Goal: Task Accomplishment & Management: Manage account settings

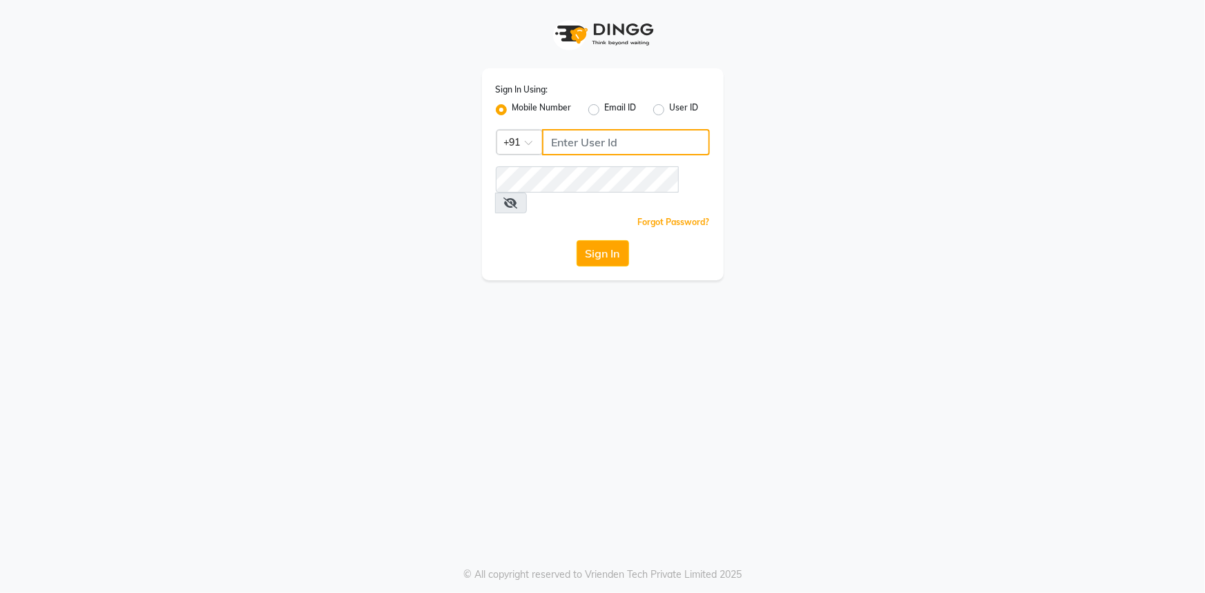
click at [549, 133] on input "Username" at bounding box center [626, 142] width 168 height 26
type input "7087629619"
click at [527, 193] on span at bounding box center [511, 203] width 32 height 21
click at [518, 198] on icon at bounding box center [511, 203] width 14 height 11
click at [615, 240] on button "Sign In" at bounding box center [603, 253] width 52 height 26
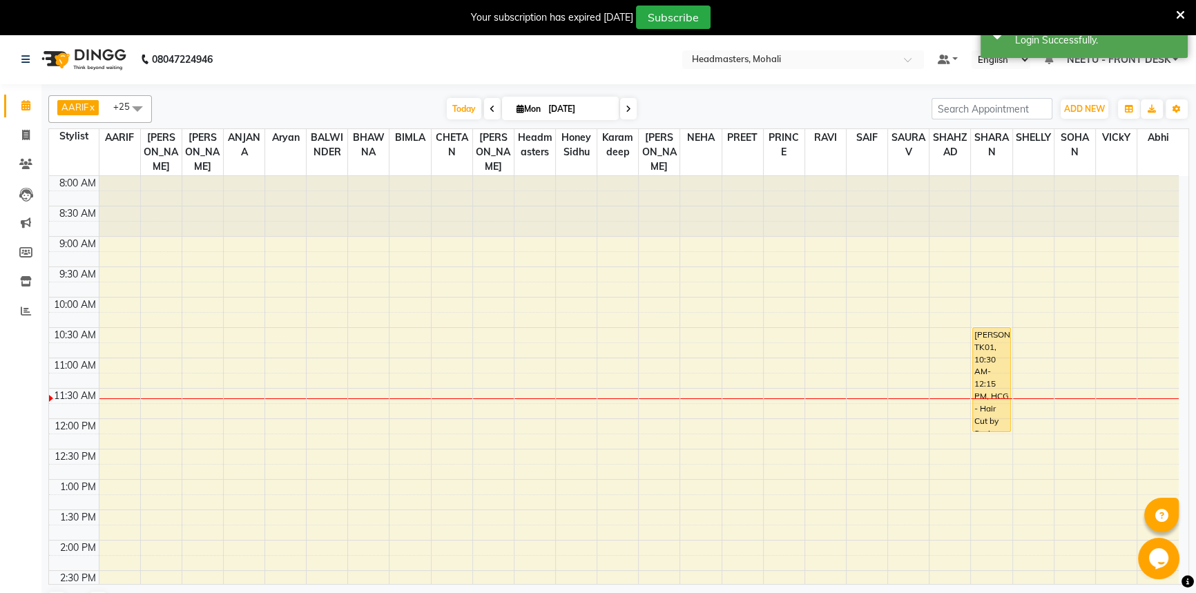
click at [131, 112] on span at bounding box center [138, 108] width 28 height 26
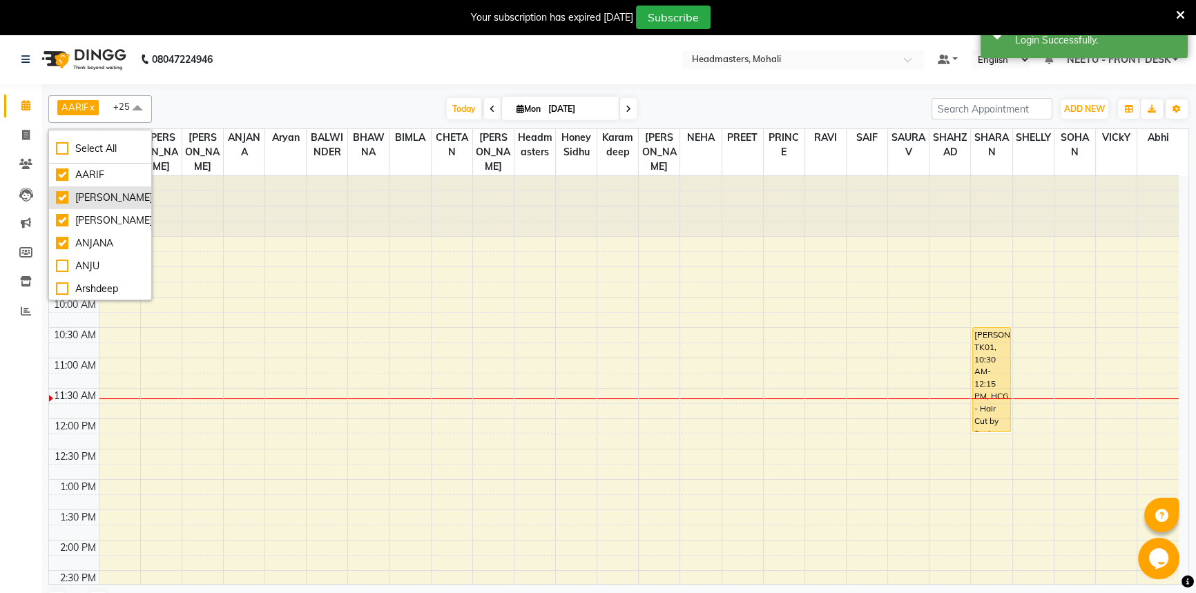
click at [115, 207] on ul "AARIF Aarif Ansari Ali ANJANA ANJU Arshdeep Aryan Asad Azam BALWINDER BHAWNA BI…" at bounding box center [100, 232] width 102 height 136
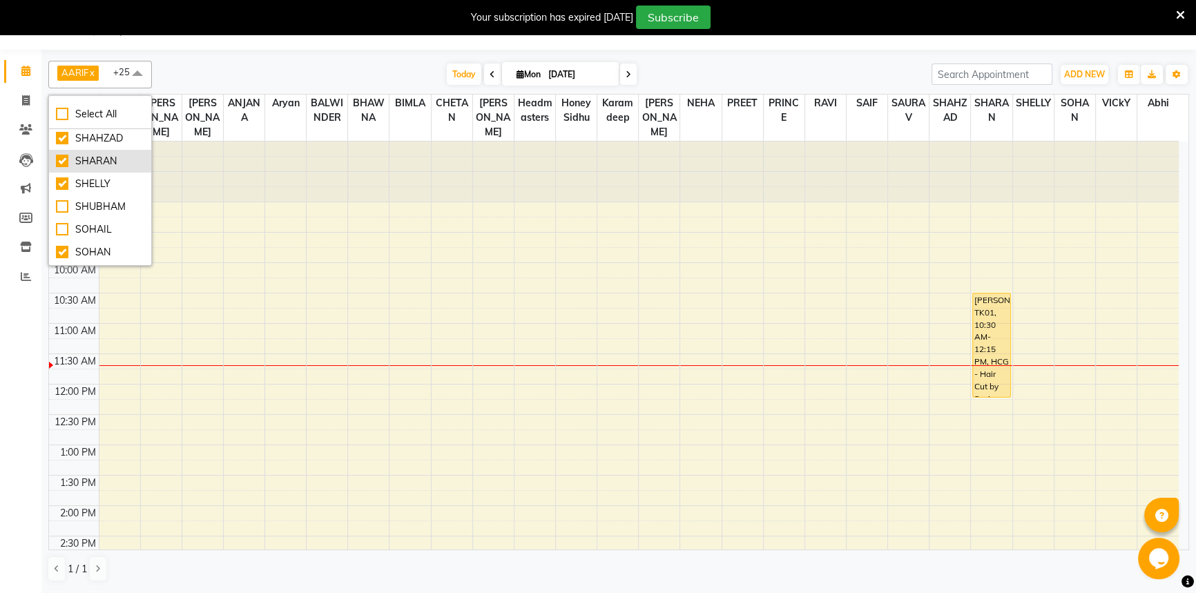
scroll to position [812, 0]
click at [255, 68] on div "[DATE] [DATE]" at bounding box center [542, 74] width 766 height 21
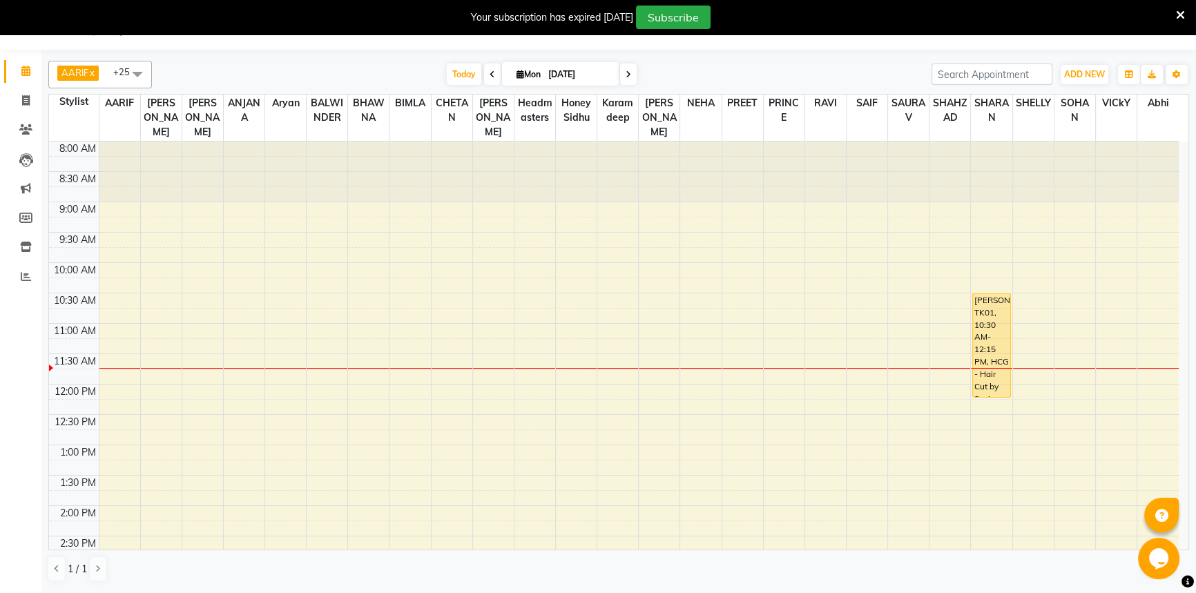
scroll to position [0, 0]
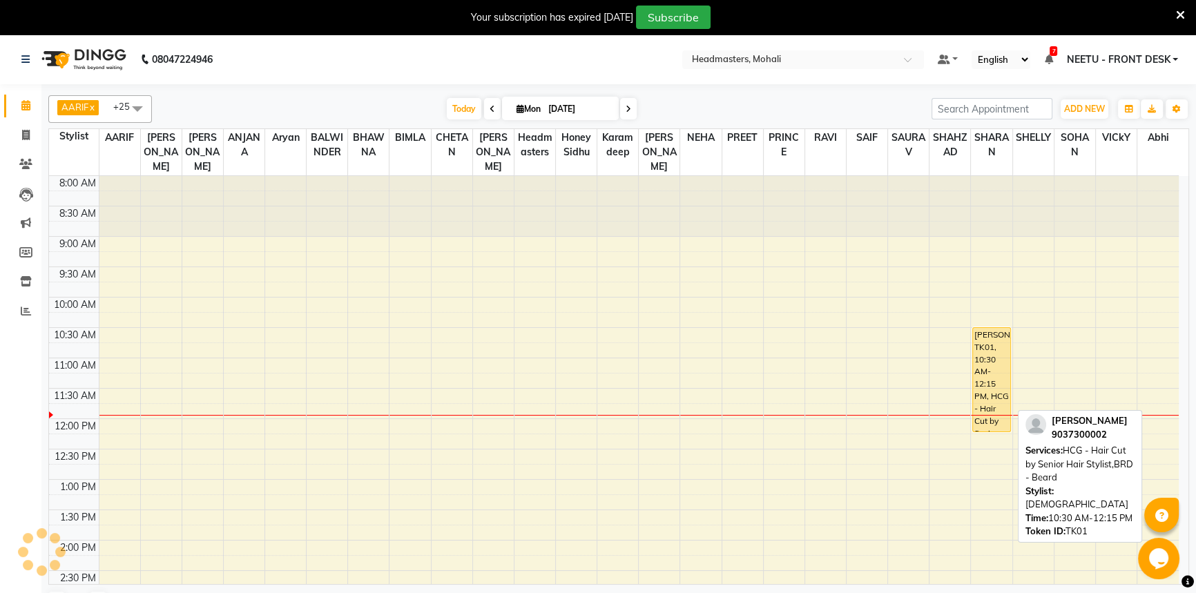
click at [992, 381] on div "[PERSON_NAME], TK01, 10:30 AM-12:15 PM, HCG - Hair Cut by Senior Hair Stylist,B…" at bounding box center [991, 380] width 37 height 104
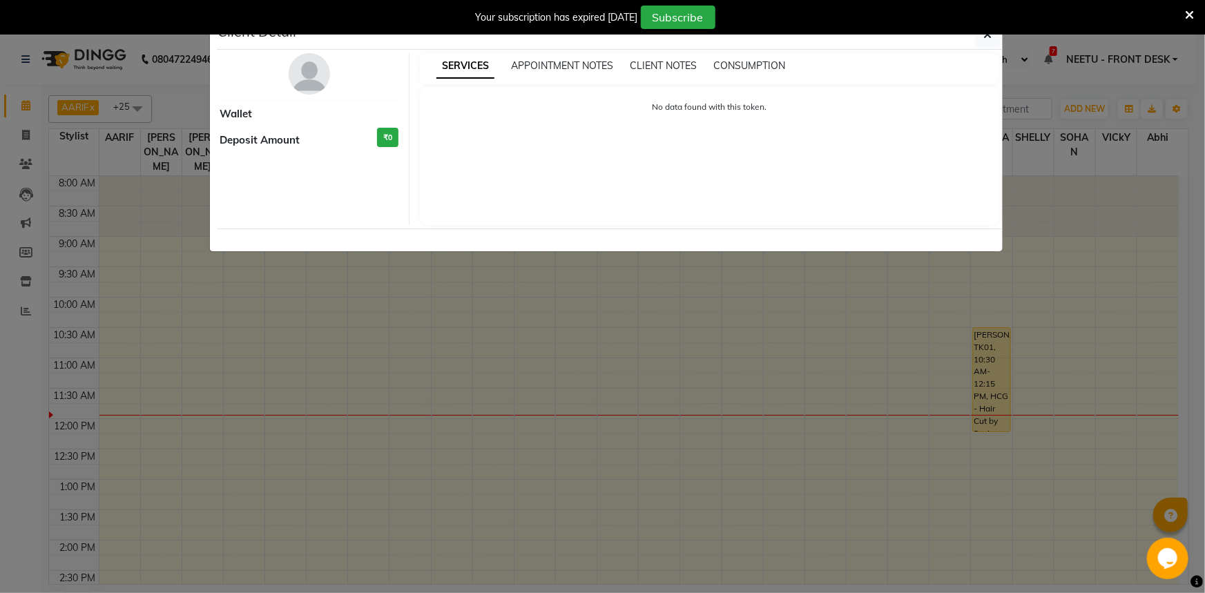
select select "1"
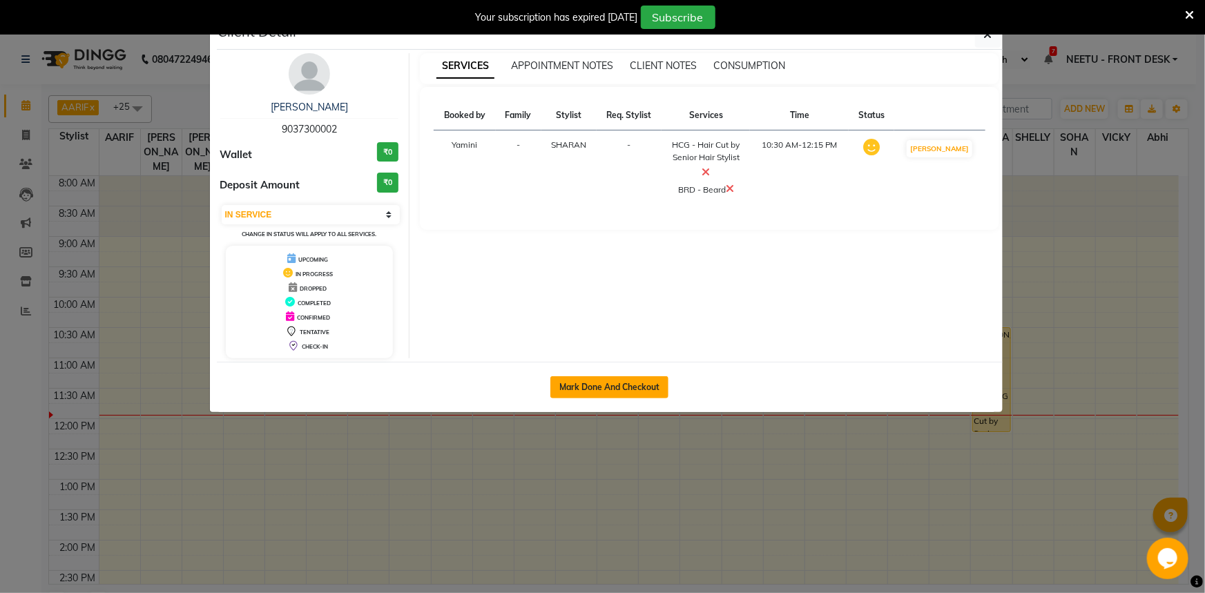
click at [622, 379] on button "Mark Done And Checkout" at bounding box center [609, 387] width 118 height 22
select select "service"
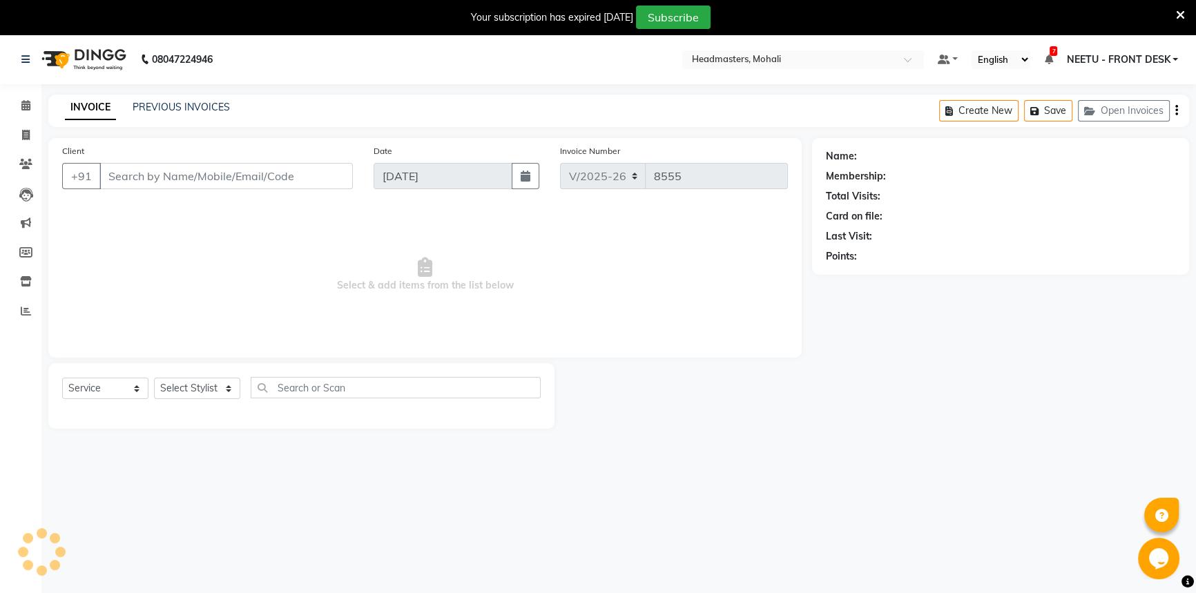
select select "51116"
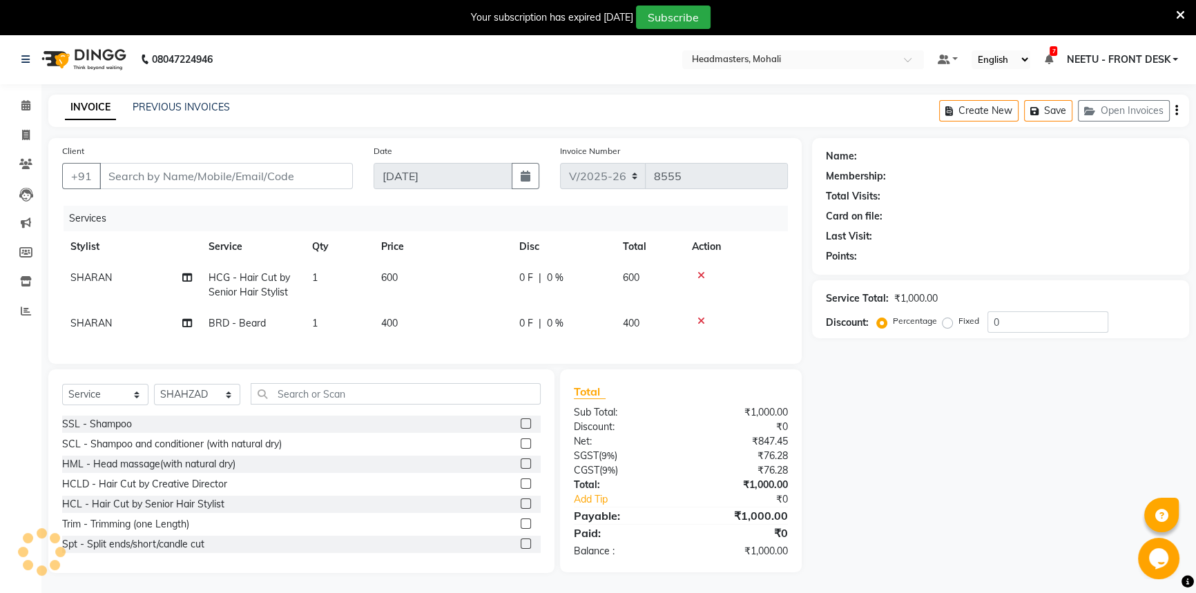
type input "9037300002"
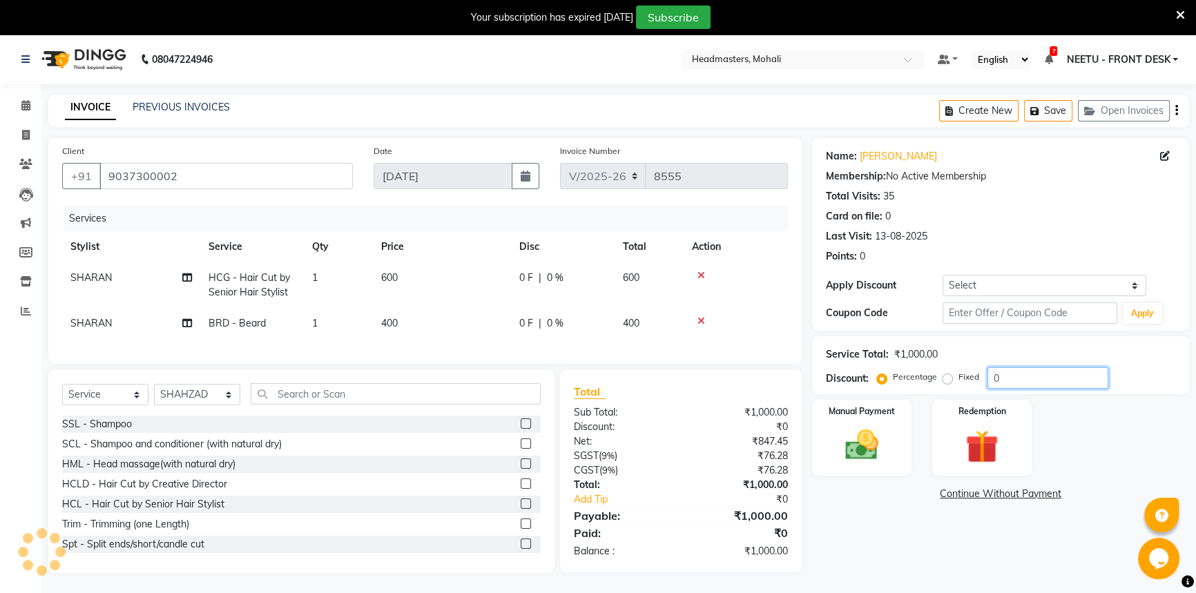
click at [994, 371] on input "0" at bounding box center [1048, 377] width 121 height 21
type input "20"
click at [896, 468] on div "Manual Payment" at bounding box center [862, 437] width 104 height 79
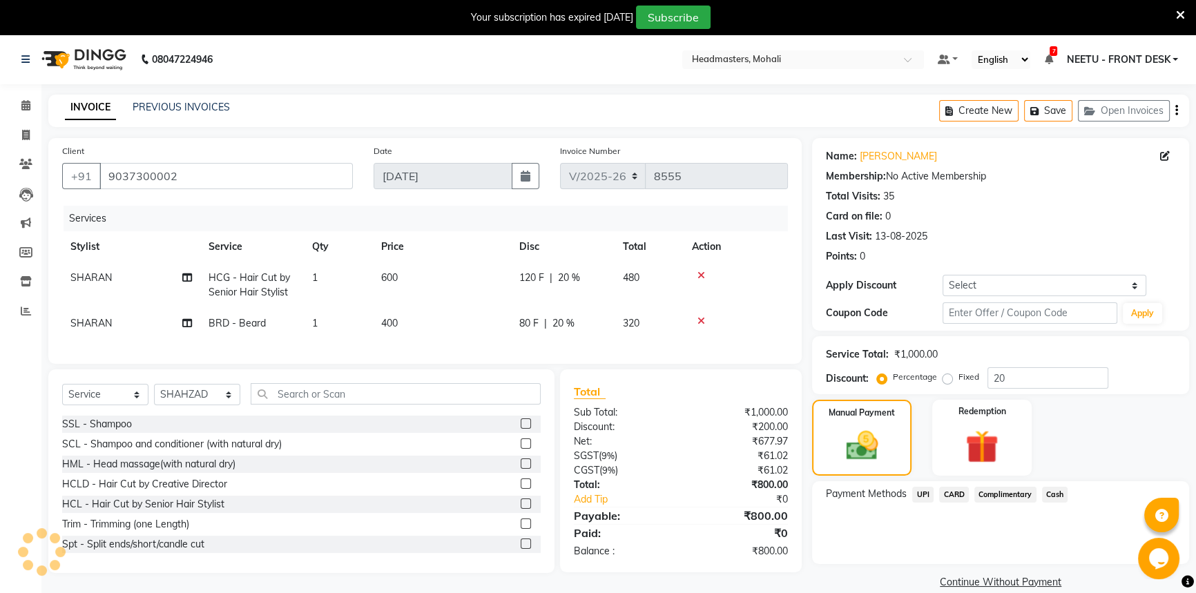
click at [925, 497] on span "UPI" at bounding box center [922, 495] width 21 height 16
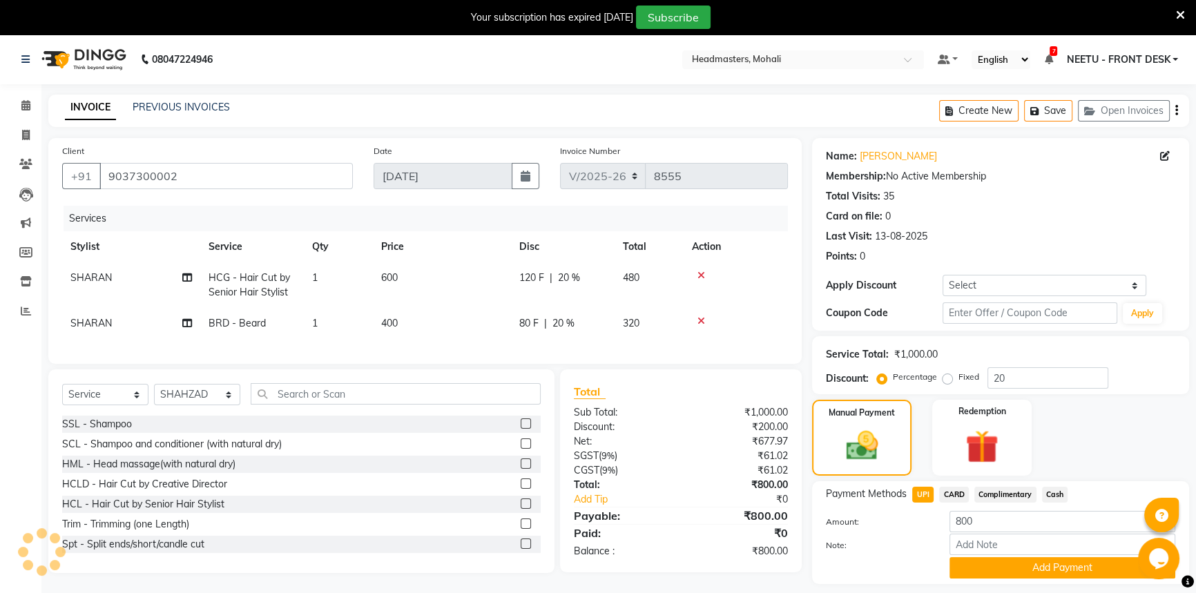
scroll to position [39, 0]
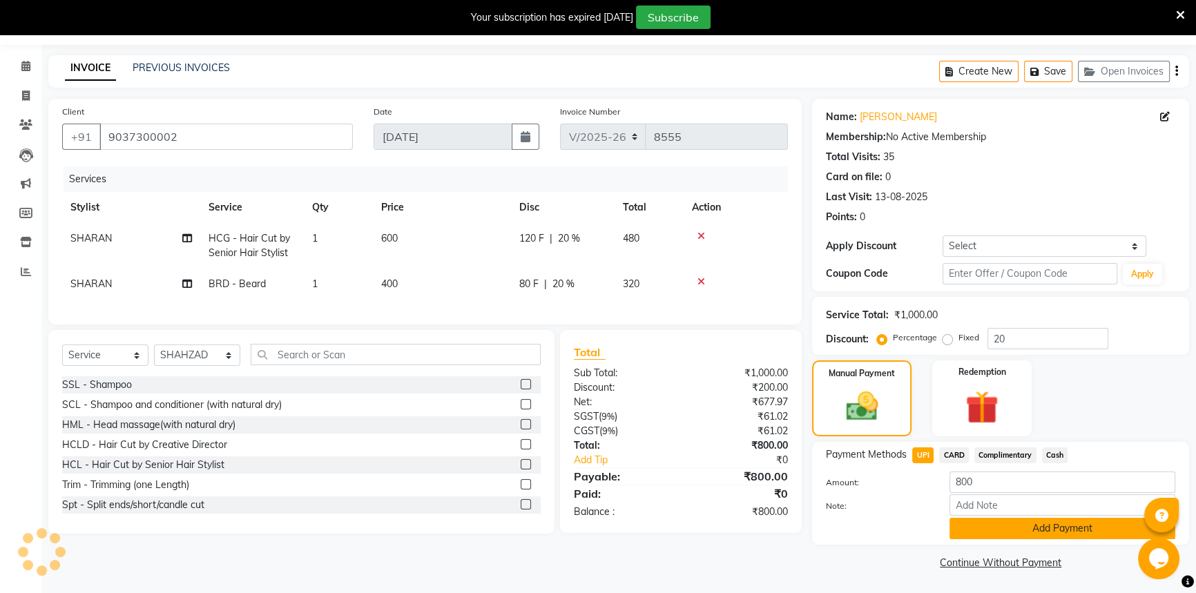
click at [985, 538] on button "Add Payment" at bounding box center [1063, 528] width 226 height 21
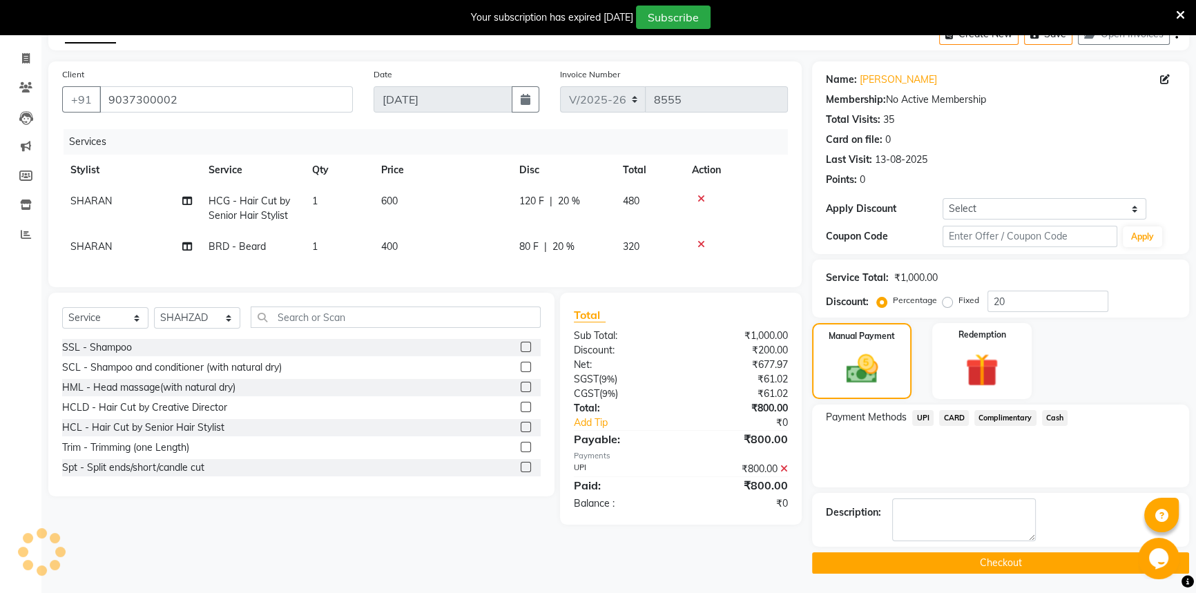
click at [985, 559] on button "Checkout" at bounding box center [1000, 562] width 377 height 21
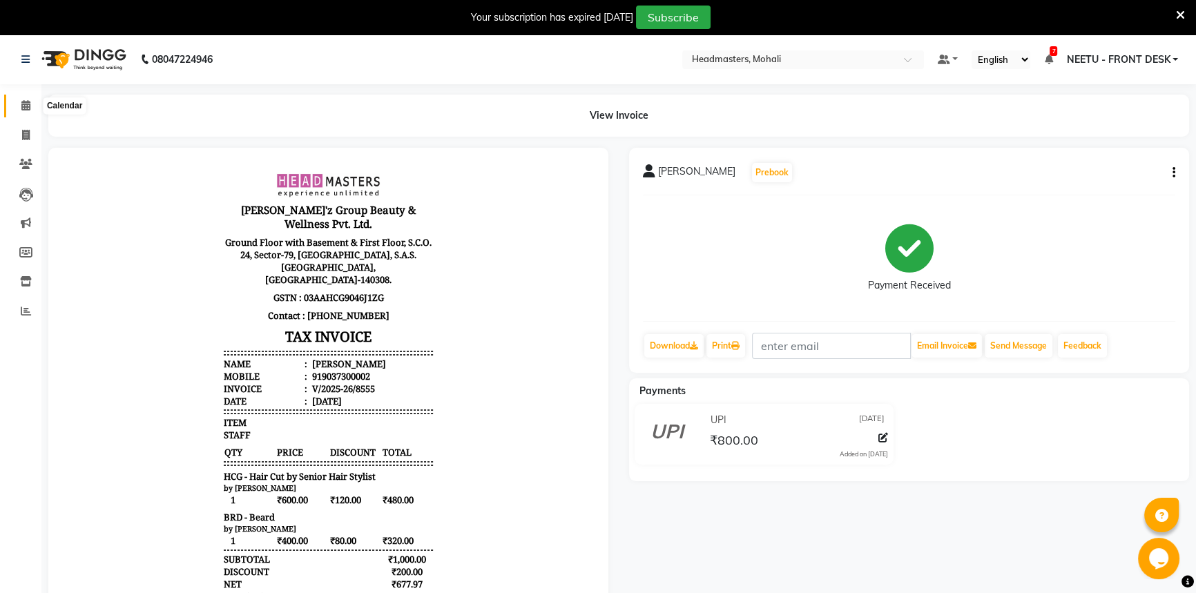
click at [32, 99] on span at bounding box center [26, 106] width 24 height 16
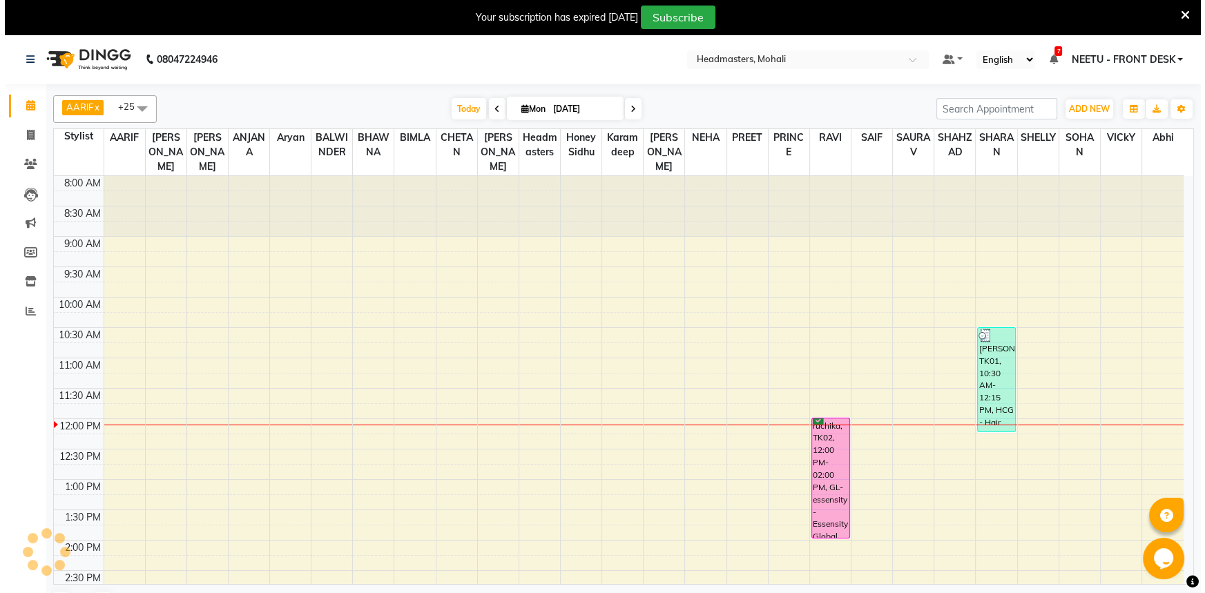
scroll to position [242, 0]
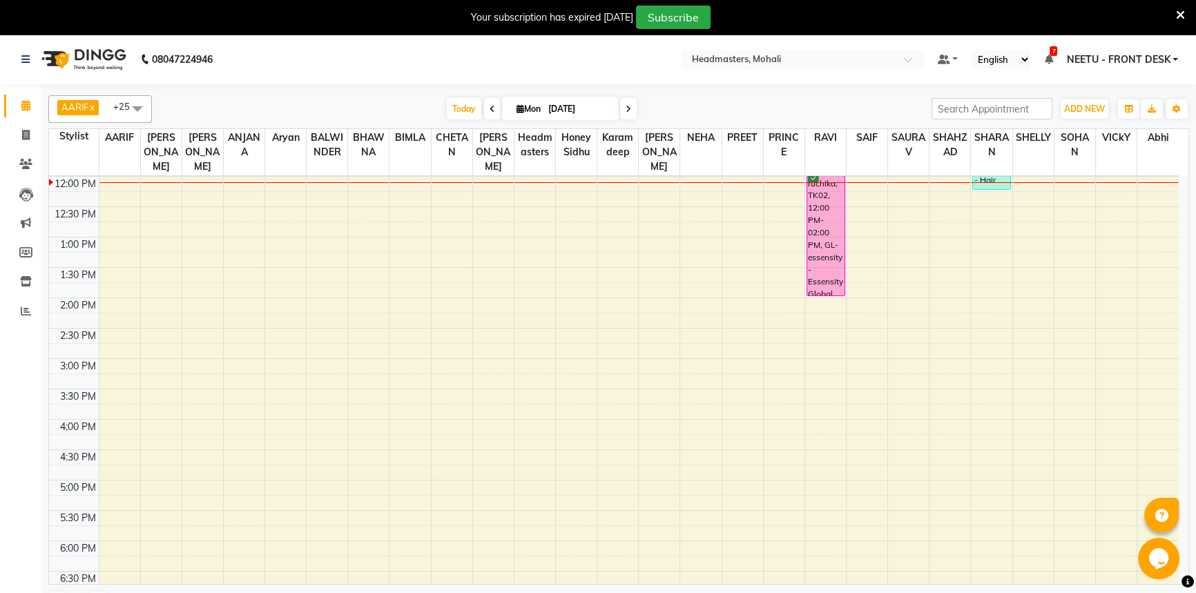
click at [1178, 9] on icon at bounding box center [1180, 15] width 9 height 12
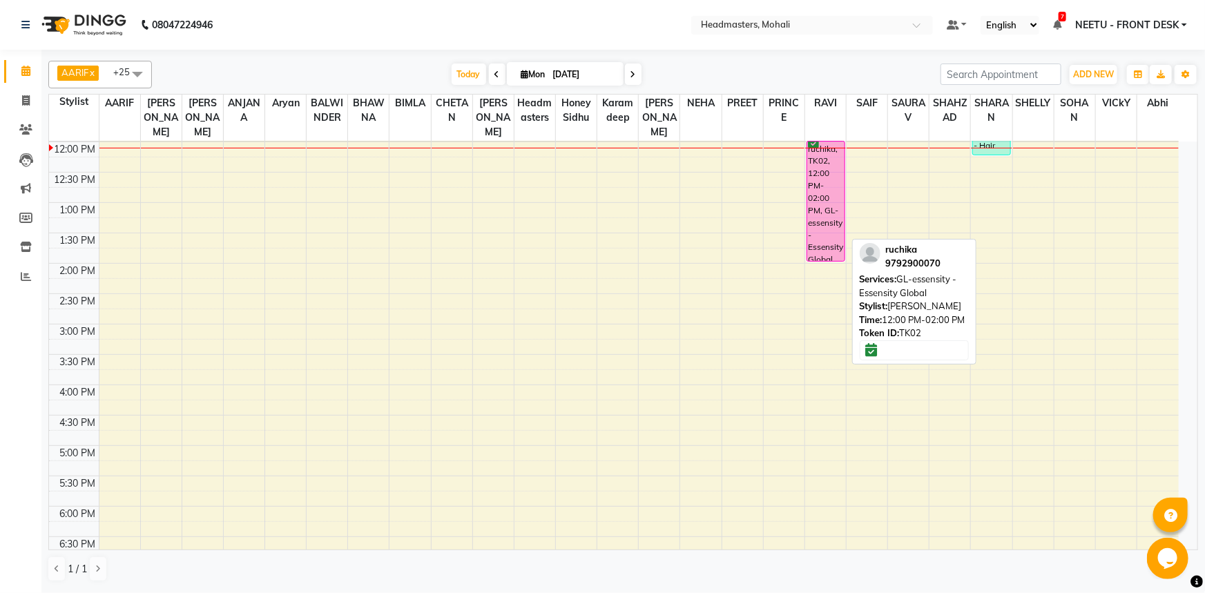
click at [837, 192] on div "[PERSON_NAME], TK02, 12:00 PM-02:00 PM, GL-essensity - Essensity Global" at bounding box center [825, 201] width 37 height 119
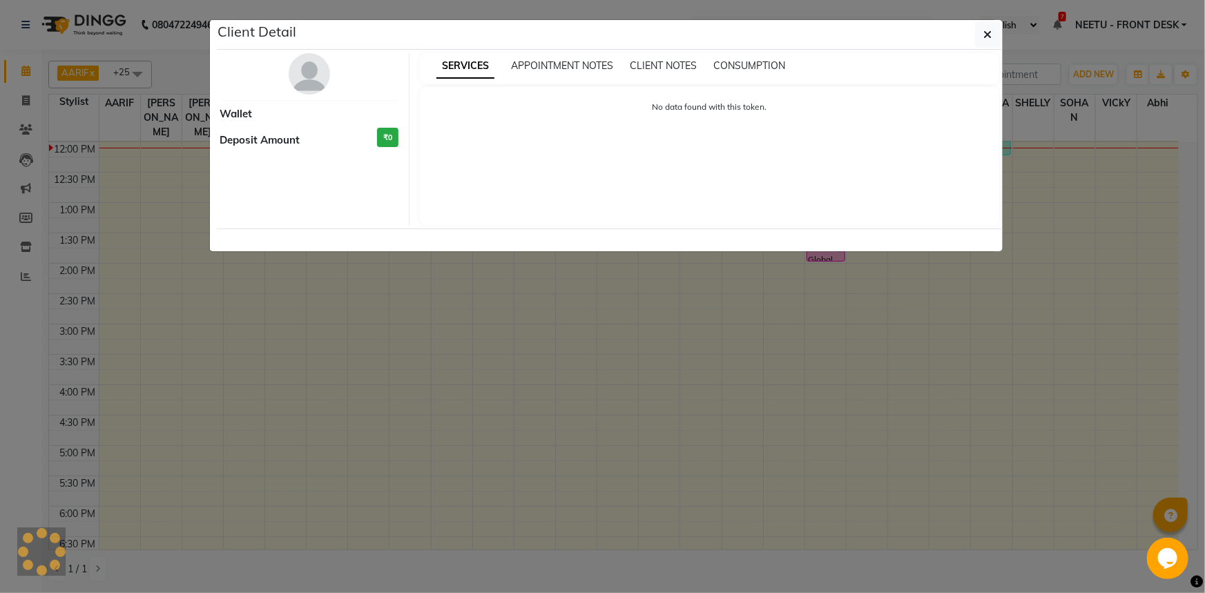
select select "6"
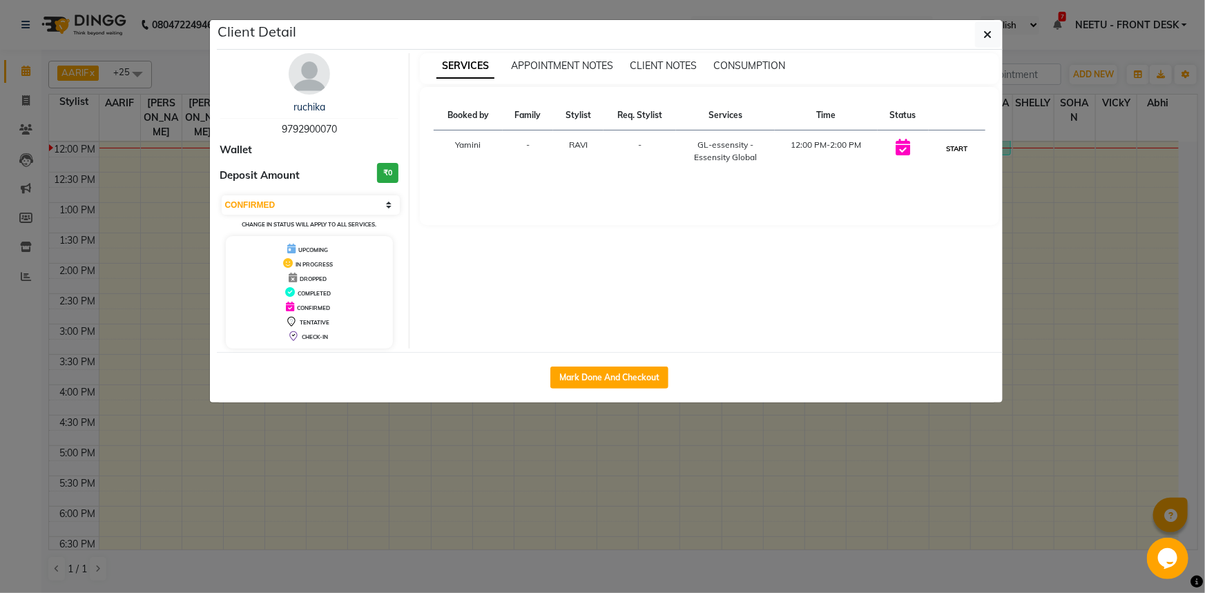
click at [961, 142] on button "START" at bounding box center [957, 148] width 28 height 17
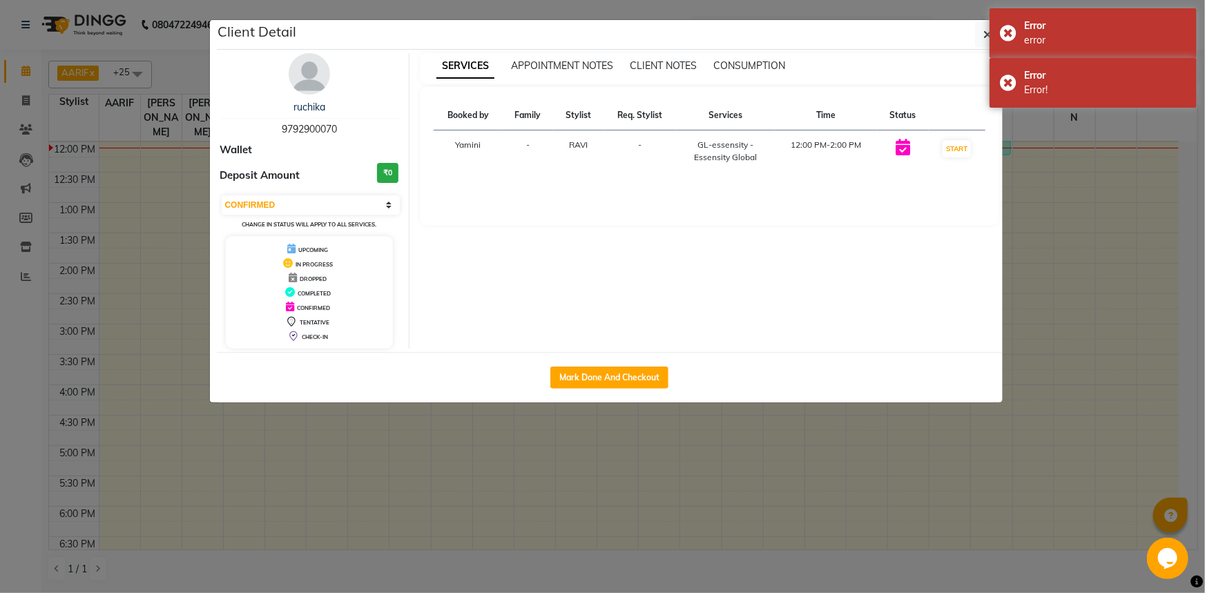
click at [1077, 110] on ngb-modal-window "Client Detail ruchika 9792900070 Wallet Deposit Amount ₹0 Select IN SERVICE CON…" at bounding box center [602, 296] width 1205 height 593
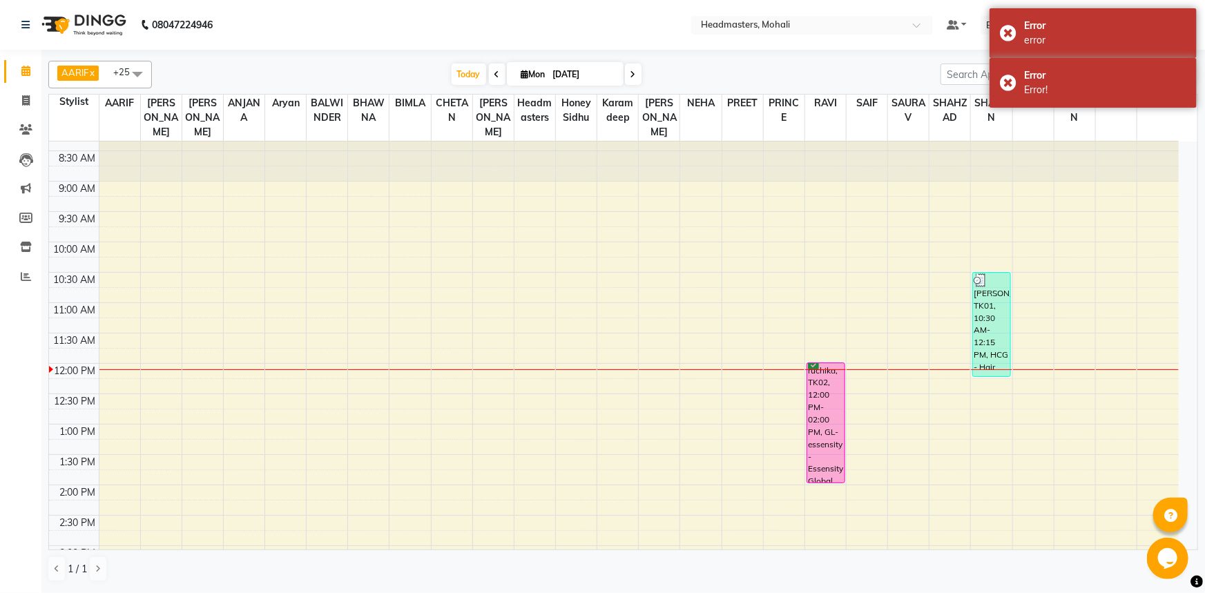
scroll to position [0, 0]
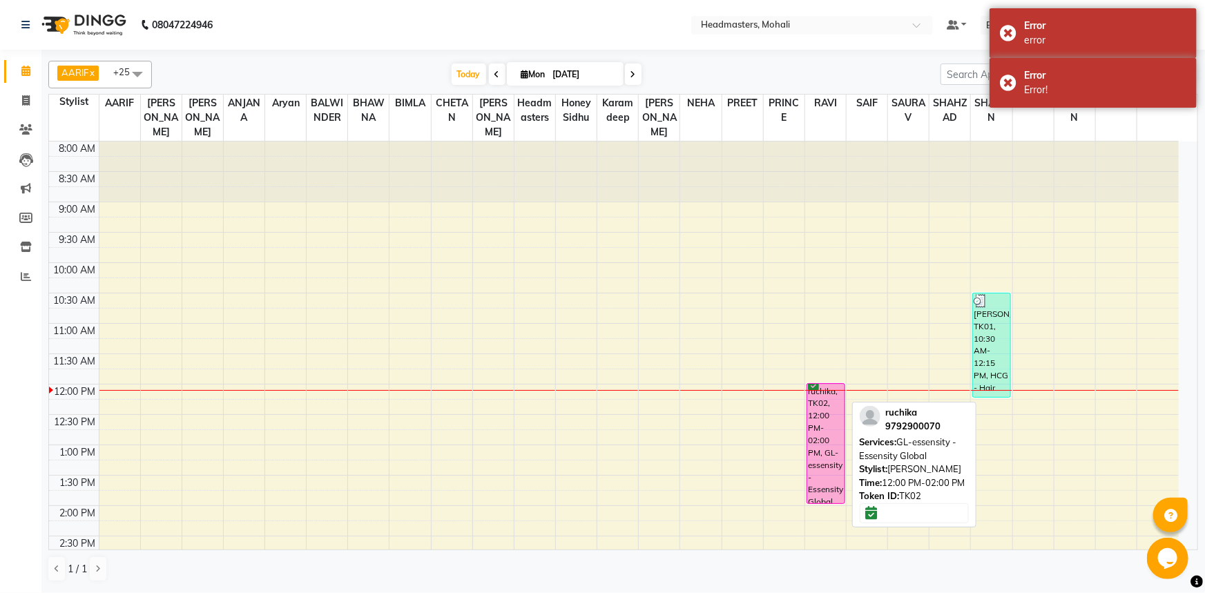
click at [821, 394] on div "[PERSON_NAME], TK02, 12:00 PM-02:00 PM, GL-essensity - Essensity Global" at bounding box center [825, 567] width 41 height 850
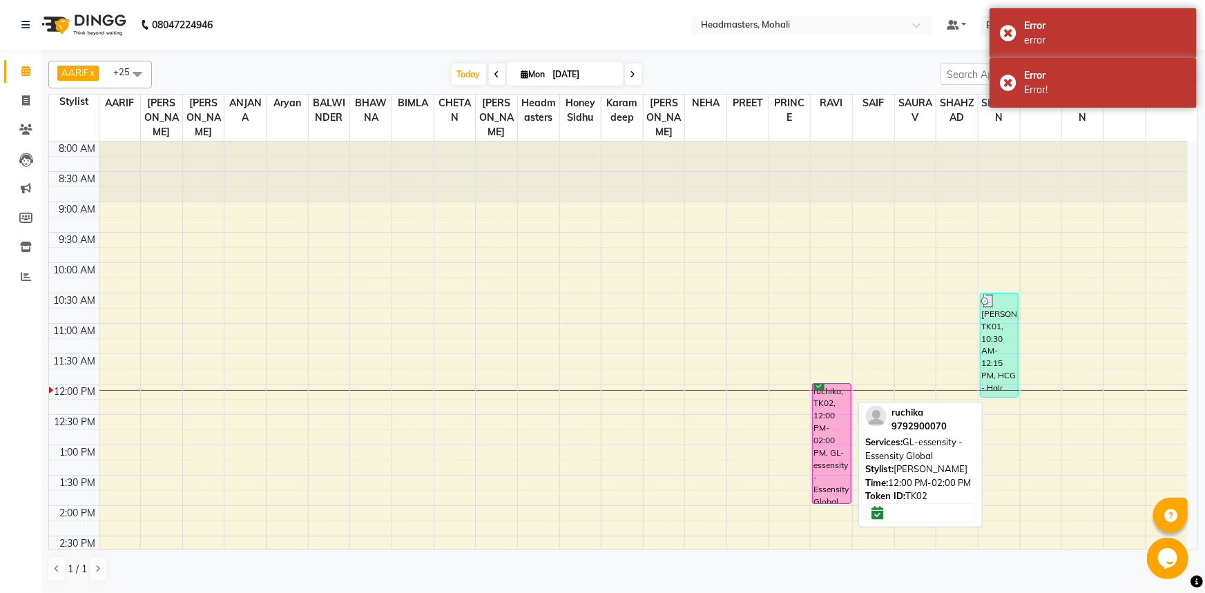
click at [829, 407] on div "[PERSON_NAME], TK02, 12:00 PM-02:00 PM, GL-essensity - Essensity Global" at bounding box center [831, 443] width 37 height 119
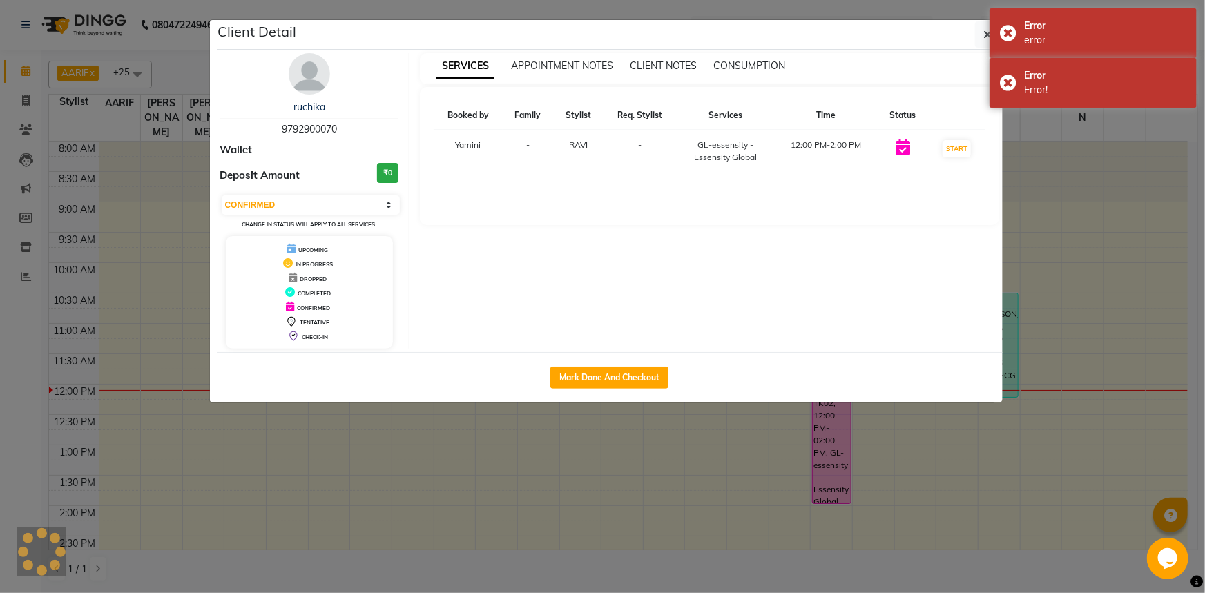
select select "1"
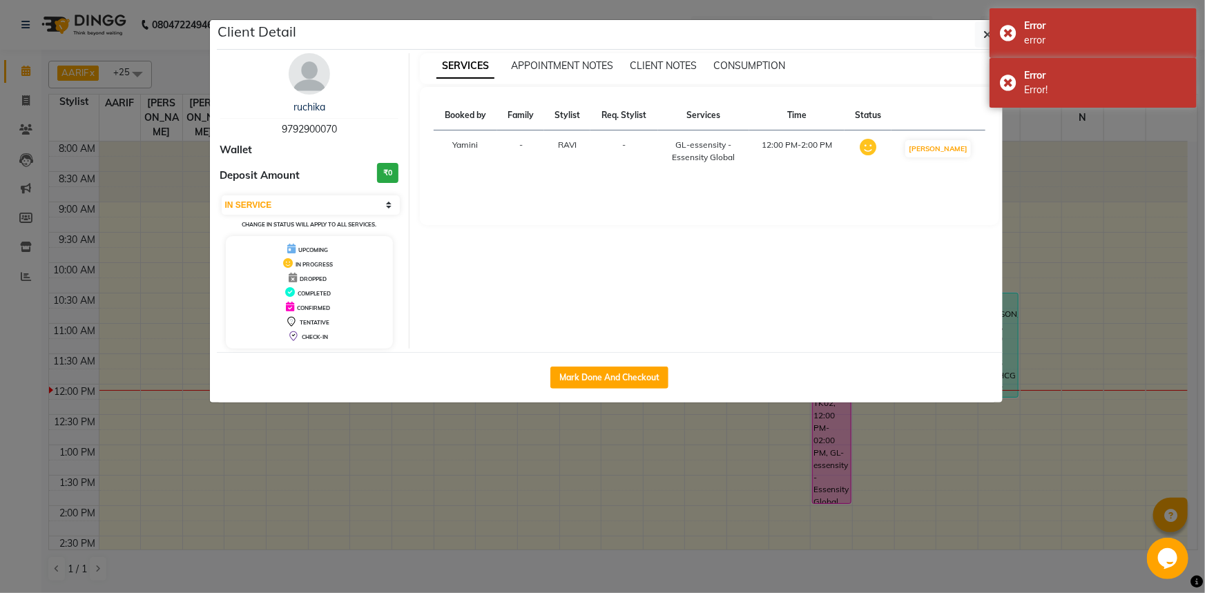
click at [1068, 152] on ngb-modal-window "Client Detail ruchika 9792900070 Wallet Deposit Amount ₹0 Select IN SERVICE CON…" at bounding box center [602, 296] width 1205 height 593
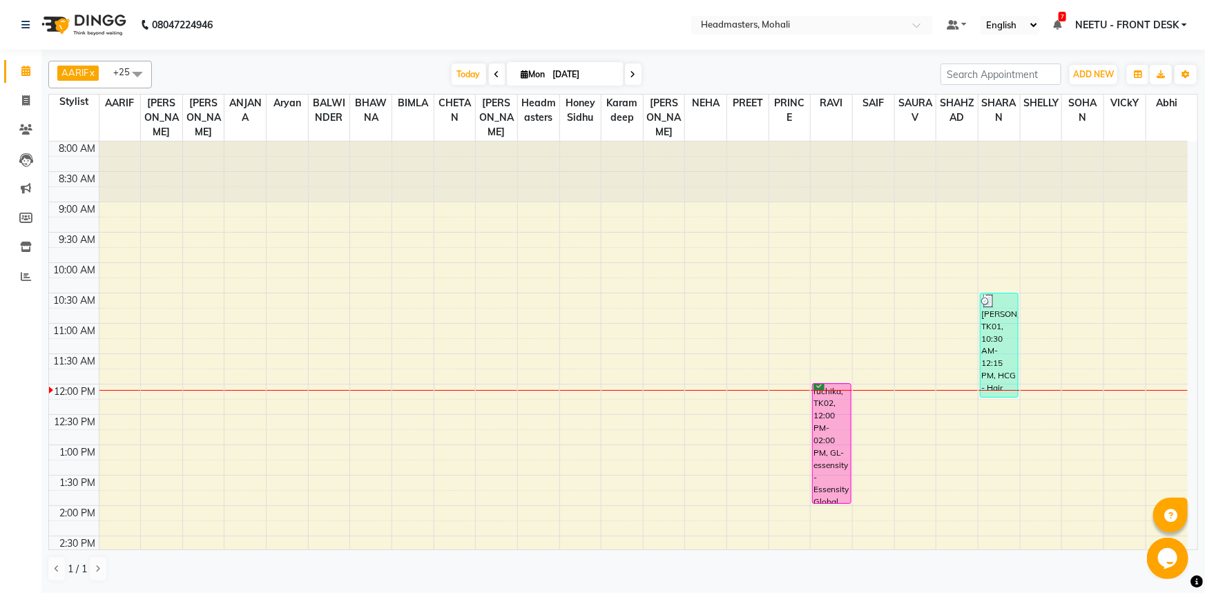
click at [808, 63] on div "AARIF x Aarif Ansari x Ali x ANJANA x Aryan x BHAWNA x BIMLA x HARRY x Honey Si…" at bounding box center [623, 75] width 1150 height 28
click at [1099, 81] on button "ADD NEW Toggle Dropdown" at bounding box center [1094, 74] width 48 height 19
drag, startPoint x: 1088, startPoint y: 99, endPoint x: 1064, endPoint y: 110, distance: 27.5
click at [1088, 99] on button "Add Appointment" at bounding box center [1062, 101] width 109 height 18
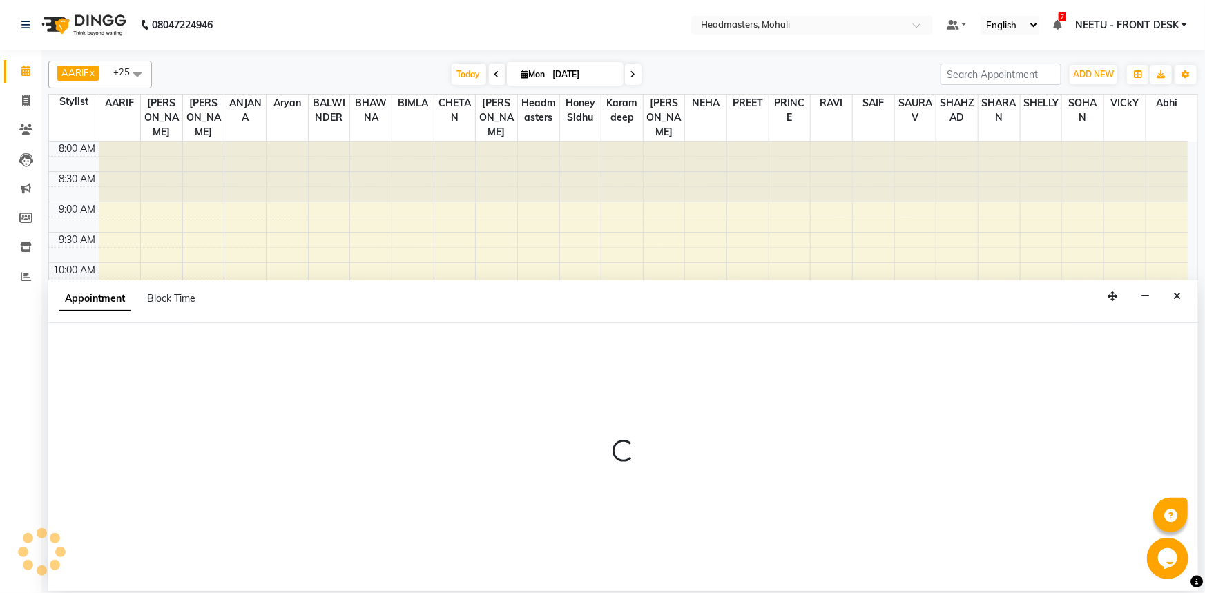
click at [97, 346] on div at bounding box center [623, 457] width 1150 height 268
click at [126, 356] on div at bounding box center [623, 457] width 1150 height 268
select select "tentative"
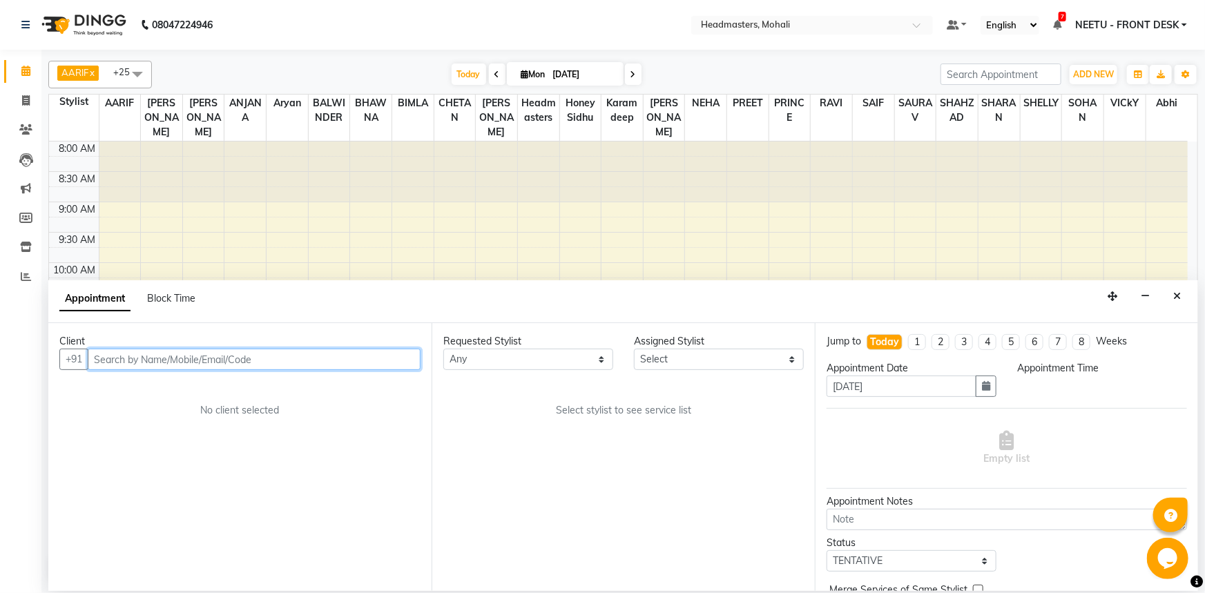
select select "540"
click at [149, 359] on input "text" at bounding box center [254, 359] width 333 height 21
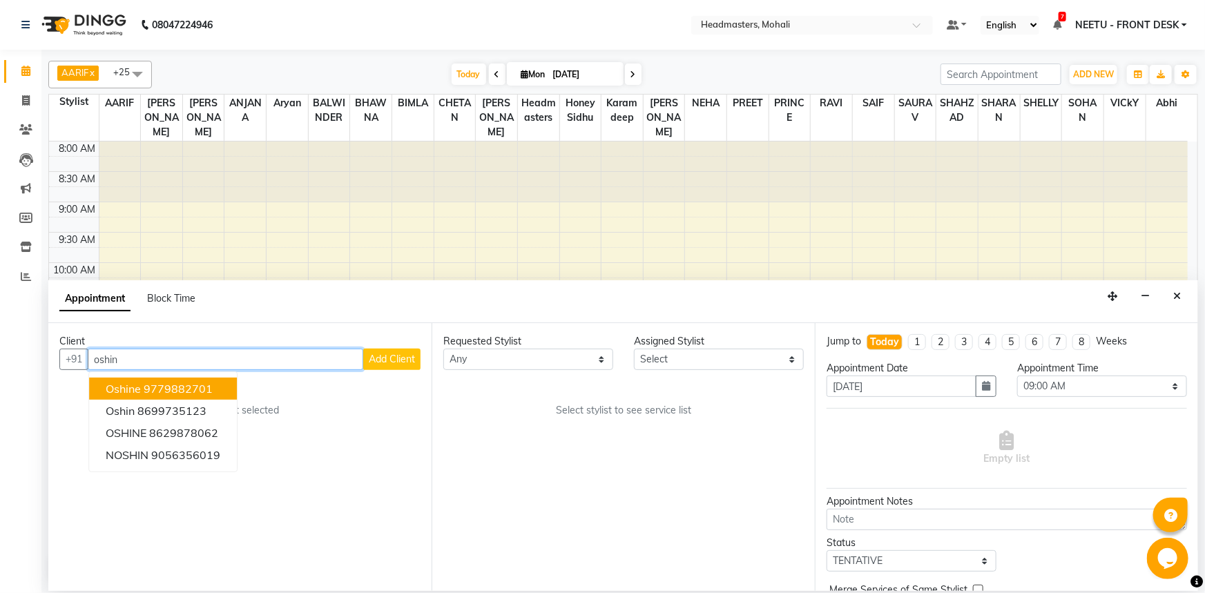
click at [130, 387] on span "oshine" at bounding box center [123, 389] width 35 height 14
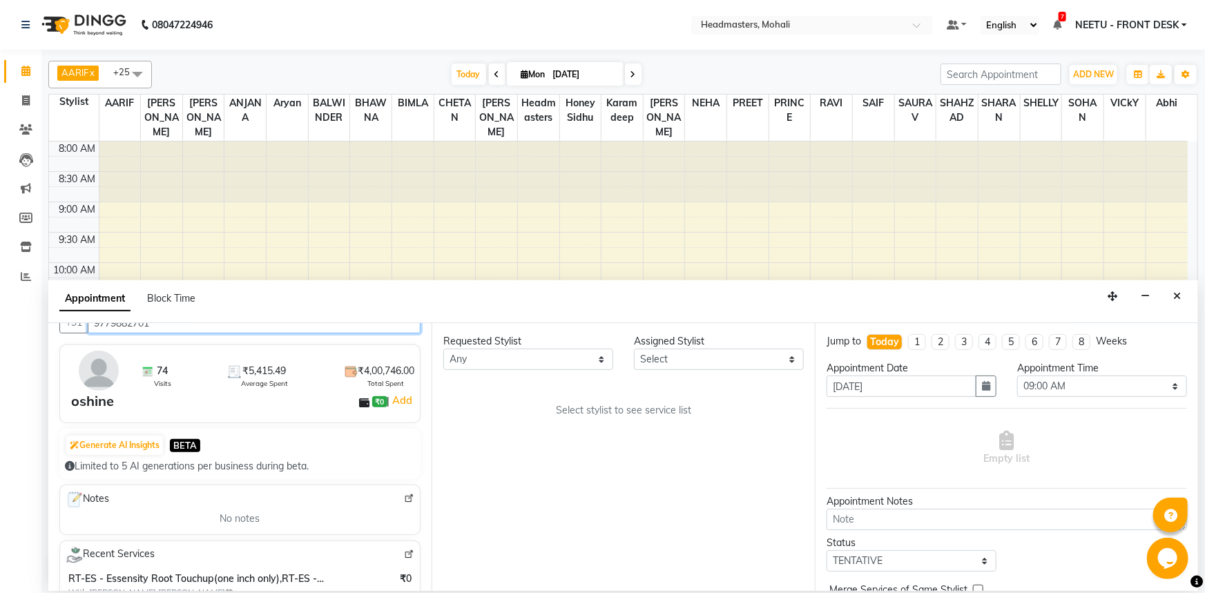
scroll to position [251, 0]
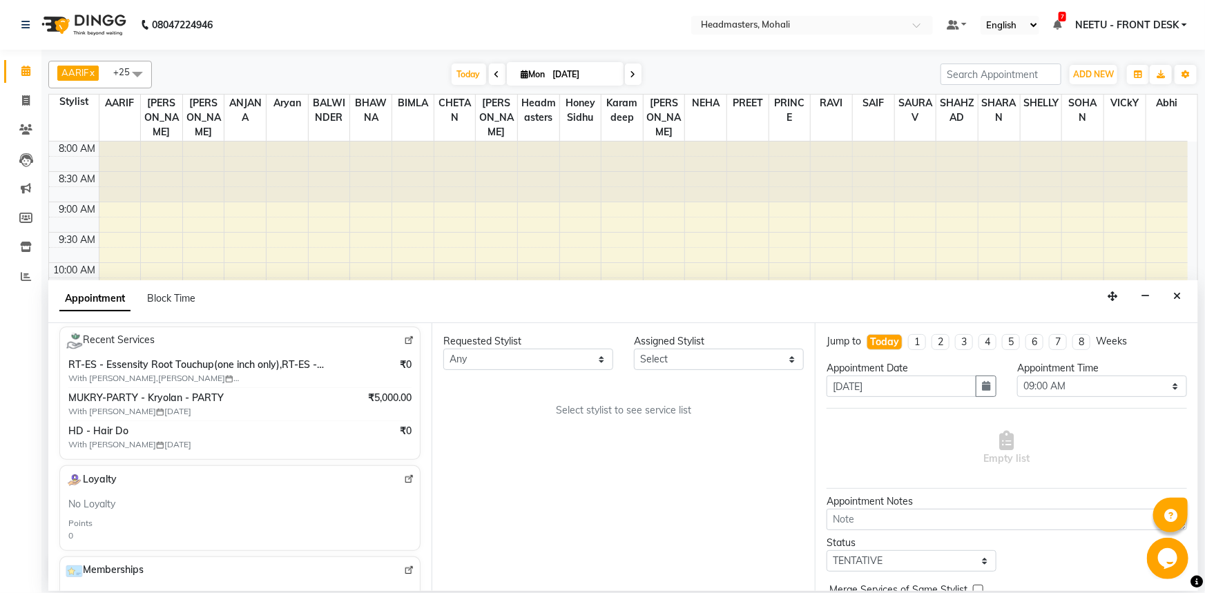
type input "9779882701"
drag, startPoint x: 506, startPoint y: 373, endPoint x: 506, endPoint y: 363, distance: 10.4
click at [506, 368] on div "Requested Stylist Any AARIF Aarif Ansari Abhi Ali ANJANA ANJU Arshdeep Aryan As…" at bounding box center [623, 457] width 383 height 268
drag, startPoint x: 506, startPoint y: 363, endPoint x: 506, endPoint y: 347, distance: 15.9
click at [506, 358] on select "Any AARIF Aarif Ansari Abhi Ali ANJANA ANJU Arshdeep Aryan Asad Azam BALWINDER …" at bounding box center [528, 359] width 170 height 21
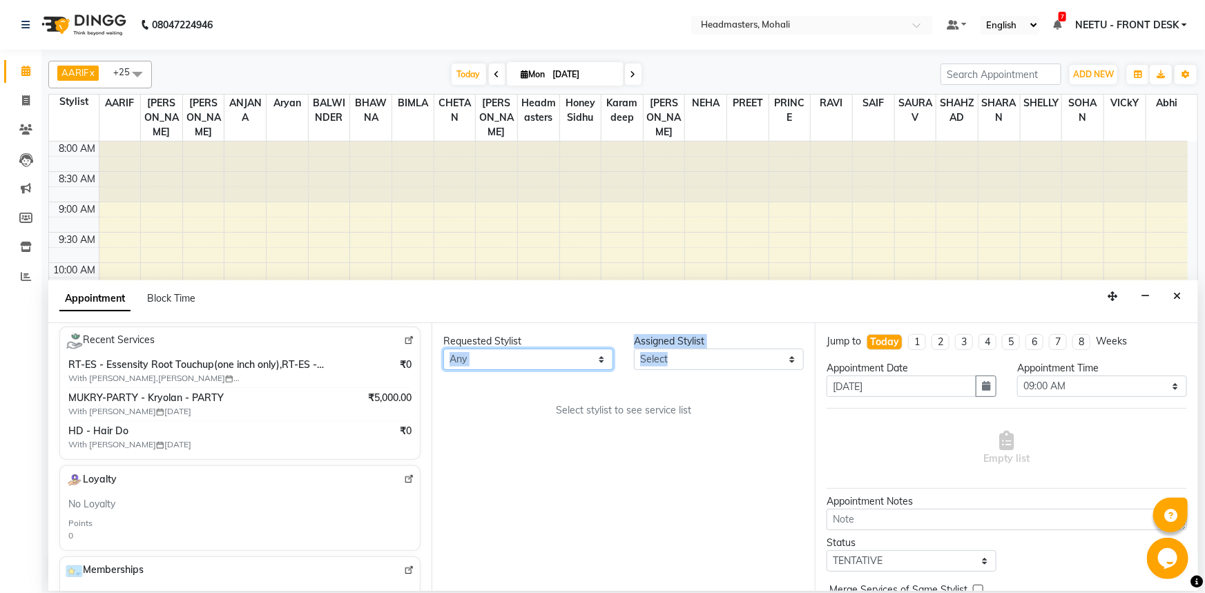
select select "51116"
click at [443, 349] on select "Any AARIF Aarif Ansari Abhi Ali ANJANA ANJU Arshdeep Aryan Asad Azam BALWINDER …" at bounding box center [528, 359] width 170 height 21
select select "51116"
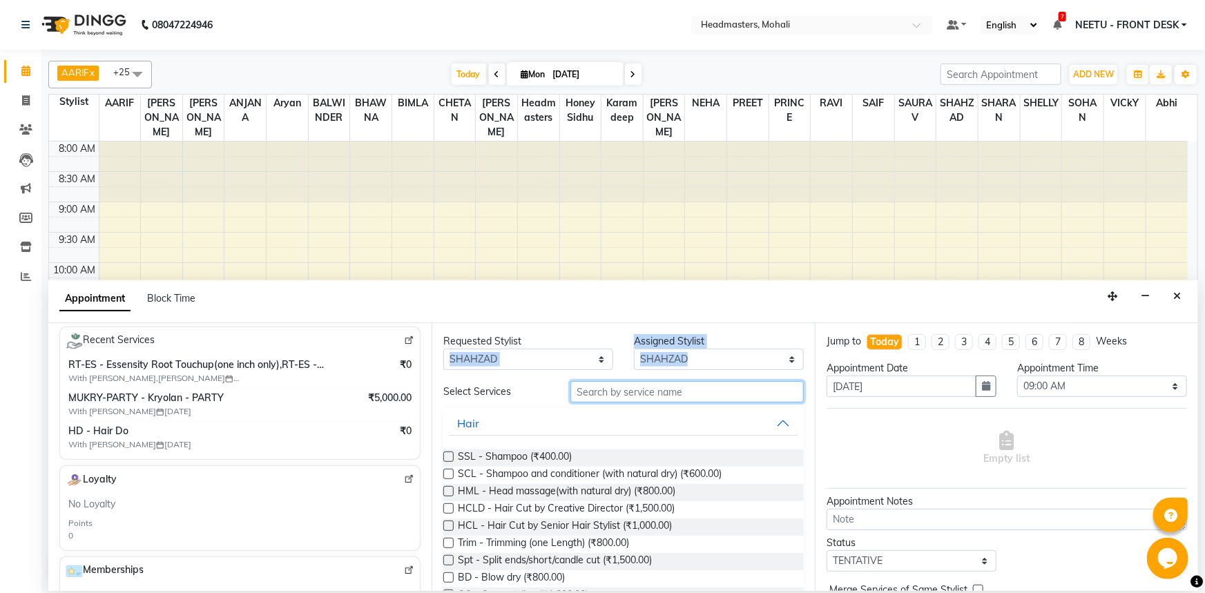
click at [657, 394] on input "text" at bounding box center [686, 391] width 233 height 21
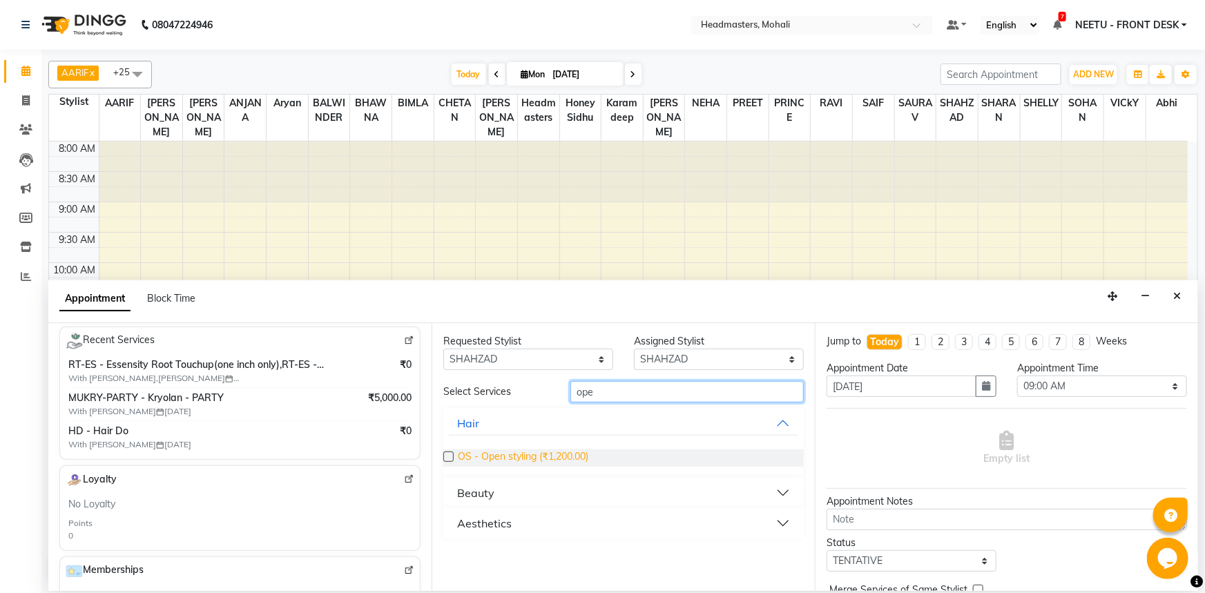
type input "ope"
click at [539, 453] on span "OS - Open styling (₹1,200.00)" at bounding box center [523, 458] width 131 height 17
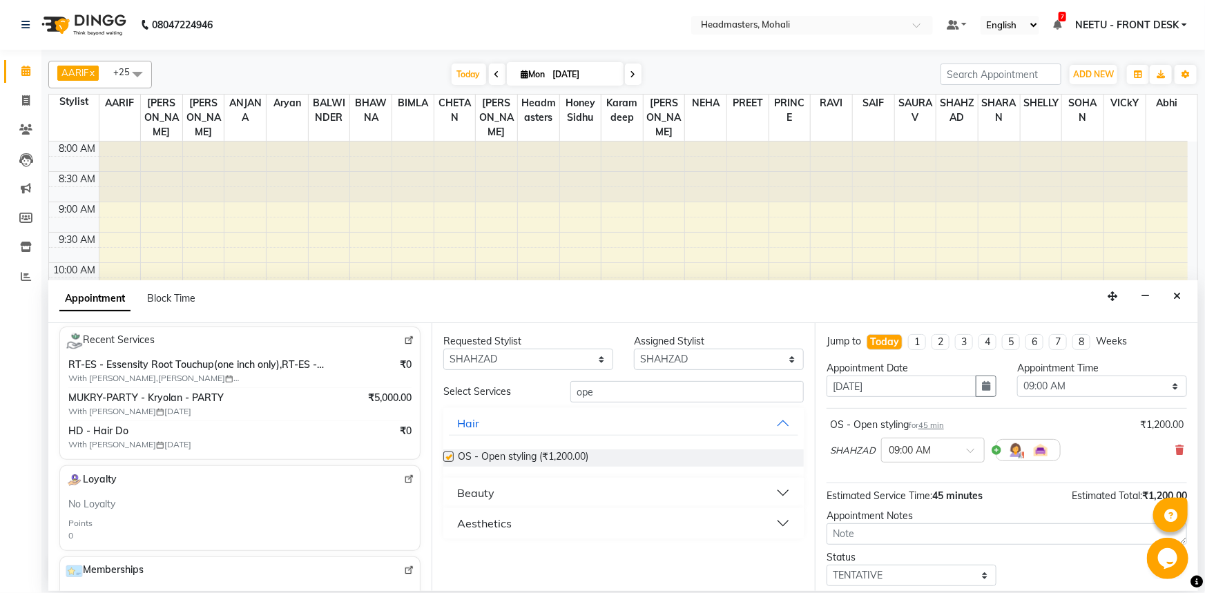
checkbox input "false"
drag, startPoint x: 1045, startPoint y: 394, endPoint x: 1045, endPoint y: 380, distance: 13.8
click at [1045, 390] on select "Select 09:00 AM 09:15 AM 09:30 AM 09:45 AM 10:00 AM 10:15 AM 10:30 AM 10:45 AM …" at bounding box center [1102, 386] width 170 height 21
select select "720"
click at [1017, 376] on select "Select 09:00 AM 09:15 AM 09:30 AM 09:45 AM 10:00 AM 10:15 AM 10:30 AM 10:45 AM …" at bounding box center [1102, 386] width 170 height 21
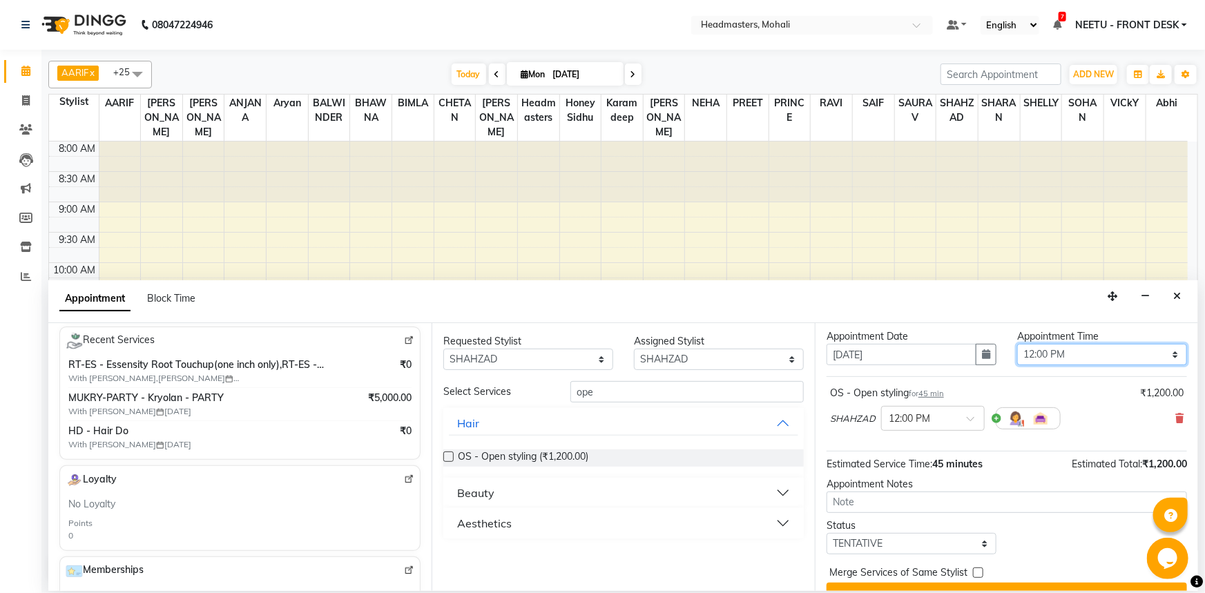
scroll to position [59, 0]
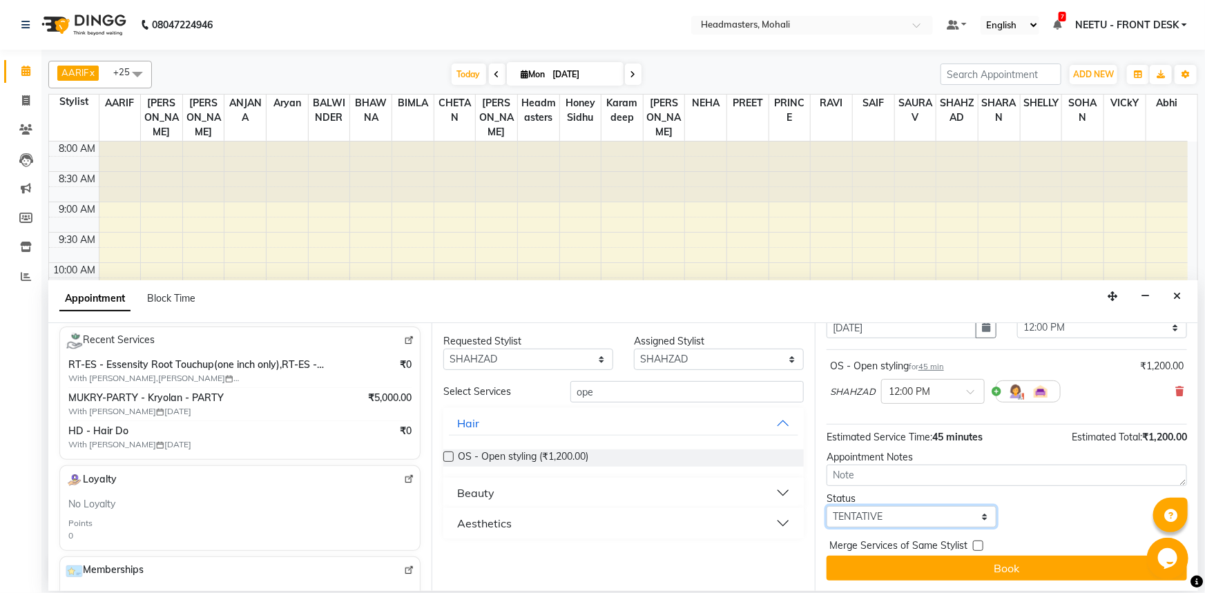
drag, startPoint x: 868, startPoint y: 519, endPoint x: 867, endPoint y: 505, distance: 14.5
click at [867, 513] on select "Select TENTATIVE CONFIRM CHECK-IN UPCOMING" at bounding box center [912, 516] width 170 height 21
select select "check-in"
click at [827, 506] on select "Select TENTATIVE CONFIRM CHECK-IN UPCOMING" at bounding box center [912, 516] width 170 height 21
click at [932, 579] on button "Book" at bounding box center [1007, 568] width 360 height 25
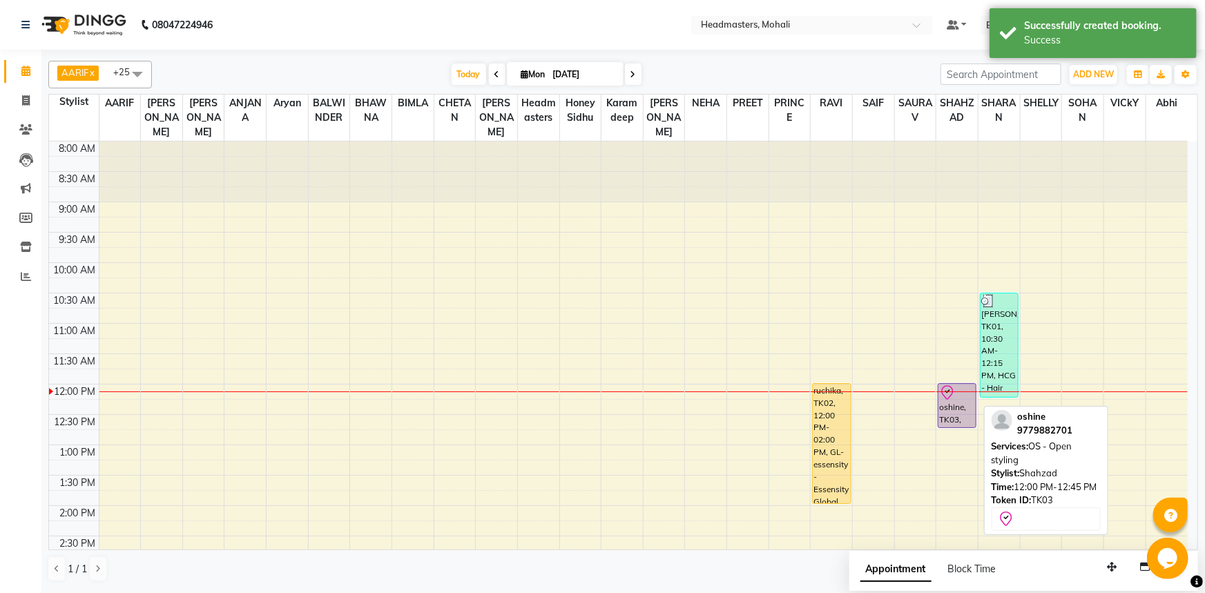
click at [967, 385] on div at bounding box center [957, 393] width 36 height 17
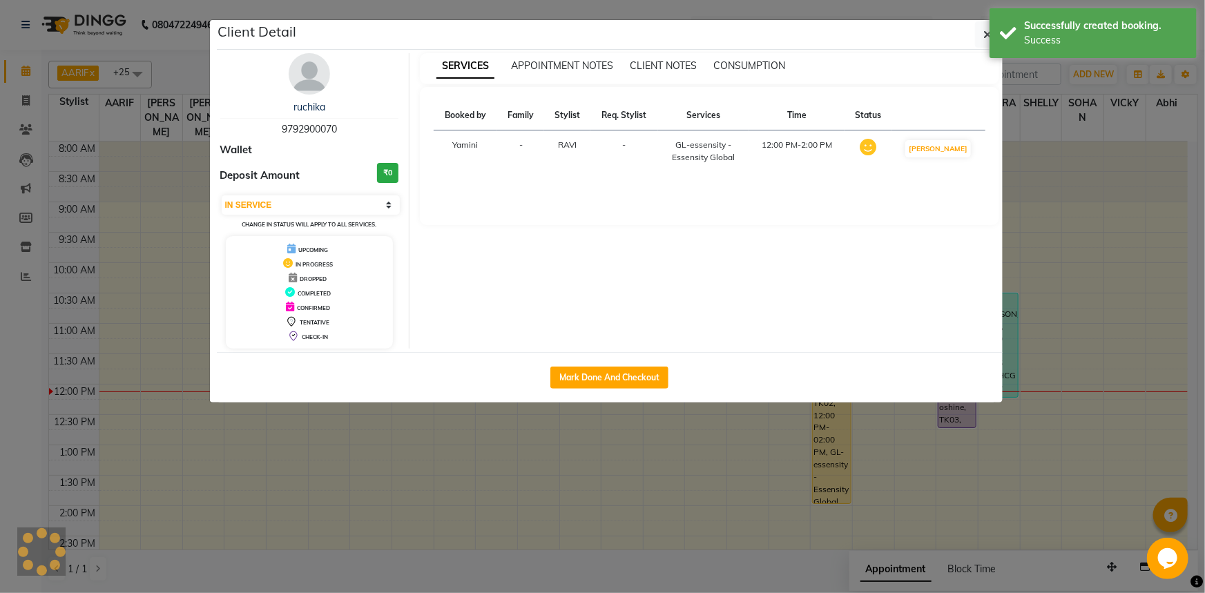
select select "8"
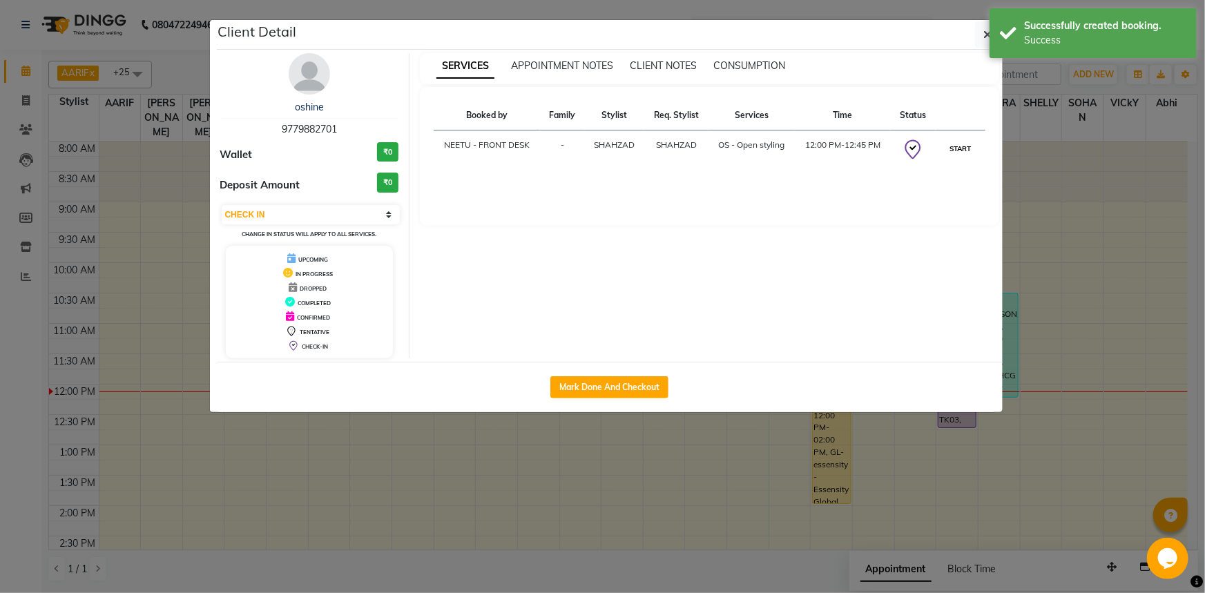
click at [962, 149] on button "START" at bounding box center [960, 148] width 28 height 17
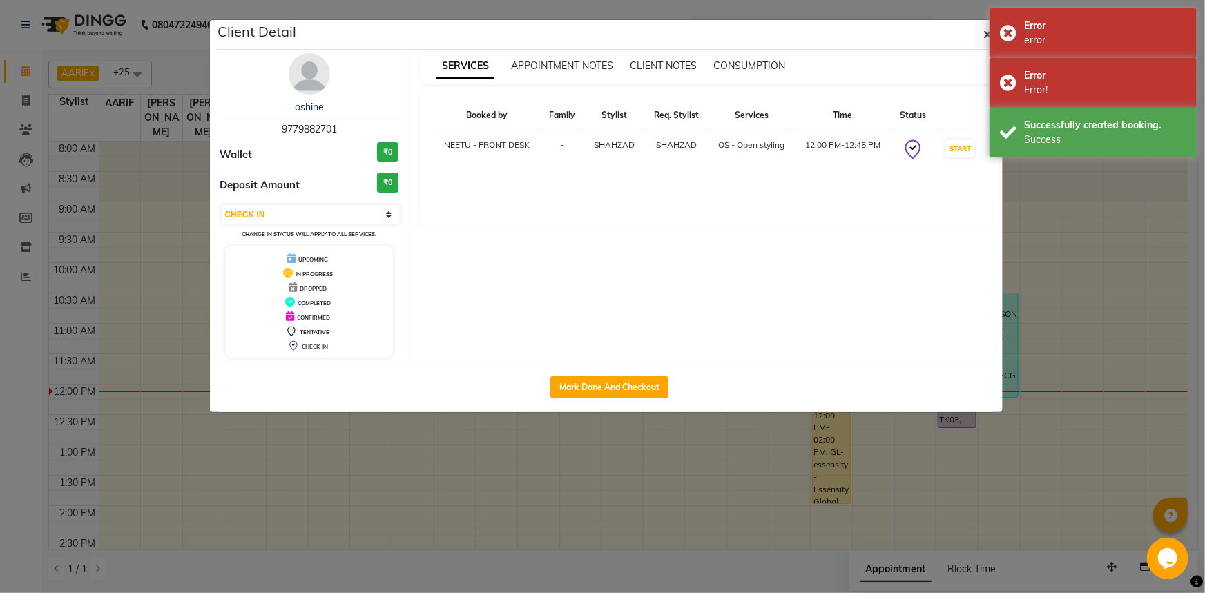
click at [1076, 127] on div "Successfully created booking." at bounding box center [1105, 125] width 162 height 15
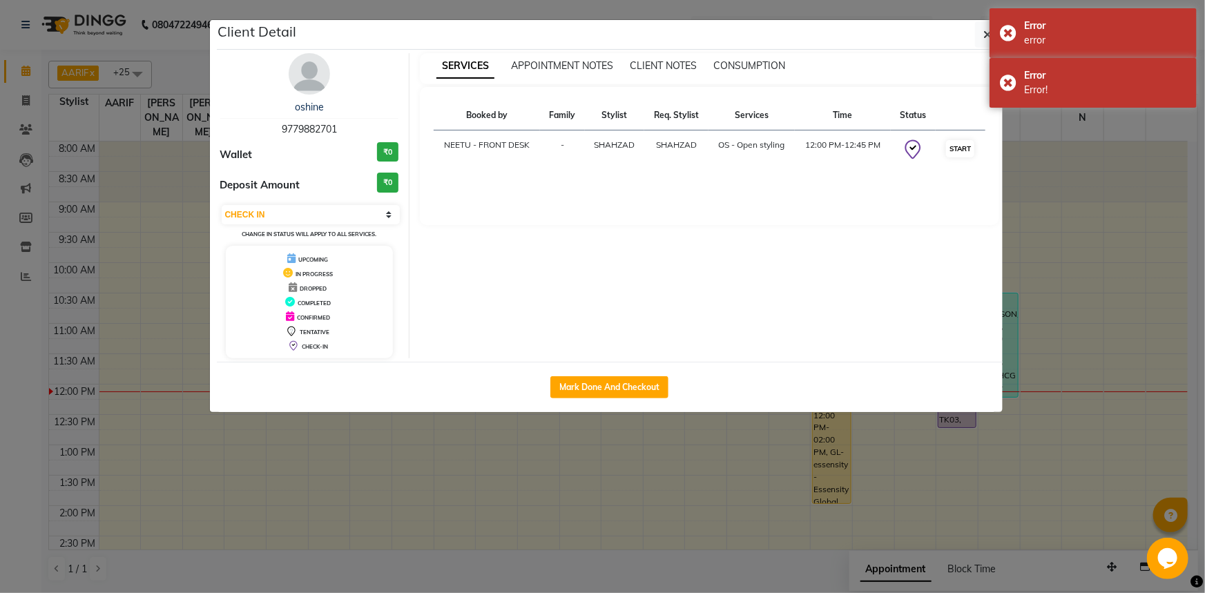
drag, startPoint x: 968, startPoint y: 159, endPoint x: 968, endPoint y: 151, distance: 8.3
click at [968, 157] on td "START" at bounding box center [961, 150] width 50 height 39
click at [968, 150] on button "START" at bounding box center [960, 148] width 28 height 17
click at [1098, 222] on ngb-modal-window "Client Detail oshine 9779882701 Wallet ₹0 Deposit Amount ₹0 Select IN SERVICE C…" at bounding box center [602, 296] width 1205 height 593
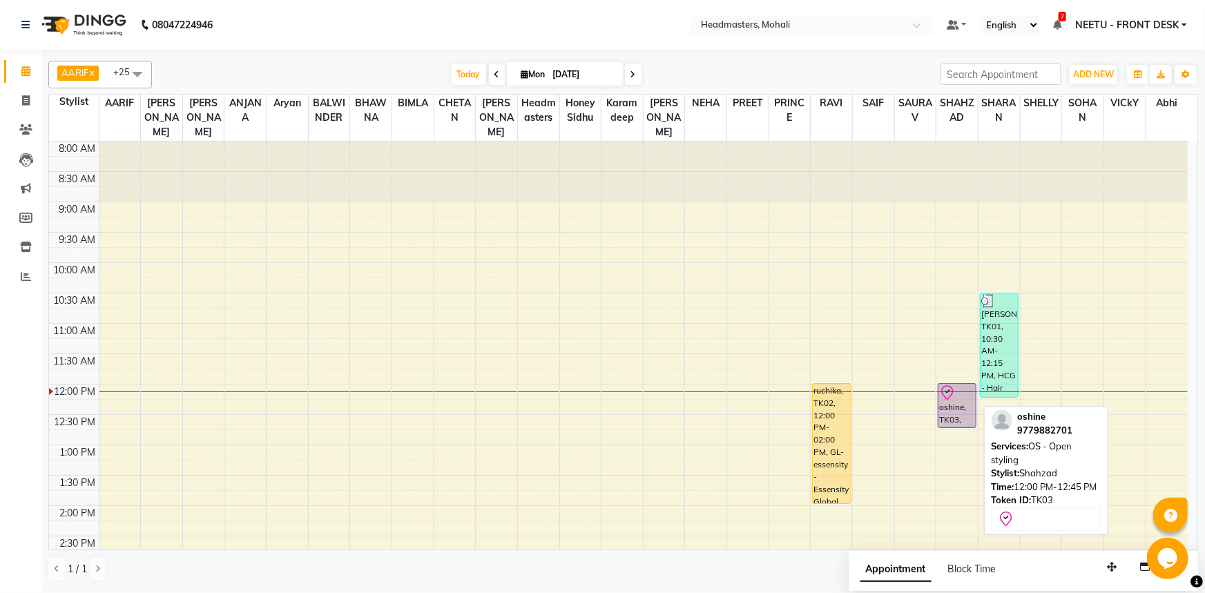
click at [952, 405] on div "oshine, TK03, 12:00 PM-12:45 PM, OS - Open styling" at bounding box center [957, 406] width 37 height 44
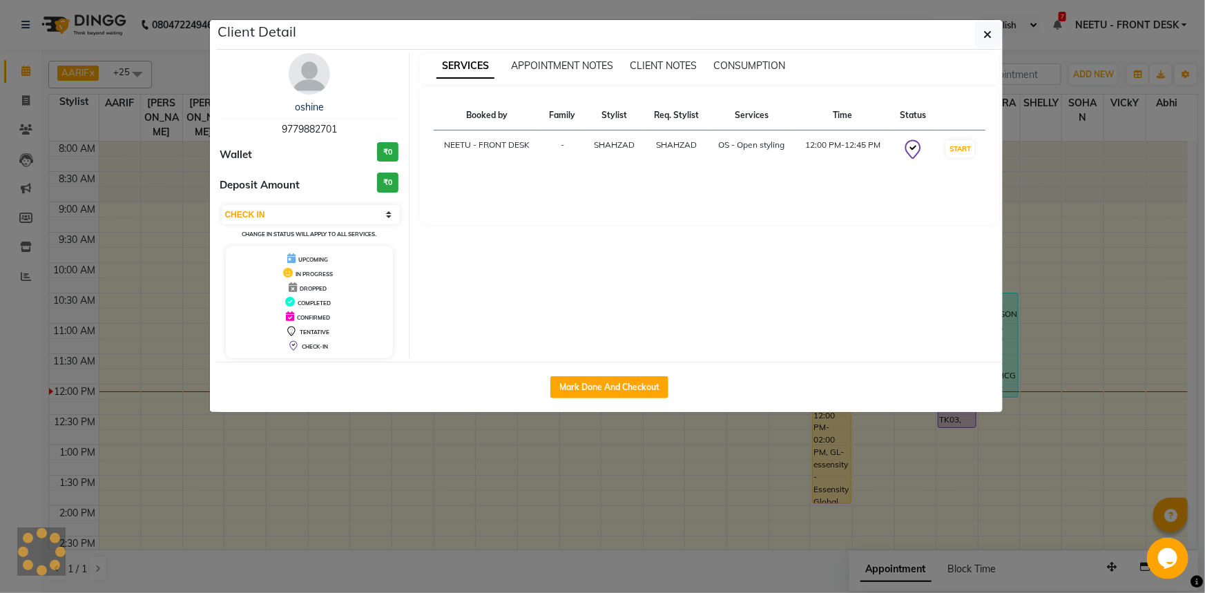
select select "1"
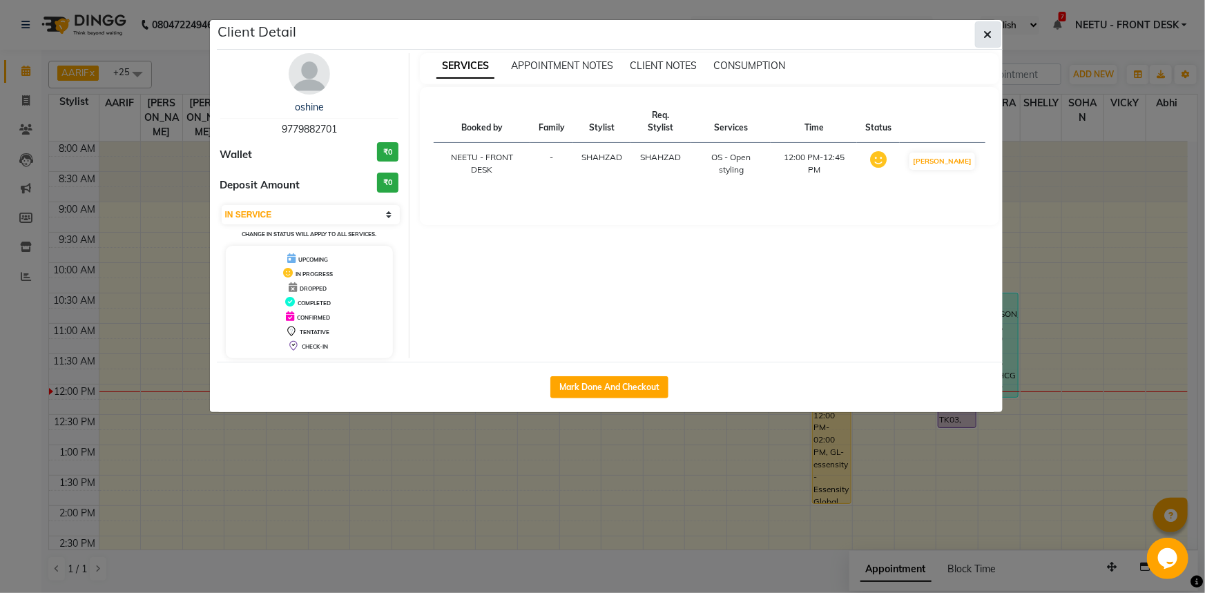
click at [999, 33] on button "button" at bounding box center [988, 34] width 26 height 26
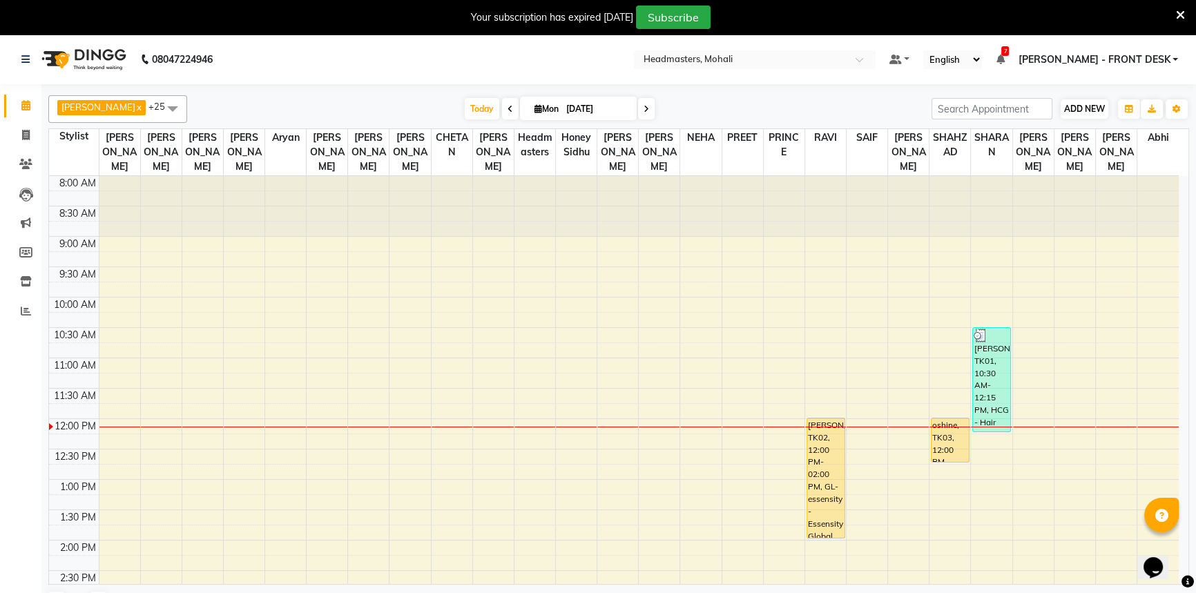
drag, startPoint x: 1184, startPoint y: 13, endPoint x: 1115, endPoint y: 72, distance: 90.1
click at [1184, 13] on icon at bounding box center [1180, 15] width 9 height 12
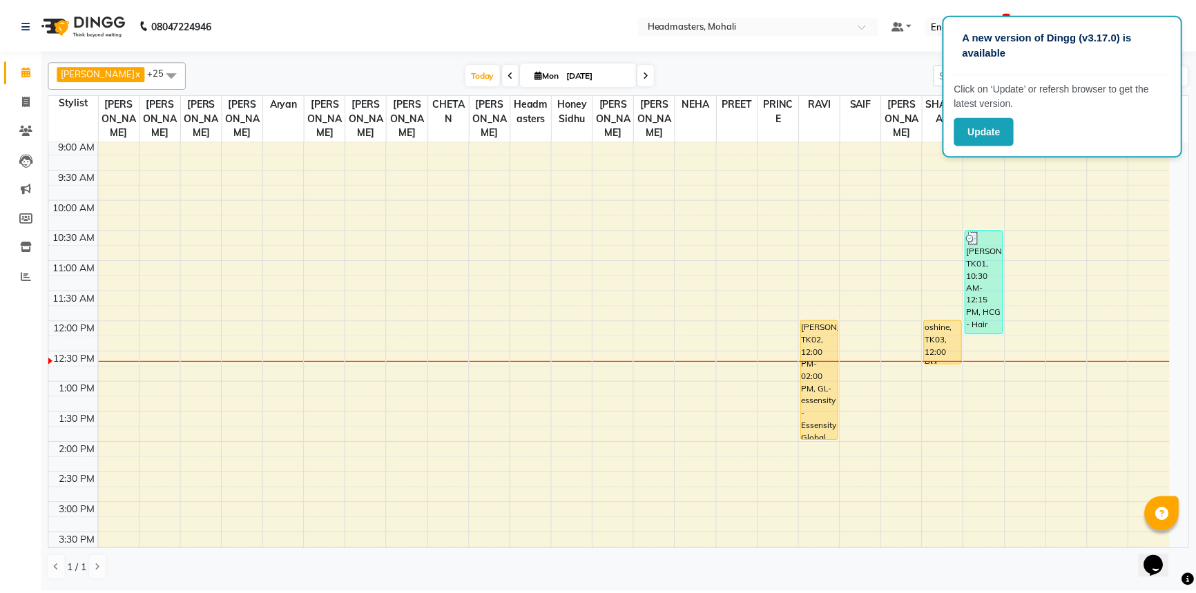
scroll to position [62, 0]
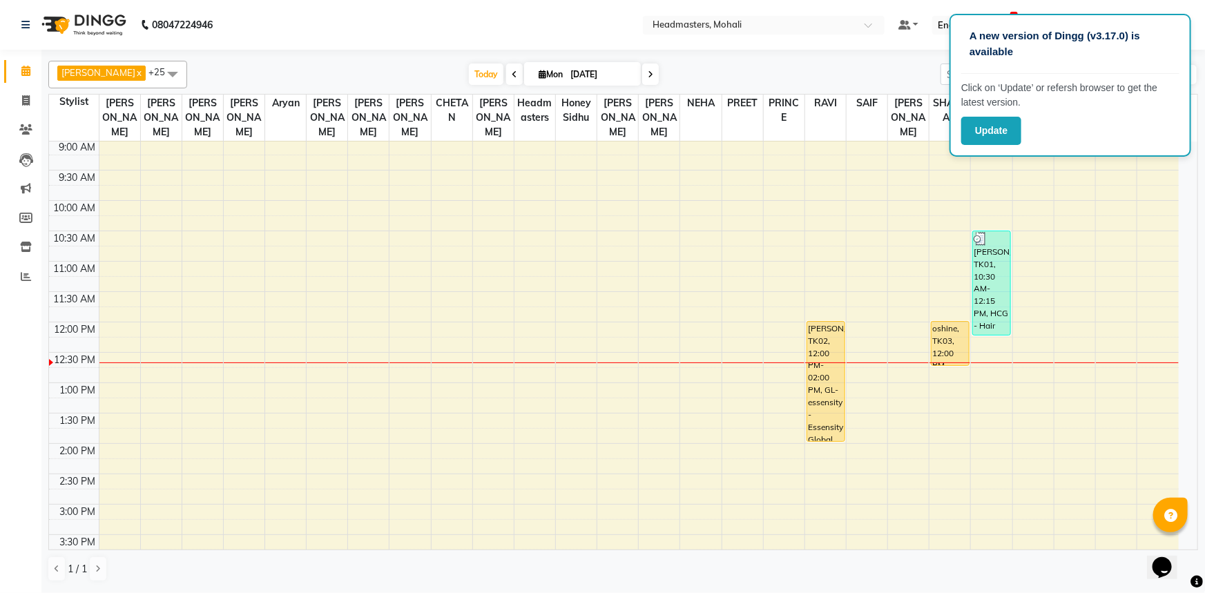
click at [939, 322] on div "oshine, TK03, 12:00 PM-12:45 PM, OS - Open styling" at bounding box center [950, 344] width 37 height 44
select select "1"
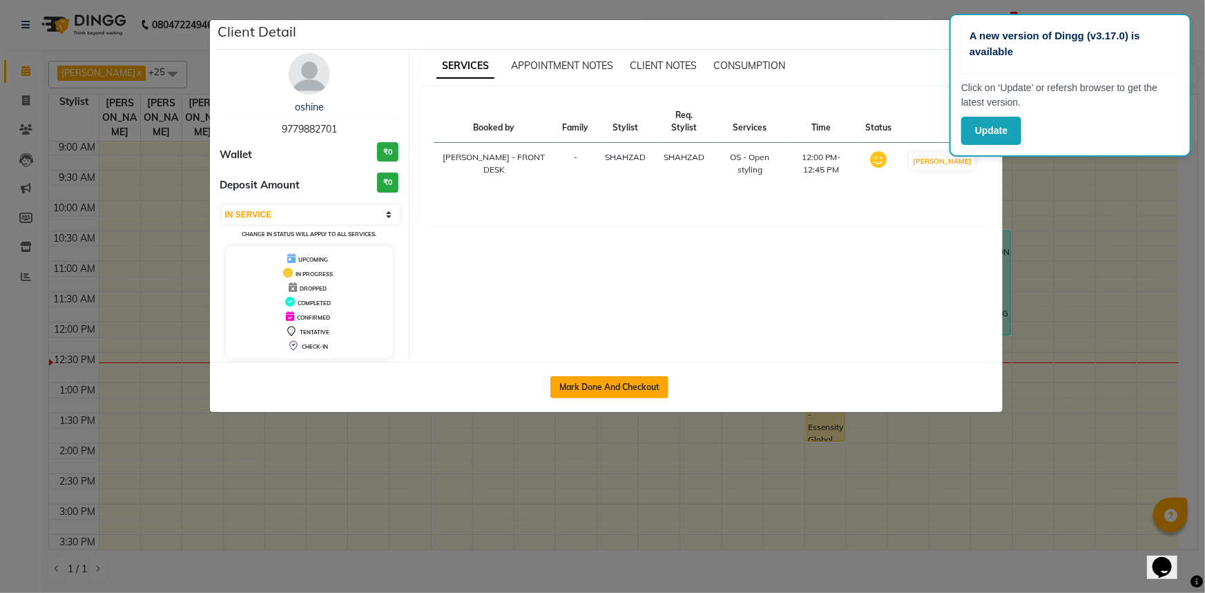
drag, startPoint x: 669, startPoint y: 366, endPoint x: 664, endPoint y: 375, distance: 10.5
click at [666, 375] on div "Mark Done And Checkout" at bounding box center [610, 387] width 786 height 50
click at [661, 381] on button "Mark Done And Checkout" at bounding box center [609, 387] width 118 height 22
select select "service"
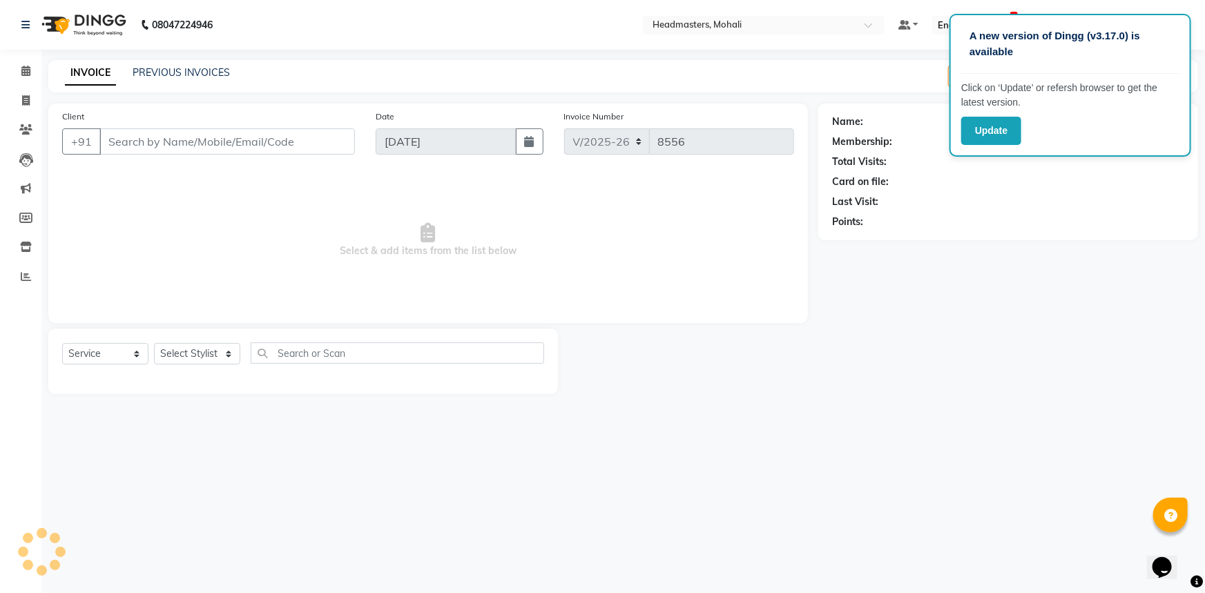
select select "51116"
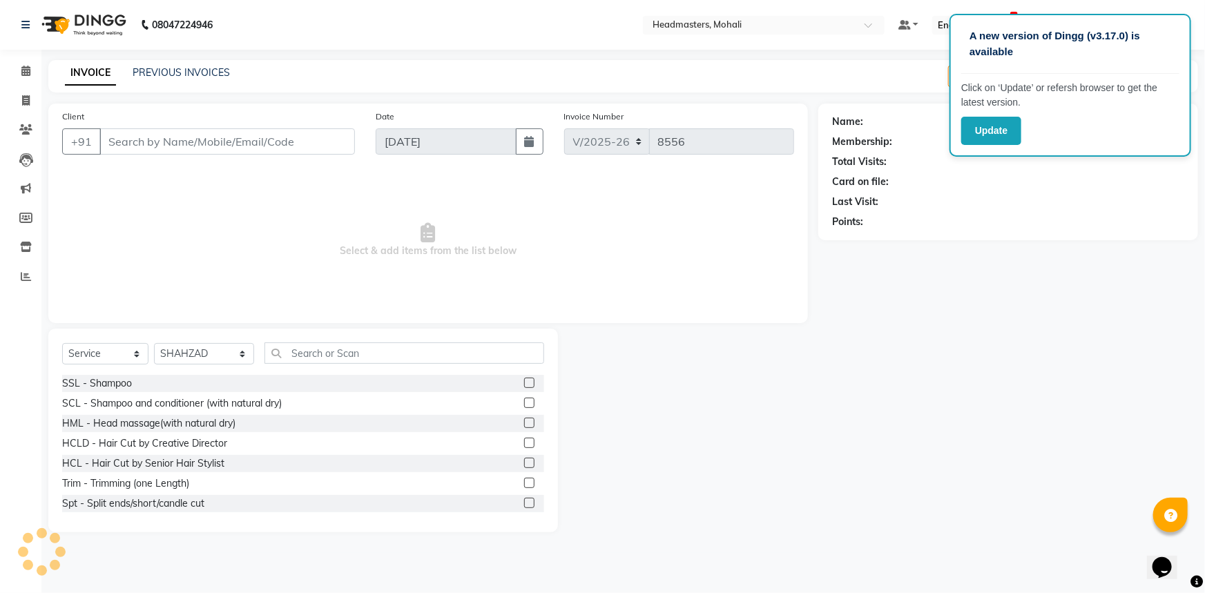
type input "9779882701"
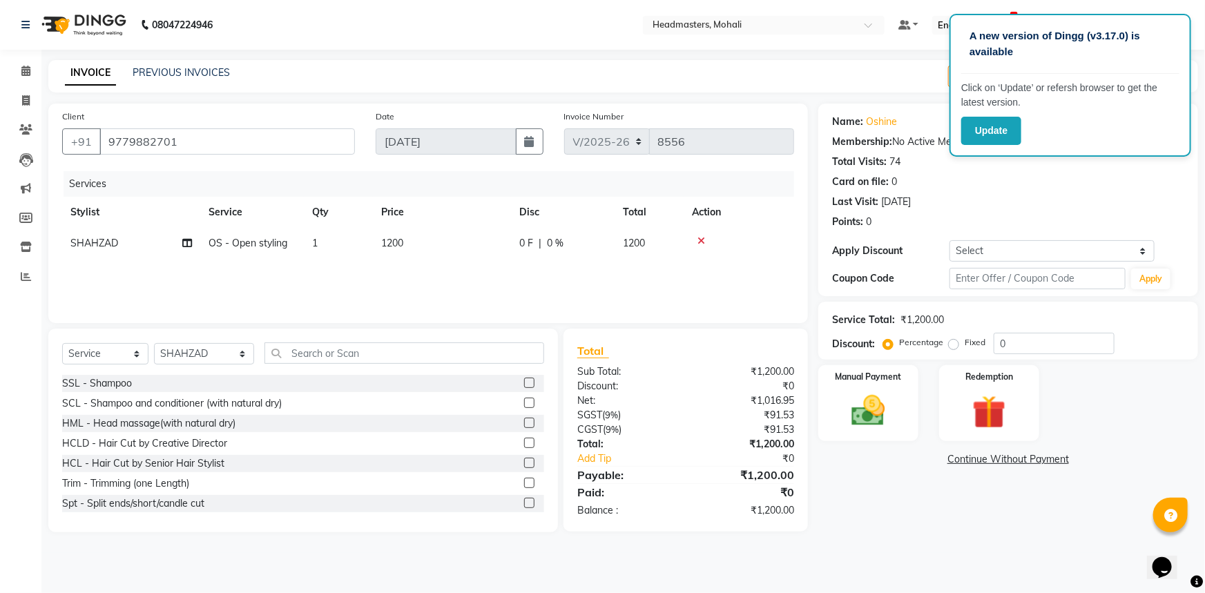
click at [571, 262] on div "Services Stylist Service Qty Price Disc Total Action SHAHZAD OS - Open styling …" at bounding box center [428, 240] width 732 height 138
click at [541, 264] on div "Services Stylist Service Qty Price Disc Total Action SHAHZAD OS - Open styling …" at bounding box center [428, 240] width 732 height 138
click at [542, 264] on div "Services Stylist Service Qty Price Disc Total Action SHAHZAD OS - Open styling …" at bounding box center [428, 240] width 732 height 138
click at [539, 245] on span "|" at bounding box center [540, 243] width 3 height 15
select select "51116"
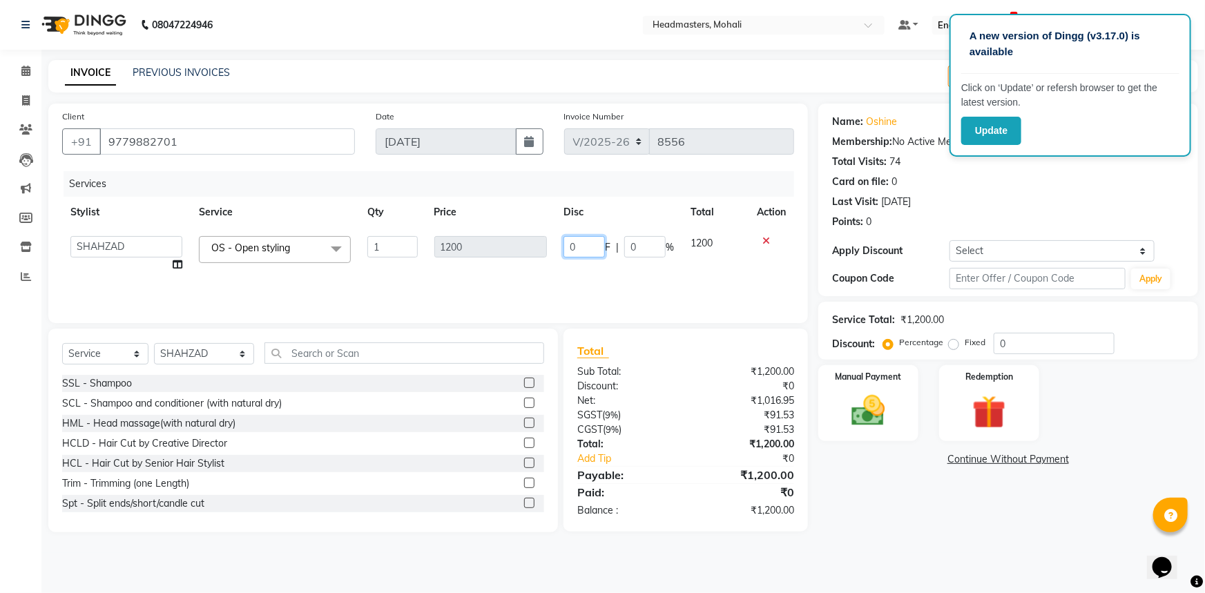
drag, startPoint x: 566, startPoint y: 238, endPoint x: 574, endPoint y: 238, distance: 7.6
click at [569, 238] on input "0" at bounding box center [584, 246] width 41 height 21
type input "500"
click at [845, 396] on img at bounding box center [868, 411] width 57 height 40
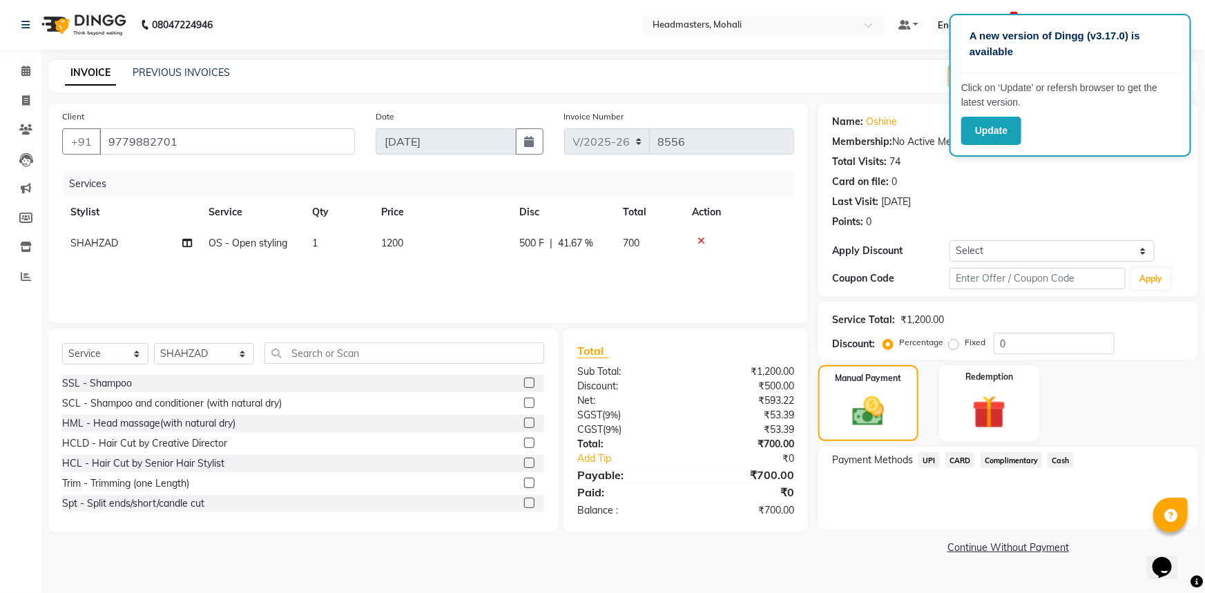
drag, startPoint x: 1043, startPoint y: 453, endPoint x: 1057, endPoint y: 457, distance: 14.4
click at [1048, 454] on div "Cash" at bounding box center [1058, 461] width 32 height 19
drag, startPoint x: 1057, startPoint y: 459, endPoint x: 1053, endPoint y: 472, distance: 12.9
click at [1057, 460] on span "Cash" at bounding box center [1061, 460] width 26 height 16
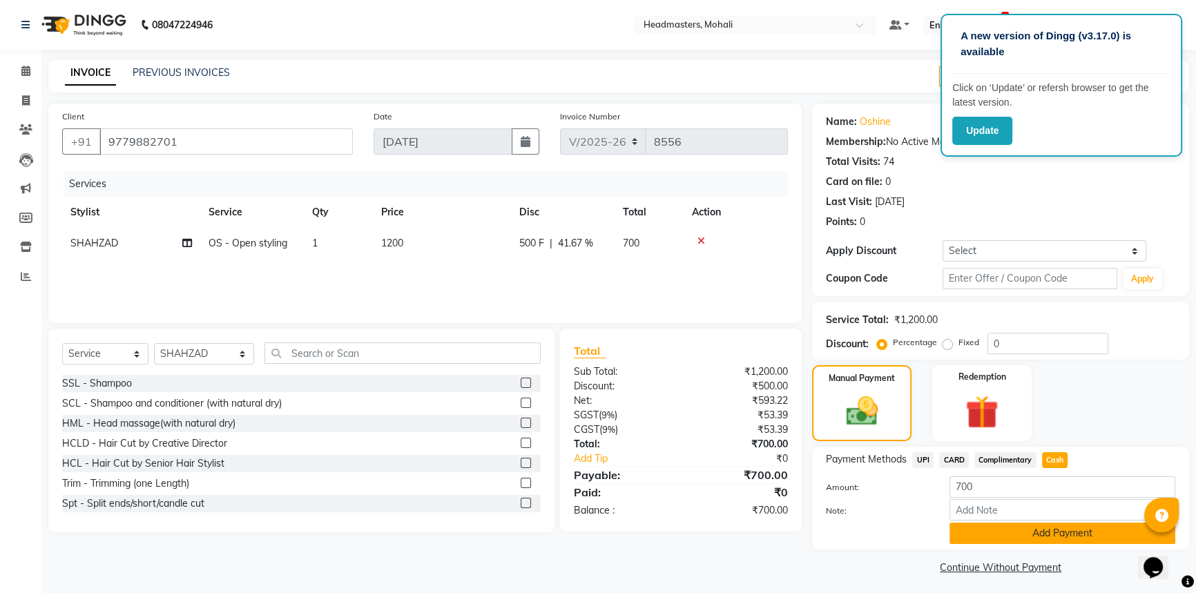
click at [1048, 528] on button "Add Payment" at bounding box center [1063, 533] width 226 height 21
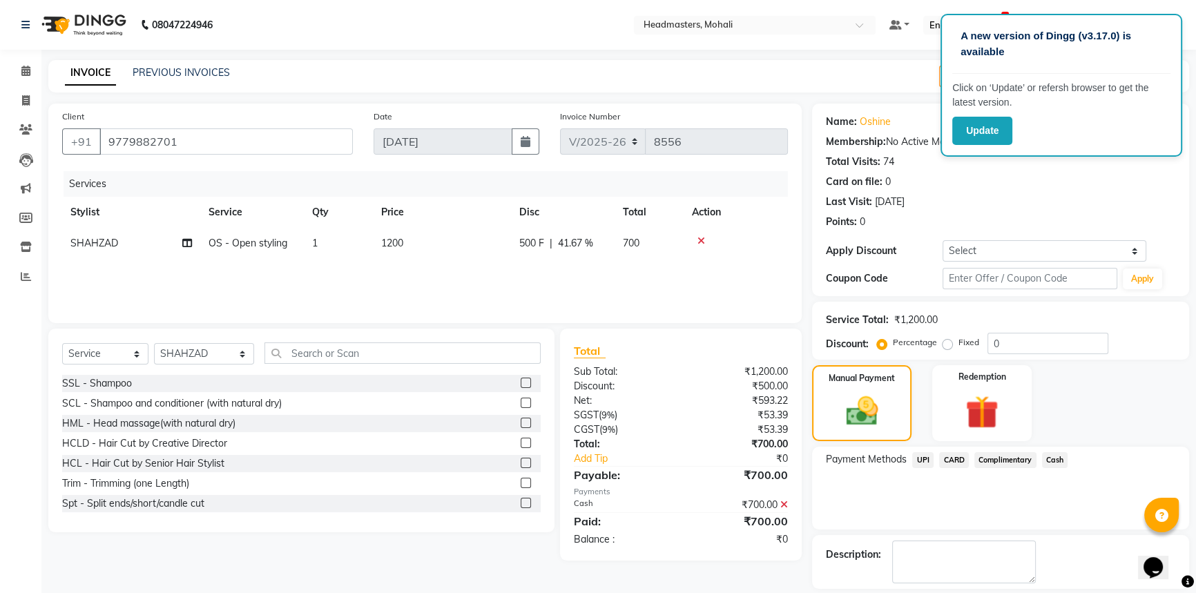
scroll to position [42, 0]
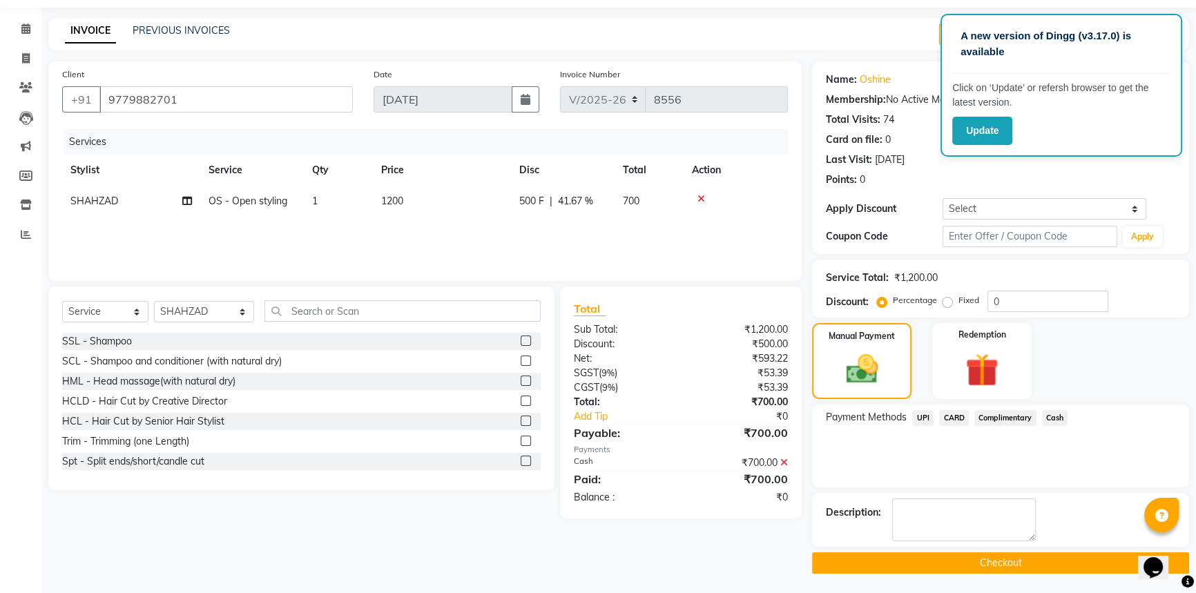
drag, startPoint x: 993, startPoint y: 566, endPoint x: 1020, endPoint y: 518, distance: 54.7
click at [993, 565] on button "Checkout" at bounding box center [1000, 562] width 377 height 21
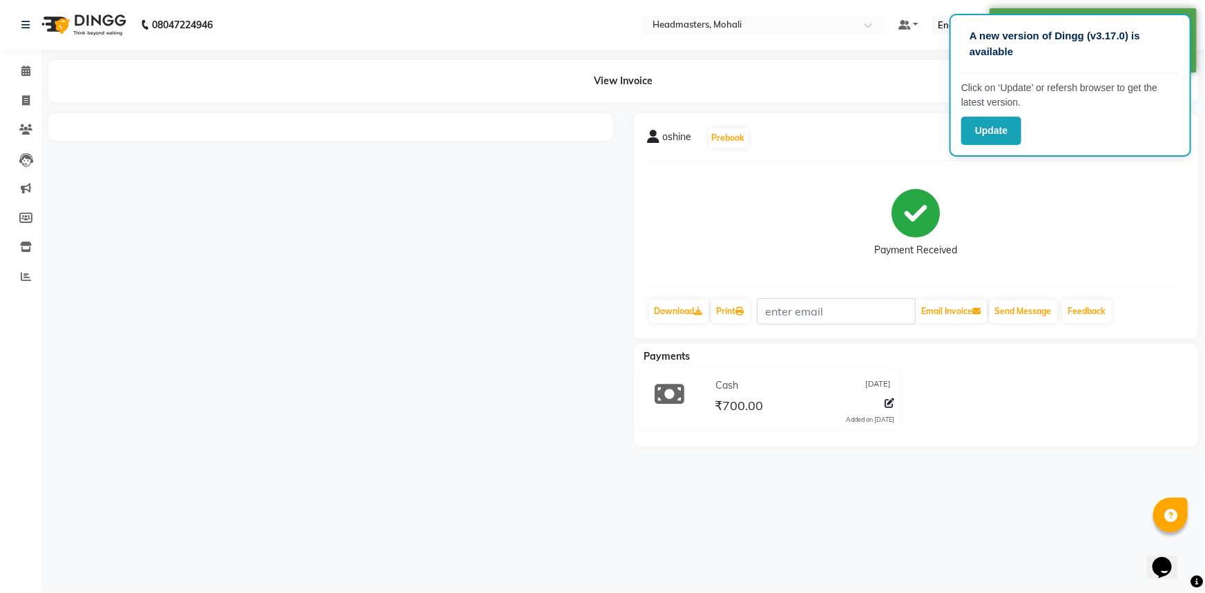
click at [42, 69] on div "View Invoice" at bounding box center [623, 81] width 1171 height 42
click at [15, 73] on span at bounding box center [26, 72] width 24 height 16
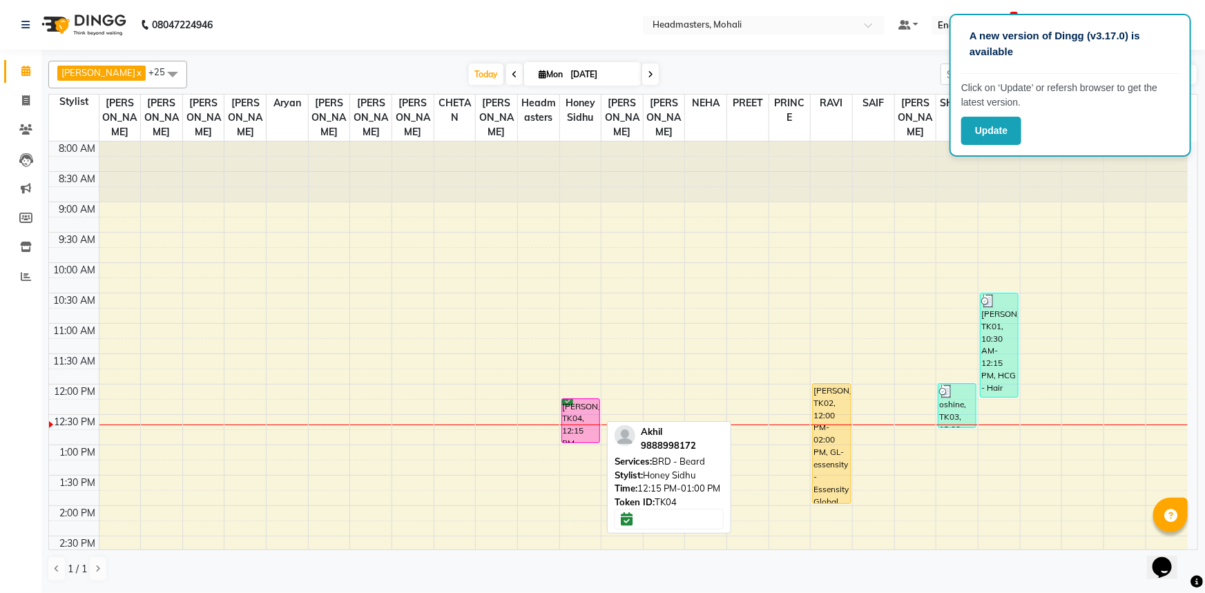
click at [573, 399] on div "[PERSON_NAME], TK04, 12:15 PM-01:00 PM, BRD - [PERSON_NAME]" at bounding box center [580, 421] width 37 height 44
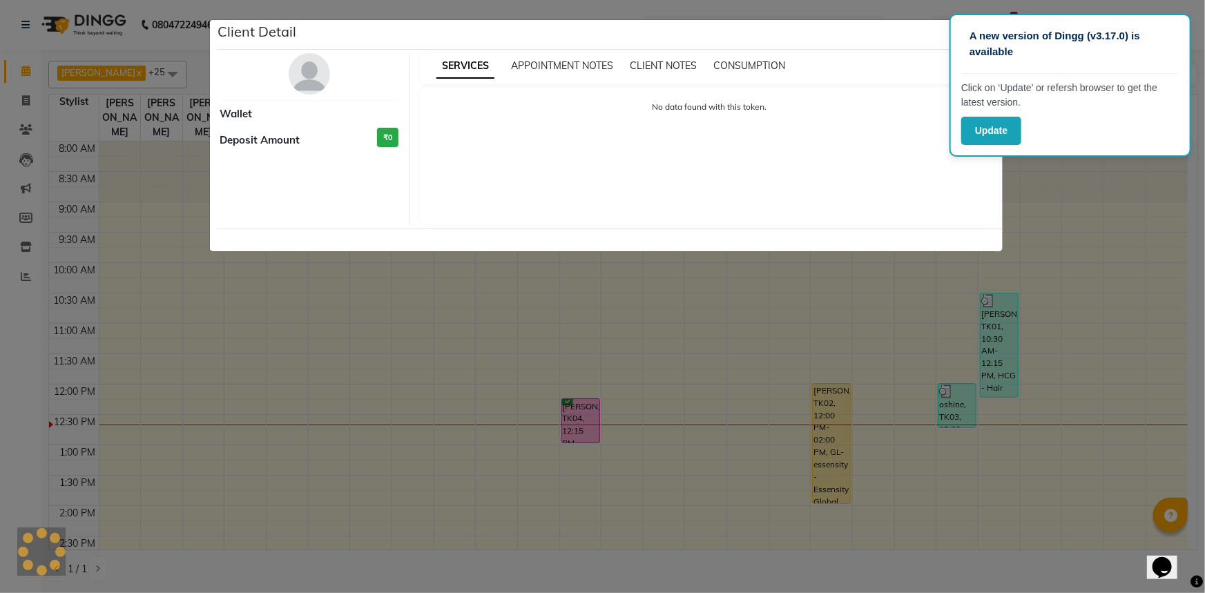
select select "6"
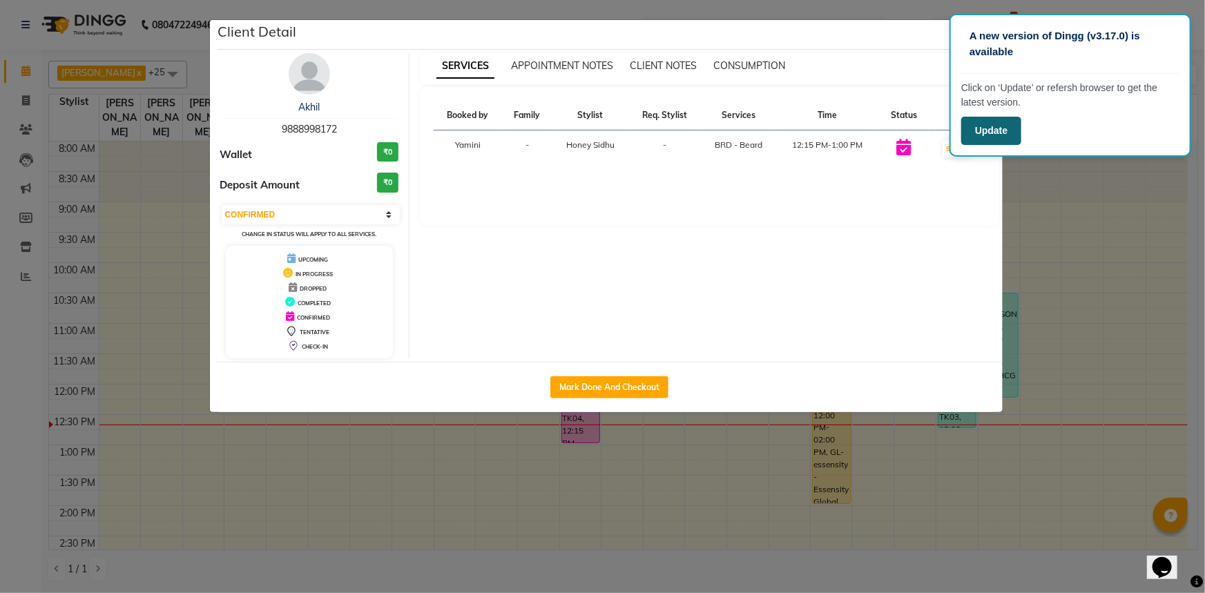
click at [963, 133] on button "Update" at bounding box center [991, 131] width 60 height 28
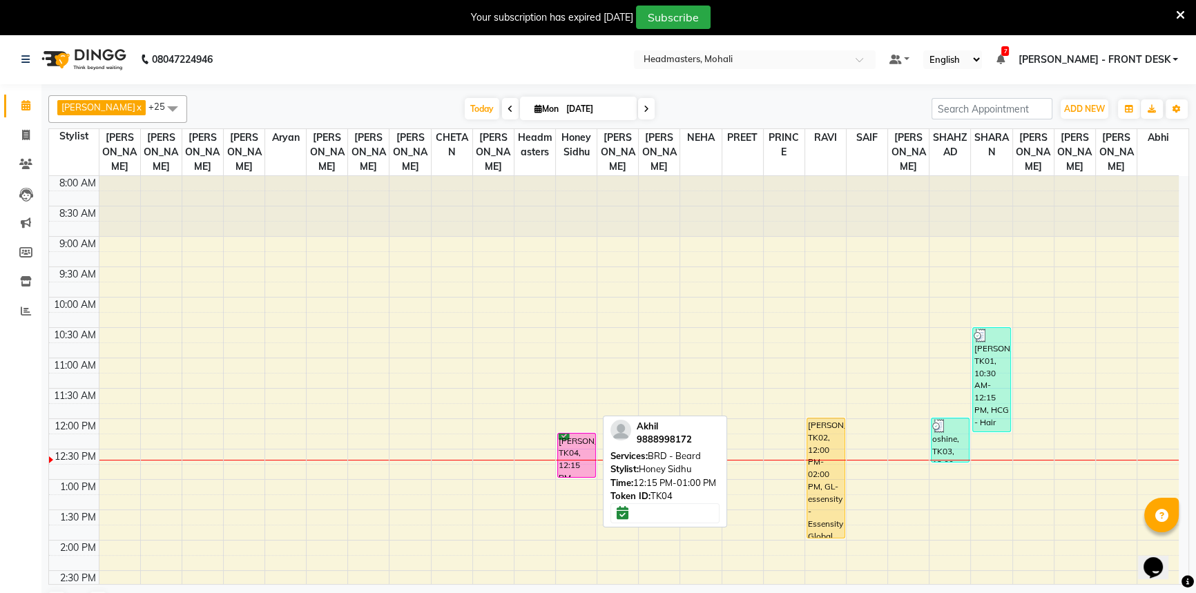
click at [578, 434] on div "[PERSON_NAME], TK04, 12:15 PM-01:00 PM, BRD - [PERSON_NAME]" at bounding box center [576, 456] width 37 height 44
select select "6"
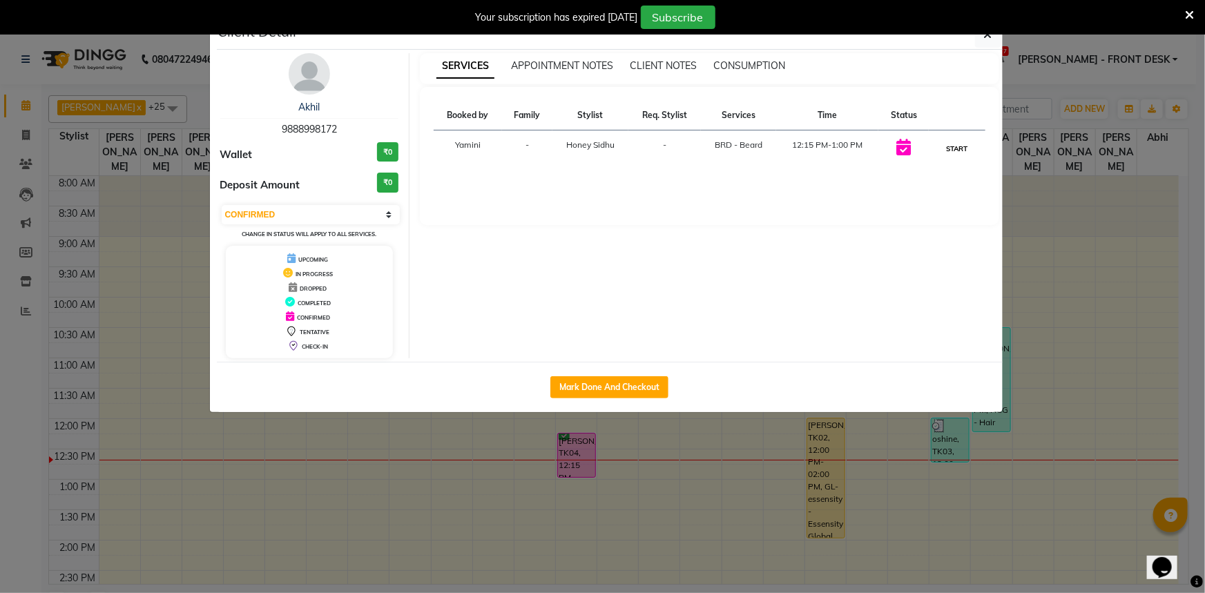
click at [961, 144] on button "START" at bounding box center [957, 148] width 28 height 17
click at [1161, 120] on ngb-modal-window "Client Detail [PERSON_NAME] 9888998172 Wallet ₹0 Deposit Amount ₹0 Select IN SE…" at bounding box center [602, 296] width 1205 height 593
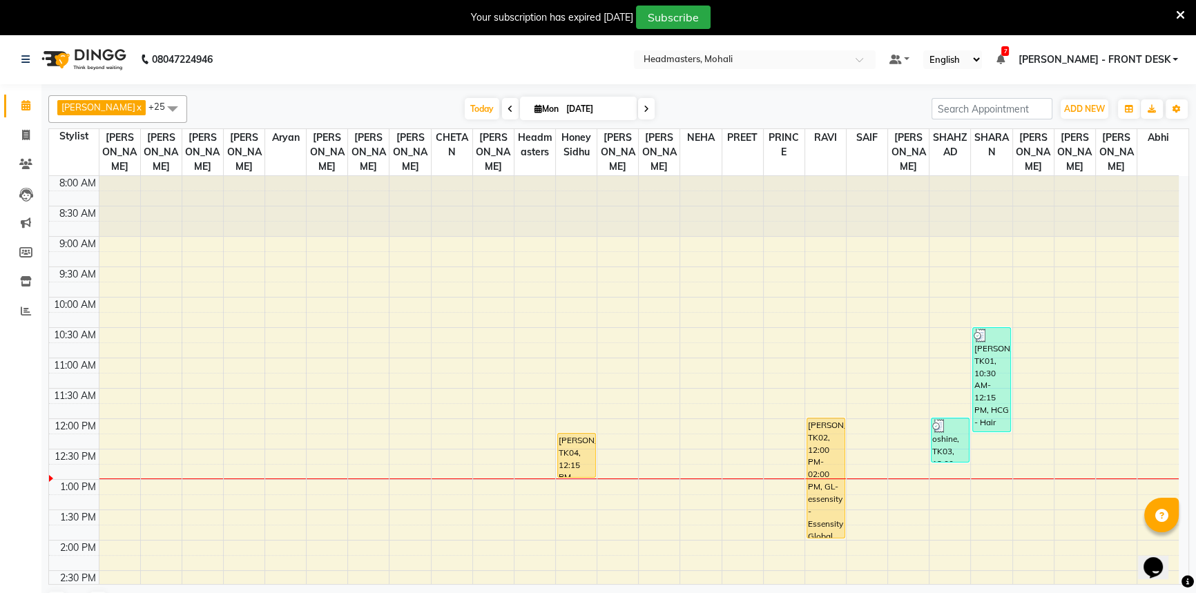
click at [782, 103] on div "[DATE] [DATE]" at bounding box center [559, 109] width 731 height 21
click at [22, 162] on icon at bounding box center [25, 164] width 13 height 10
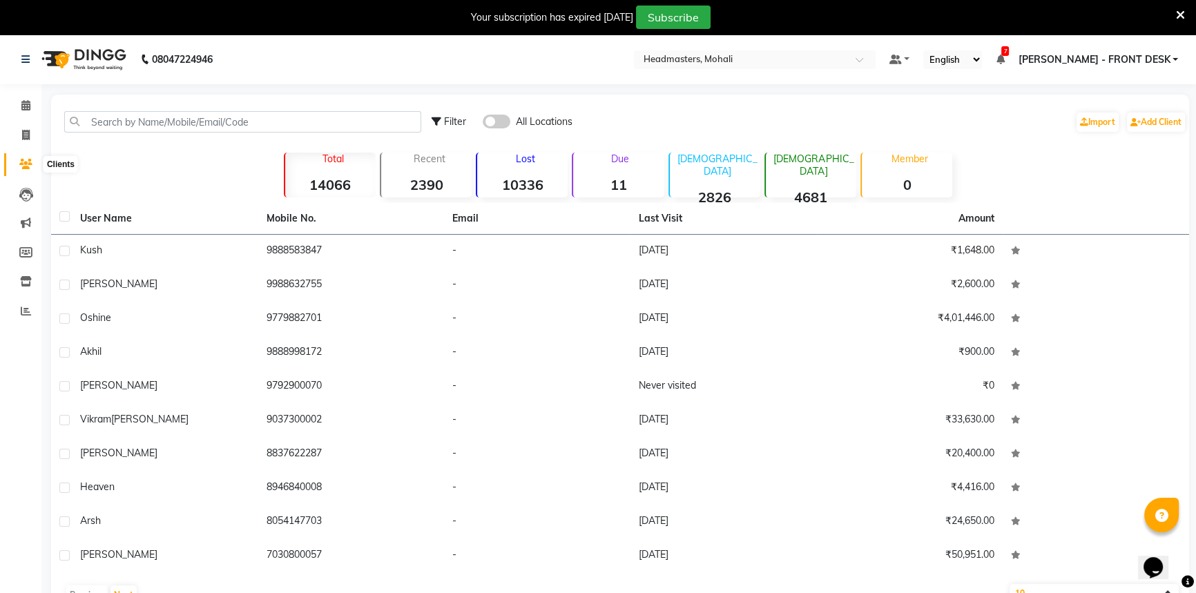
click at [21, 163] on icon at bounding box center [25, 164] width 13 height 10
click at [121, 124] on input "text" at bounding box center [242, 121] width 357 height 21
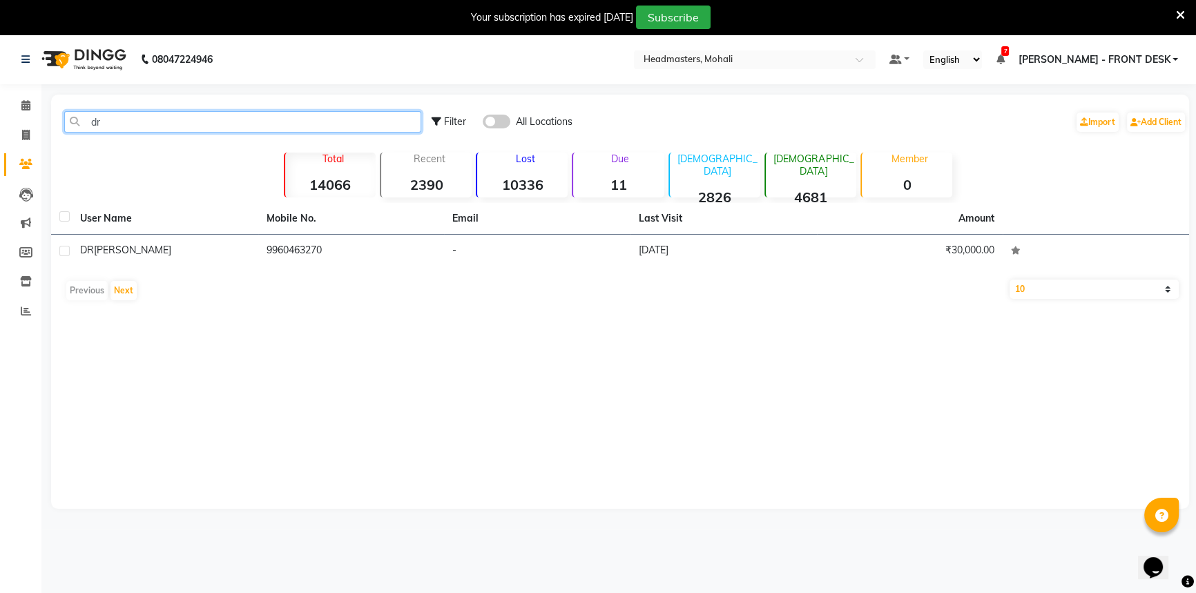
type input "d"
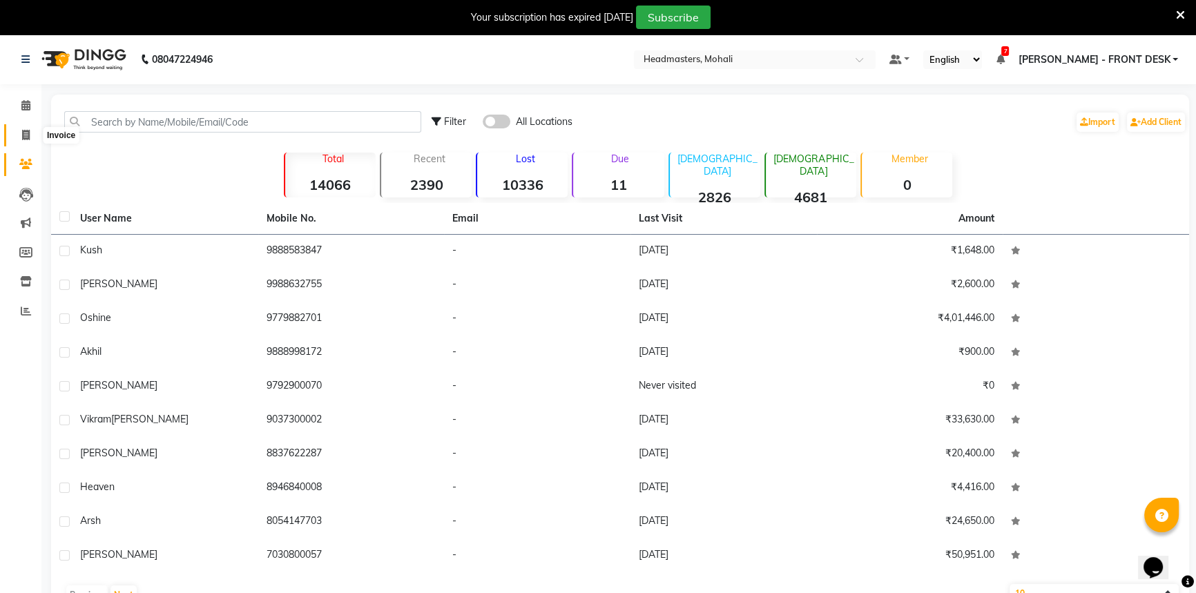
click at [34, 131] on span at bounding box center [26, 136] width 24 height 16
select select "service"
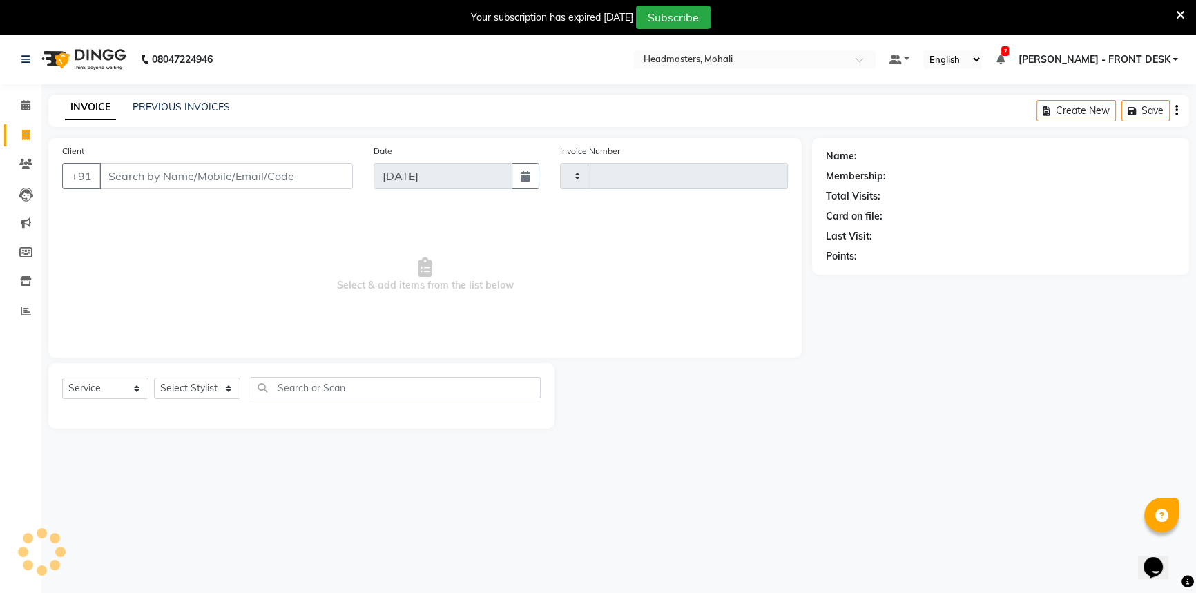
type input "8557"
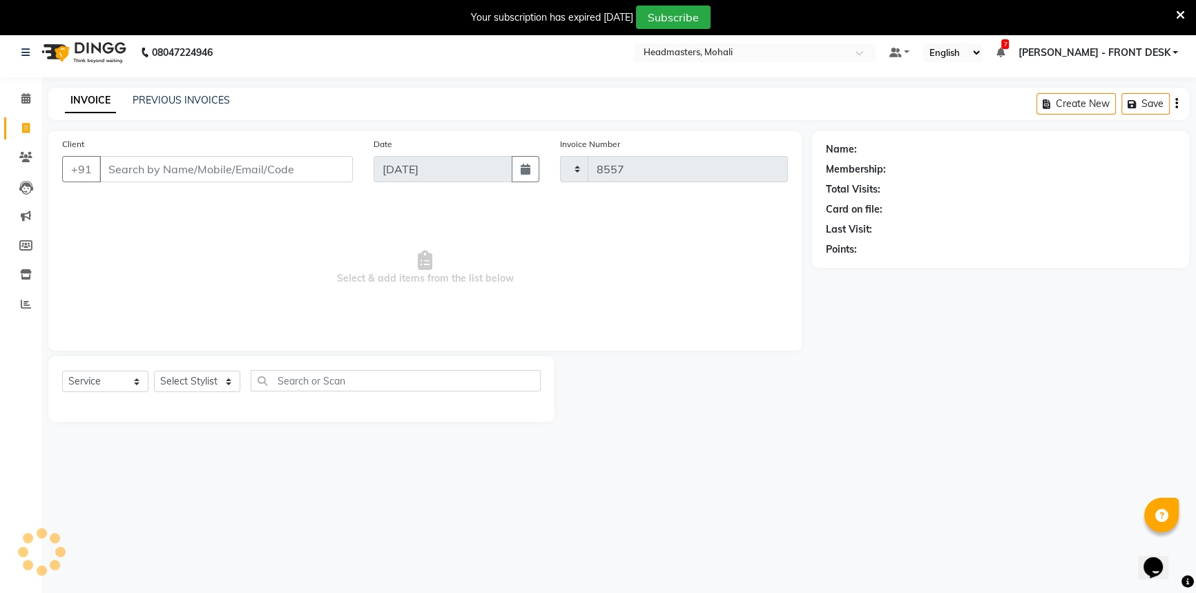
select select "6604"
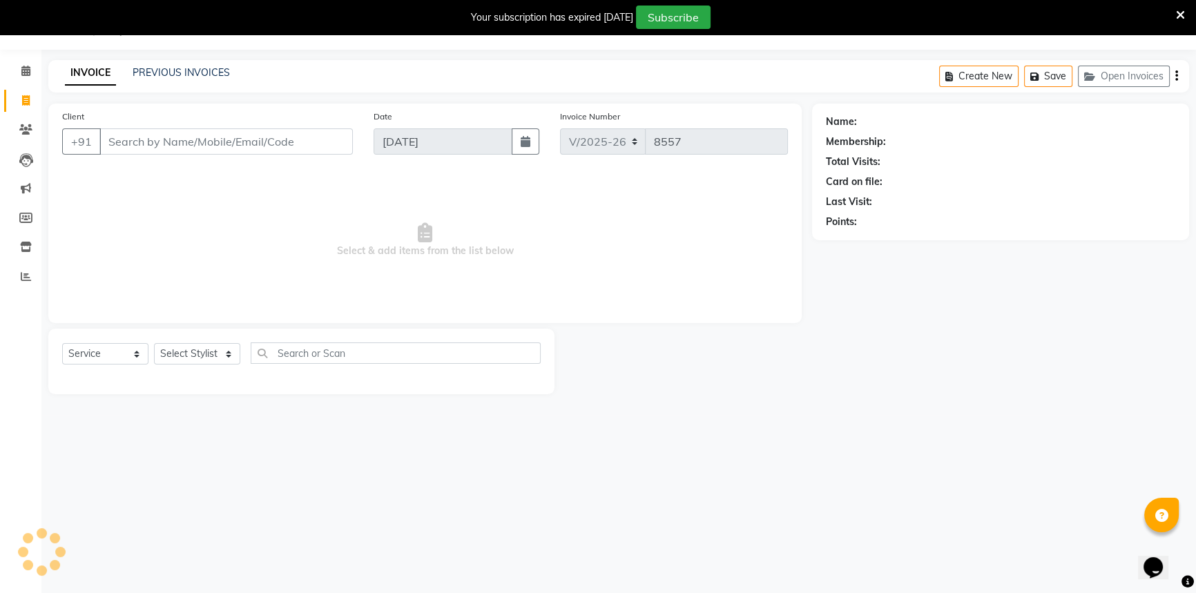
click at [130, 142] on input "Client" at bounding box center [225, 141] width 253 height 26
select select "51116"
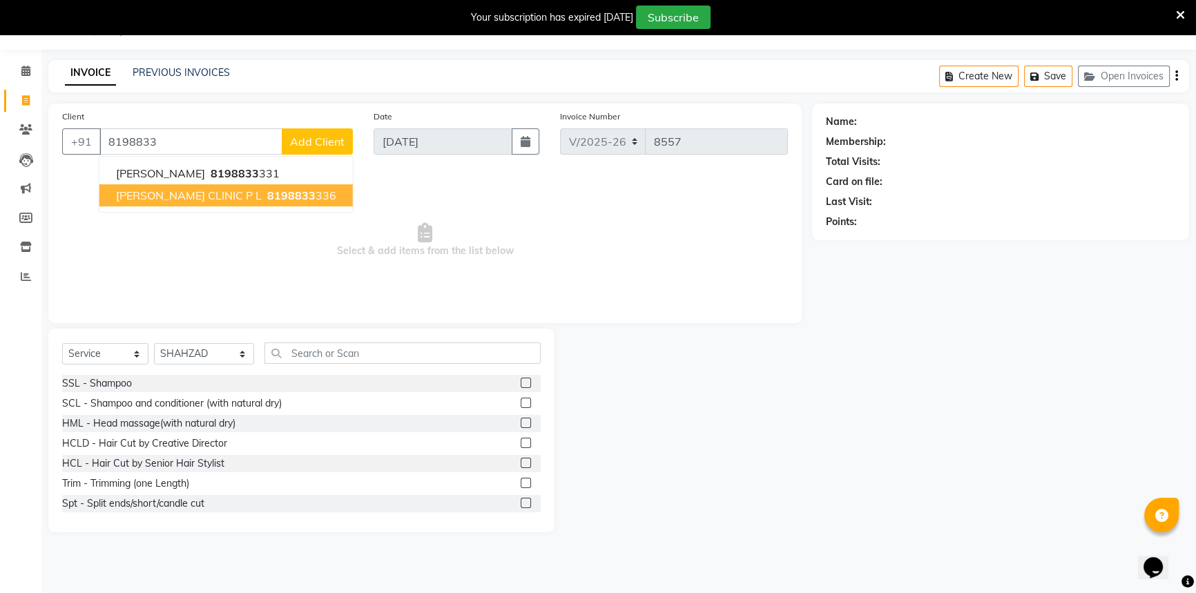
click at [298, 191] on ngb-highlight "8198833 336" at bounding box center [300, 196] width 72 height 14
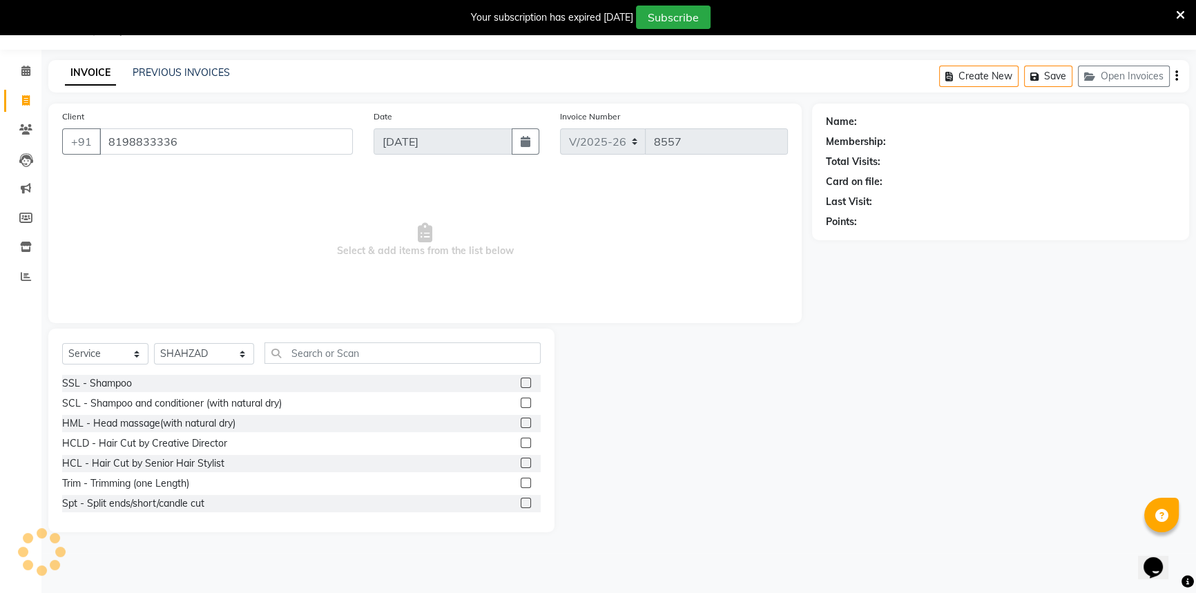
type input "8198833336"
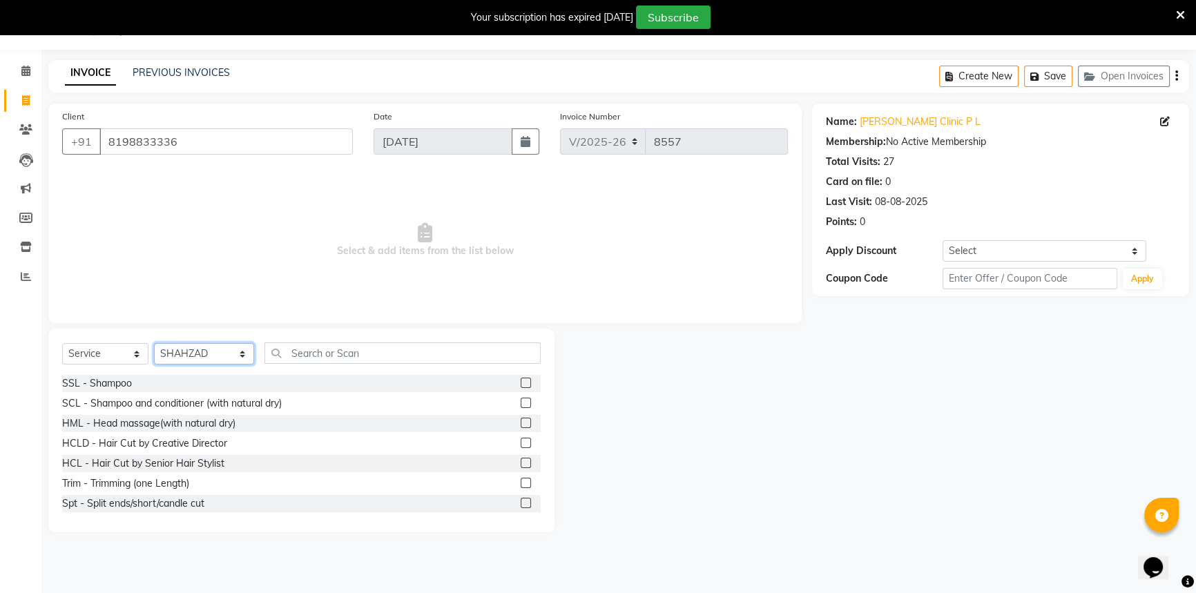
click at [167, 361] on select "Select Stylist [PERSON_NAME] [PERSON_NAME] [PERSON_NAME] [PERSON_NAME] [PERSON_…" at bounding box center [204, 353] width 100 height 21
select select "51124"
click at [154, 343] on select "Select Stylist [PERSON_NAME] [PERSON_NAME] [PERSON_NAME] [PERSON_NAME] [PERSON_…" at bounding box center [204, 353] width 100 height 21
click at [331, 355] on input "text" at bounding box center [402, 353] width 276 height 21
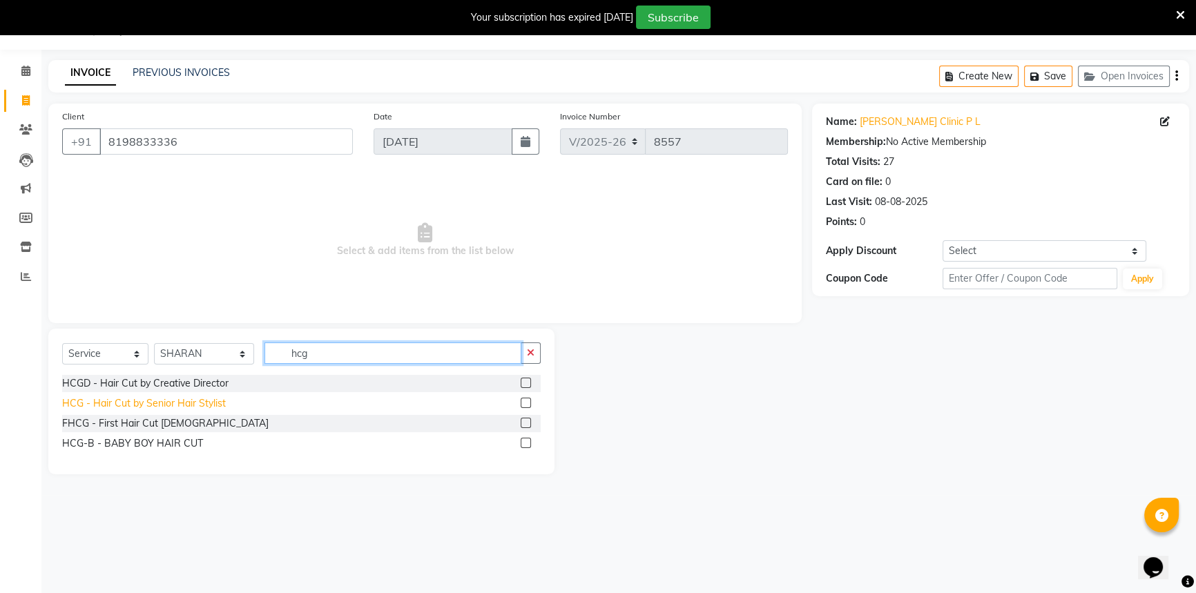
type input "hcg"
click at [185, 402] on div "HCG - Hair Cut by Senior Hair Stylist" at bounding box center [144, 403] width 164 height 15
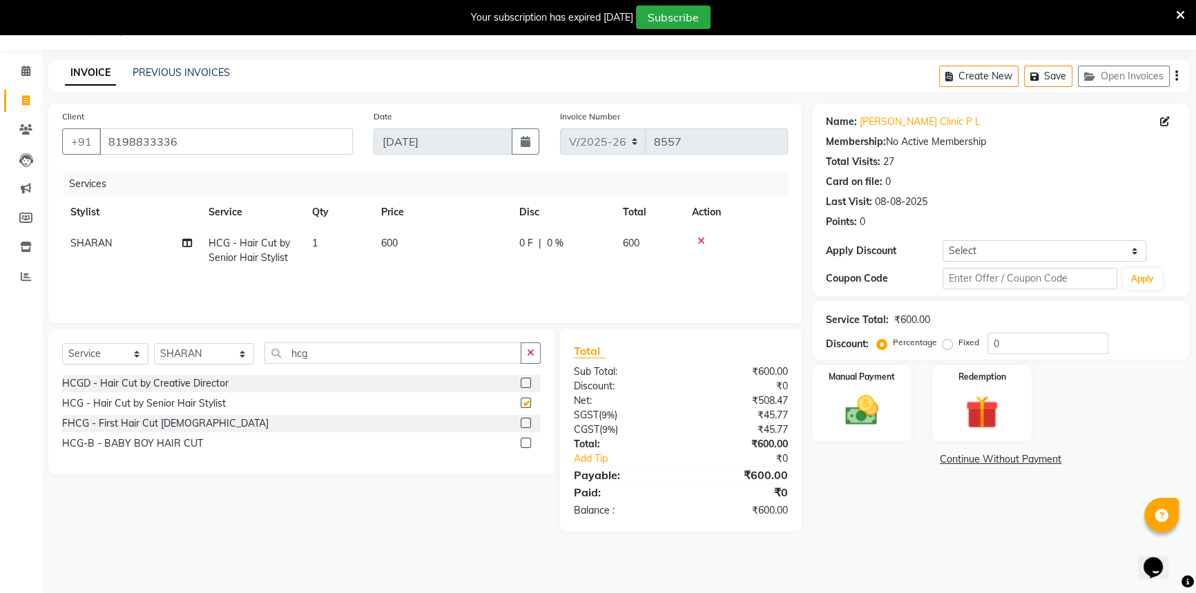
checkbox input "false"
drag, startPoint x: 342, startPoint y: 356, endPoint x: 238, endPoint y: 365, distance: 104.7
click at [240, 362] on div "Select Service Product Membership Package Voucher Prepaid Gift Card Select Styl…" at bounding box center [301, 359] width 479 height 32
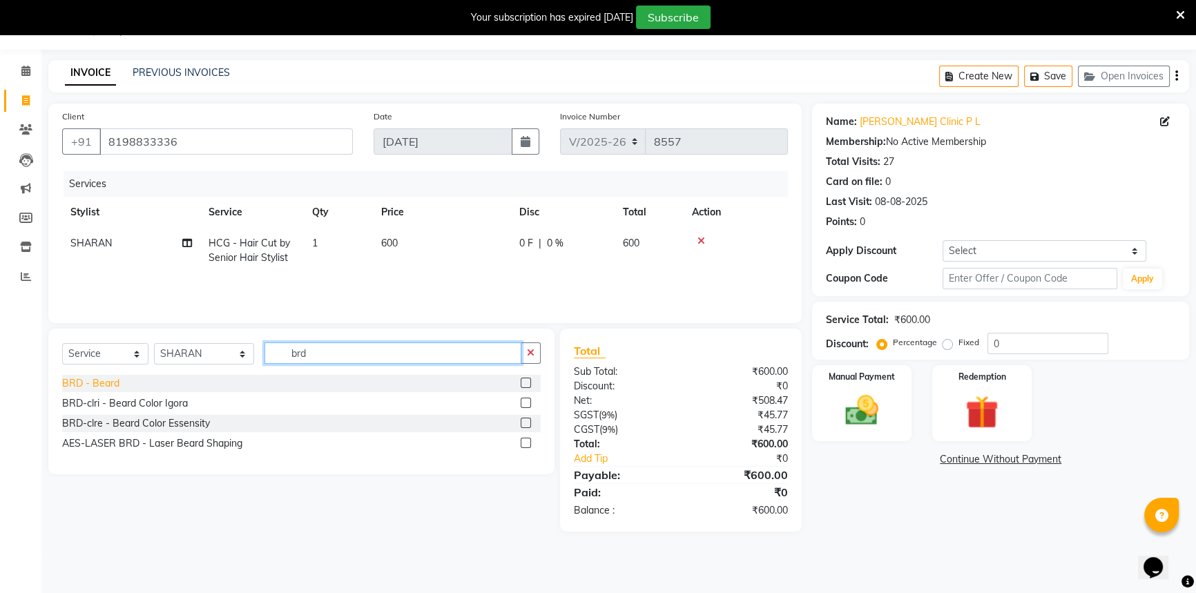
type input "brd"
drag, startPoint x: 98, startPoint y: 386, endPoint x: 338, endPoint y: 386, distance: 239.6
click at [104, 386] on div "BRD - Beard" at bounding box center [90, 383] width 57 height 15
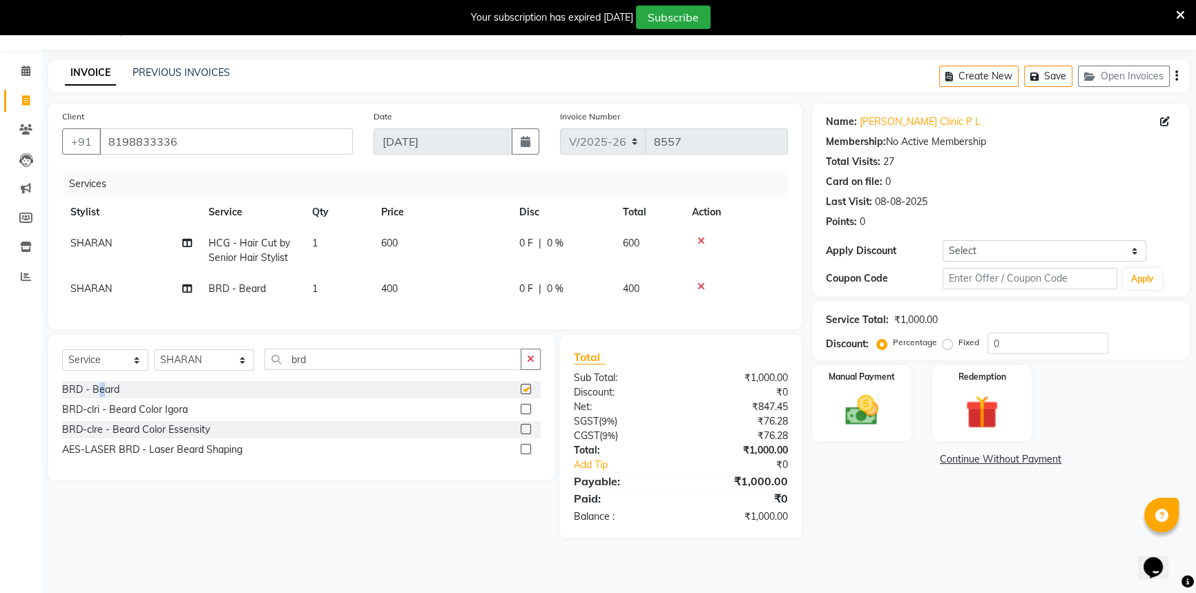
checkbox input "false"
drag, startPoint x: 993, startPoint y: 339, endPoint x: 999, endPoint y: 345, distance: 7.8
click at [994, 339] on input "0" at bounding box center [1048, 343] width 121 height 21
type input "20"
click at [909, 421] on div "Manual Payment" at bounding box center [862, 403] width 104 height 79
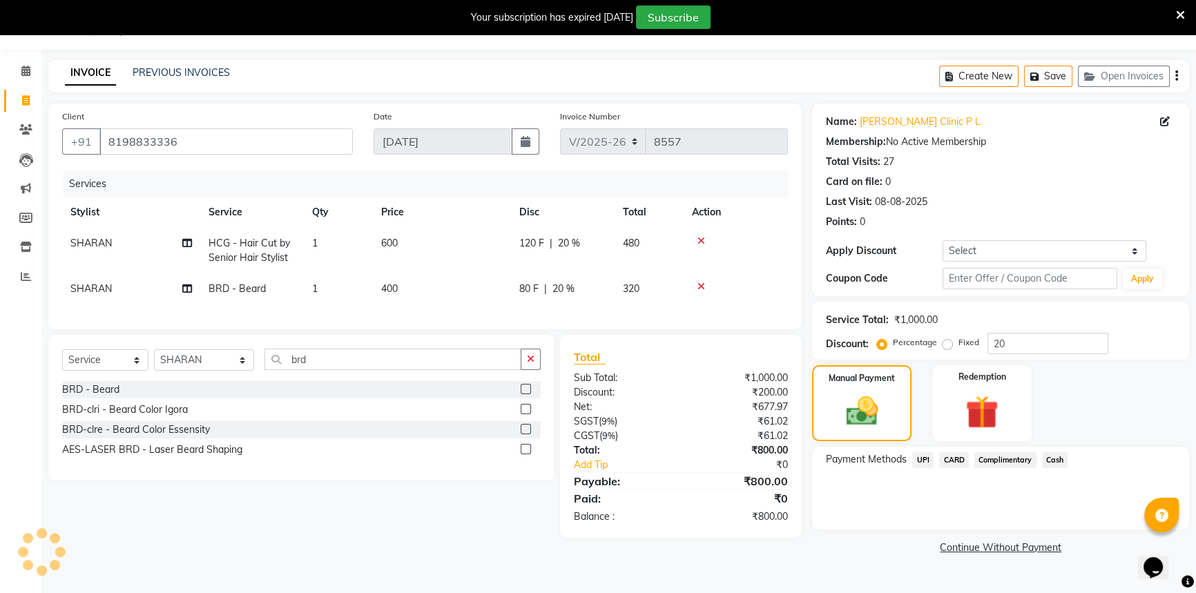
click at [1064, 456] on span "Cash" at bounding box center [1055, 460] width 26 height 16
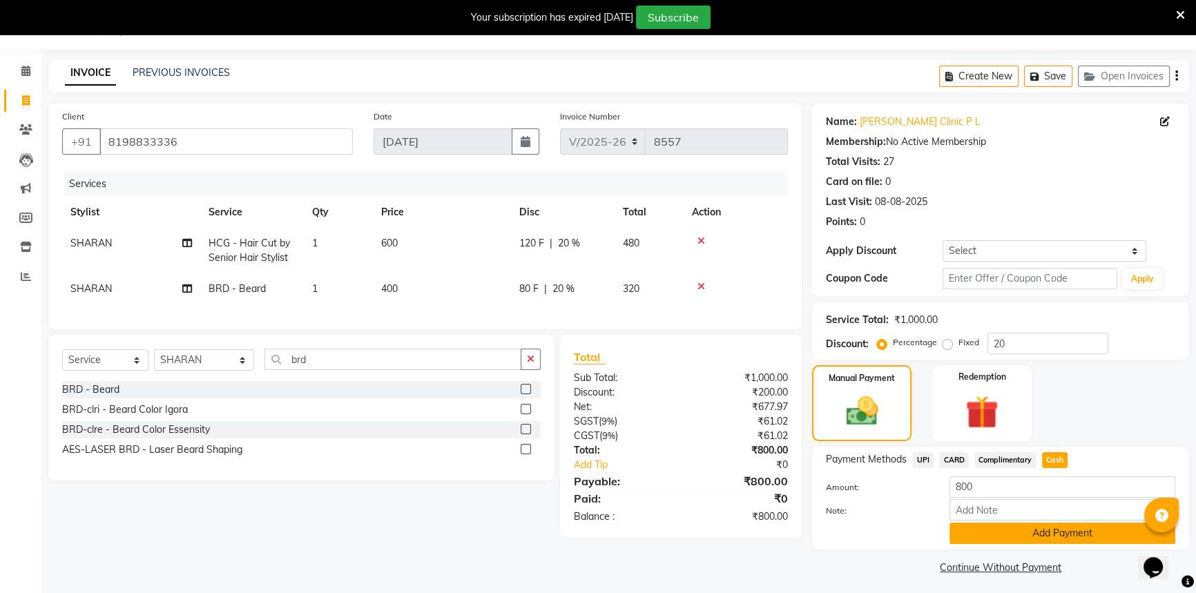
click at [1054, 524] on button "Add Payment" at bounding box center [1063, 533] width 226 height 21
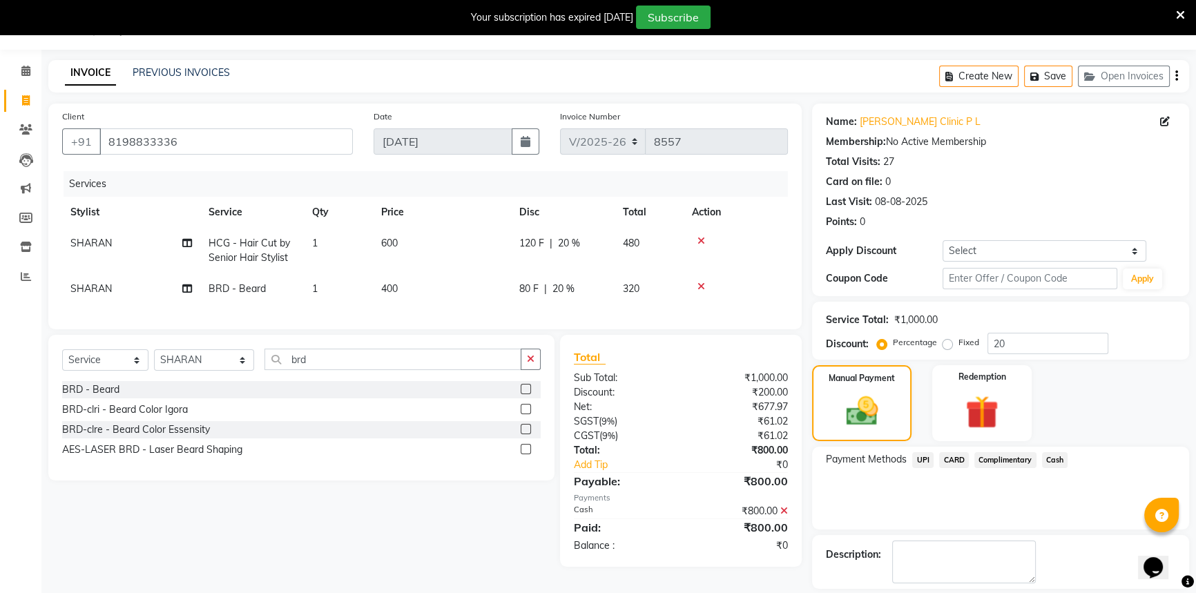
scroll to position [77, 0]
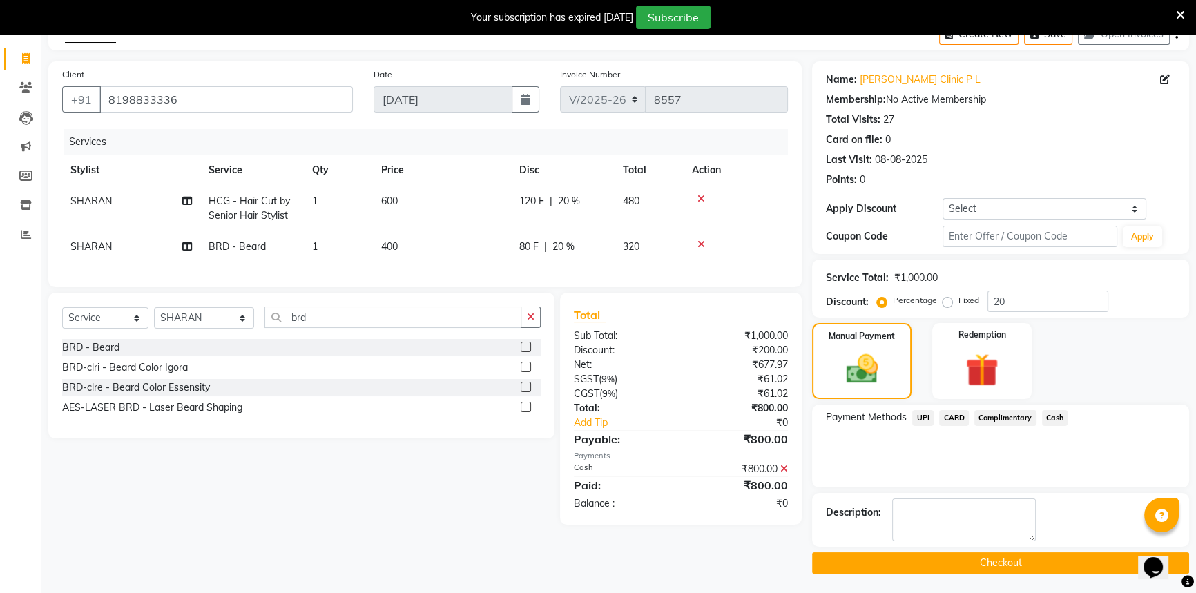
drag, startPoint x: 1050, startPoint y: 550, endPoint x: 1045, endPoint y: 561, distance: 12.1
click at [1046, 560] on div "Name: [PERSON_NAME] Clinic P L Membership: No Active Membership Total Visits: 2…" at bounding box center [1005, 317] width 387 height 512
drag, startPoint x: 1041, startPoint y: 564, endPoint x: 978, endPoint y: 552, distance: 64.6
click at [1039, 564] on button "Checkout" at bounding box center [1000, 562] width 377 height 21
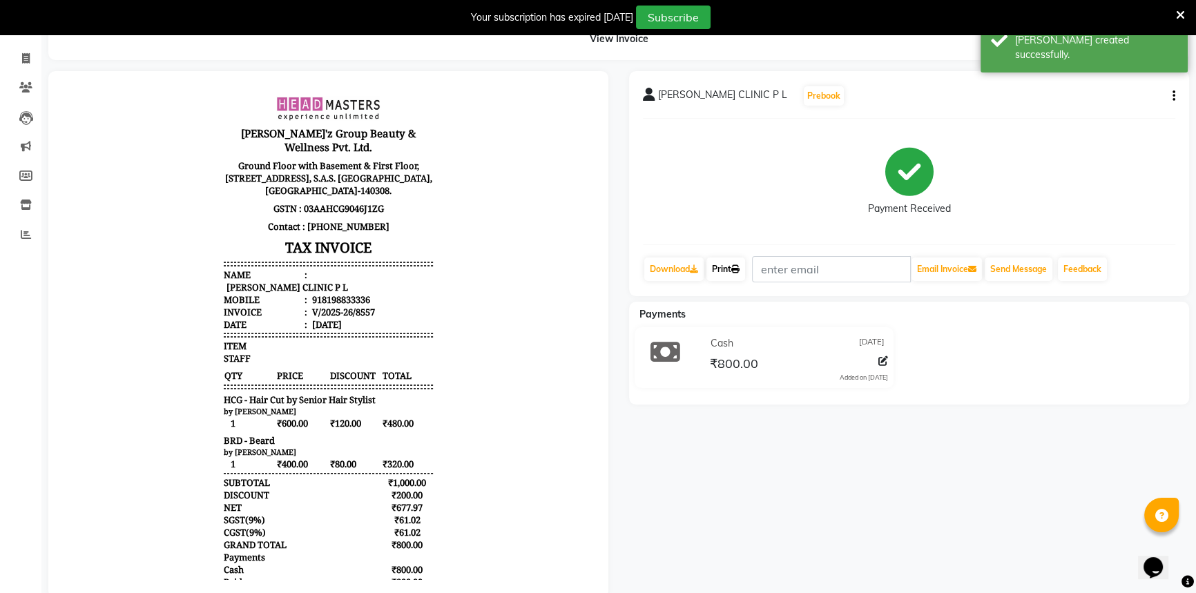
click at [730, 276] on link "Print" at bounding box center [725, 269] width 39 height 23
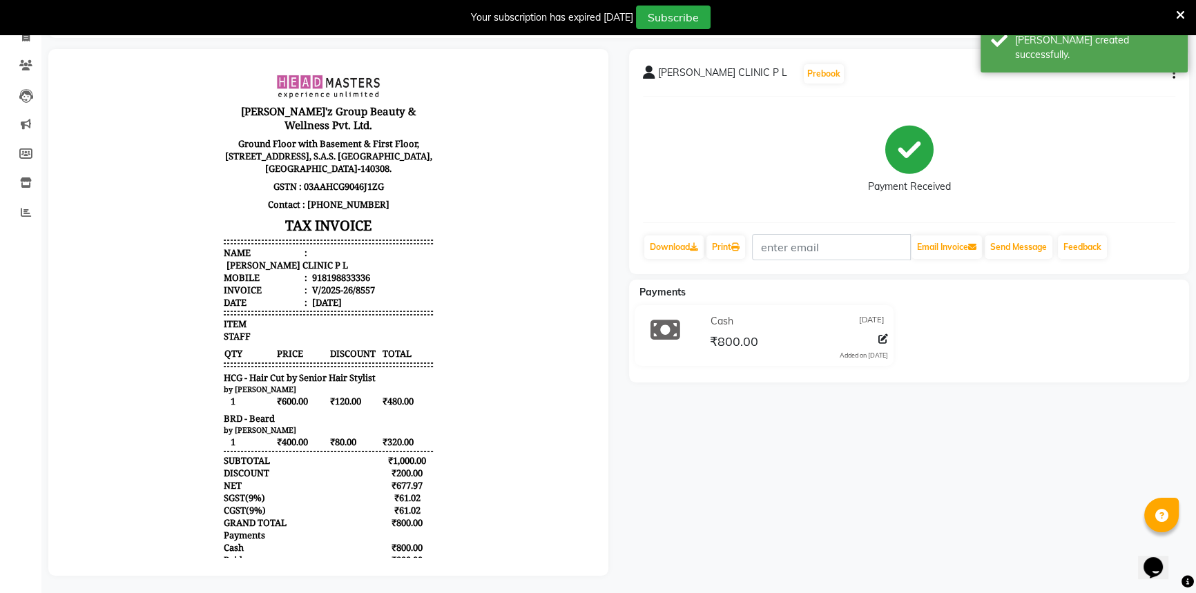
scroll to position [110, 0]
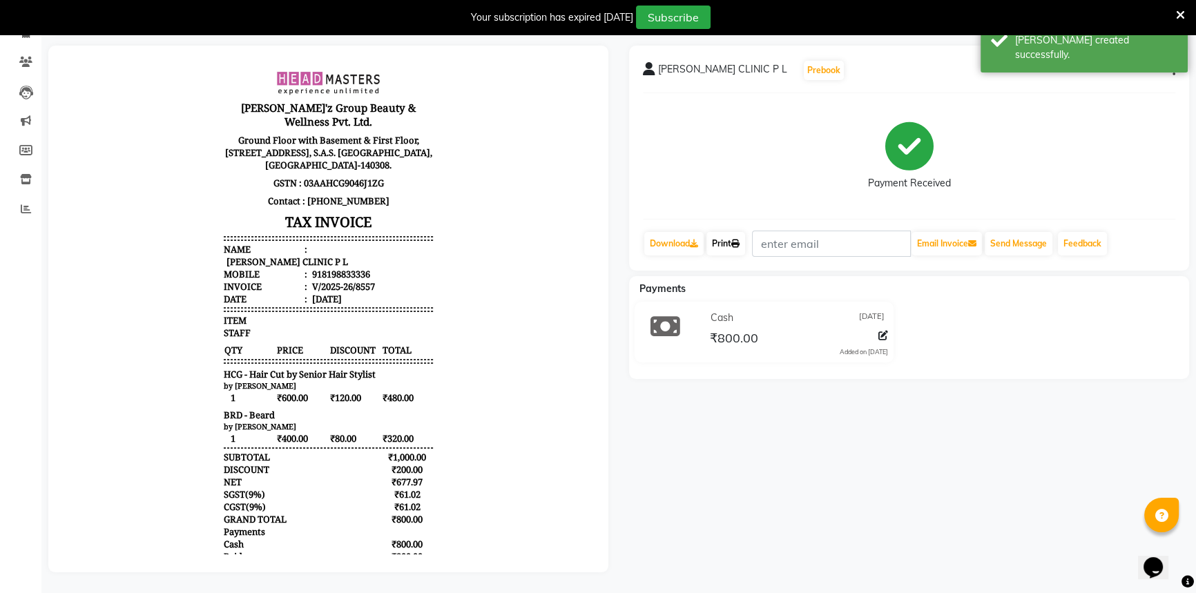
click at [735, 240] on icon at bounding box center [735, 244] width 8 height 8
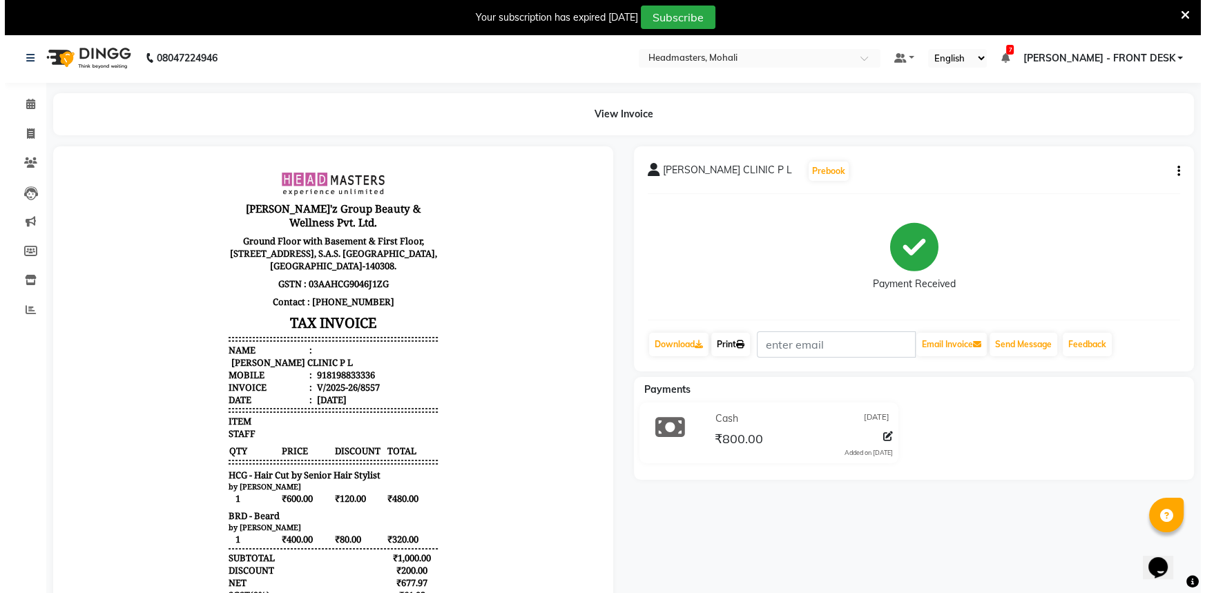
scroll to position [0, 0]
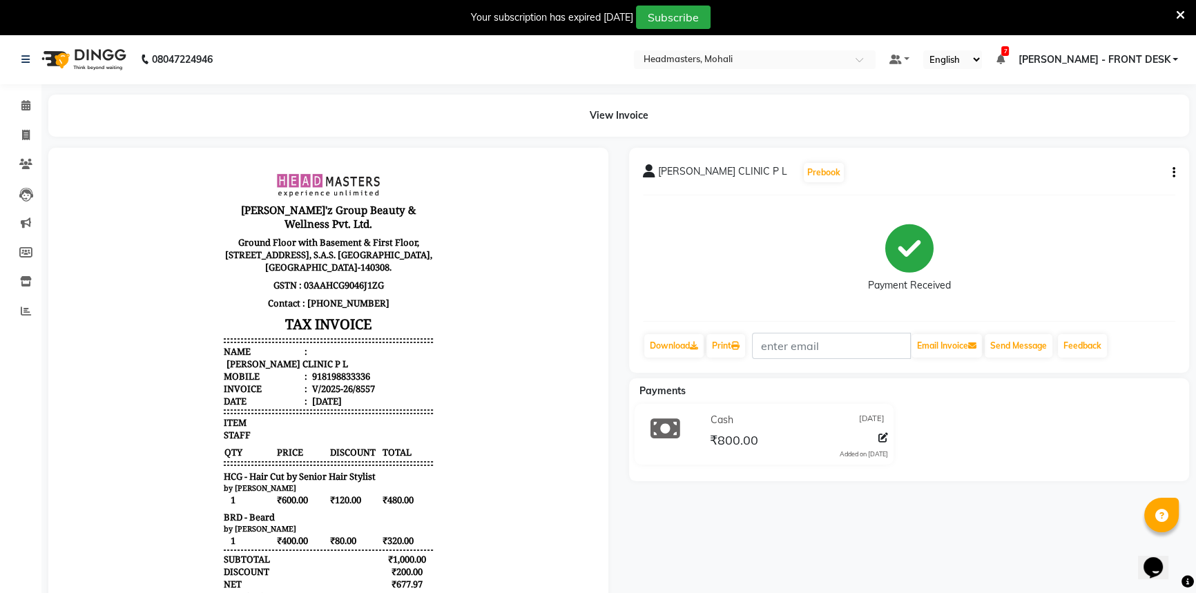
click at [1178, 12] on icon at bounding box center [1180, 15] width 9 height 12
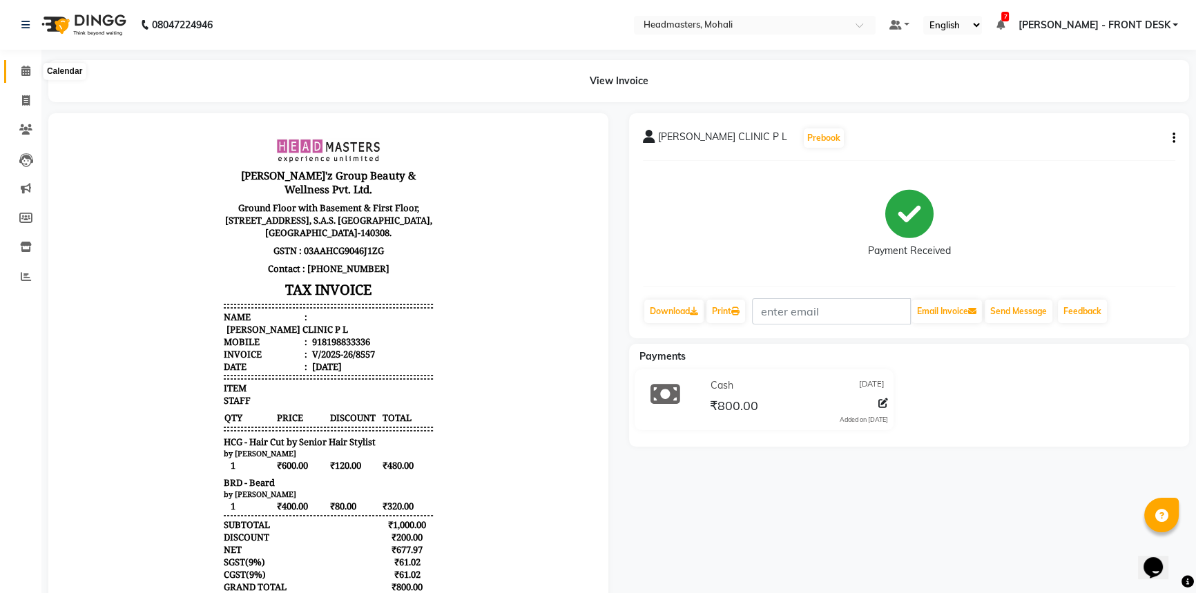
click at [28, 70] on icon at bounding box center [25, 71] width 9 height 10
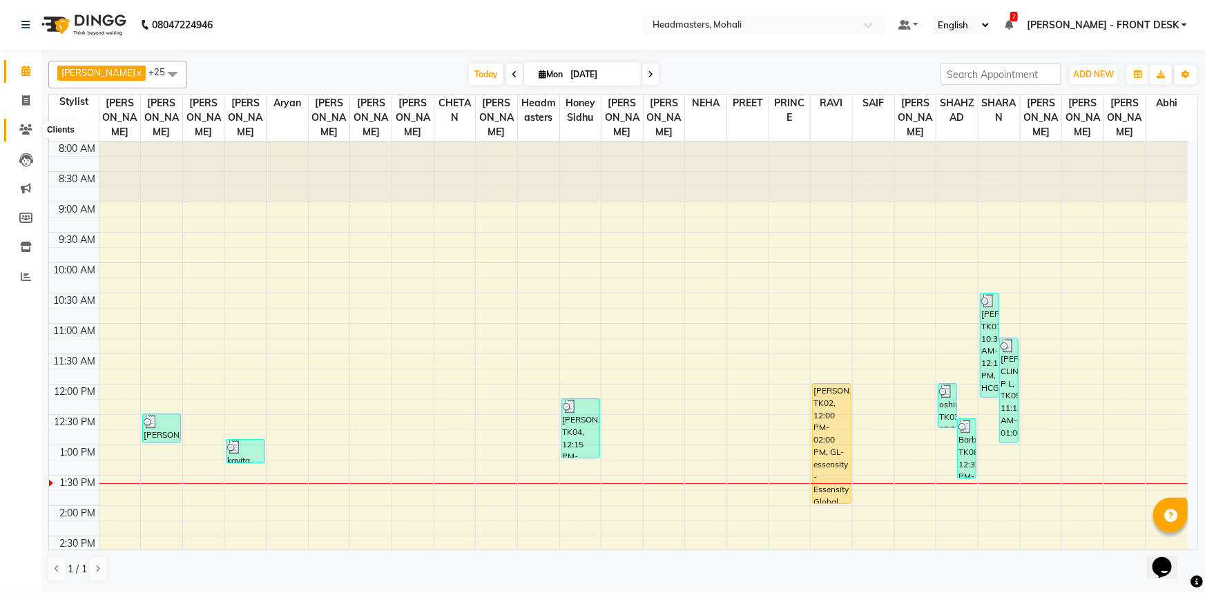
drag, startPoint x: 21, startPoint y: 131, endPoint x: 25, endPoint y: 117, distance: 15.1
click at [21, 131] on icon at bounding box center [25, 129] width 13 height 10
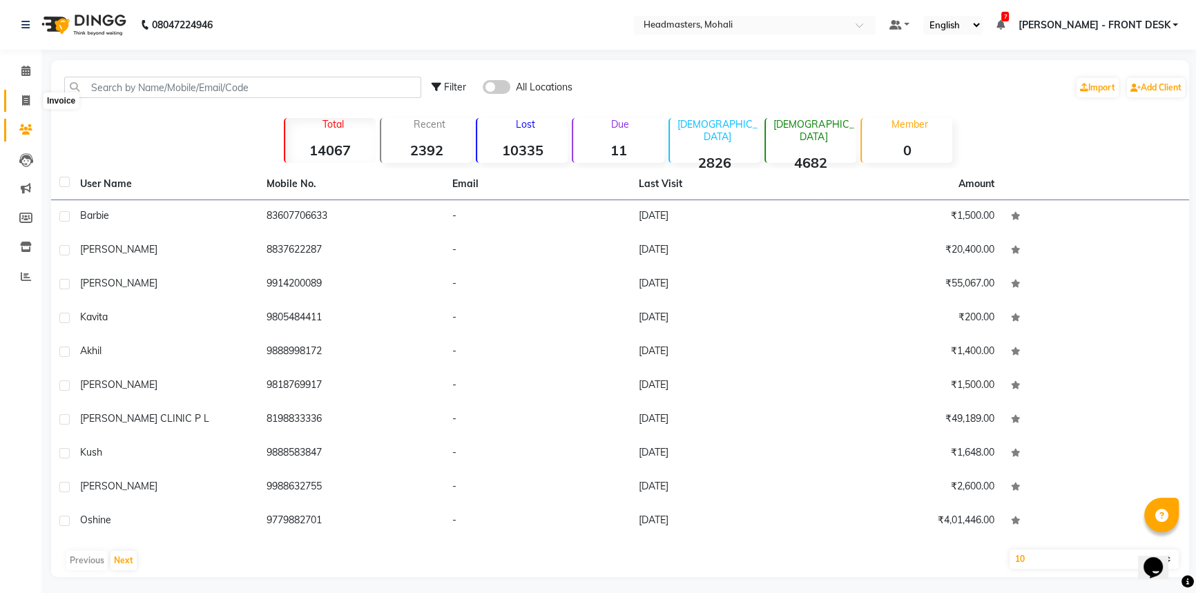
click at [26, 100] on icon at bounding box center [26, 100] width 8 height 10
select select "service"
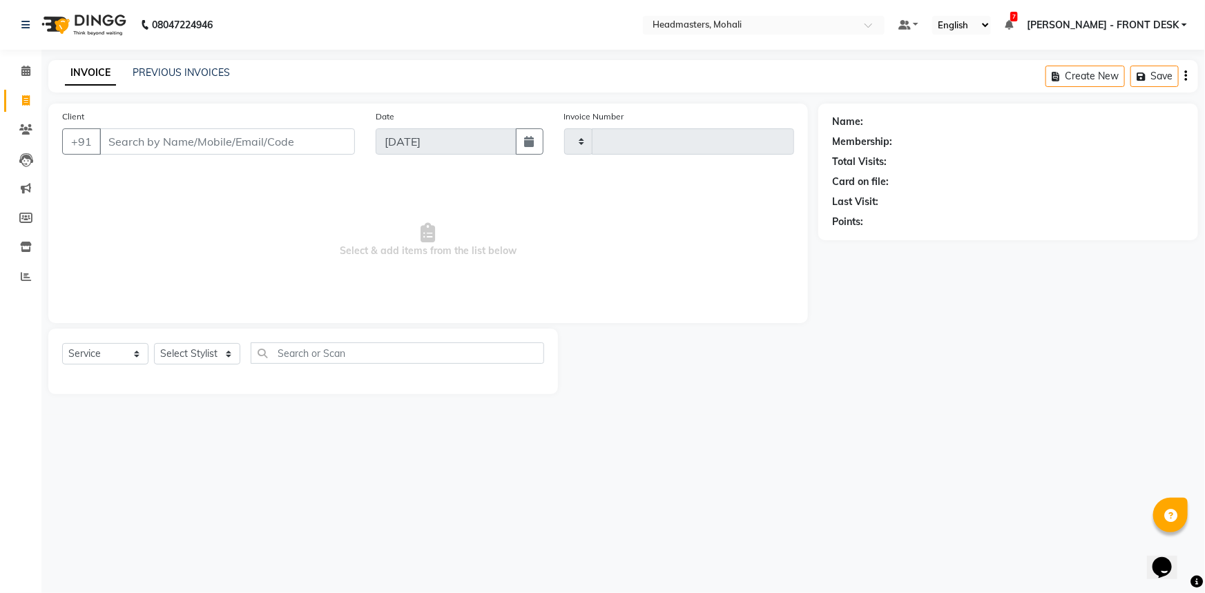
type input "8562"
select select "6604"
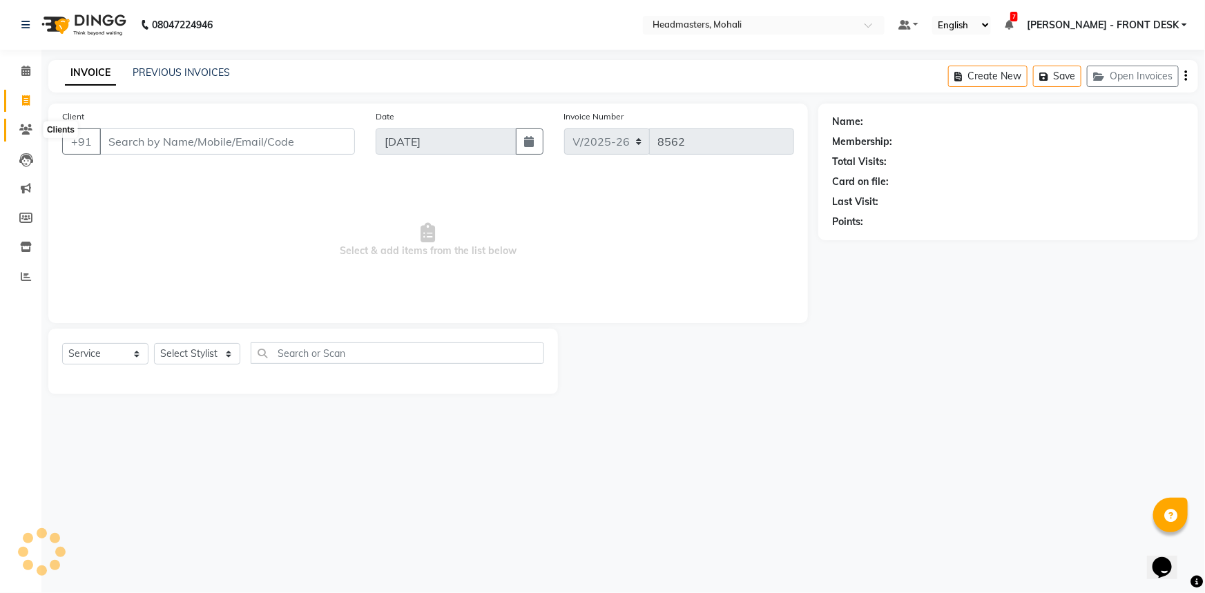
select select "51116"
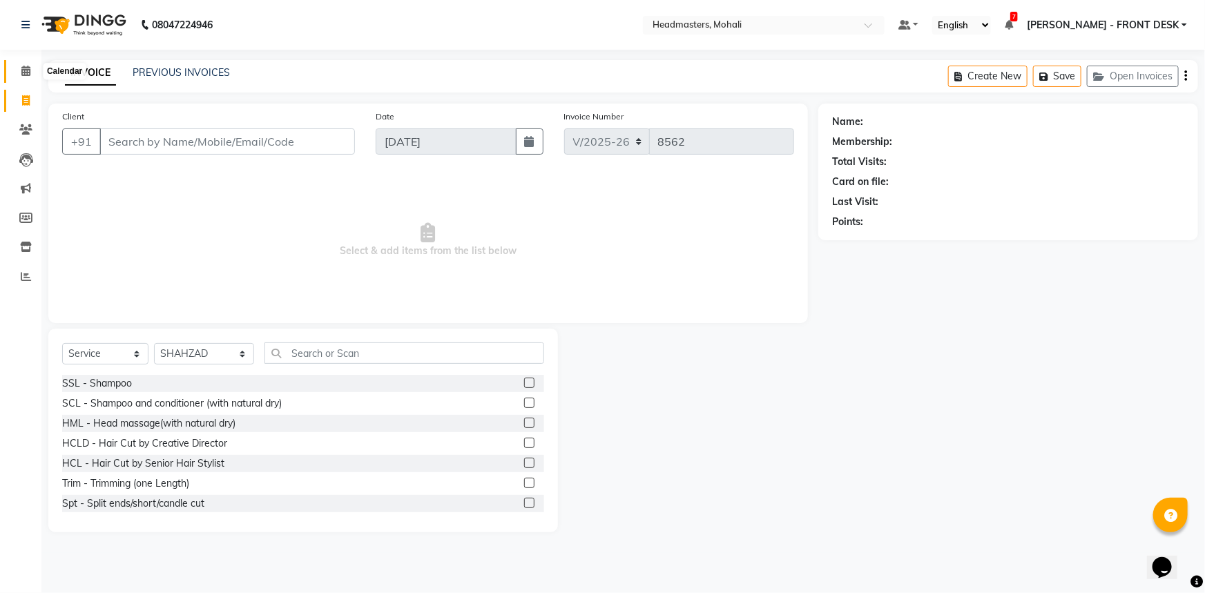
click at [26, 70] on icon at bounding box center [25, 71] width 9 height 10
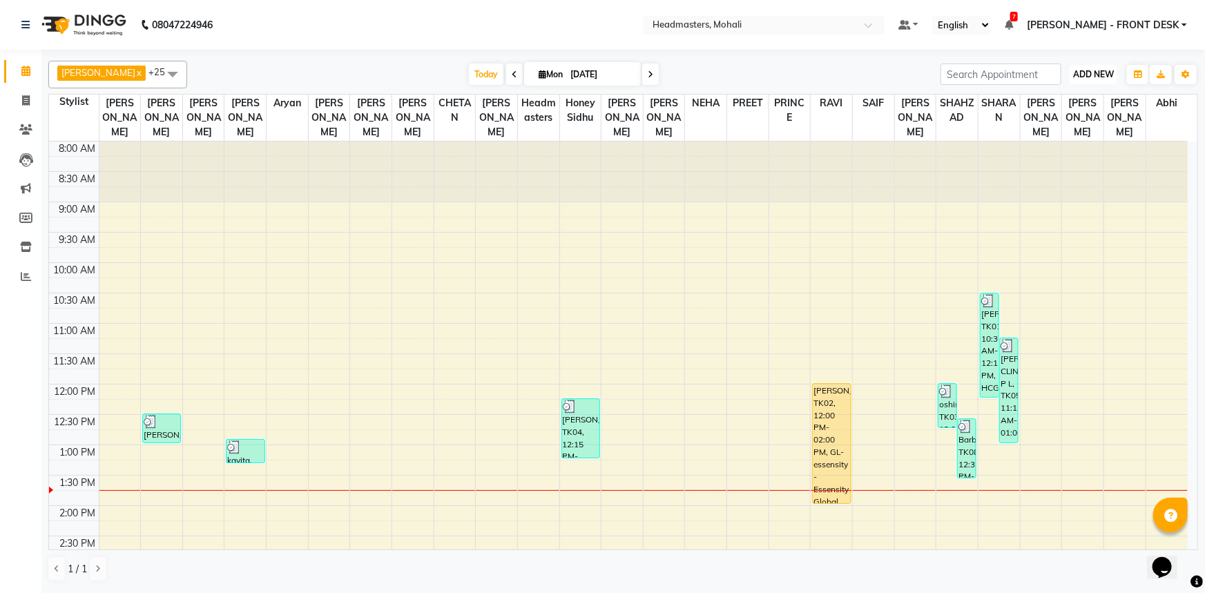
click at [1093, 66] on button "ADD NEW Toggle Dropdown" at bounding box center [1094, 74] width 48 height 19
click at [1091, 92] on button "Add Appointment" at bounding box center [1062, 101] width 109 height 18
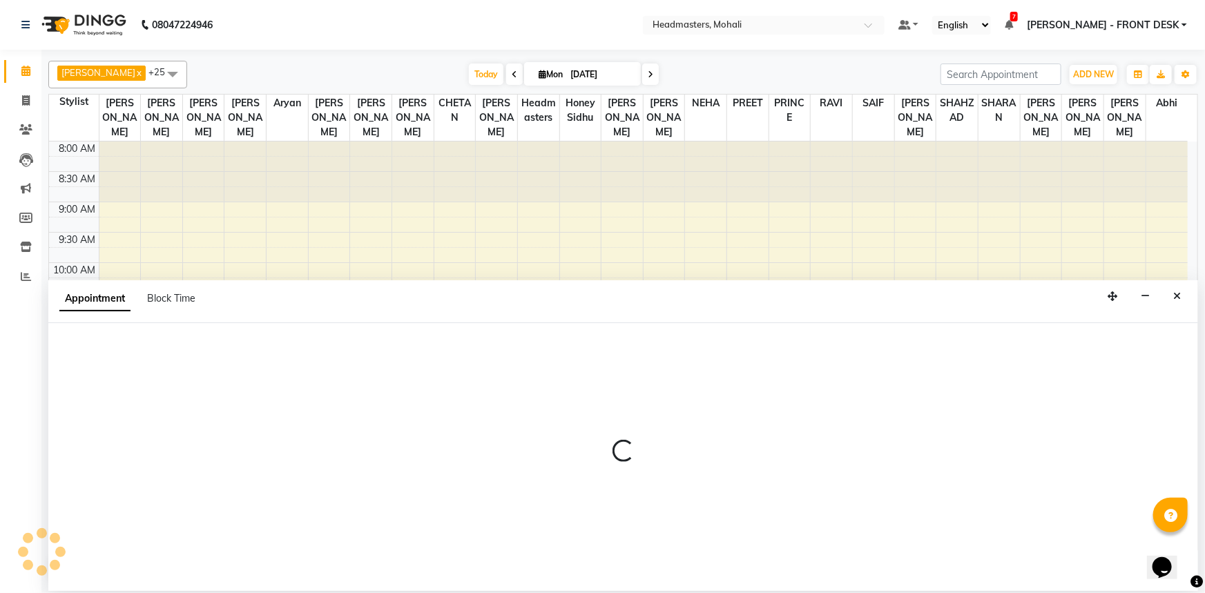
click at [131, 354] on div at bounding box center [623, 457] width 1150 height 268
click at [130, 354] on div at bounding box center [623, 457] width 1150 height 268
click at [129, 353] on div at bounding box center [623, 457] width 1150 height 268
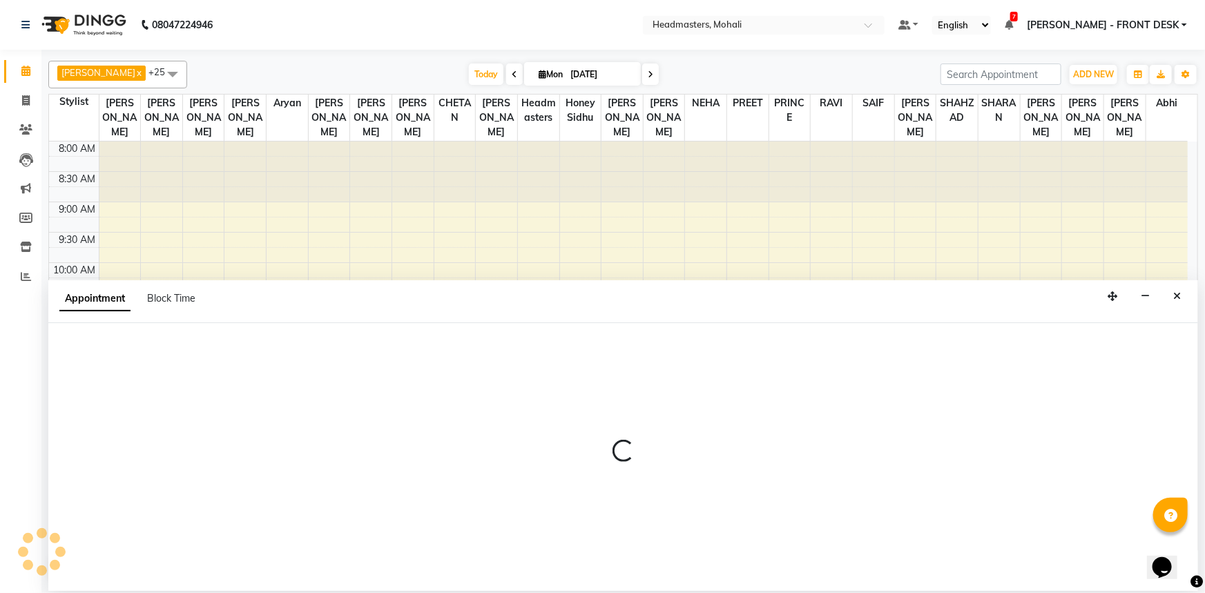
click at [131, 363] on div at bounding box center [623, 457] width 1150 height 268
select select "540"
select select "tentative"
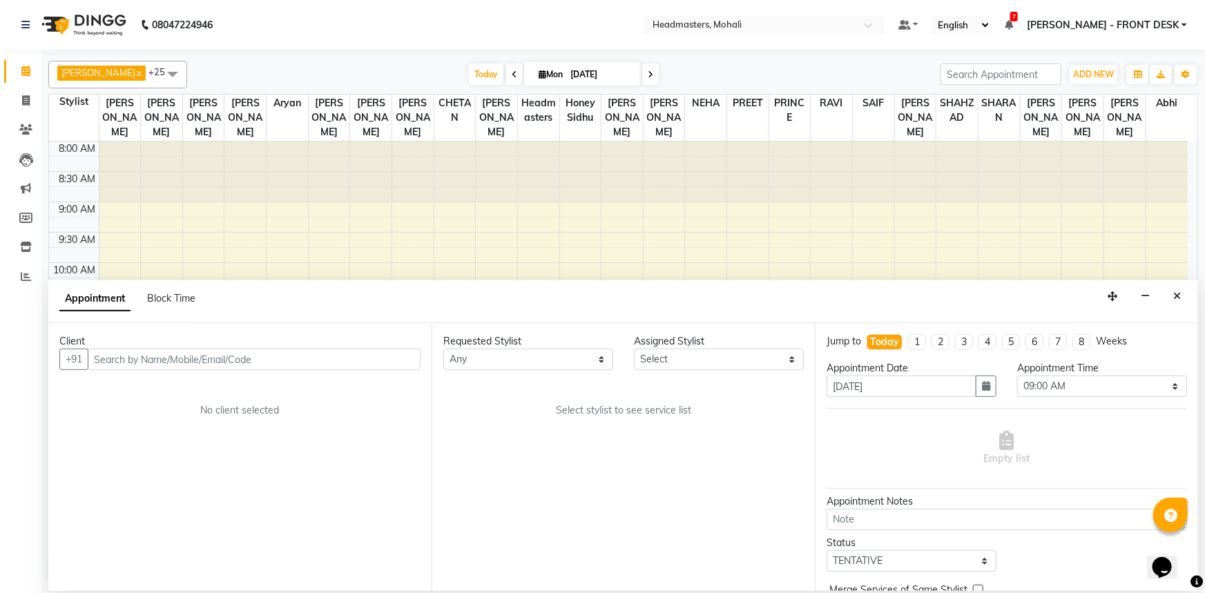
click at [102, 357] on input "text" at bounding box center [254, 359] width 333 height 21
type input "sana aul"
drag, startPoint x: 142, startPoint y: 357, endPoint x: 57, endPoint y: 367, distance: 85.5
click at [58, 367] on div "Client +91 sana aul Add Client No client selected" at bounding box center [239, 457] width 383 height 268
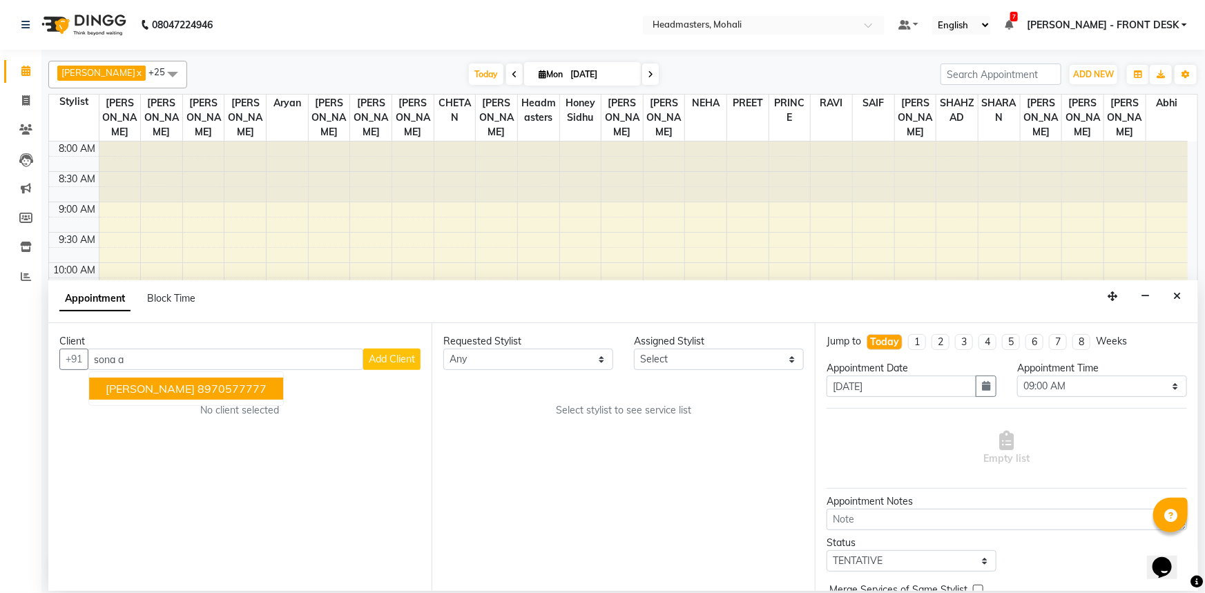
click at [158, 382] on span "sona aulakh" at bounding box center [150, 389] width 89 height 14
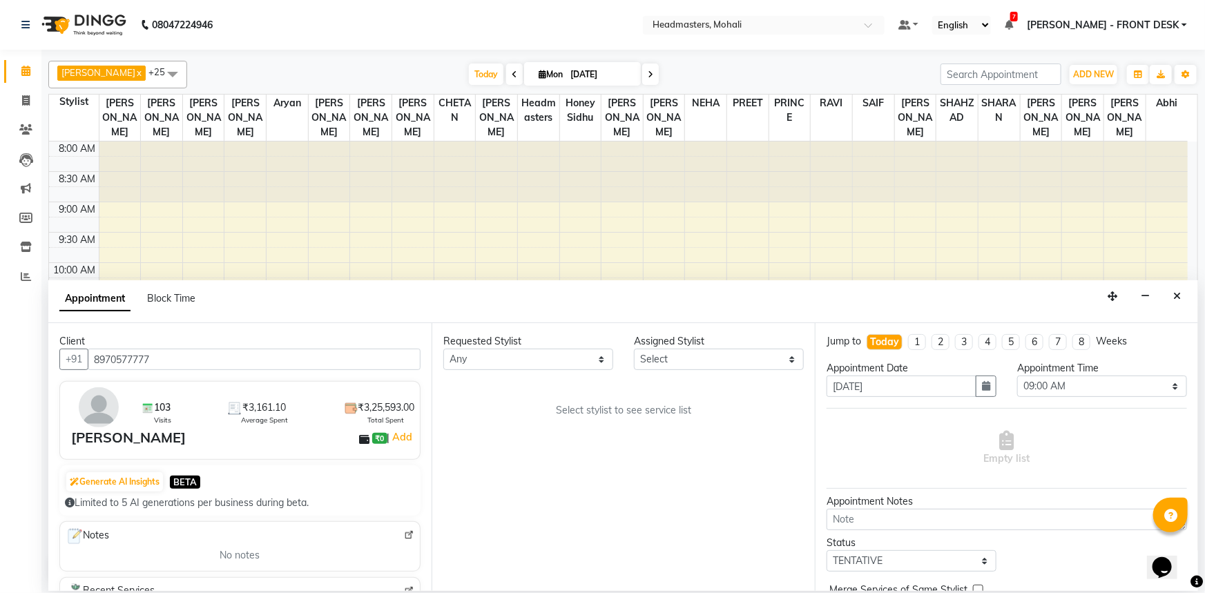
type input "8970577777"
drag, startPoint x: 496, startPoint y: 363, endPoint x: 493, endPoint y: 352, distance: 11.4
click at [493, 352] on select "Any AARIF Aarif Ansari Abhi Ali ANJANA ANJU Arshdeep Aryan Asad Azam BALWINDER …" at bounding box center [528, 359] width 170 height 21
select select "51117"
click at [443, 349] on select "Any AARIF Aarif Ansari Abhi Ali ANJANA ANJU Arshdeep Aryan Asad Azam BALWINDER …" at bounding box center [528, 359] width 170 height 21
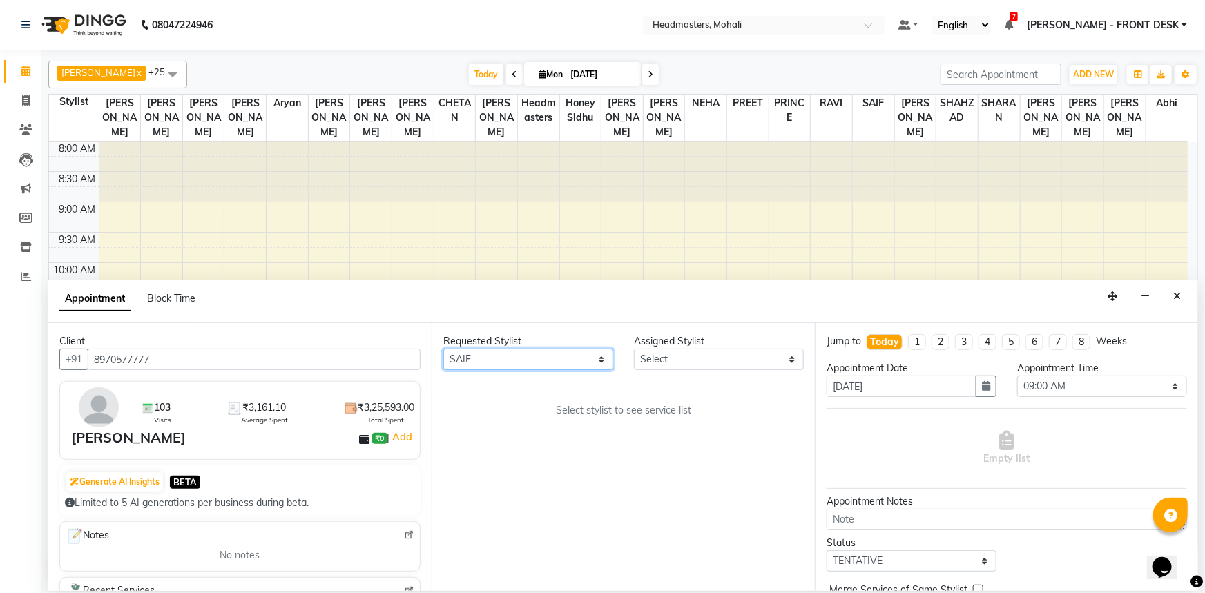
select select "51117"
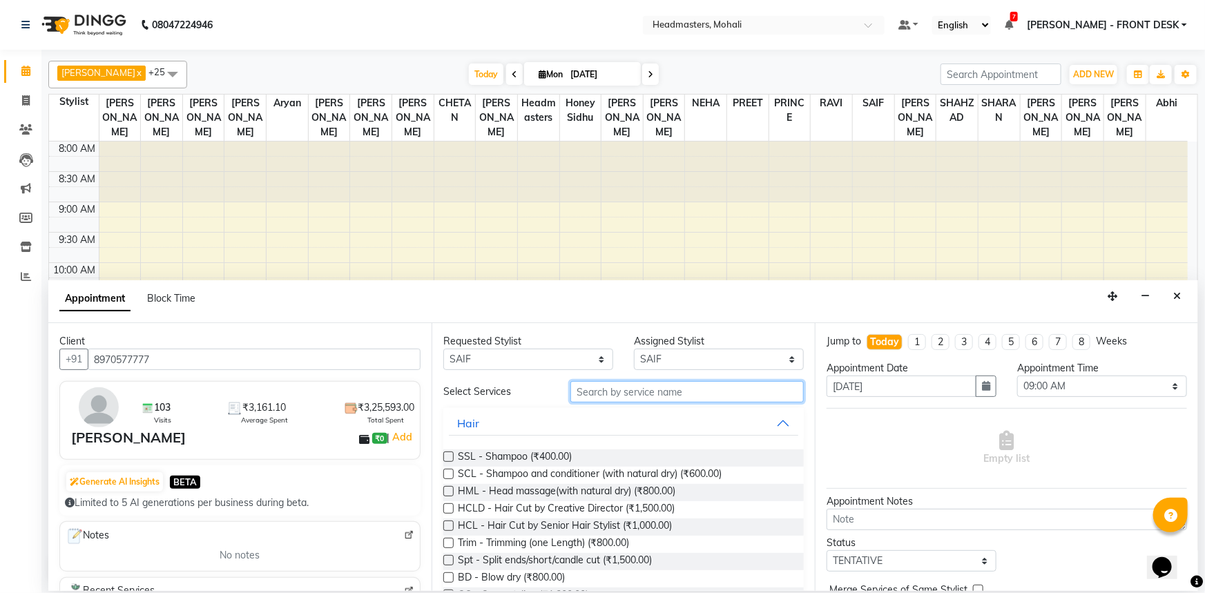
click at [599, 388] on input "text" at bounding box center [686, 391] width 233 height 21
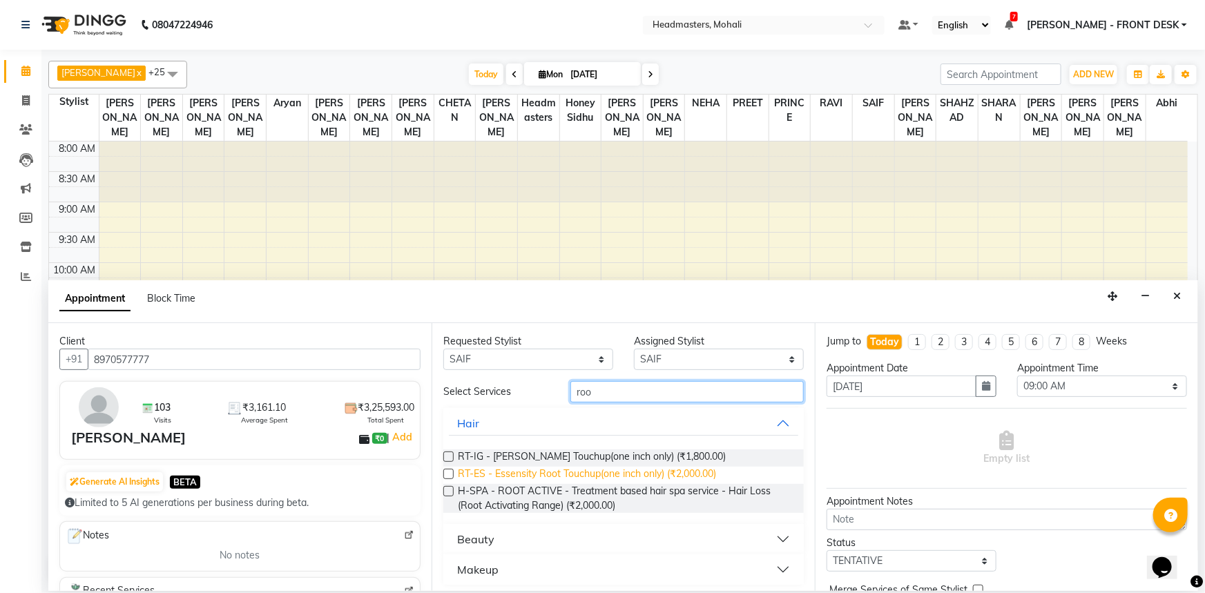
type input "roo"
click at [547, 469] on span "RT-ES - Essensity Root Touchup(one inch only) (₹2,000.00)" at bounding box center [587, 475] width 258 height 17
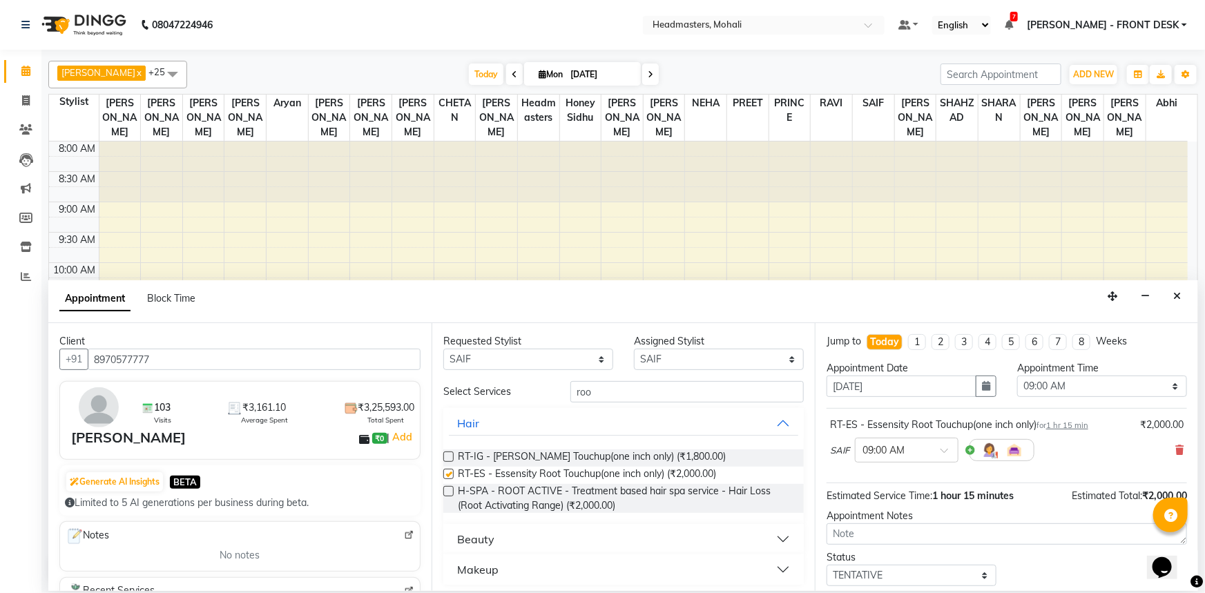
checkbox input "false"
click at [1059, 376] on select "Select 09:00 AM 09:15 AM 09:30 AM 09:45 AM 10:00 AM 10:15 AM 10:30 AM 10:45 AM …" at bounding box center [1102, 386] width 170 height 21
click at [1017, 376] on select "Select 09:00 AM 09:15 AM 09:30 AM 09:45 AM 10:00 AM 10:15 AM 10:30 AM 10:45 AM …" at bounding box center [1102, 386] width 170 height 21
drag, startPoint x: 1035, startPoint y: 387, endPoint x: 1035, endPoint y: 376, distance: 11.0
click at [1035, 386] on select "Select 09:00 AM 09:15 AM 09:30 AM 09:45 AM 10:00 AM 10:15 AM 10:30 AM 10:45 AM …" at bounding box center [1102, 386] width 170 height 21
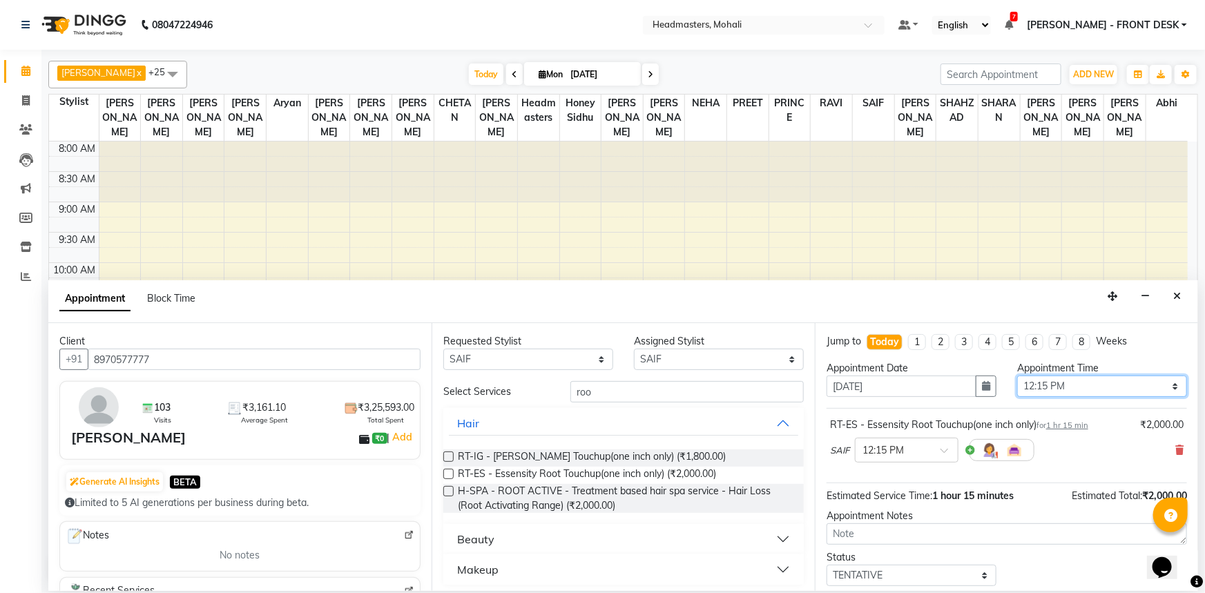
select select "825"
click at [1017, 376] on select "Select 09:00 AM 09:15 AM 09:30 AM 09:45 AM 10:00 AM 10:15 AM 10:30 AM 10:45 AM …" at bounding box center [1102, 386] width 170 height 21
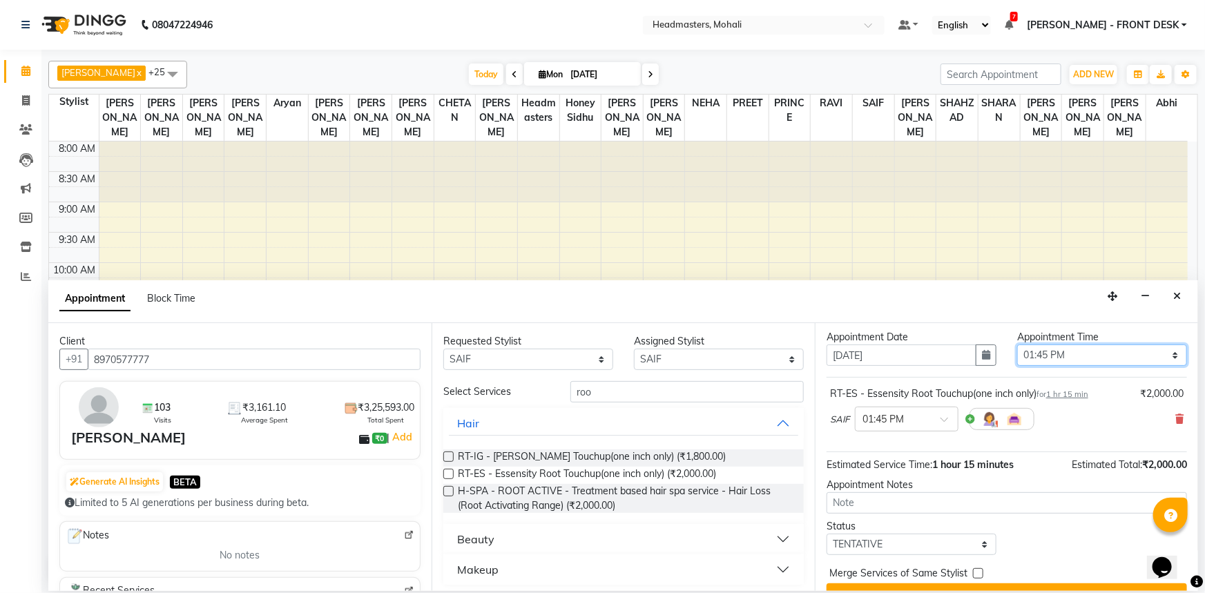
scroll to position [59, 0]
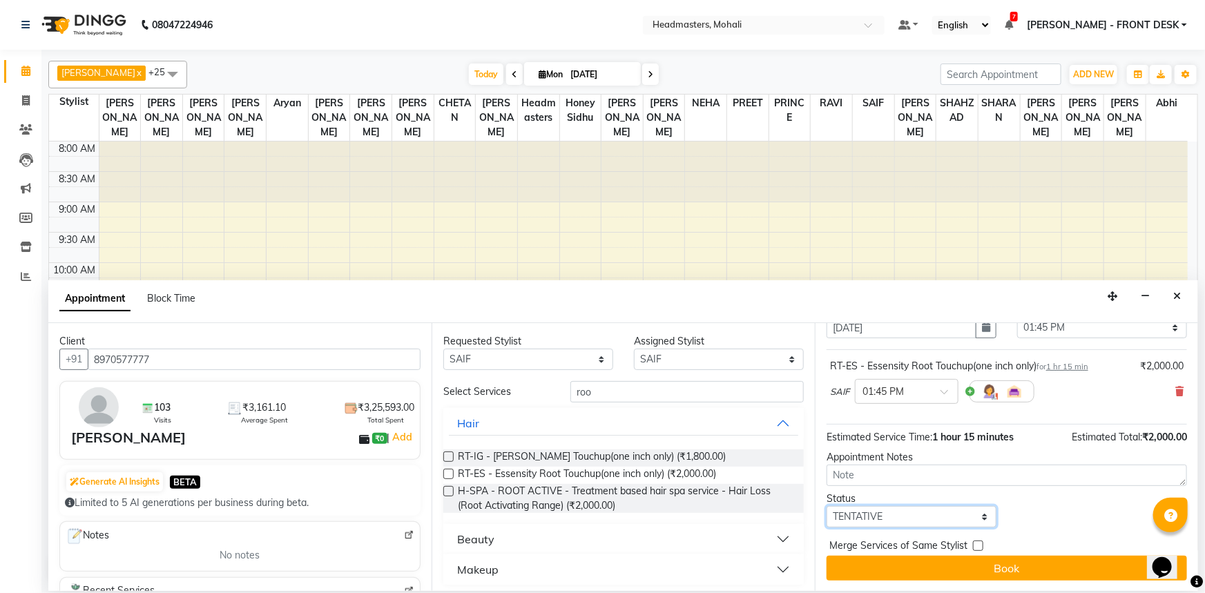
drag, startPoint x: 882, startPoint y: 520, endPoint x: 880, endPoint y: 511, distance: 9.1
click at [882, 518] on select "Select TENTATIVE CONFIRM CHECK-IN UPCOMING" at bounding box center [912, 516] width 170 height 21
select select "check-in"
click at [827, 506] on select "Select TENTATIVE CONFIRM CHECK-IN UPCOMING" at bounding box center [912, 516] width 170 height 21
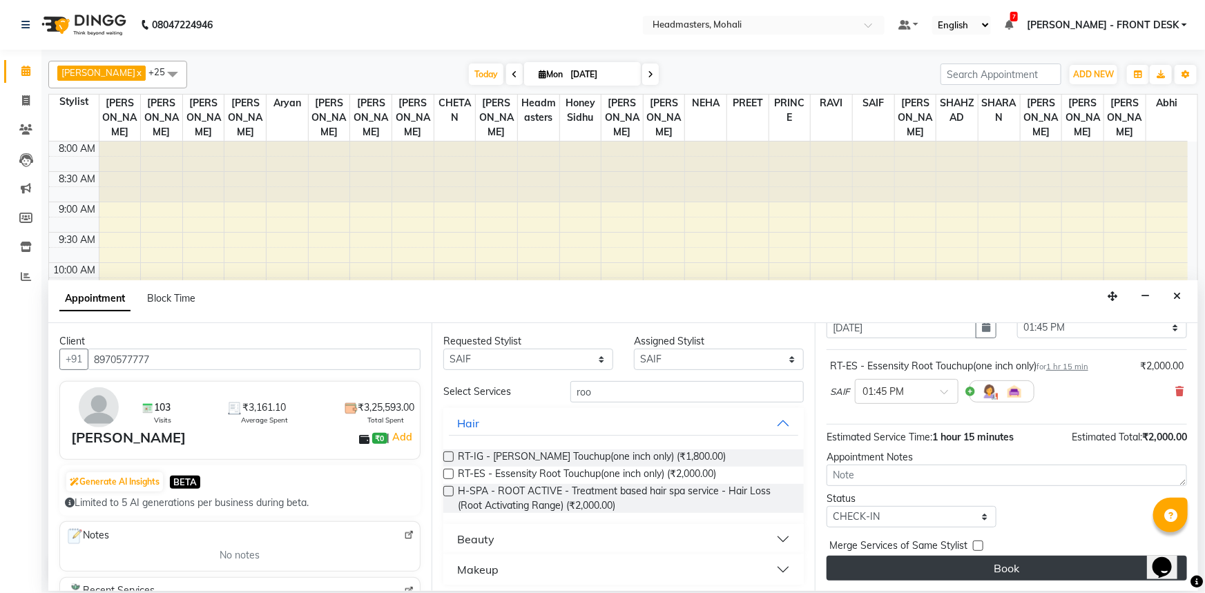
click at [885, 557] on button "Book" at bounding box center [1007, 568] width 360 height 25
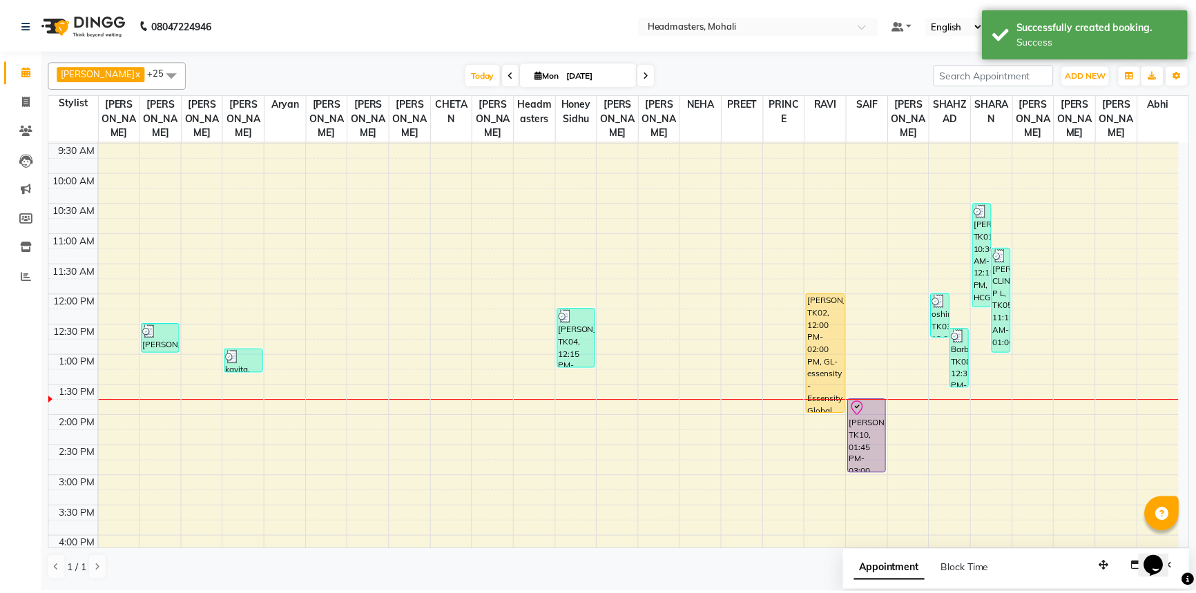
scroll to position [125, 0]
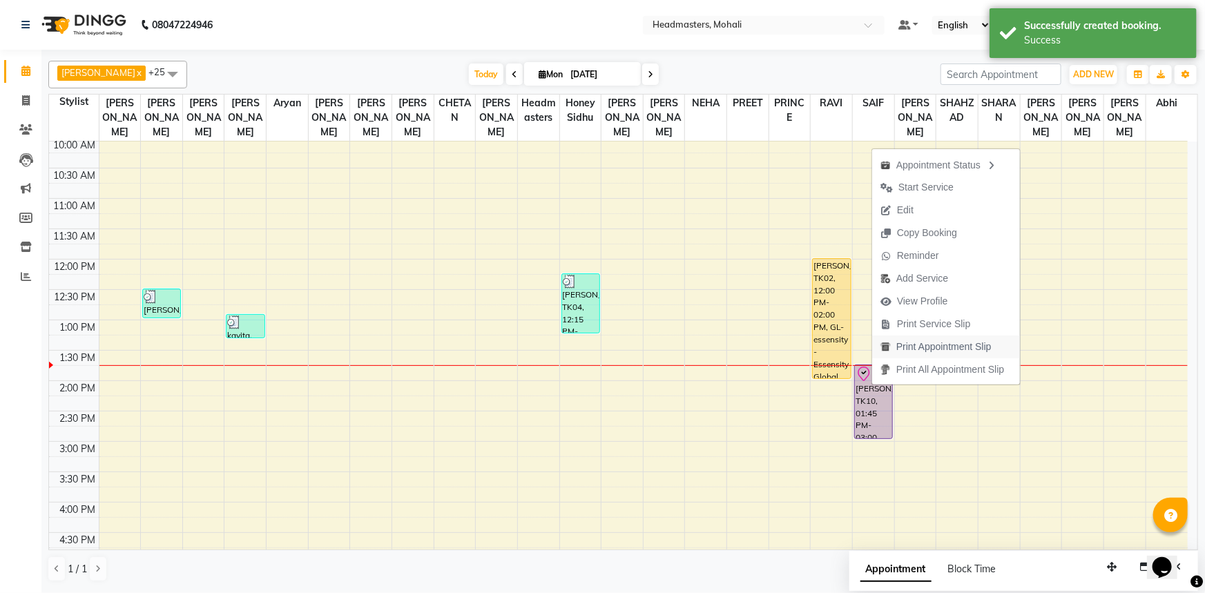
click at [896, 344] on span "Print Appointment Slip" at bounding box center [943, 347] width 95 height 15
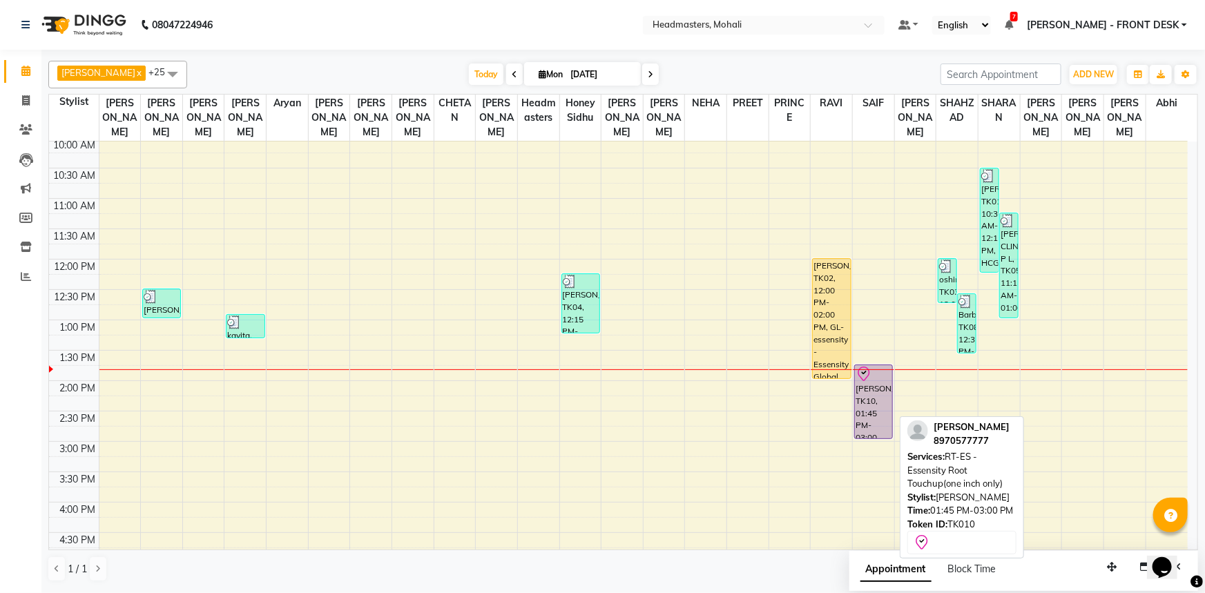
click at [869, 367] on icon at bounding box center [864, 374] width 12 height 15
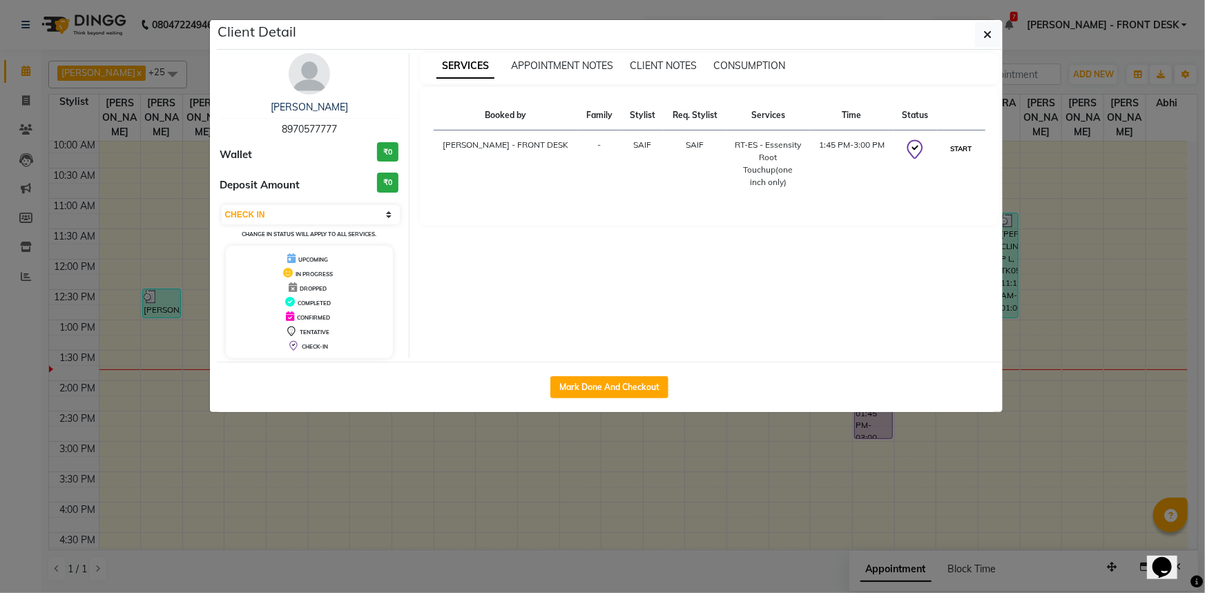
click at [947, 149] on button "START" at bounding box center [961, 148] width 28 height 17
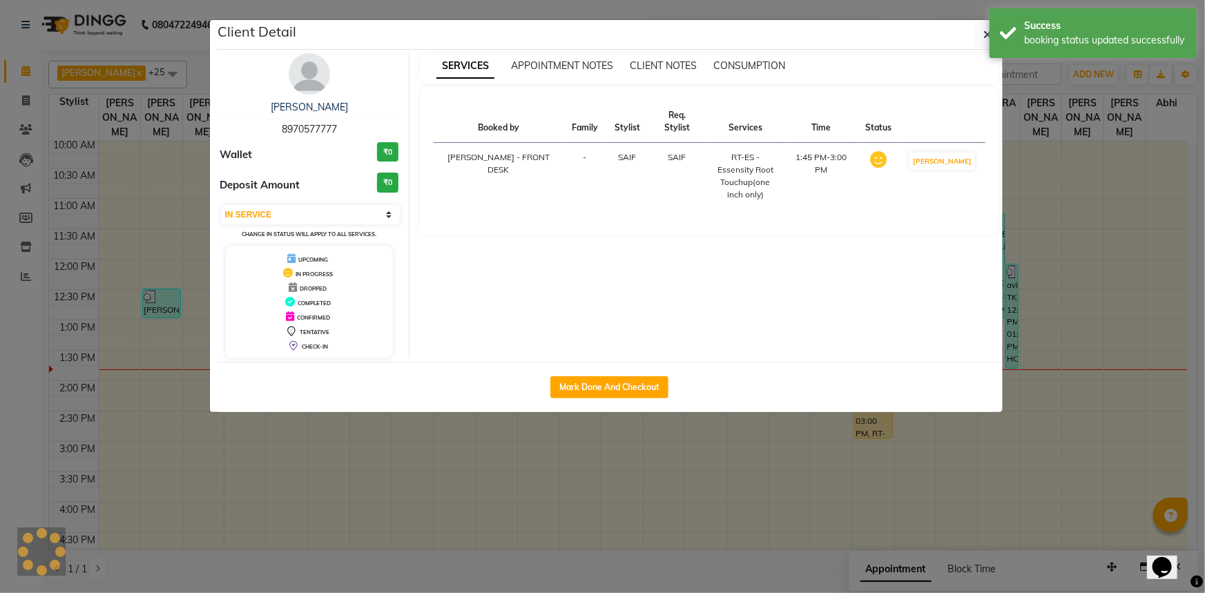
click at [1120, 96] on ngb-modal-window "Client Detail sona aulakh 8970577777 Wallet ₹0 Deposit Amount ₹0 Select IN SERV…" at bounding box center [602, 296] width 1205 height 593
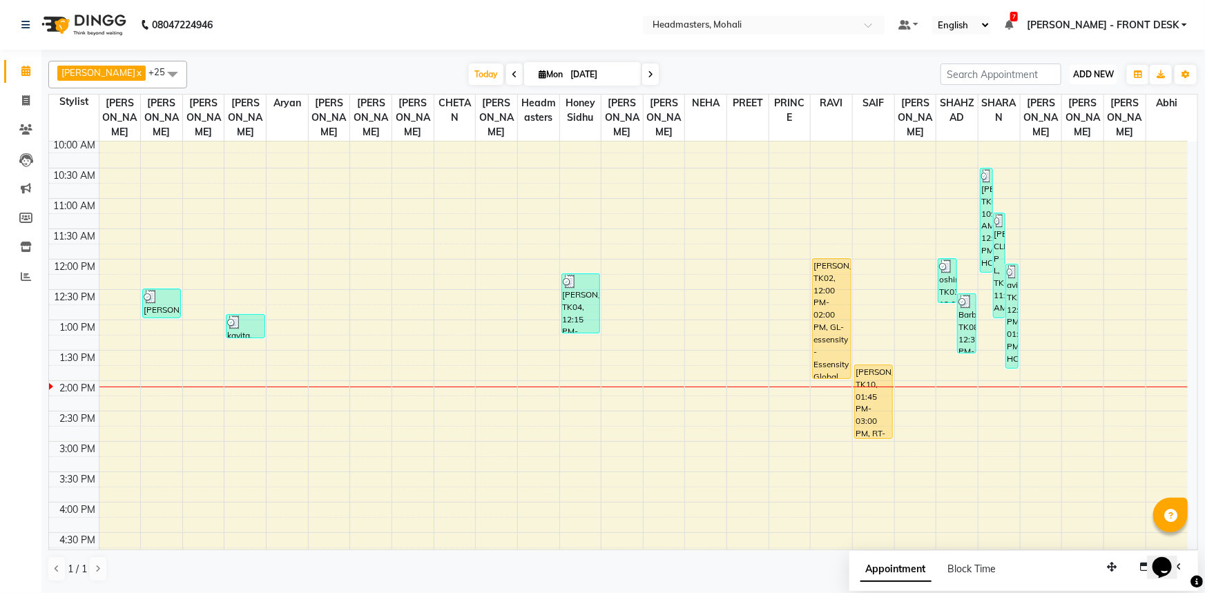
click at [1097, 75] on span "ADD NEW" at bounding box center [1093, 74] width 41 height 10
click at [1074, 95] on button "Add Appointment" at bounding box center [1062, 101] width 109 height 18
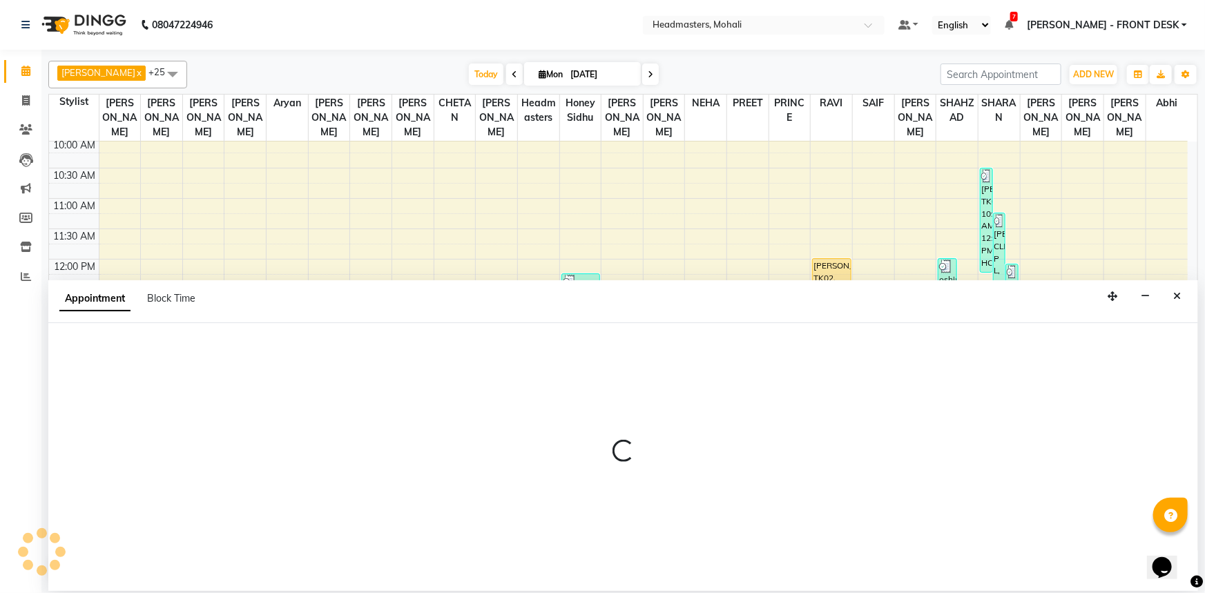
select select "540"
select select "tentative"
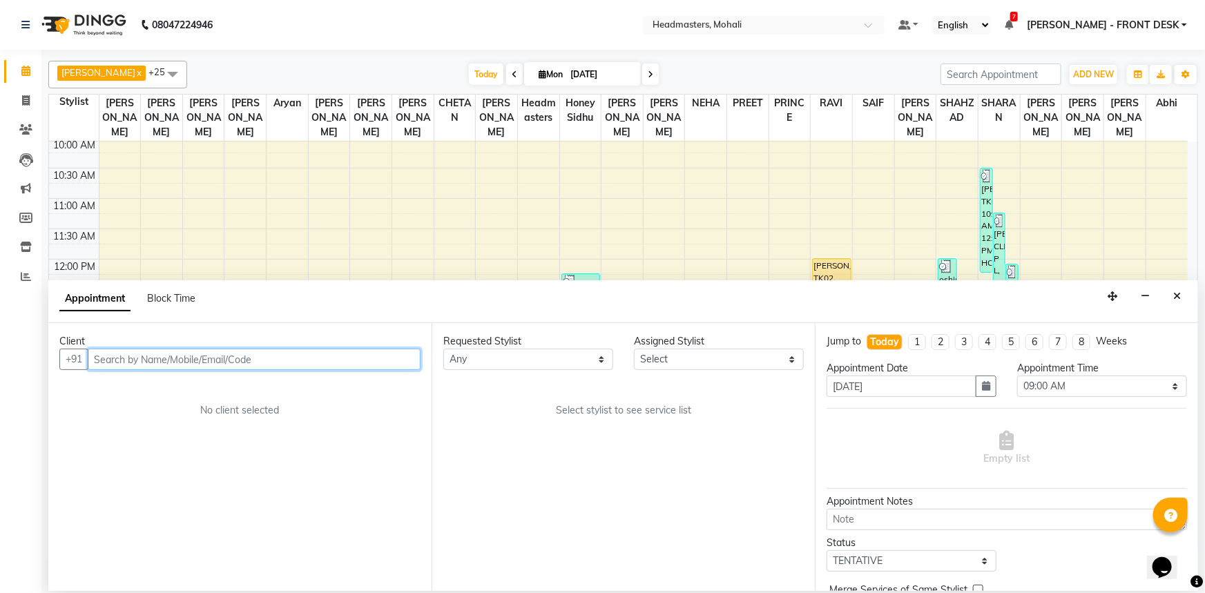
click at [224, 362] on input "text" at bounding box center [254, 359] width 333 height 21
type input "rajan"
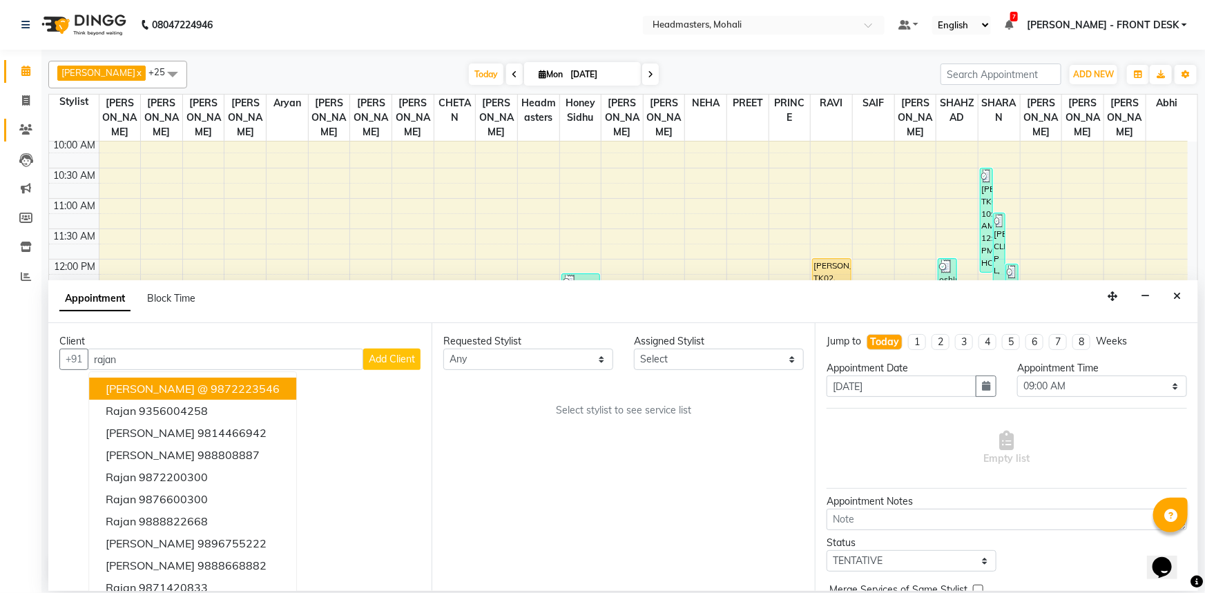
click at [28, 131] on icon at bounding box center [25, 129] width 13 height 10
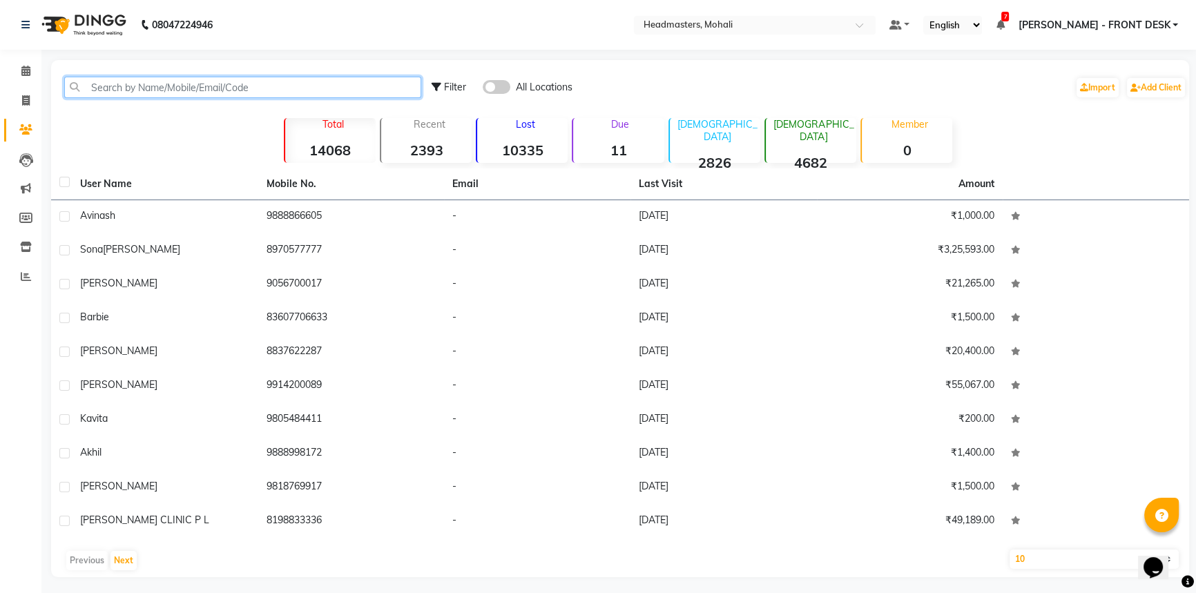
drag, startPoint x: 186, startPoint y: 89, endPoint x: 192, endPoint y: 110, distance: 22.1
click at [186, 88] on input "text" at bounding box center [242, 87] width 357 height 21
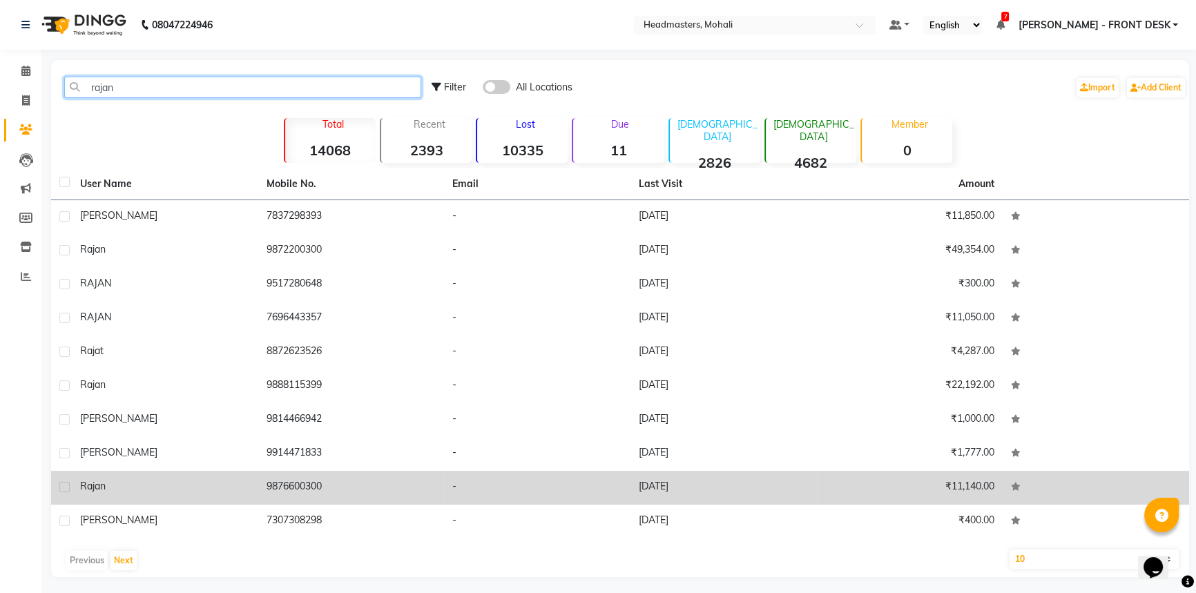
scroll to position [4, 0]
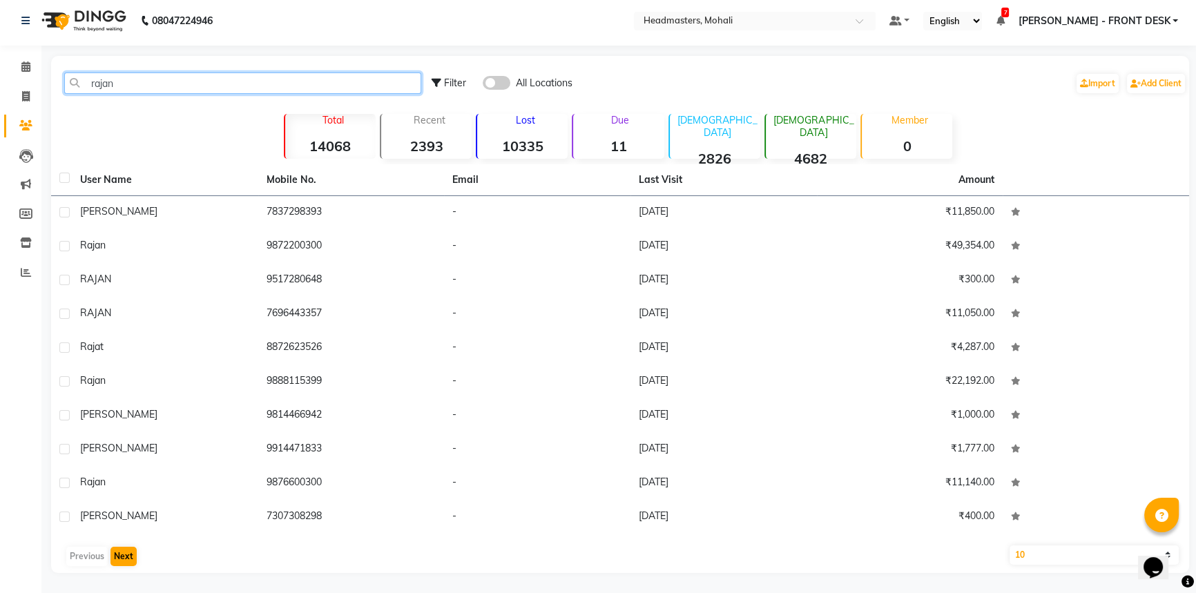
type input "rajan"
click at [117, 554] on button "Next" at bounding box center [123, 556] width 26 height 19
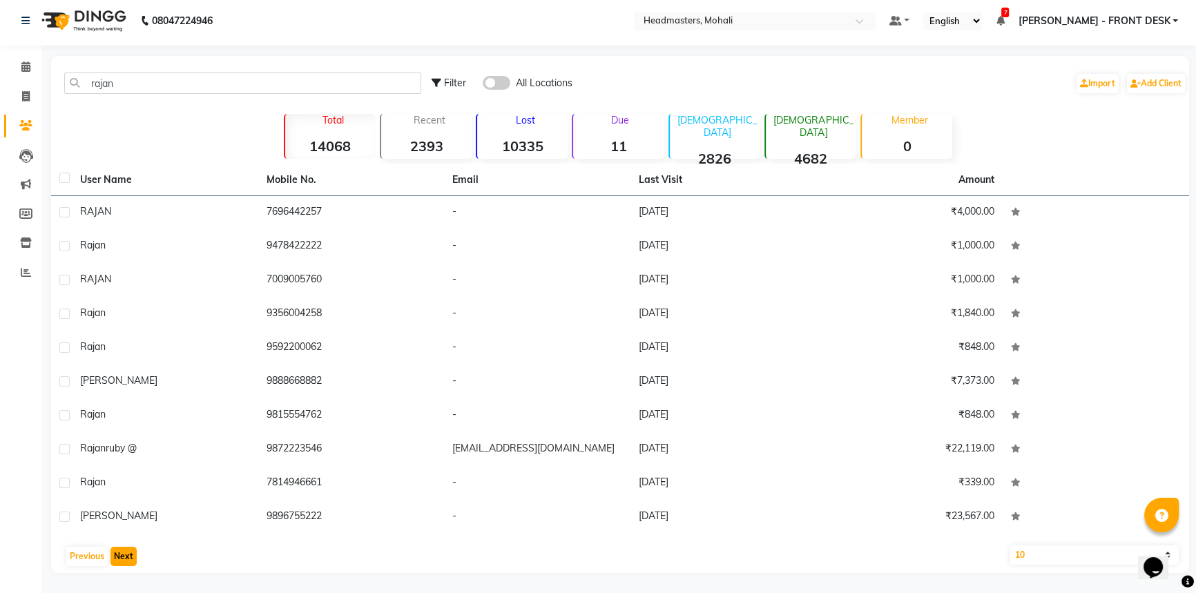
click at [117, 554] on button "Next" at bounding box center [123, 556] width 26 height 19
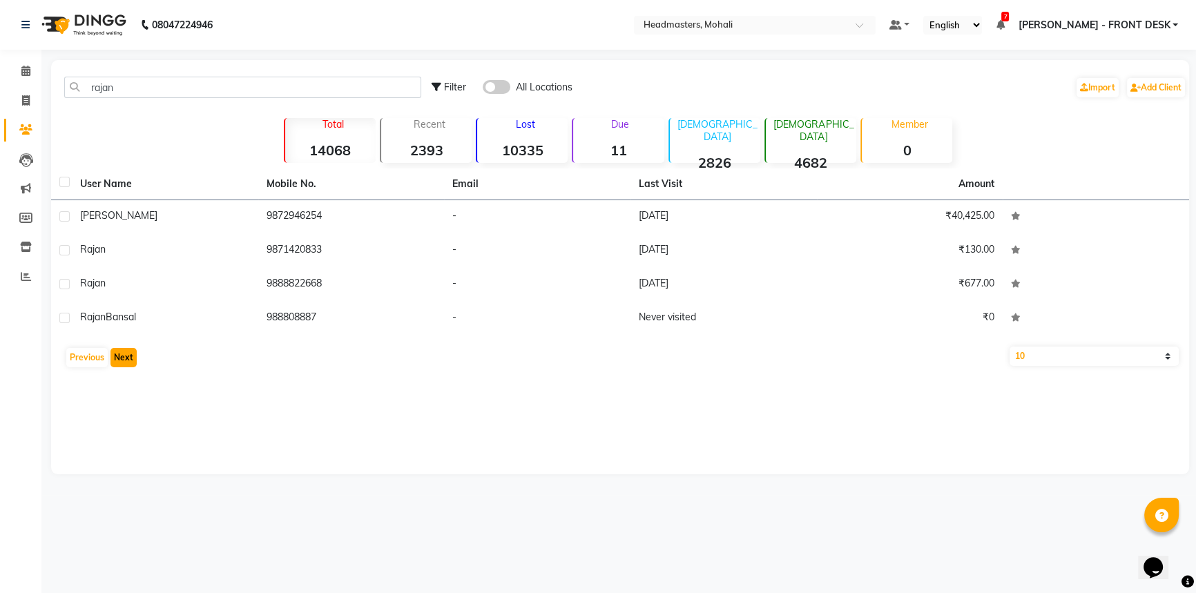
scroll to position [0, 0]
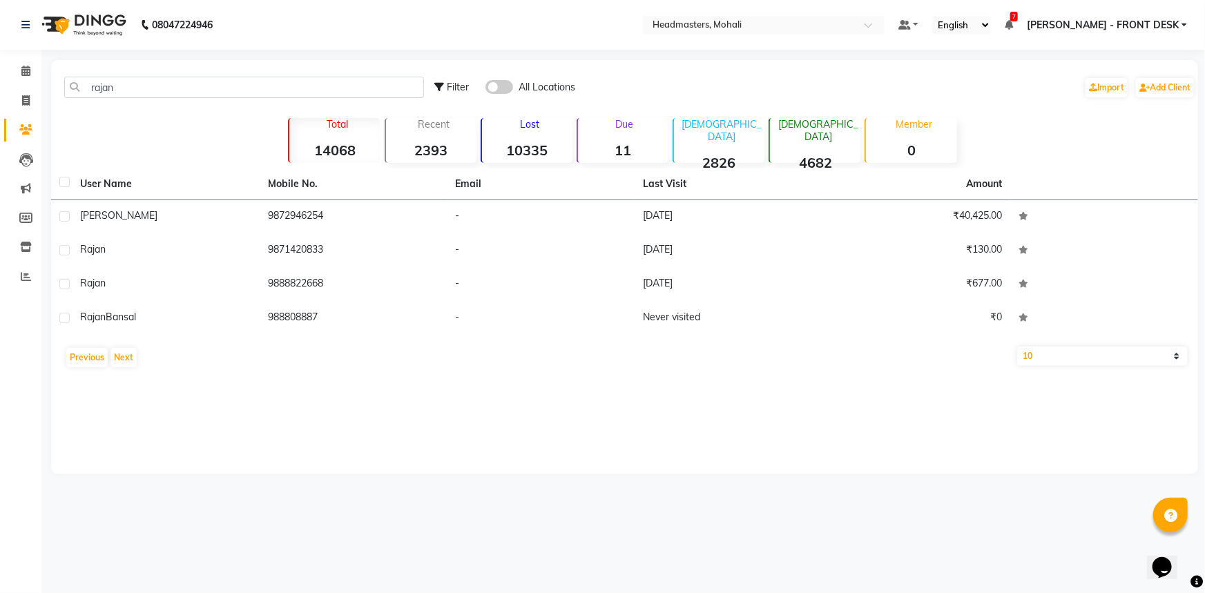
click at [139, 76] on div "rajan Filter All Locations Import Add Client" at bounding box center [625, 88] width 1142 height 44
click at [139, 82] on input "rajan" at bounding box center [244, 87] width 360 height 21
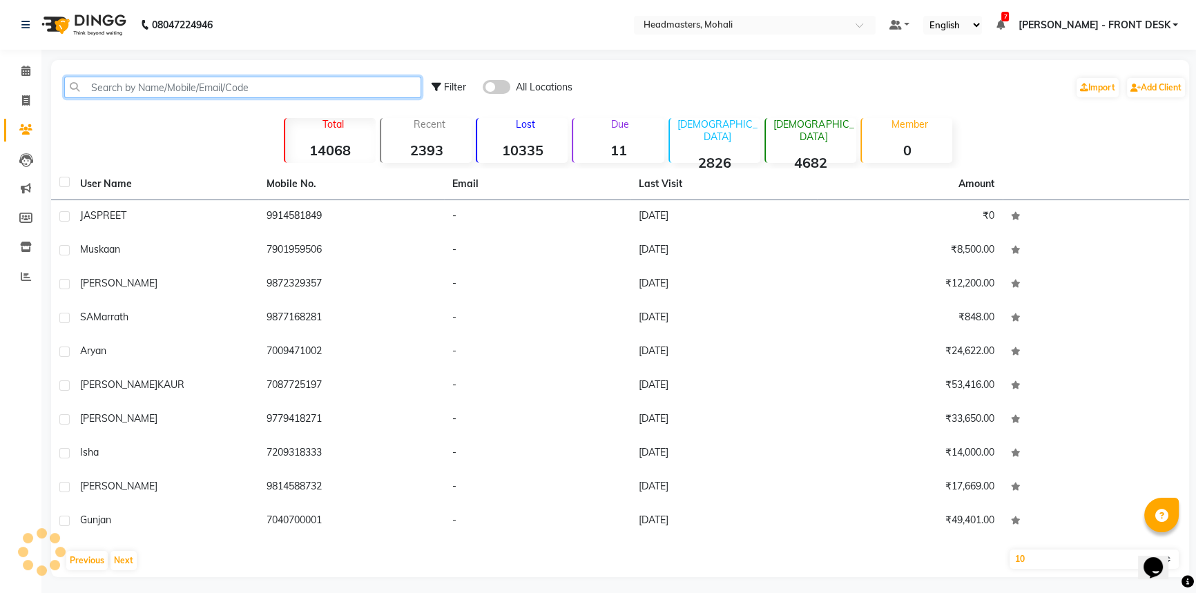
type input "d"
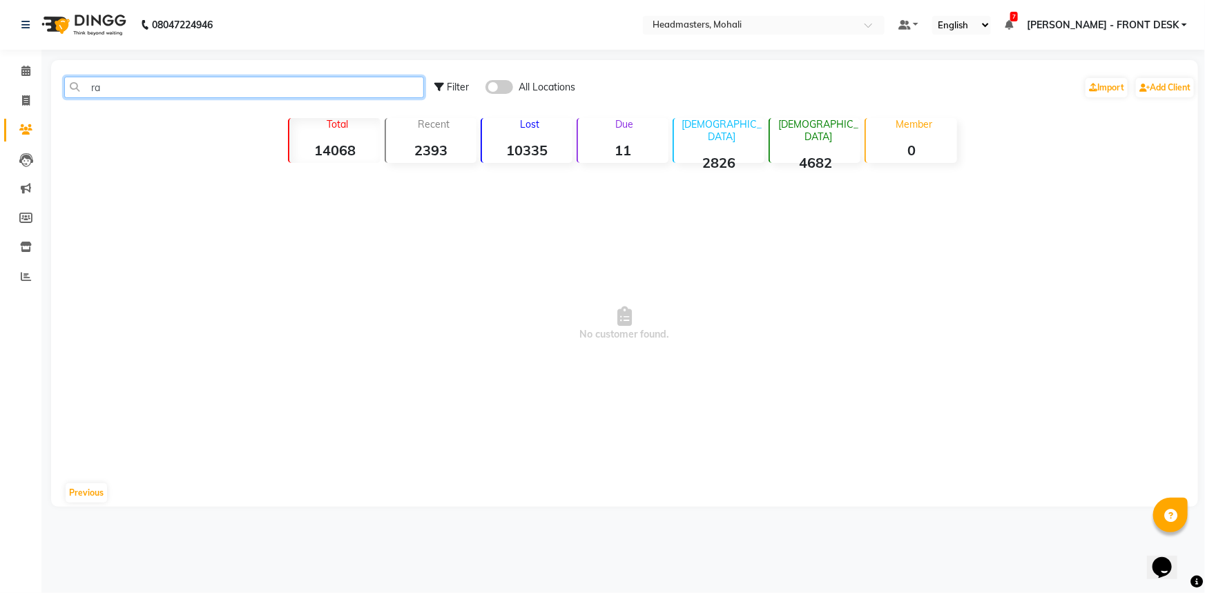
type input "r"
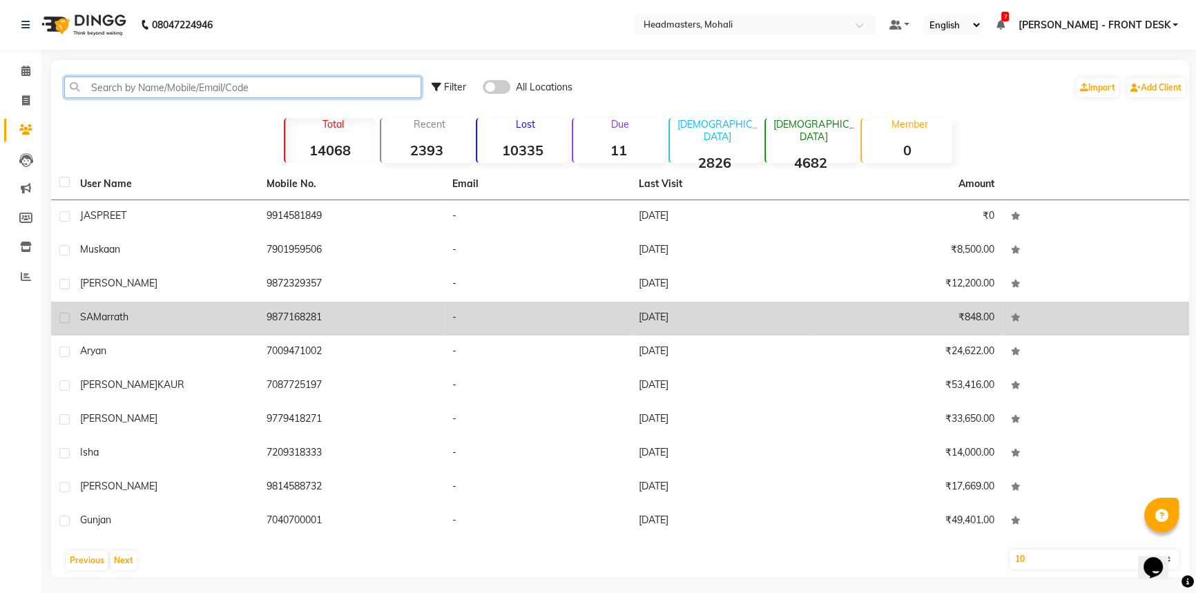
scroll to position [4, 0]
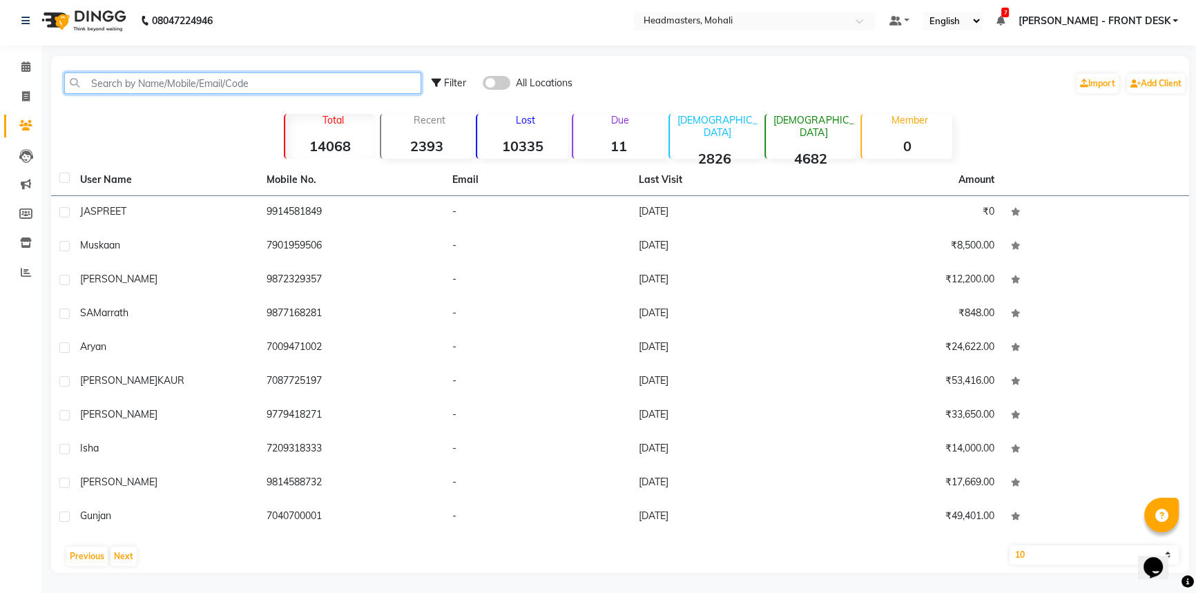
click at [162, 82] on input "text" at bounding box center [242, 83] width 357 height 21
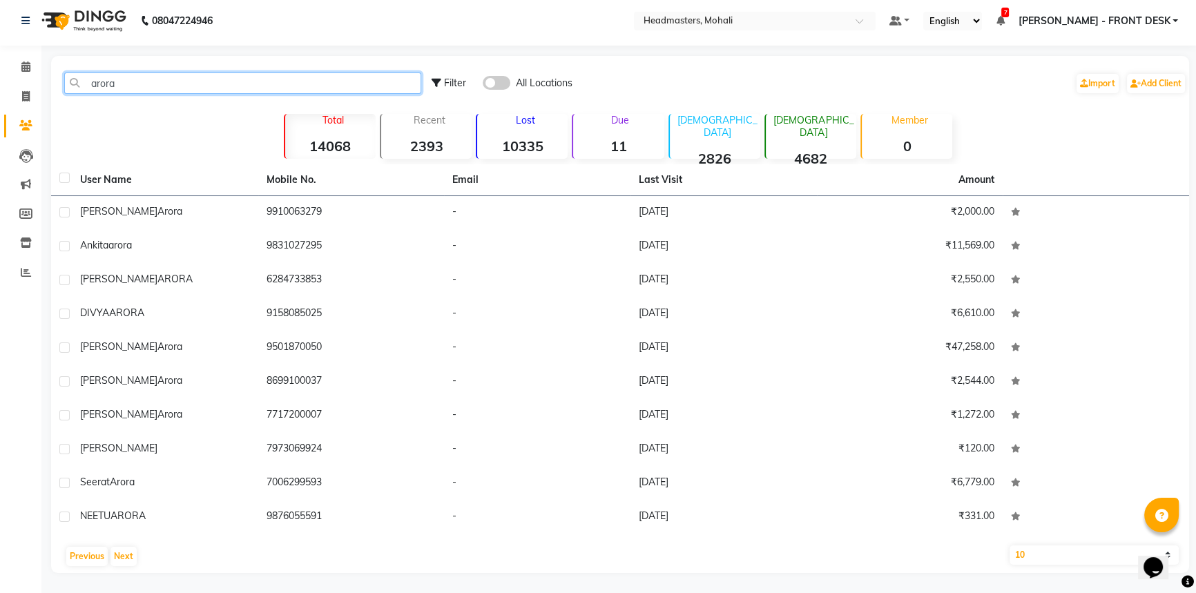
scroll to position [0, 0]
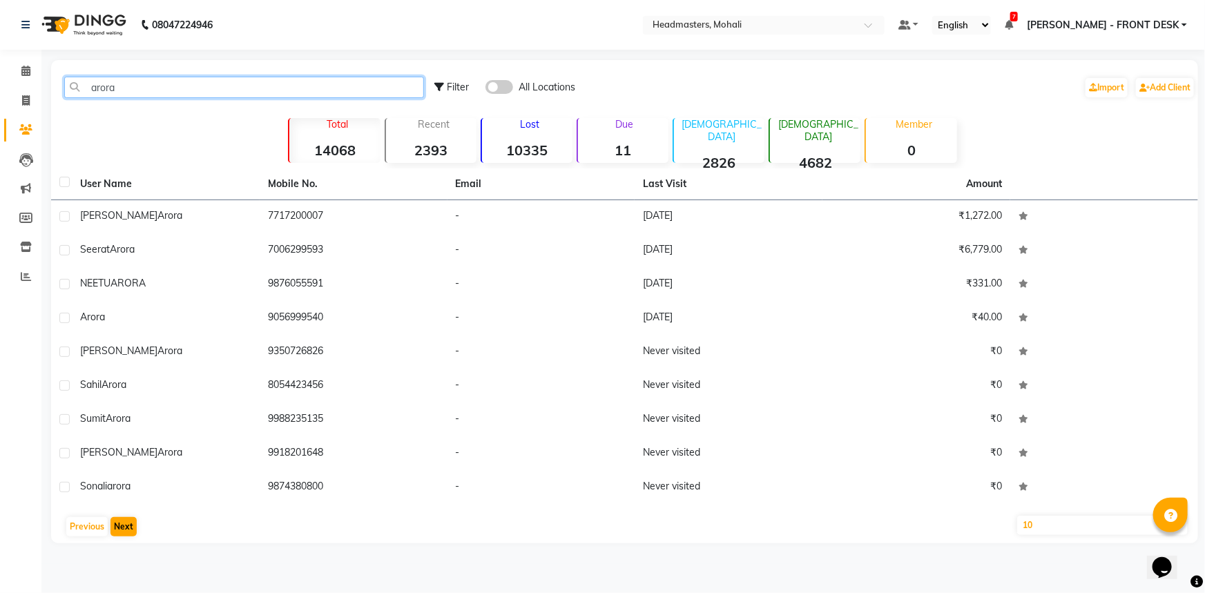
type input "arora"
click at [131, 523] on button "Next" at bounding box center [123, 526] width 26 height 19
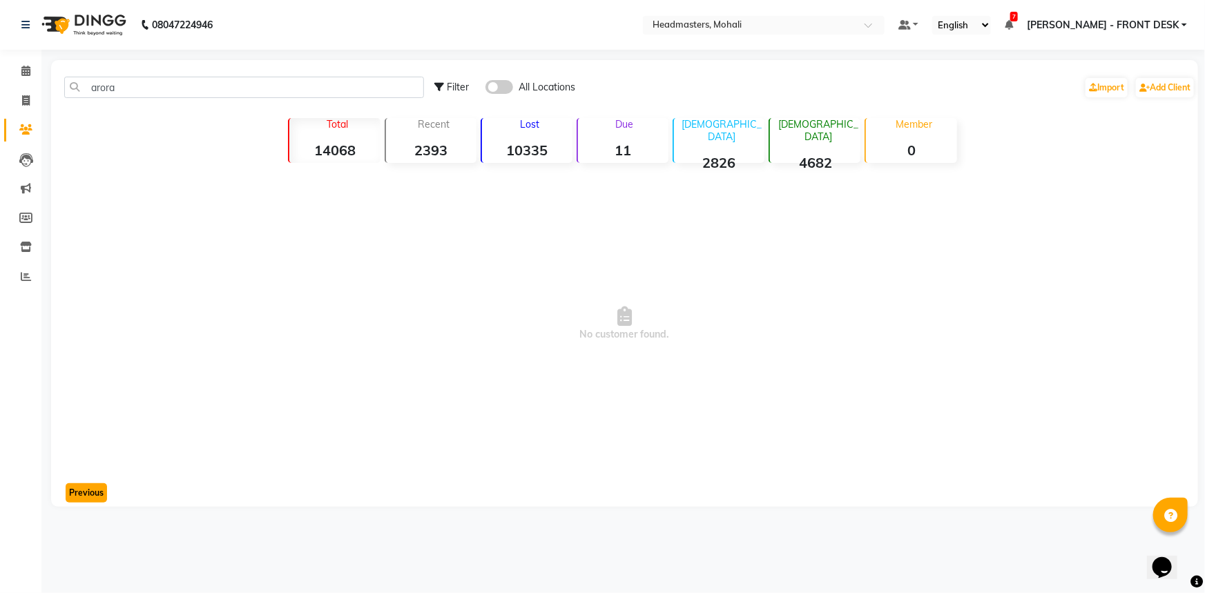
click at [69, 494] on button "Previous" at bounding box center [86, 492] width 41 height 19
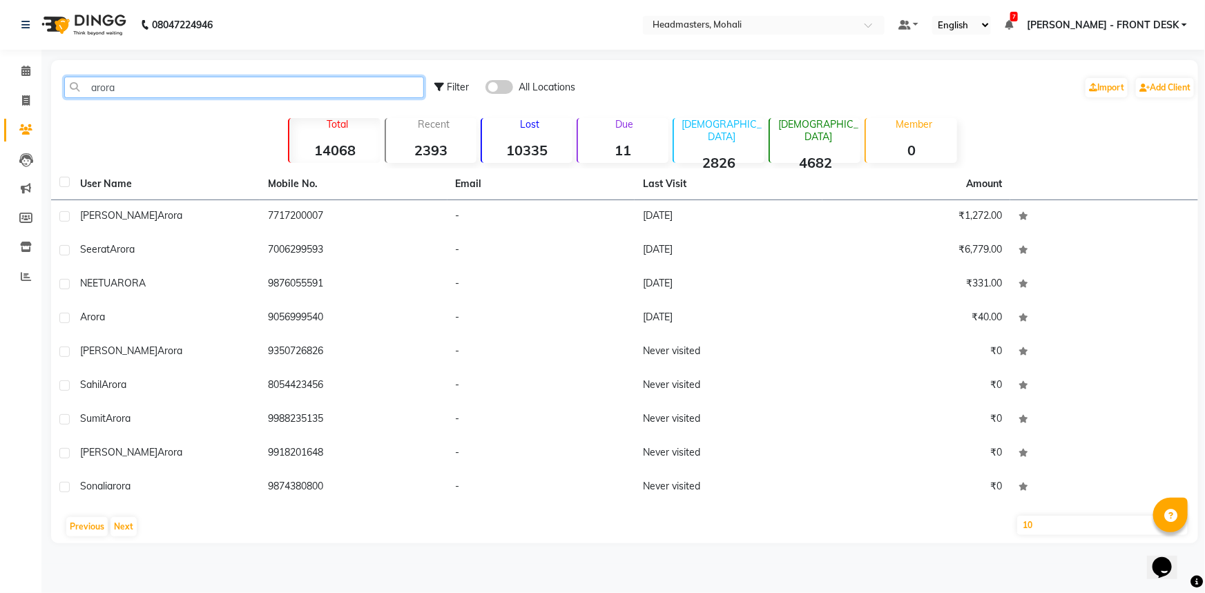
drag, startPoint x: 131, startPoint y: 83, endPoint x: 21, endPoint y: 128, distance: 118.9
click at [39, 88] on app-home "08047224946 Select Location × Headmasters, Mohali Default Panel My Panel Englis…" at bounding box center [602, 282] width 1205 height 564
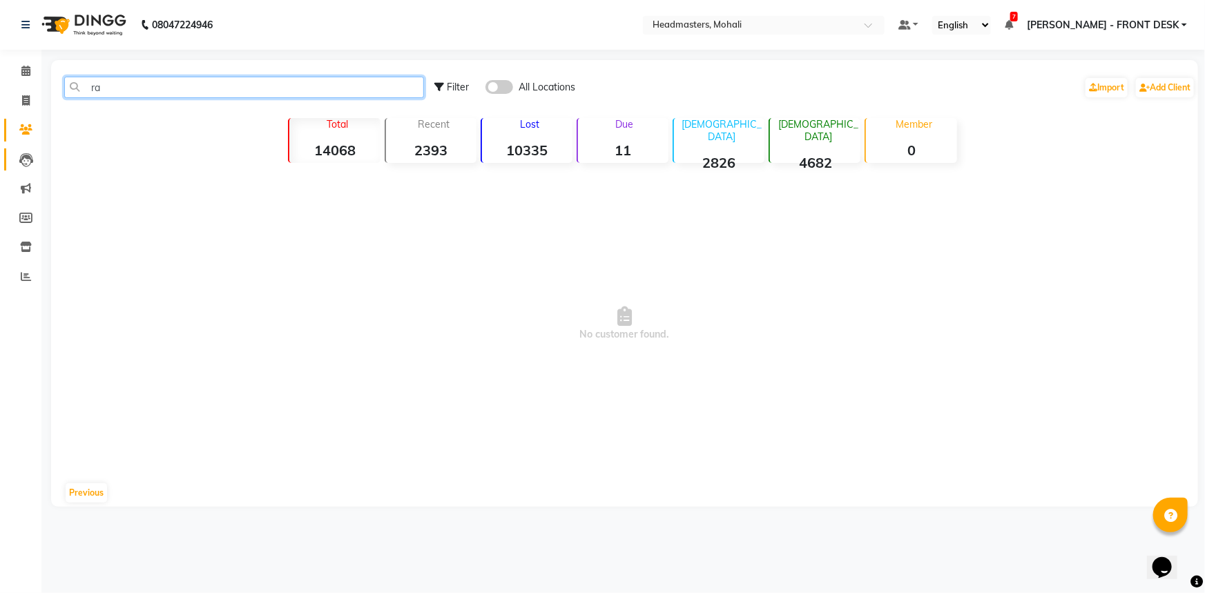
type input "r"
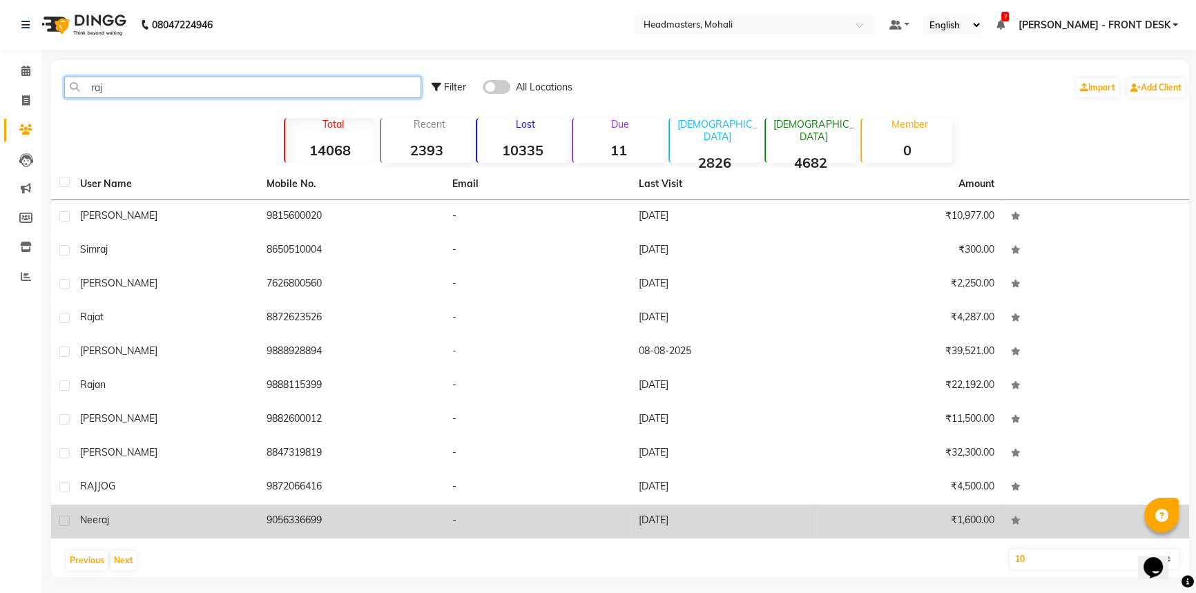
scroll to position [4, 0]
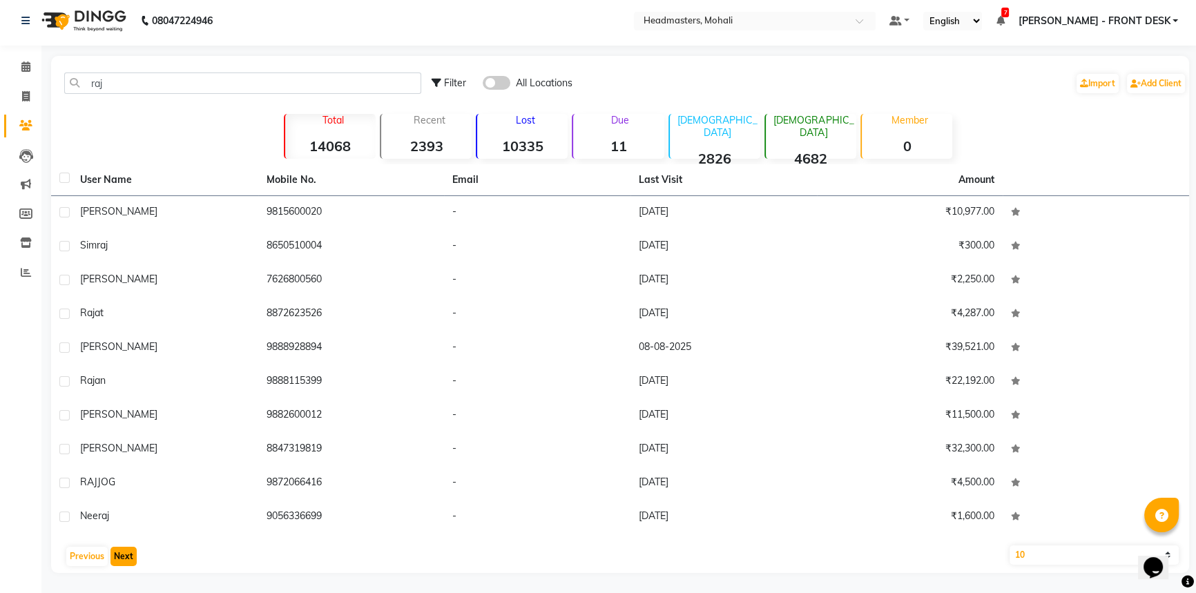
click at [130, 556] on button "Next" at bounding box center [123, 556] width 26 height 19
click at [130, 555] on button "Next" at bounding box center [123, 556] width 26 height 19
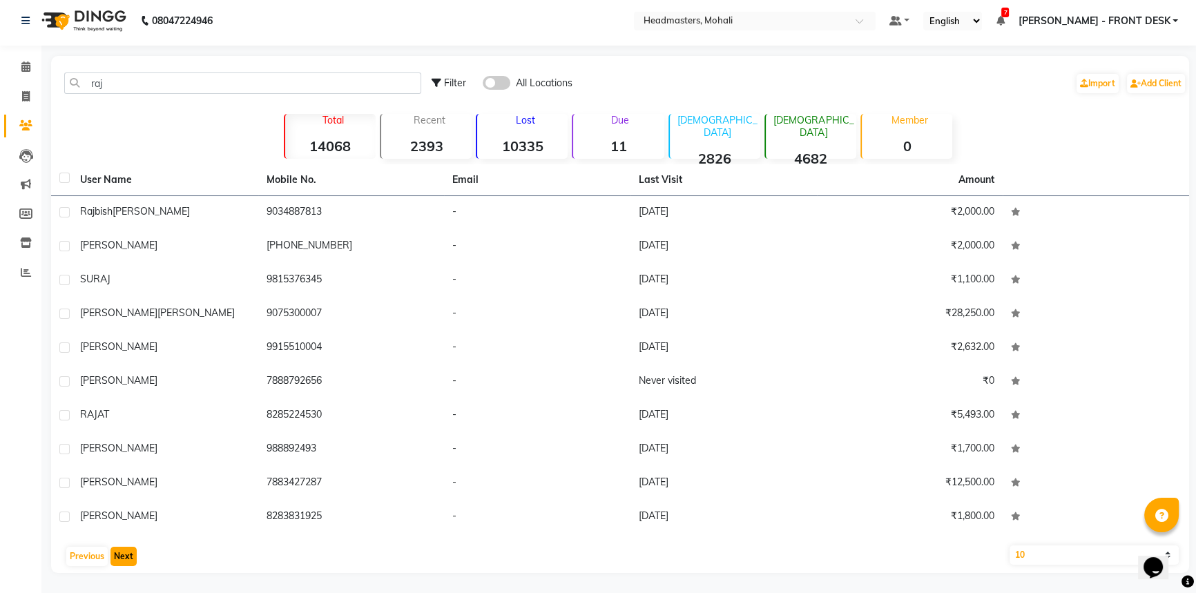
click at [130, 555] on button "Next" at bounding box center [123, 556] width 26 height 19
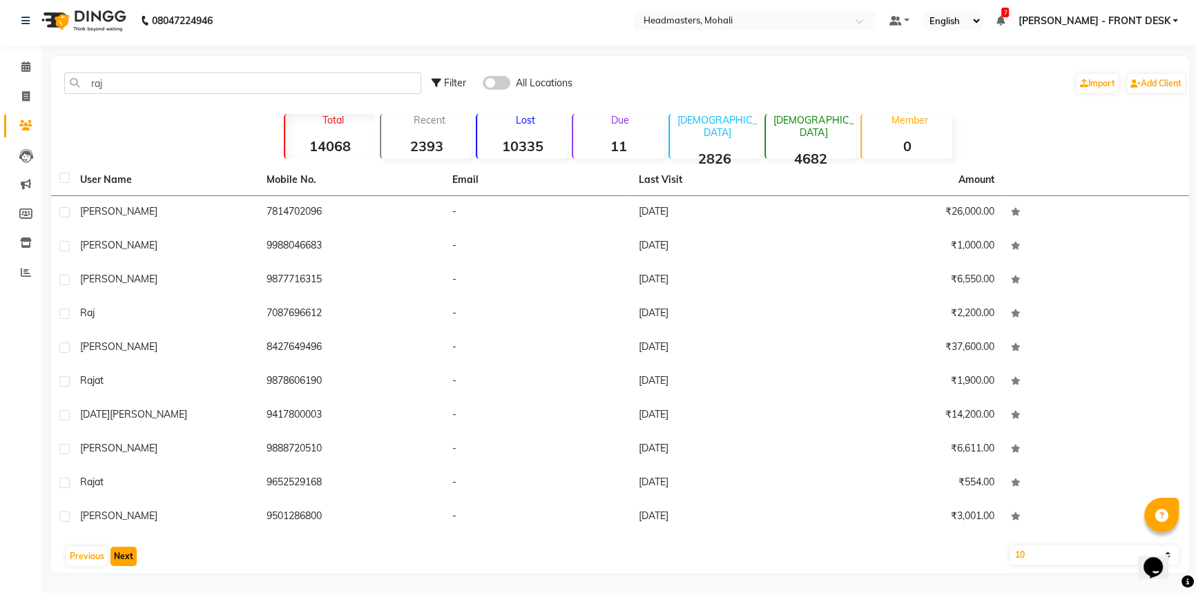
click at [130, 555] on button "Next" at bounding box center [123, 556] width 26 height 19
click at [127, 555] on button "Next" at bounding box center [123, 556] width 26 height 19
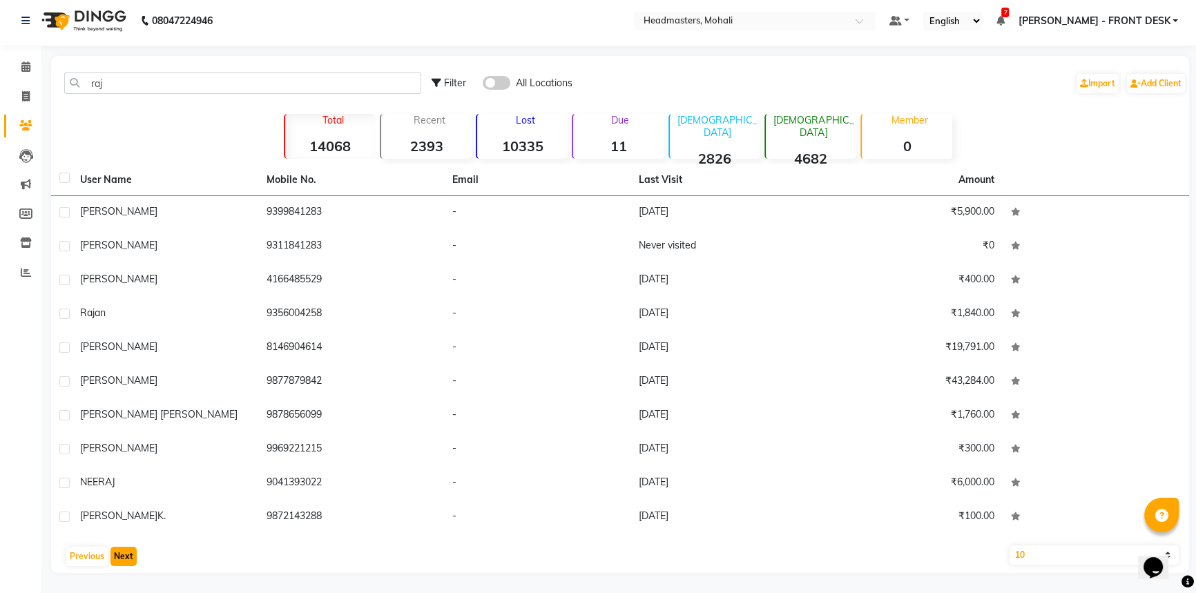
click at [127, 555] on button "Next" at bounding box center [123, 556] width 26 height 19
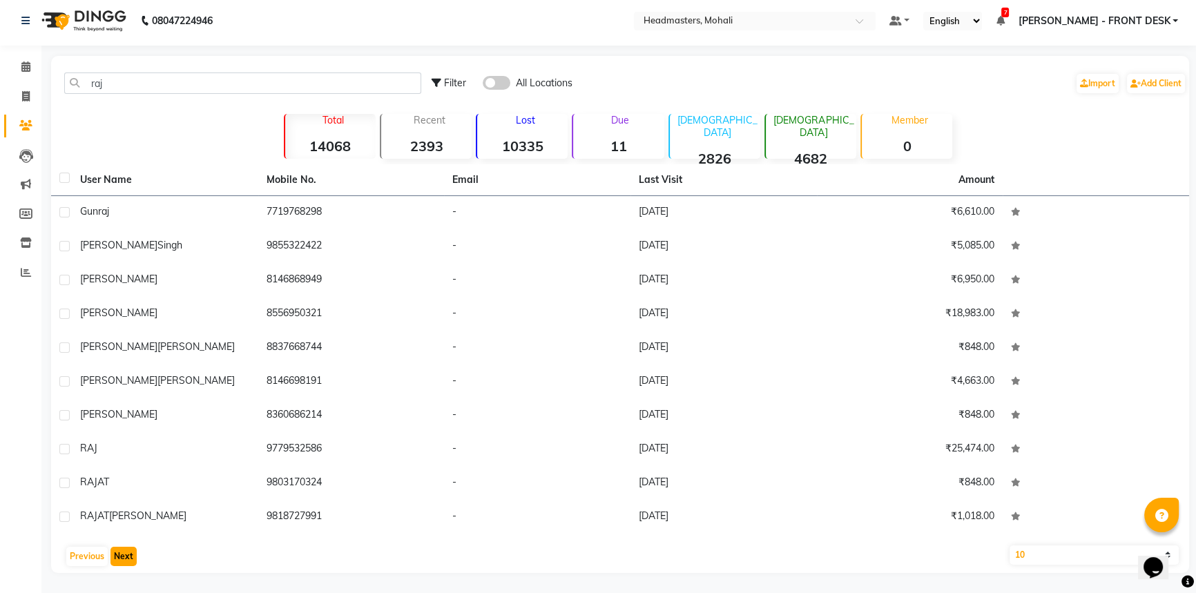
click at [127, 555] on button "Next" at bounding box center [123, 556] width 26 height 19
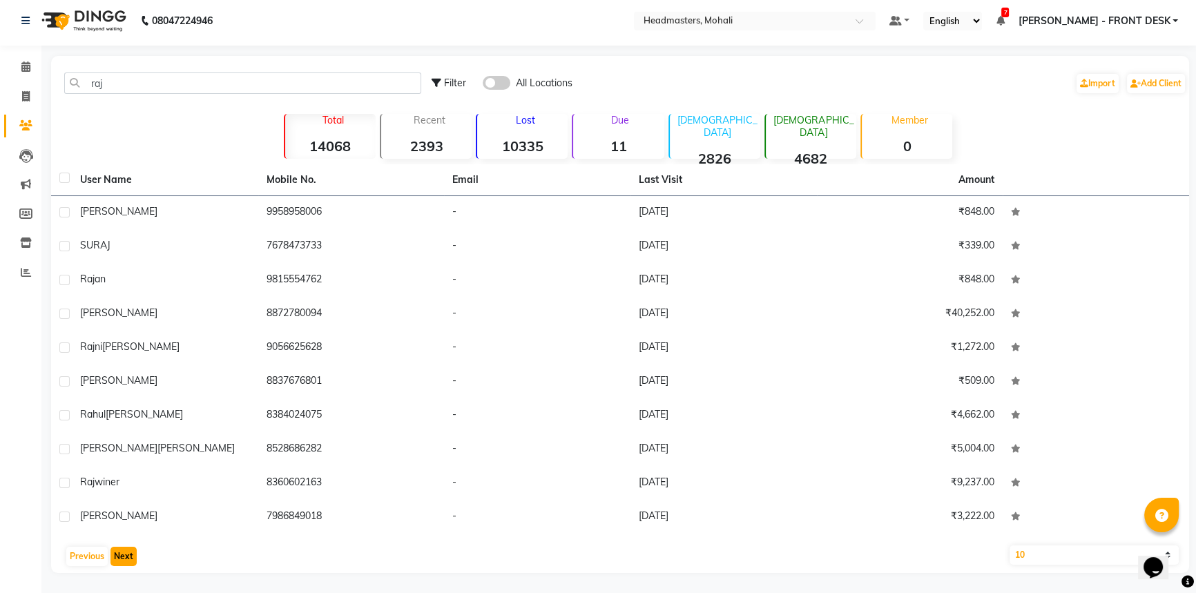
click at [127, 555] on button "Next" at bounding box center [123, 556] width 26 height 19
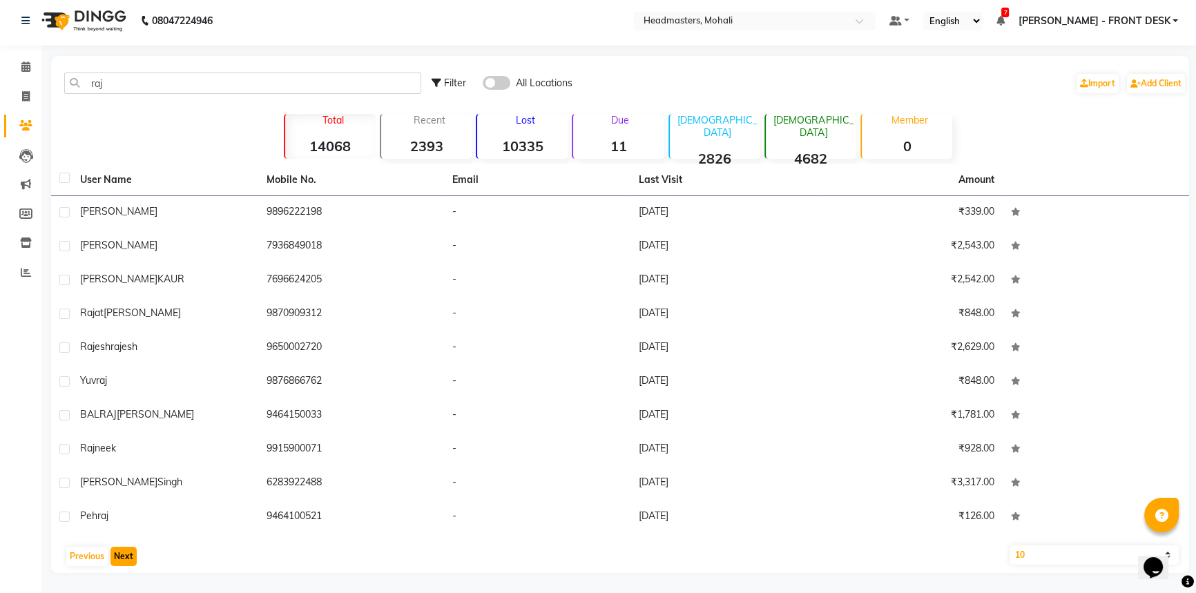
click at [127, 555] on button "Next" at bounding box center [123, 556] width 26 height 19
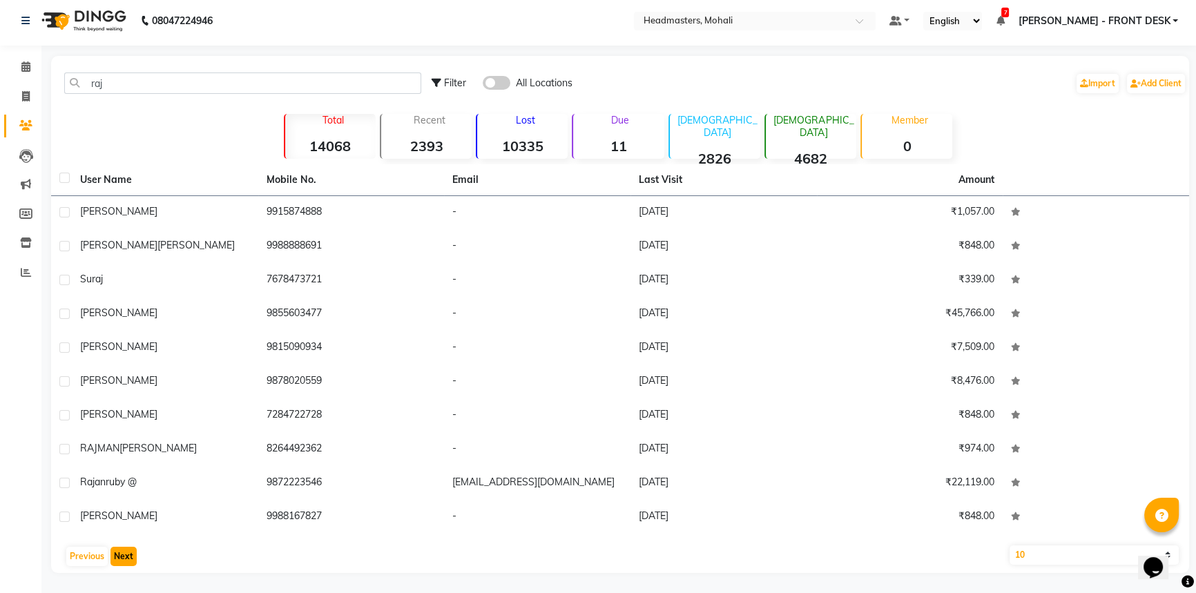
click at [127, 555] on button "Next" at bounding box center [123, 556] width 26 height 19
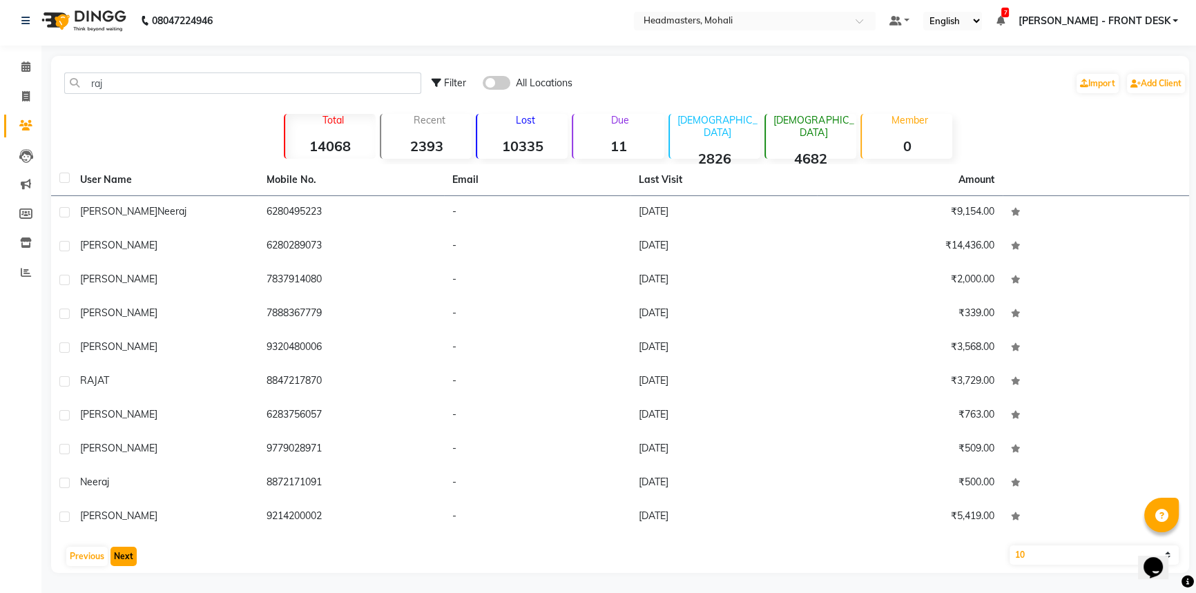
click at [127, 555] on button "Next" at bounding box center [123, 556] width 26 height 19
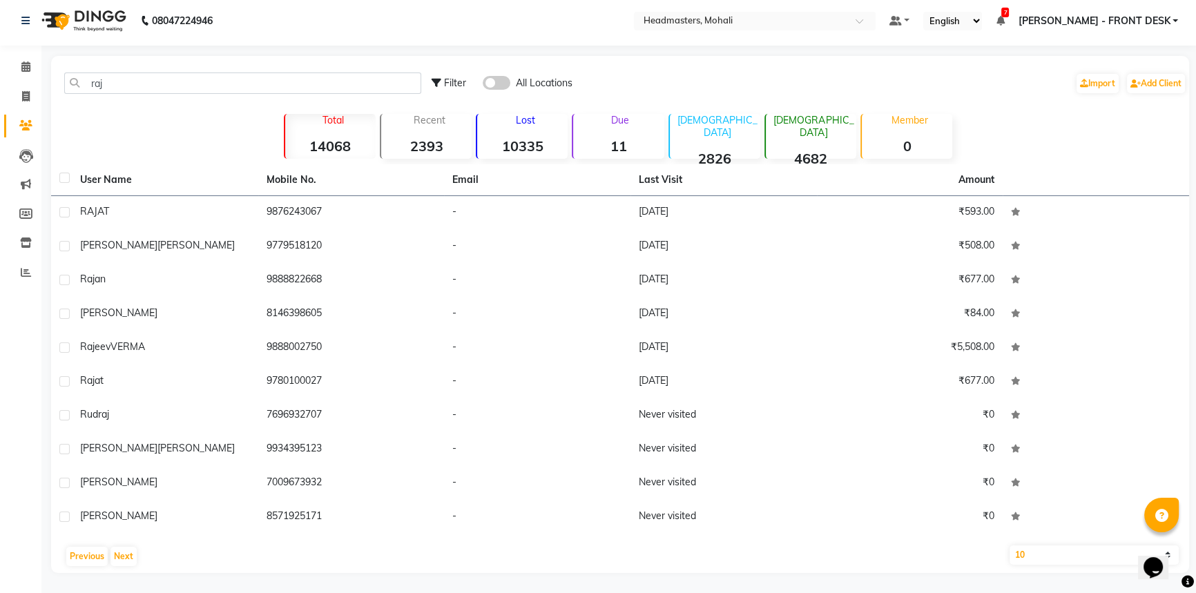
click at [65, 558] on div "Previous Next" at bounding box center [620, 557] width 1127 height 22
click at [75, 559] on button "Previous" at bounding box center [86, 556] width 41 height 19
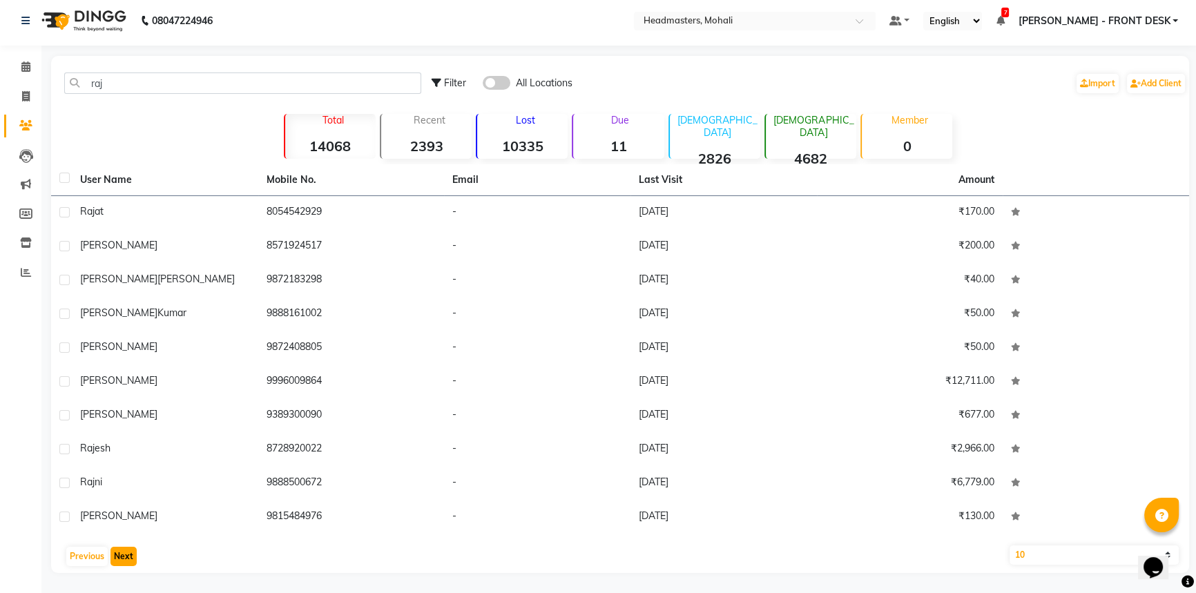
click at [122, 561] on button "Next" at bounding box center [123, 556] width 26 height 19
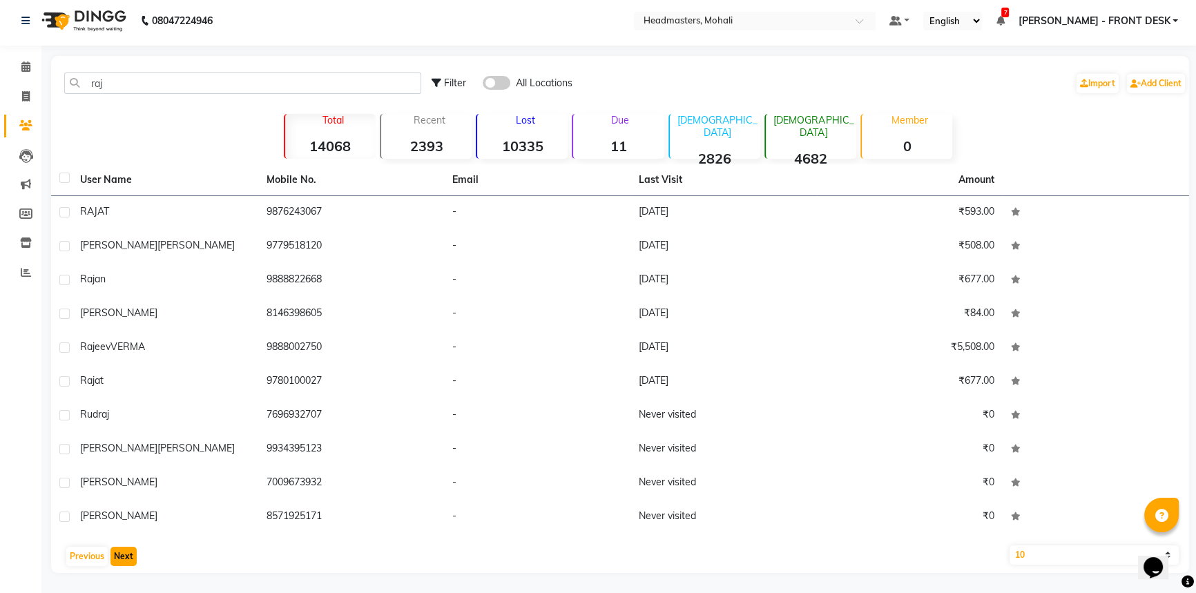
click at [122, 559] on button "Next" at bounding box center [123, 556] width 26 height 19
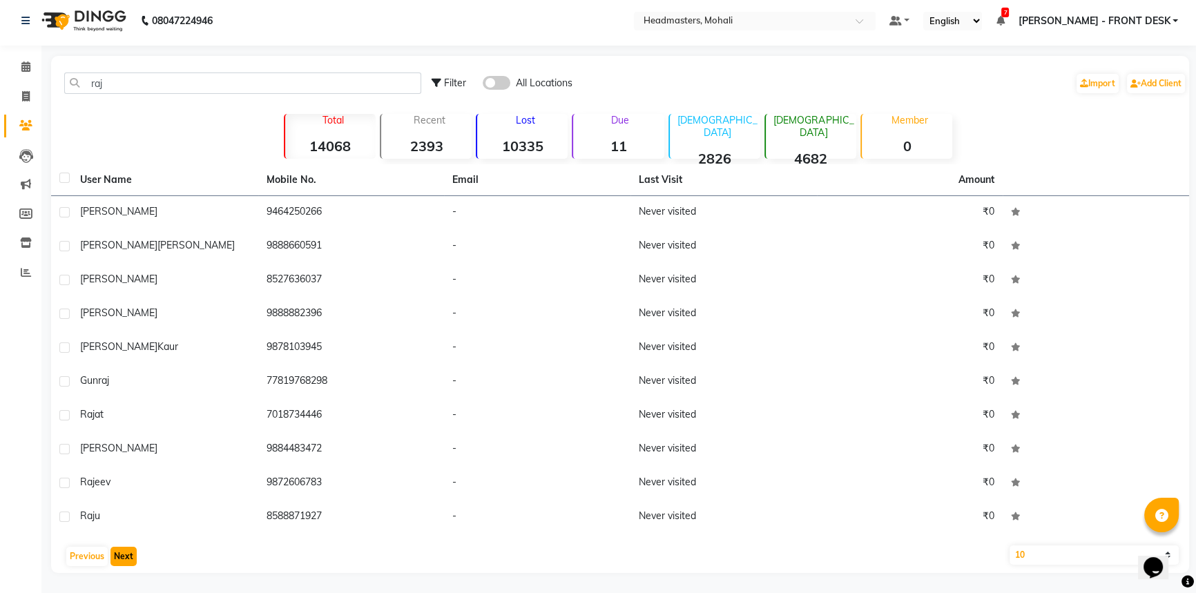
click at [122, 559] on button "Next" at bounding box center [123, 556] width 26 height 19
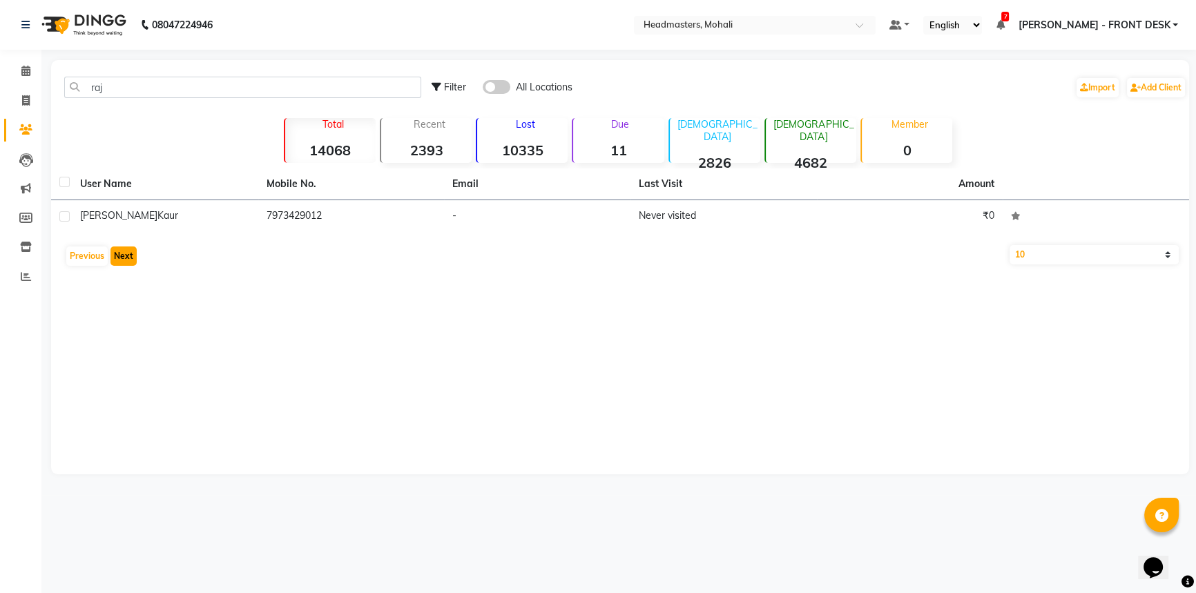
scroll to position [0, 0]
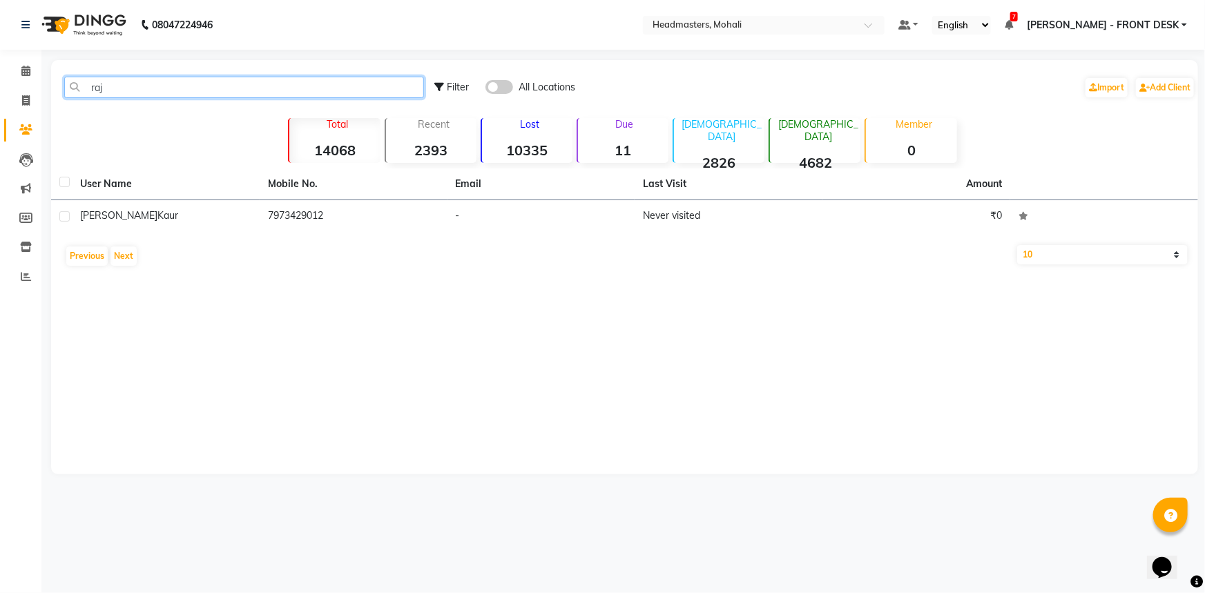
click at [158, 84] on input "raj" at bounding box center [244, 87] width 360 height 21
type input "r"
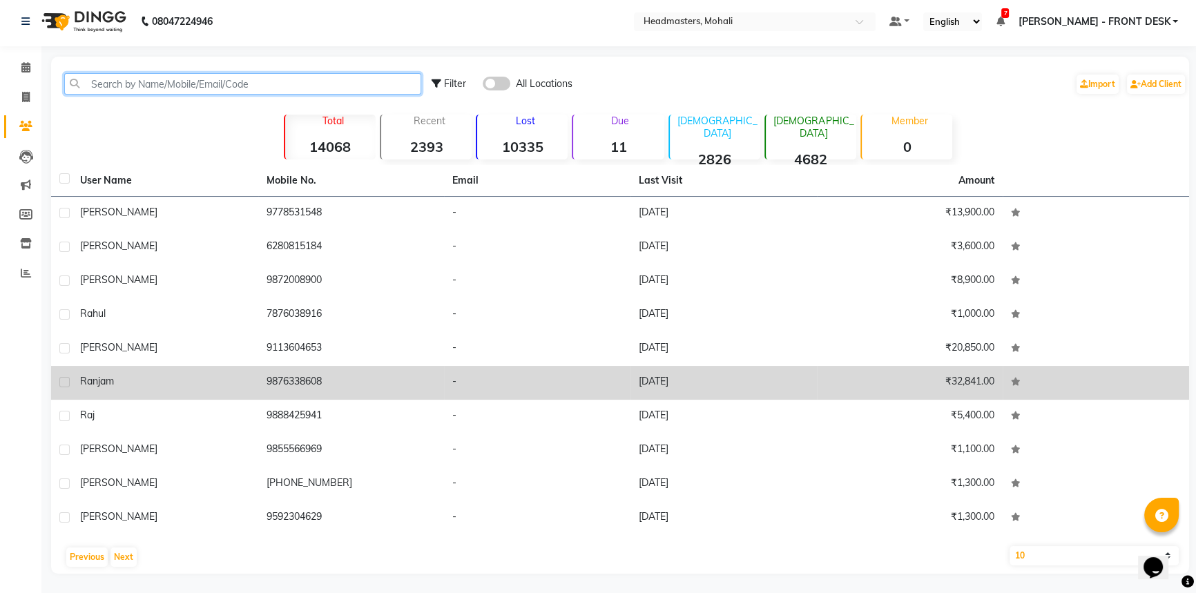
scroll to position [4, 0]
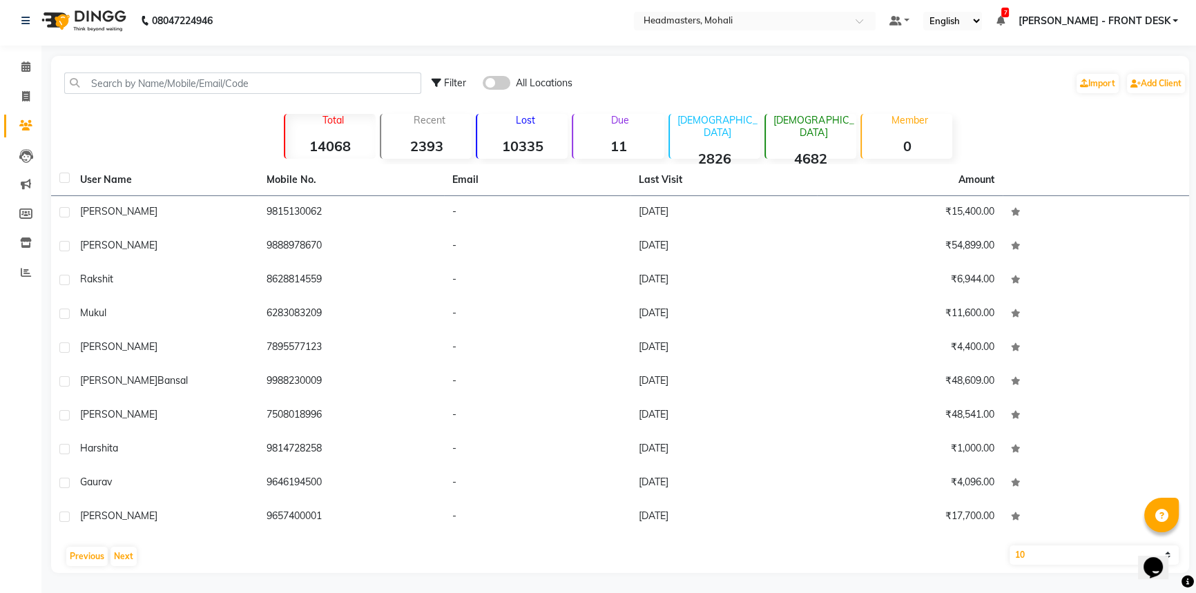
click at [115, 543] on div "User Name Mobile No. Email Last Visit Amount gurveer 9815130062 - 27-08-2025 ₹1…" at bounding box center [620, 368] width 1138 height 409
drag, startPoint x: 123, startPoint y: 550, endPoint x: 124, endPoint y: 540, distance: 10.4
click at [124, 546] on div "Previous Next" at bounding box center [620, 557] width 1127 height 22
click at [123, 561] on button "Next" at bounding box center [123, 556] width 26 height 19
click at [151, 69] on div "Filter All Locations Import Add Client" at bounding box center [620, 83] width 1133 height 44
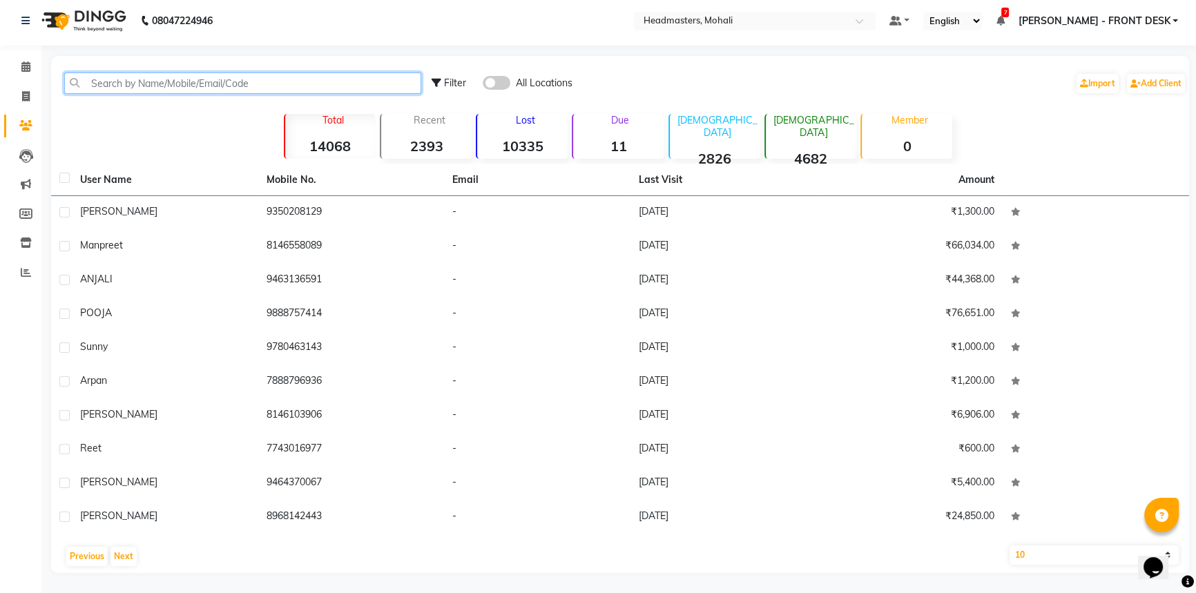
click at [136, 87] on input "text" at bounding box center [242, 83] width 357 height 21
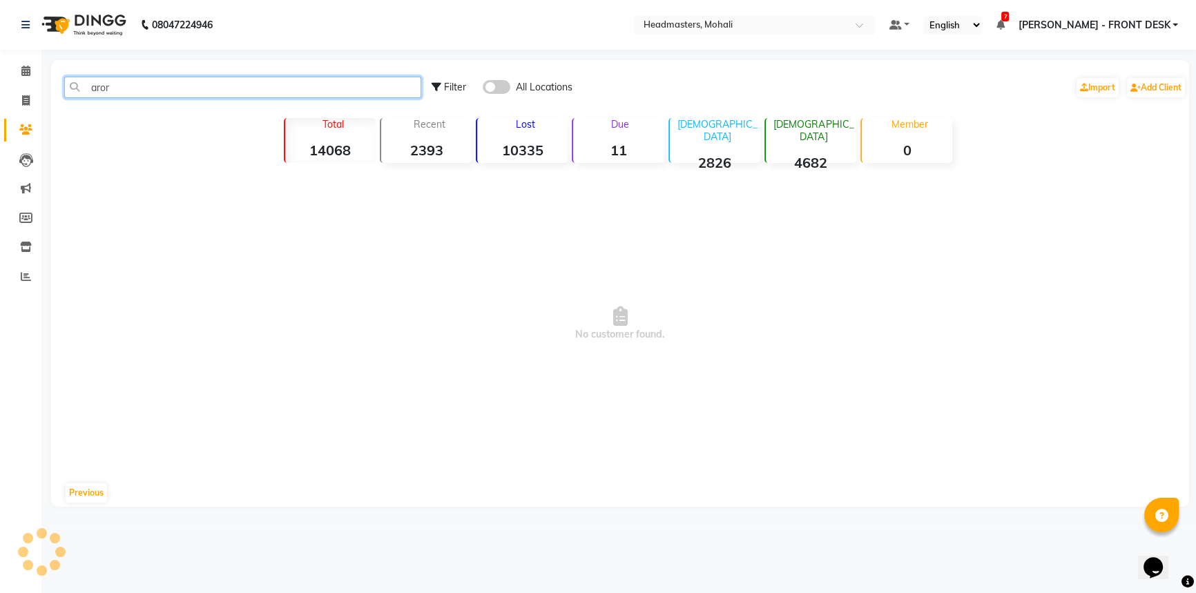
scroll to position [0, 0]
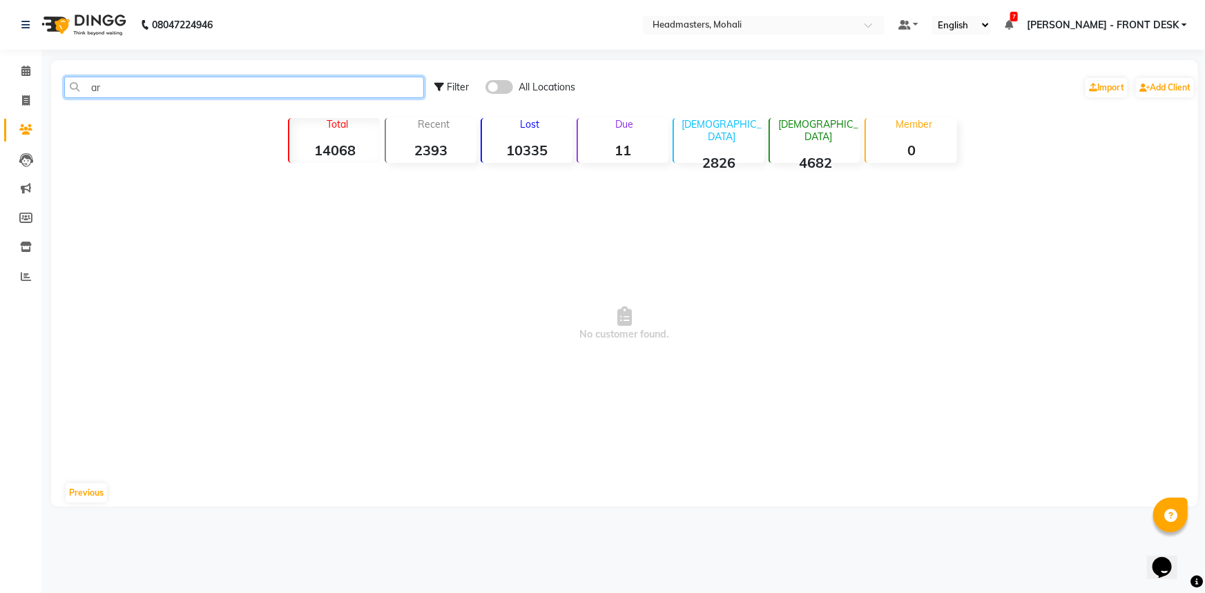
type input "a"
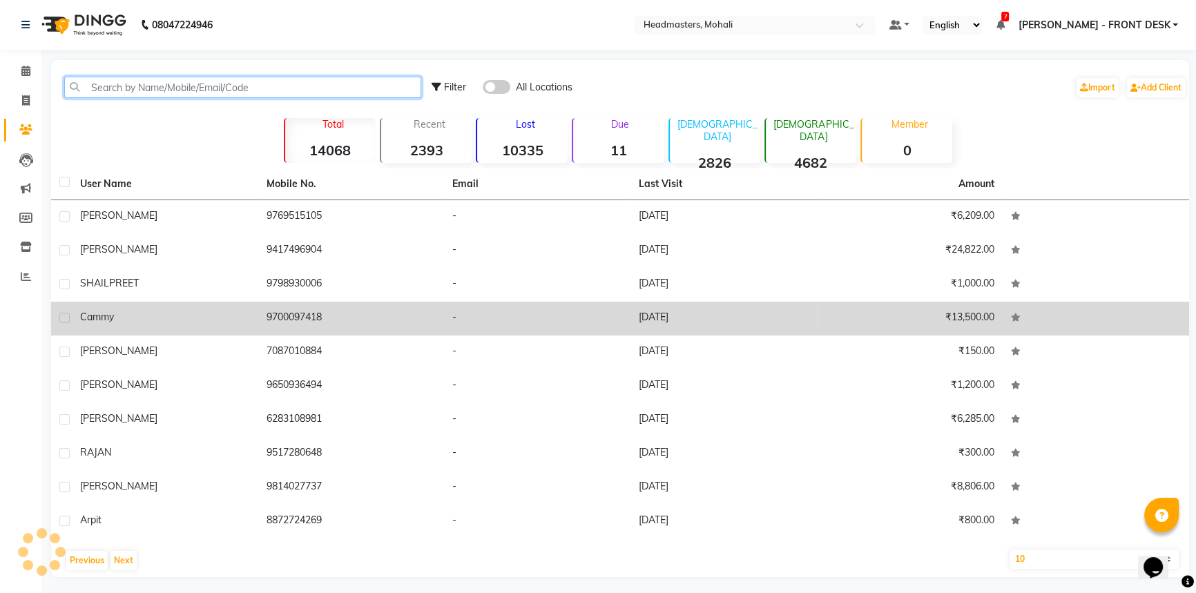
scroll to position [4, 0]
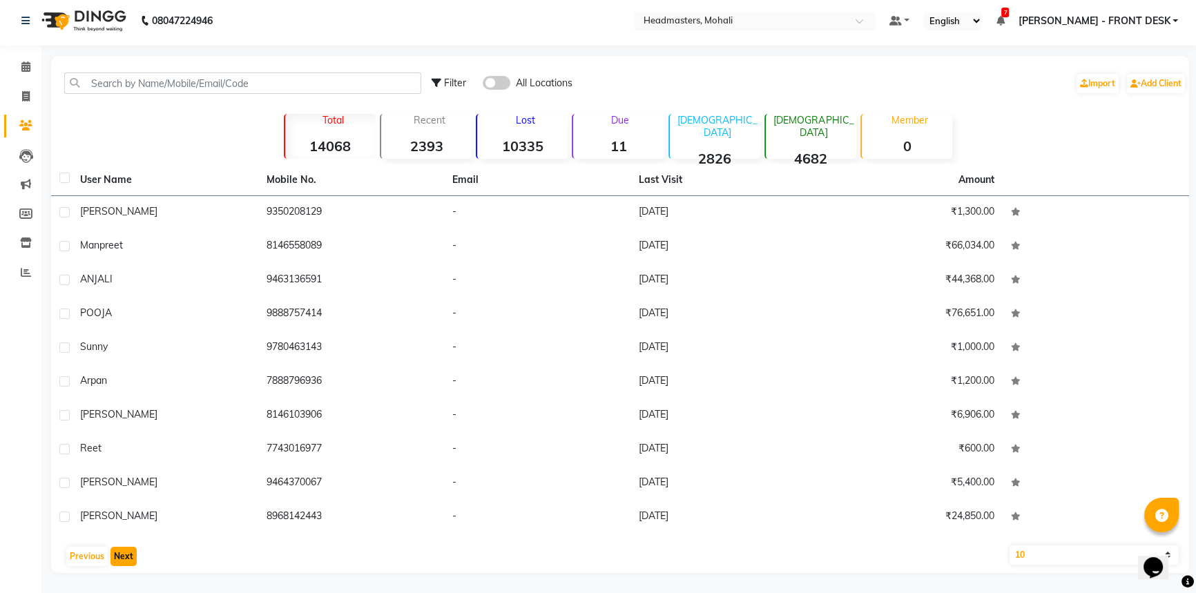
click at [127, 552] on button "Next" at bounding box center [123, 556] width 26 height 19
click at [128, 552] on button "Next" at bounding box center [123, 556] width 26 height 19
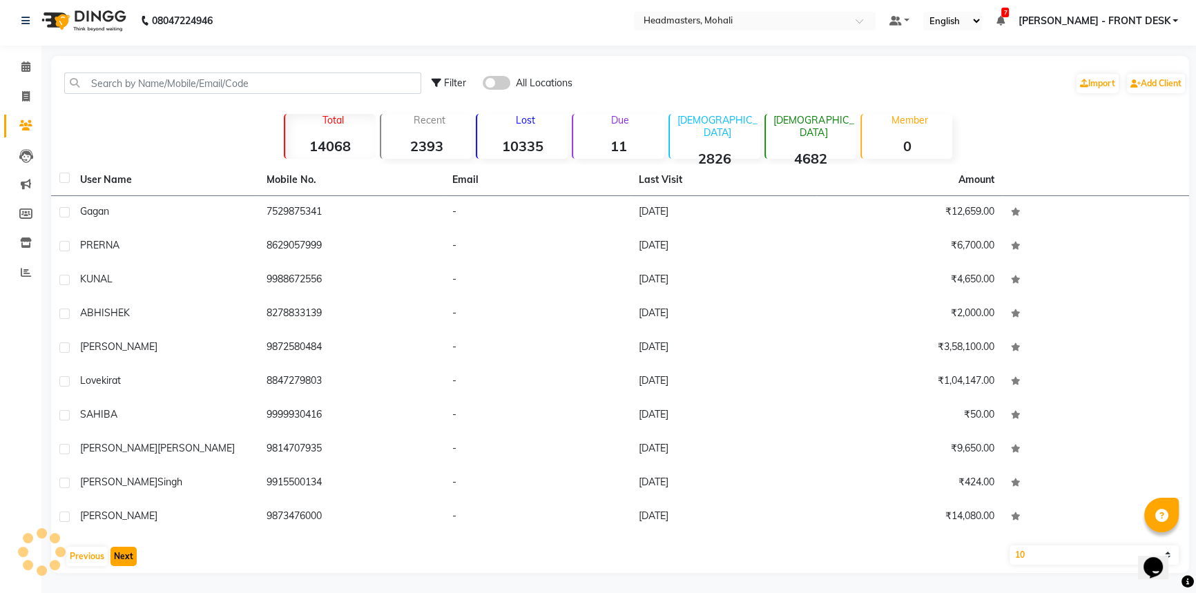
click at [128, 552] on button "Next" at bounding box center [123, 556] width 26 height 19
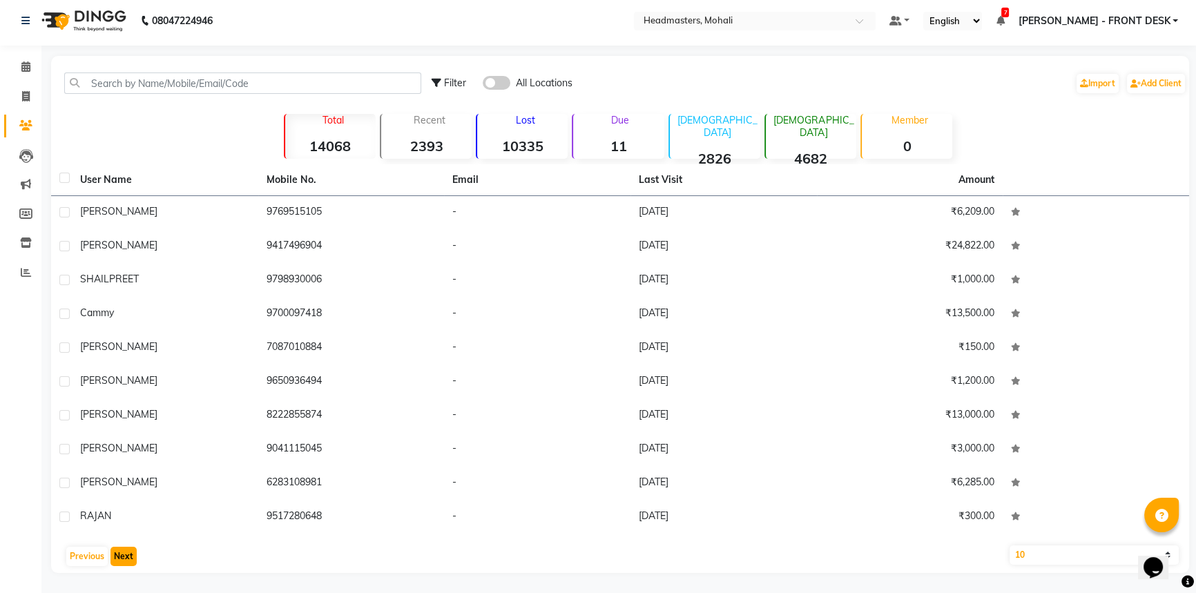
click at [128, 552] on button "Next" at bounding box center [123, 556] width 26 height 19
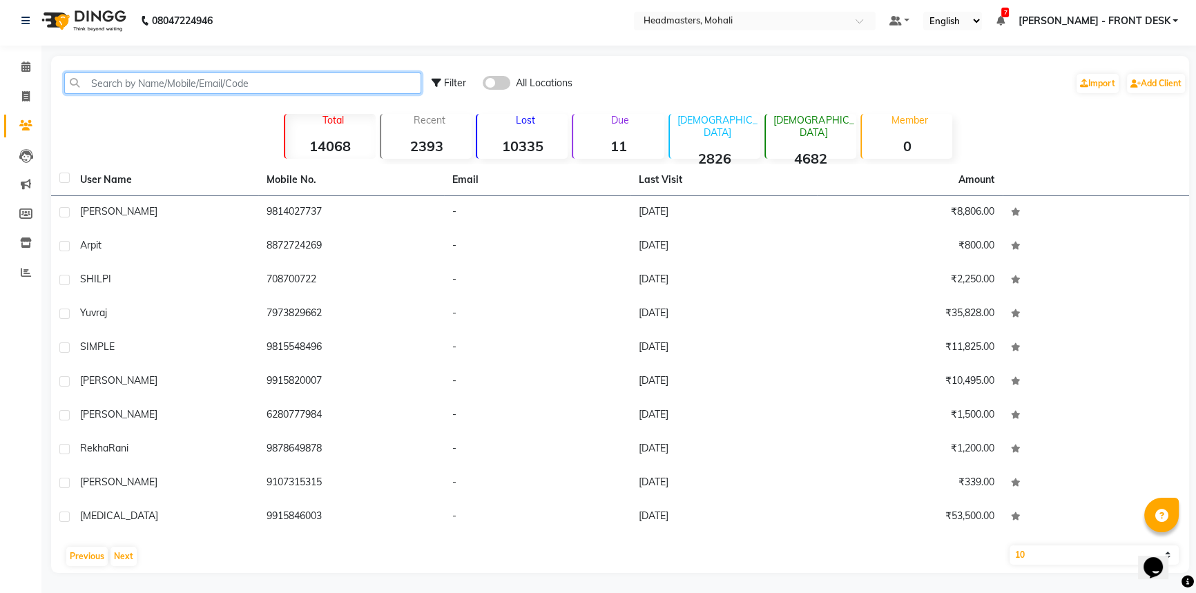
drag, startPoint x: 118, startPoint y: 85, endPoint x: 99, endPoint y: 82, distance: 19.5
click at [117, 84] on input "text" at bounding box center [242, 83] width 357 height 21
click at [111, 84] on input "text" at bounding box center [242, 83] width 357 height 21
drag, startPoint x: 198, startPoint y: 88, endPoint x: 190, endPoint y: 86, distance: 7.9
click at [193, 86] on input "text" at bounding box center [242, 83] width 357 height 21
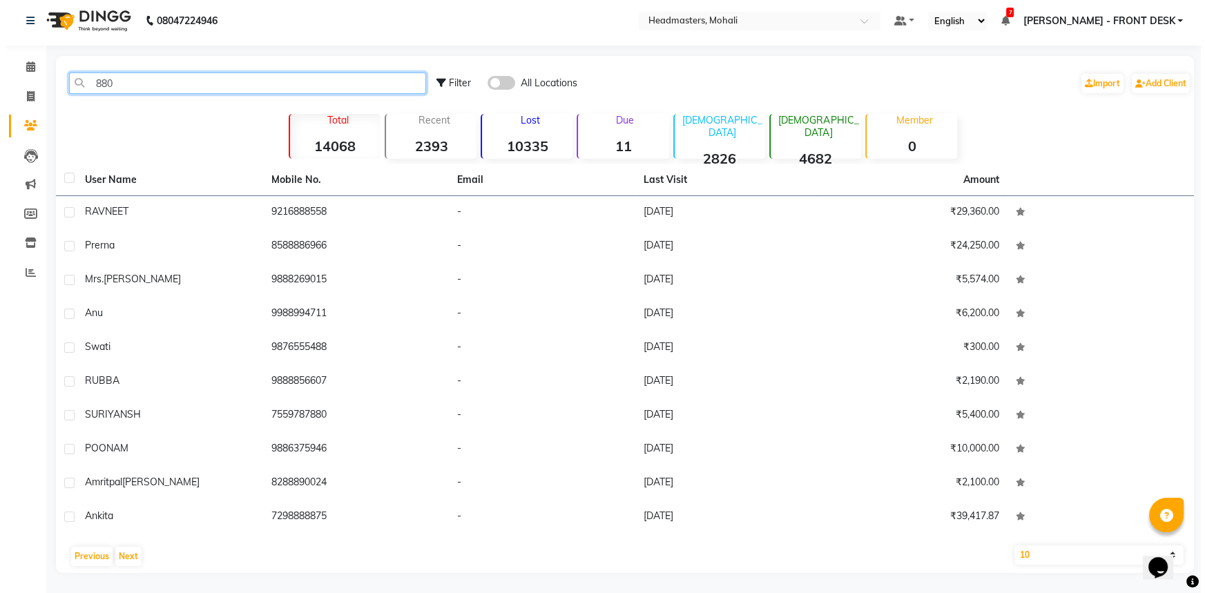
scroll to position [0, 0]
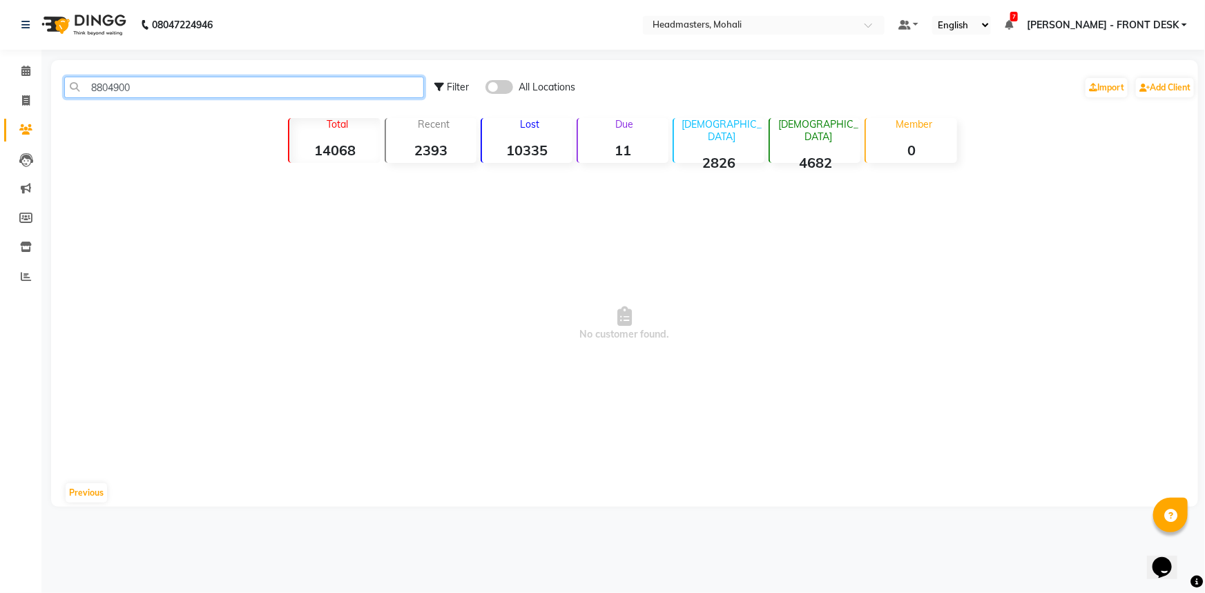
drag, startPoint x: 319, startPoint y: 86, endPoint x: 82, endPoint y: 124, distance: 240.0
click at [75, 126] on div "8804900 Filter All Locations Import Add Client Total 14068 Recent 2393 Lost 103…" at bounding box center [624, 283] width 1147 height 447
type input "8804900"
click at [26, 75] on icon at bounding box center [25, 71] width 9 height 10
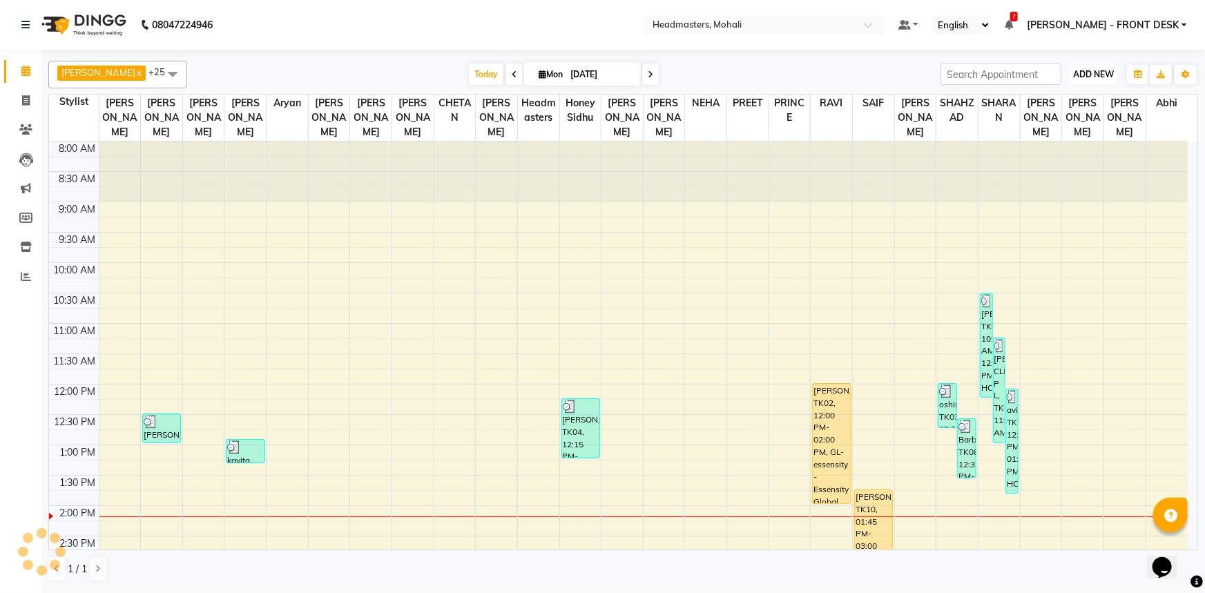
drag, startPoint x: 1085, startPoint y: 73, endPoint x: 1083, endPoint y: 88, distance: 14.6
click at [1086, 73] on span "ADD NEW" at bounding box center [1093, 74] width 41 height 10
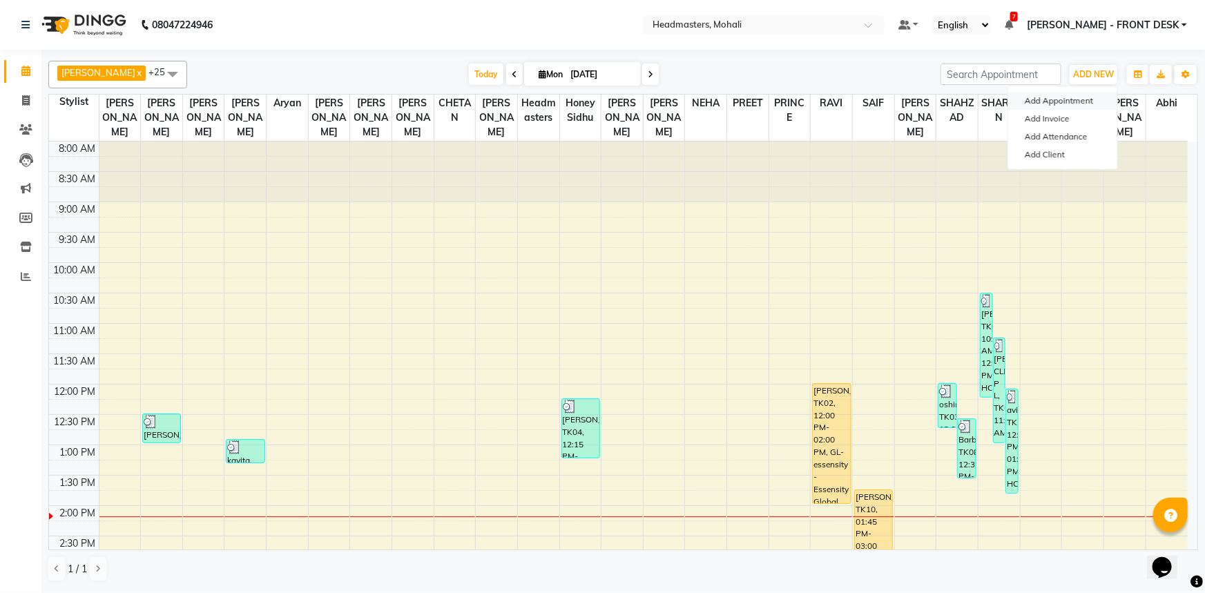
click at [1079, 97] on button "Add Appointment" at bounding box center [1062, 101] width 109 height 18
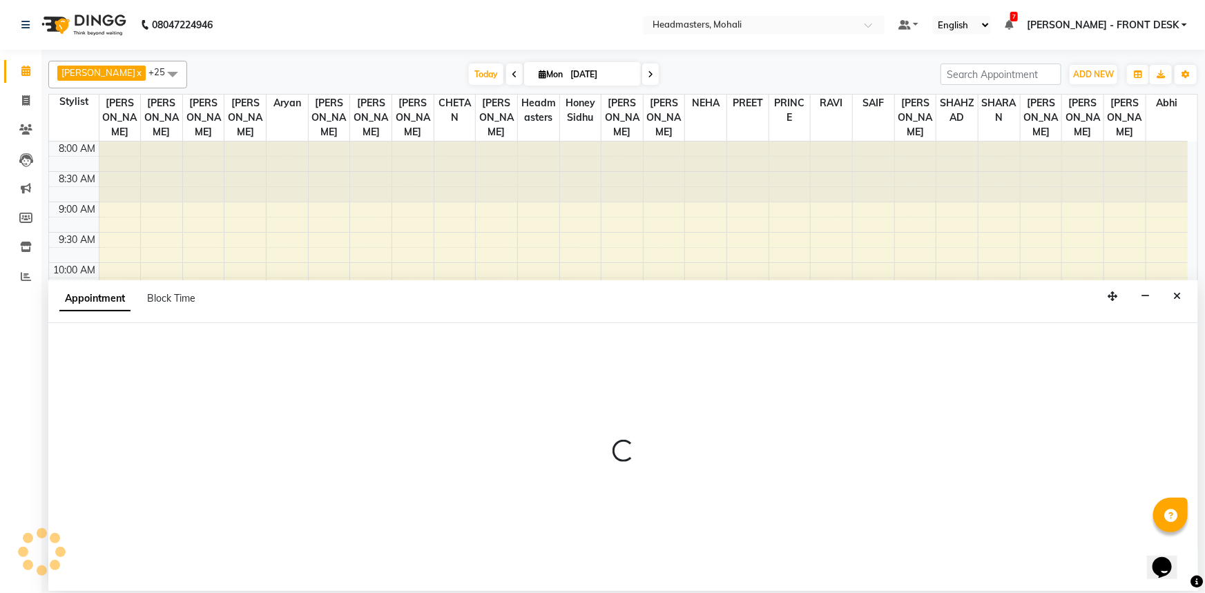
select select "540"
select select "tentative"
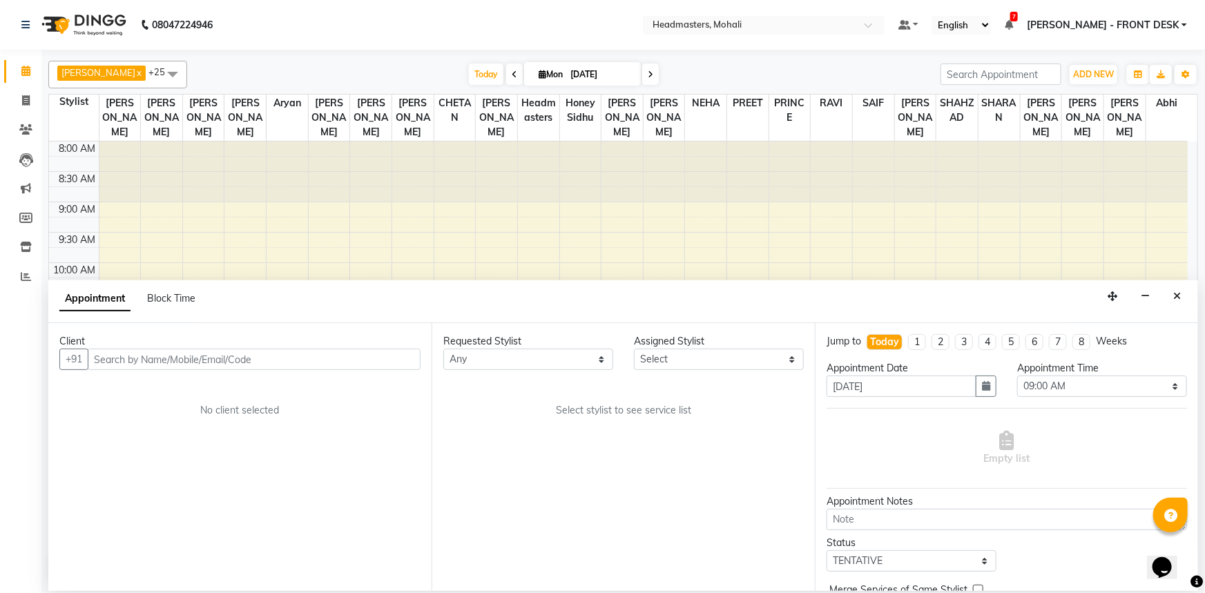
click at [152, 345] on div "Client" at bounding box center [239, 341] width 361 height 15
click at [157, 362] on input "text" at bounding box center [254, 359] width 333 height 21
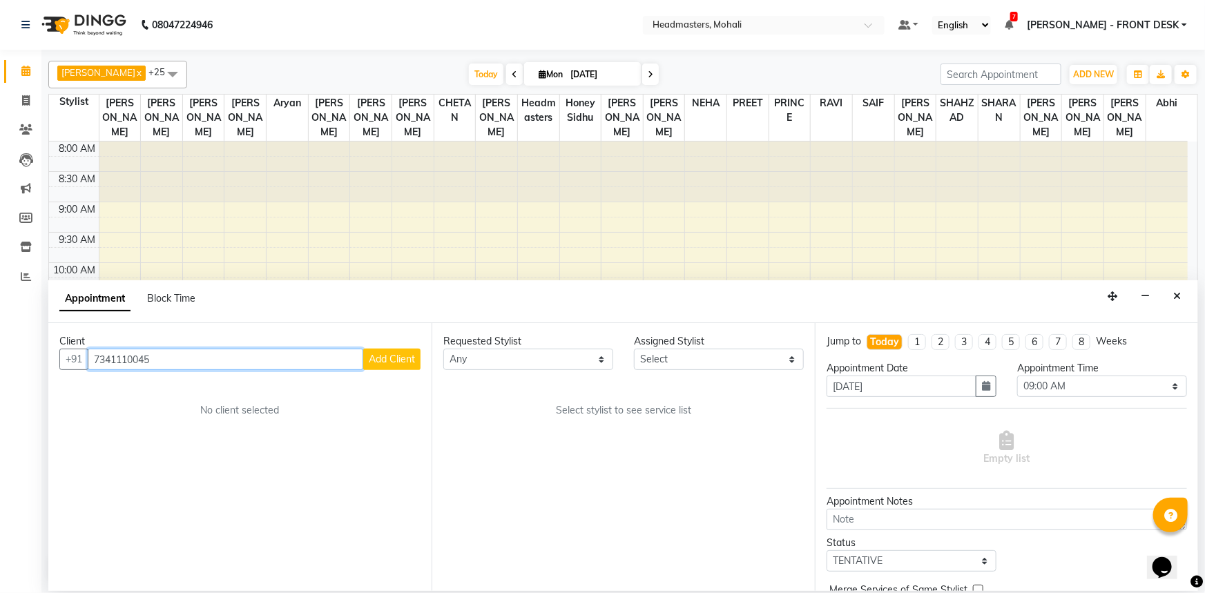
click at [130, 357] on input "7341110045" at bounding box center [226, 359] width 276 height 21
type input "7341110045"
click at [414, 366] on button "Add Client" at bounding box center [391, 359] width 57 height 21
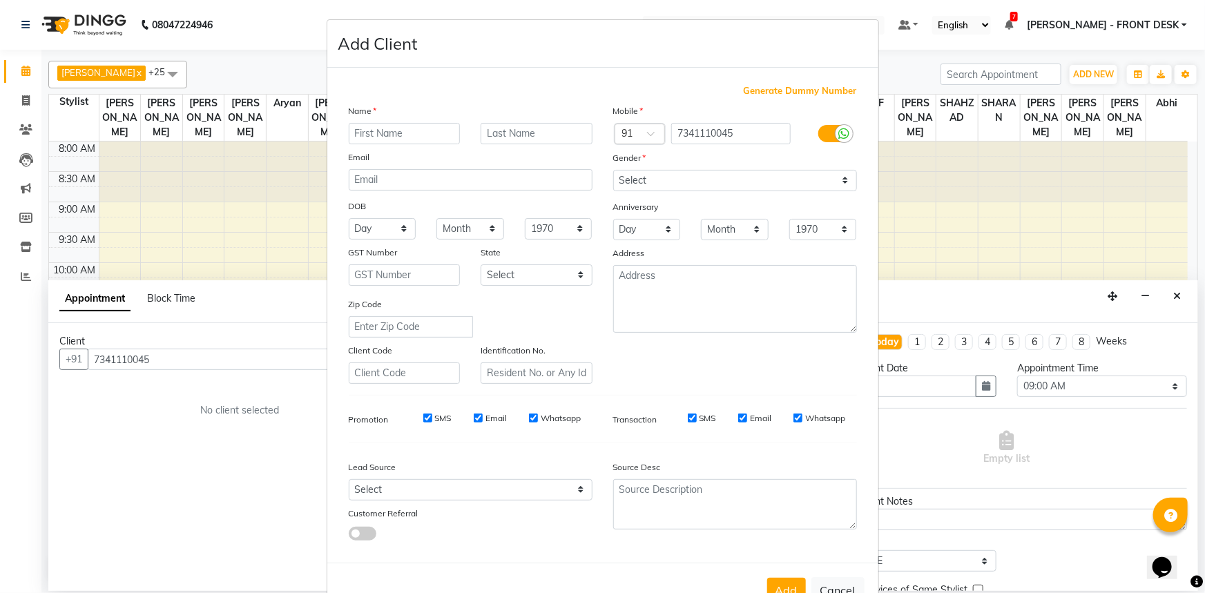
click at [128, 359] on ngb-modal-window "Add Client Generate Dummy Number Name Email DOB Day 01 02 03 04 05 06 07 08 09 …" at bounding box center [602, 296] width 1205 height 593
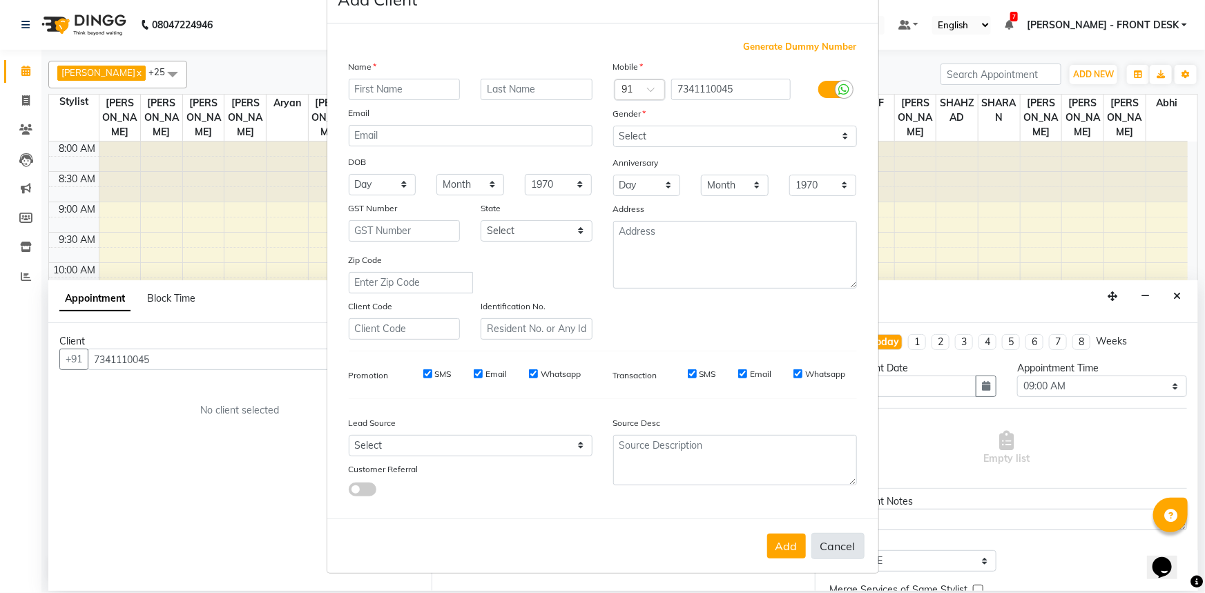
click at [850, 557] on button "Cancel" at bounding box center [837, 546] width 53 height 26
select select
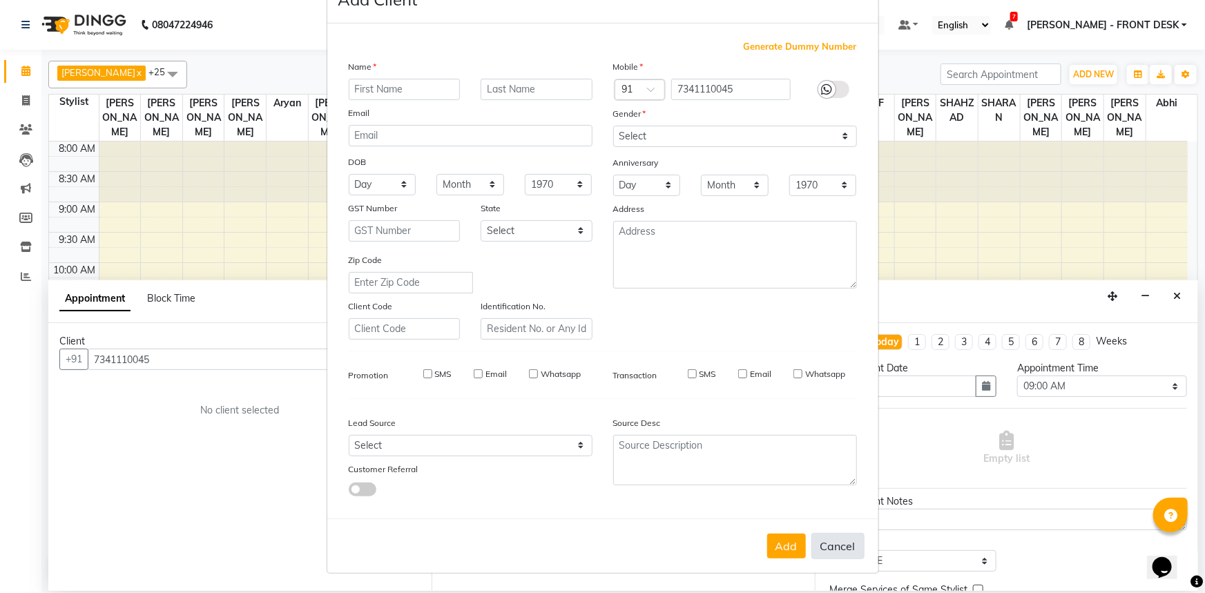
select select
checkbox input "false"
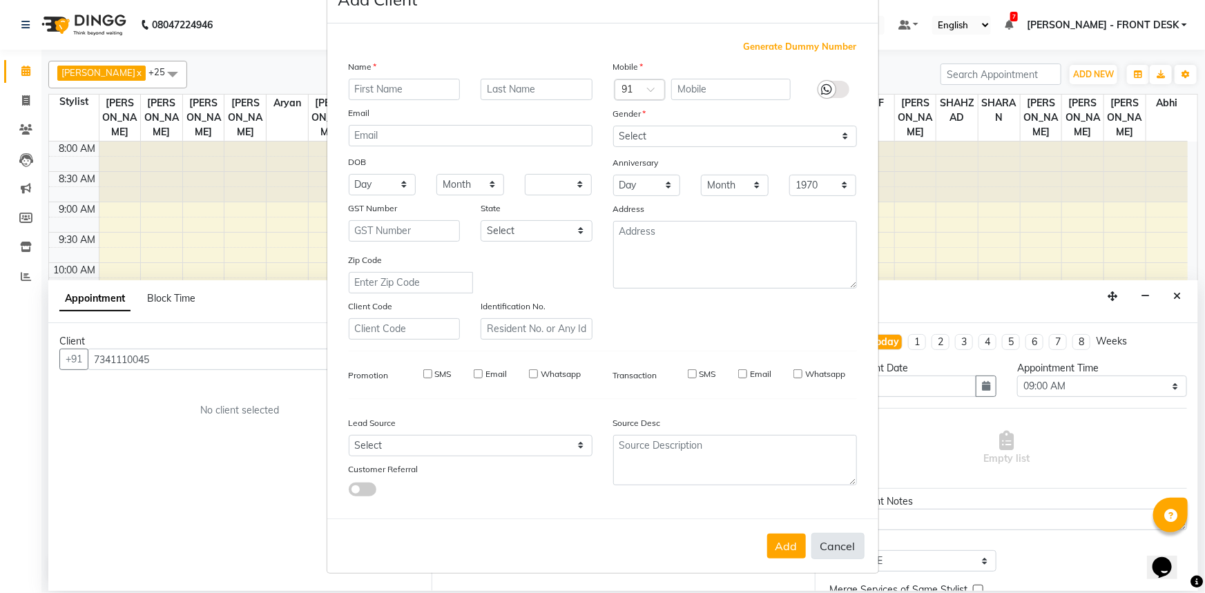
checkbox input "false"
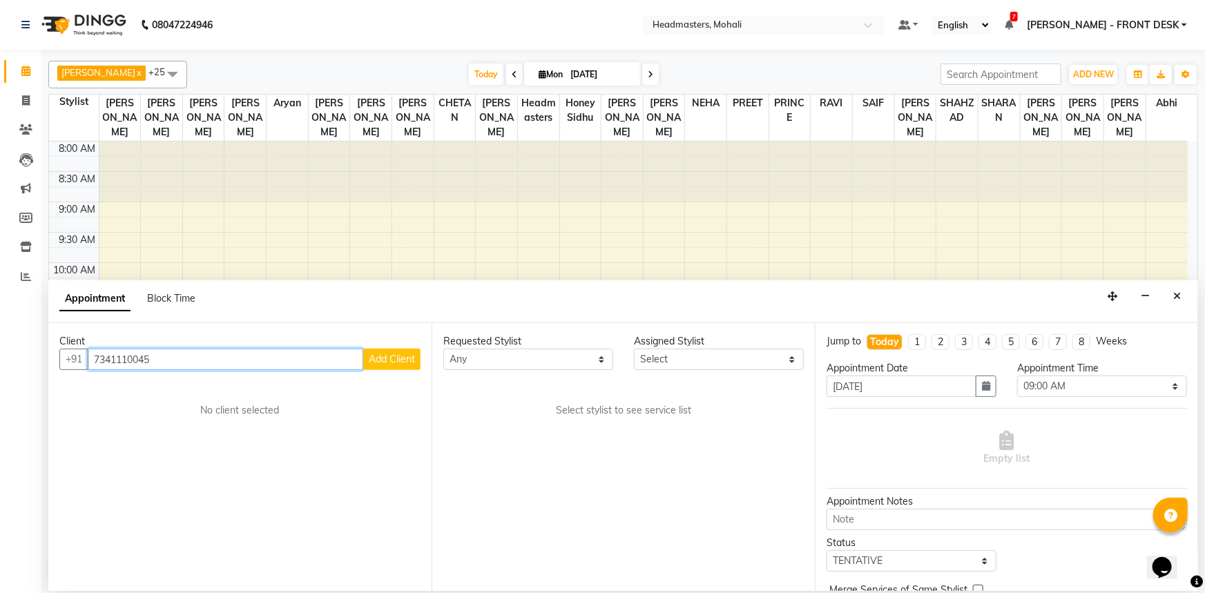
click at [113, 354] on input "7341110045" at bounding box center [226, 359] width 276 height 21
type input "734110045"
drag, startPoint x: 157, startPoint y: 359, endPoint x: 0, endPoint y: 363, distance: 156.8
click at [0, 364] on app-home "08047224946 Select Location × Headmasters, Mohali Default Panel My Panel Englis…" at bounding box center [602, 295] width 1205 height 591
type input "7341140045"
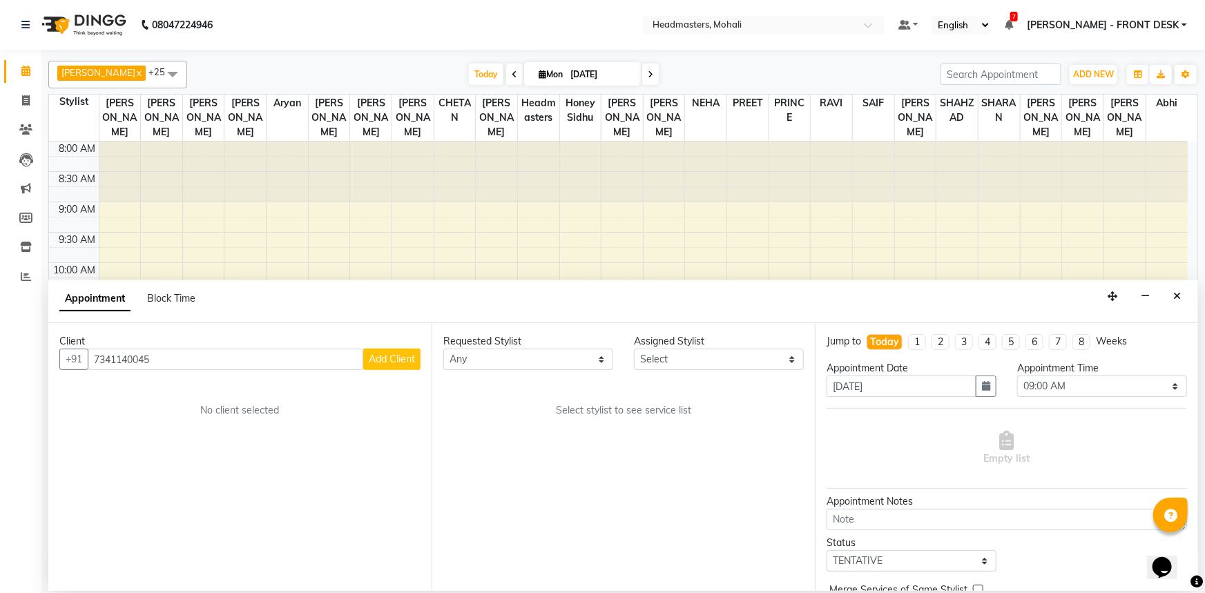
click at [414, 352] on button "Add Client" at bounding box center [391, 359] width 57 height 21
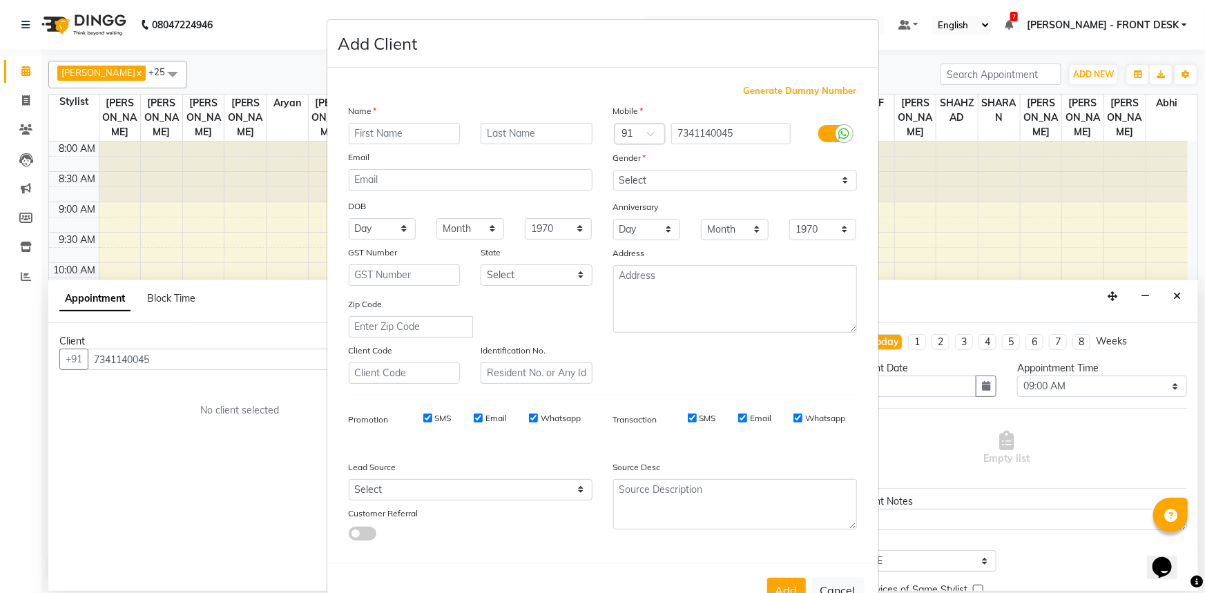
click at [412, 136] on input "text" at bounding box center [405, 133] width 112 height 21
click at [360, 132] on input "nishant" at bounding box center [405, 133] width 112 height 21
click at [354, 129] on input "nishant" at bounding box center [405, 133] width 112 height 21
type input "[PERSON_NAME]"
click at [699, 189] on select "Select Male Female Other Prefer Not To Say" at bounding box center [735, 180] width 244 height 21
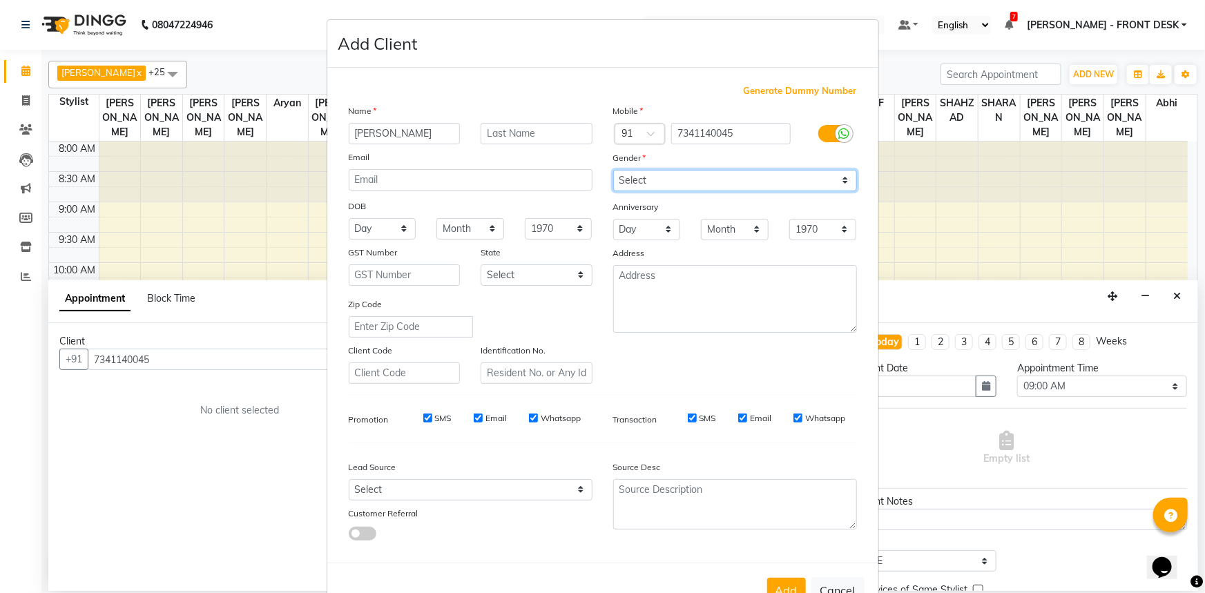
select select "male"
click at [613, 170] on select "Select Male Female Other Prefer Not To Say" at bounding box center [735, 180] width 244 height 21
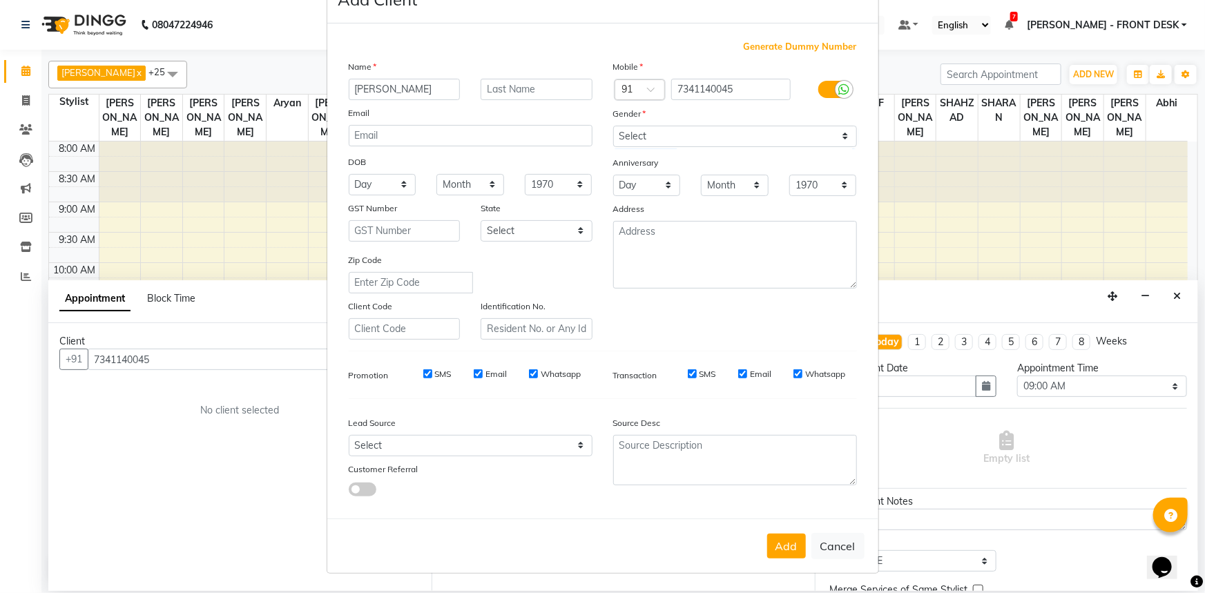
click at [764, 570] on ngb-modal-window "Add Client Generate Dummy Number Name Nishant Email DOB Day 01 02 03 04 05 06 0…" at bounding box center [602, 296] width 1205 height 593
click at [767, 552] on button "Add" at bounding box center [786, 546] width 39 height 25
select select
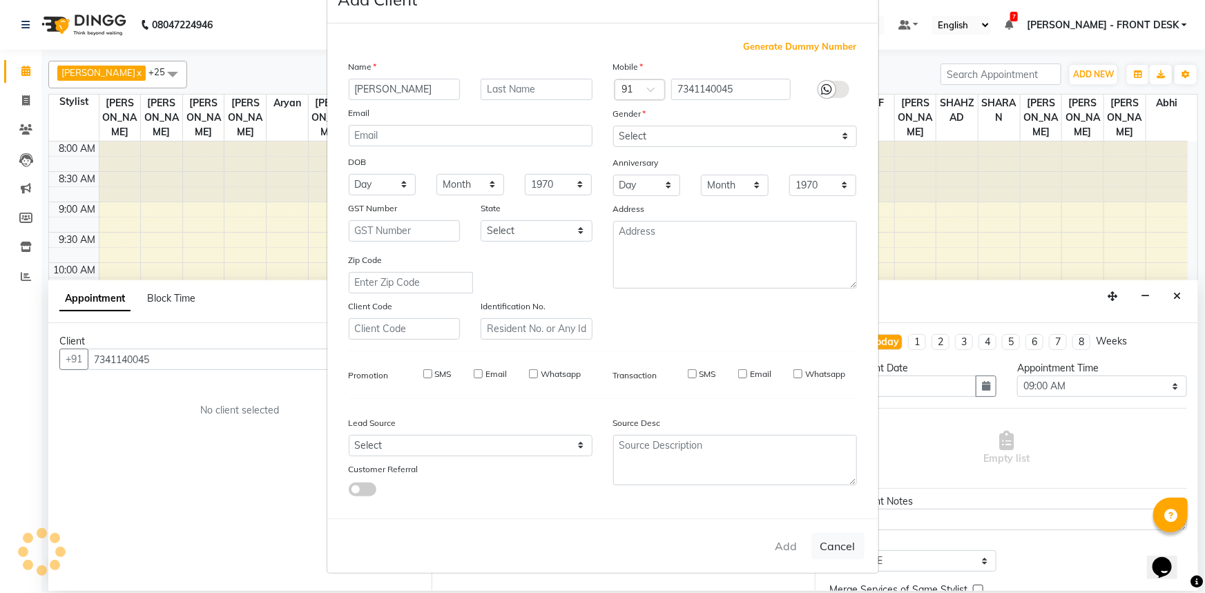
select select
checkbox input "false"
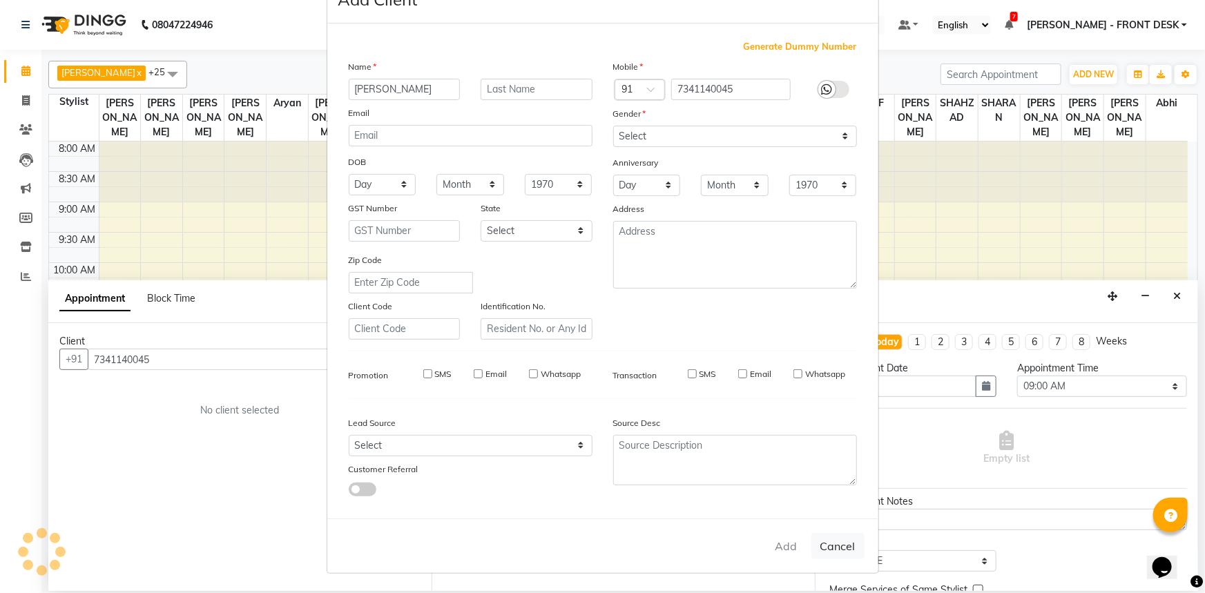
checkbox input "false"
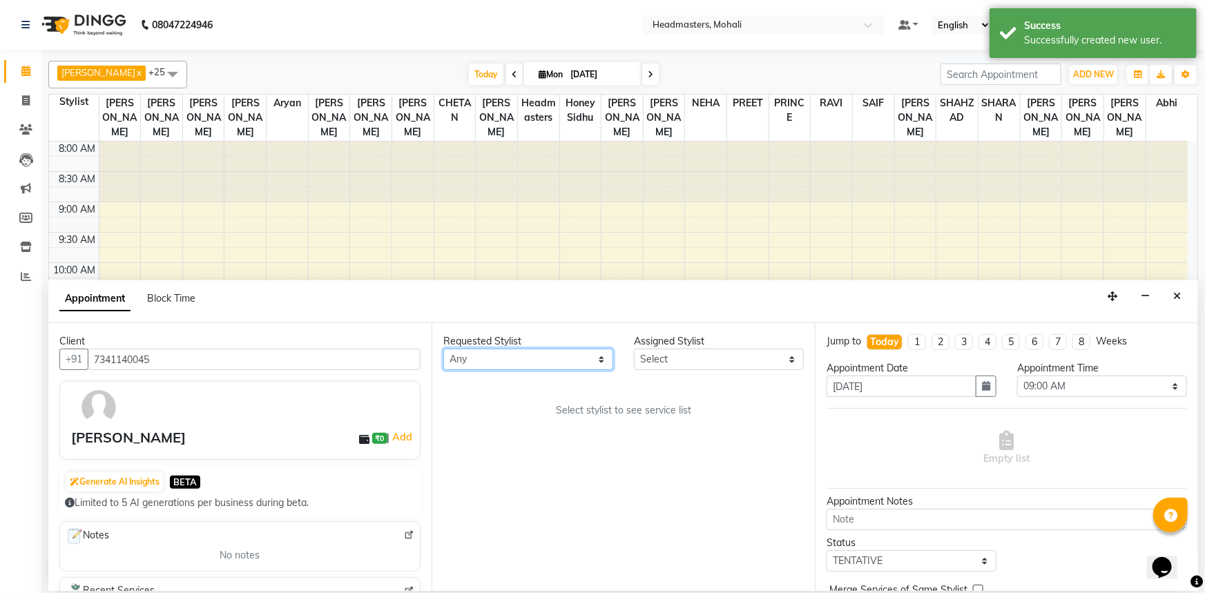
drag, startPoint x: 500, startPoint y: 363, endPoint x: 500, endPoint y: 350, distance: 13.1
click at [500, 354] on select "Any AARIF Aarif Ansari Abhi Ali ANJANA ANJU Arshdeep Aryan Asad Azam BALWINDER …" at bounding box center [528, 359] width 170 height 21
select select "88860"
click at [443, 349] on select "Any AARIF Aarif Ansari Abhi Ali ANJANA ANJU Arshdeep Aryan Asad Azam BALWINDER …" at bounding box center [528, 359] width 170 height 21
select select "88860"
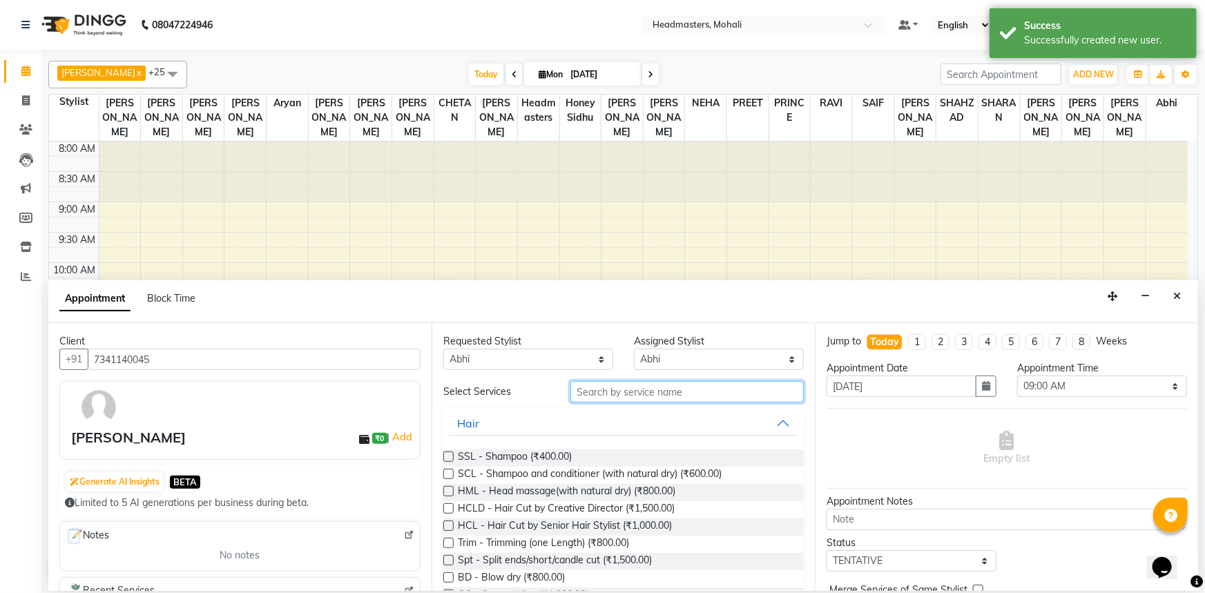
click at [642, 390] on input "text" at bounding box center [686, 391] width 233 height 21
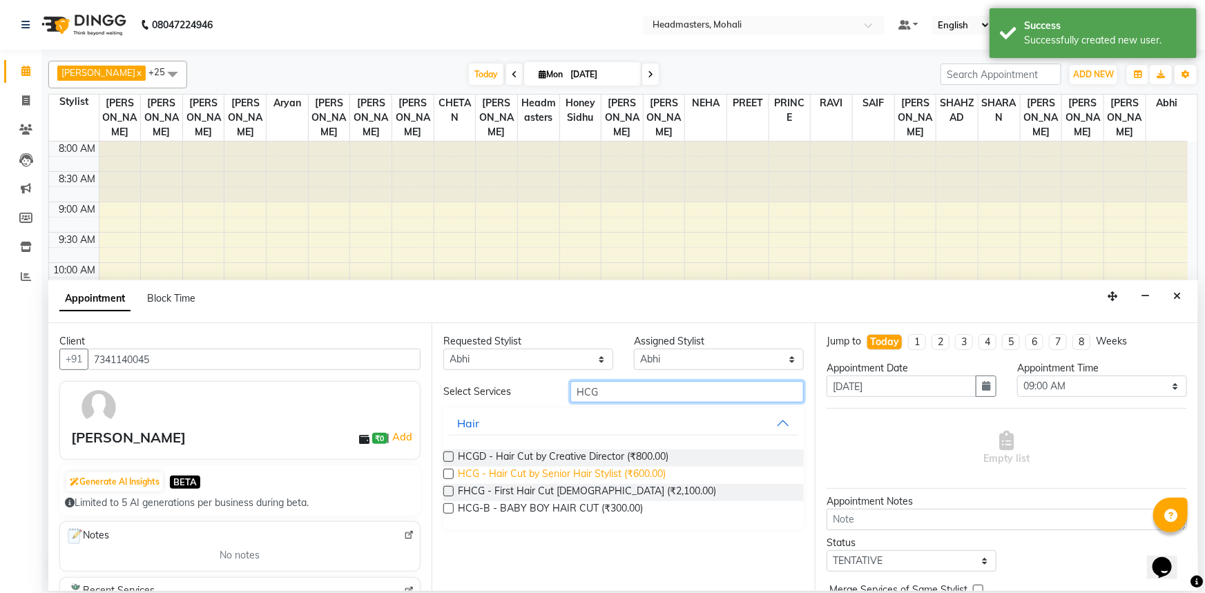
type input "HCG"
click at [552, 471] on span "HCG - Hair Cut by Senior Hair Stylist (₹600.00)" at bounding box center [562, 475] width 208 height 17
checkbox input "false"
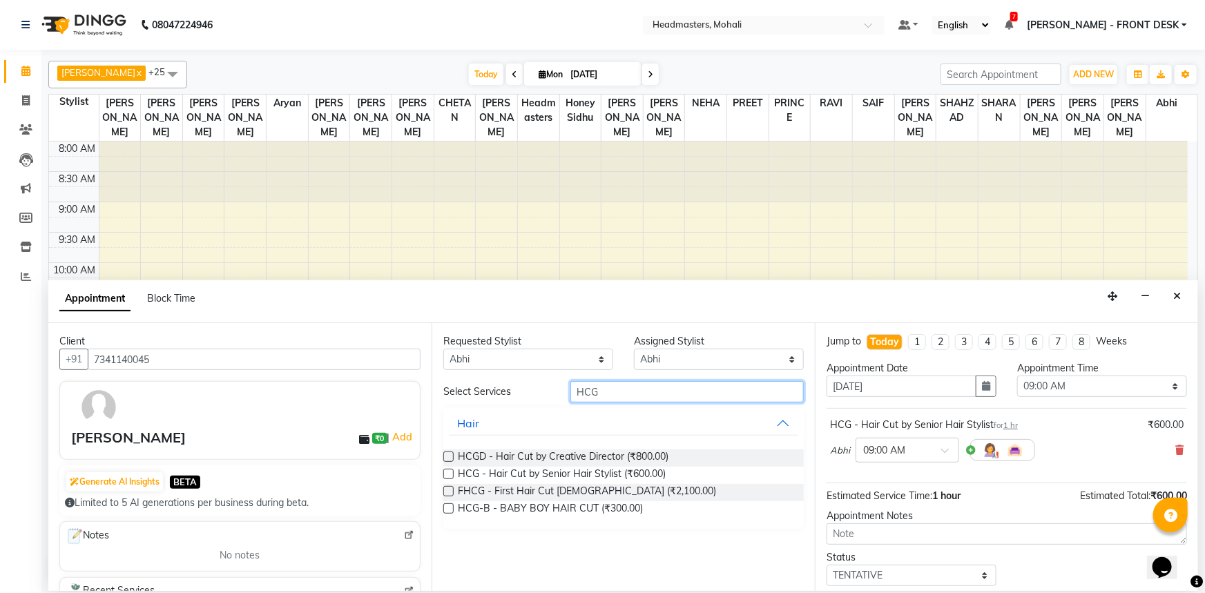
drag, startPoint x: 615, startPoint y: 392, endPoint x: 440, endPoint y: 423, distance: 177.5
click at [440, 423] on div "Requested Stylist Any AARIF Aarif Ansari Abhi Ali ANJANA ANJU Arshdeep Aryan As…" at bounding box center [623, 457] width 383 height 268
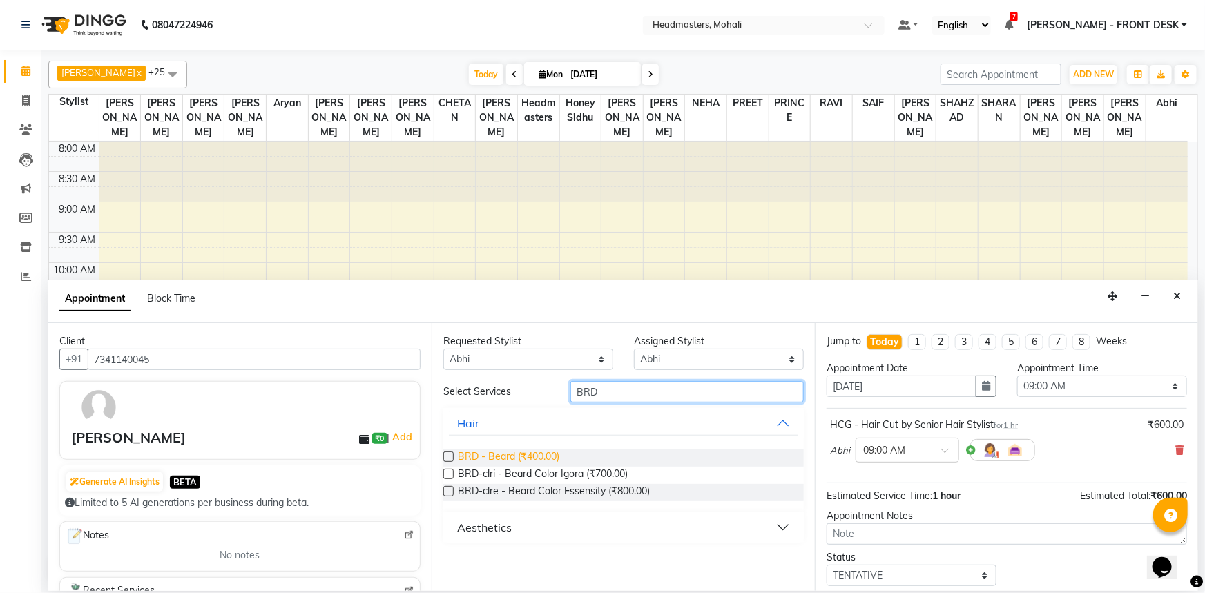
type input "BRD"
click at [506, 450] on span "BRD - Beard (₹400.00)" at bounding box center [509, 458] width 102 height 17
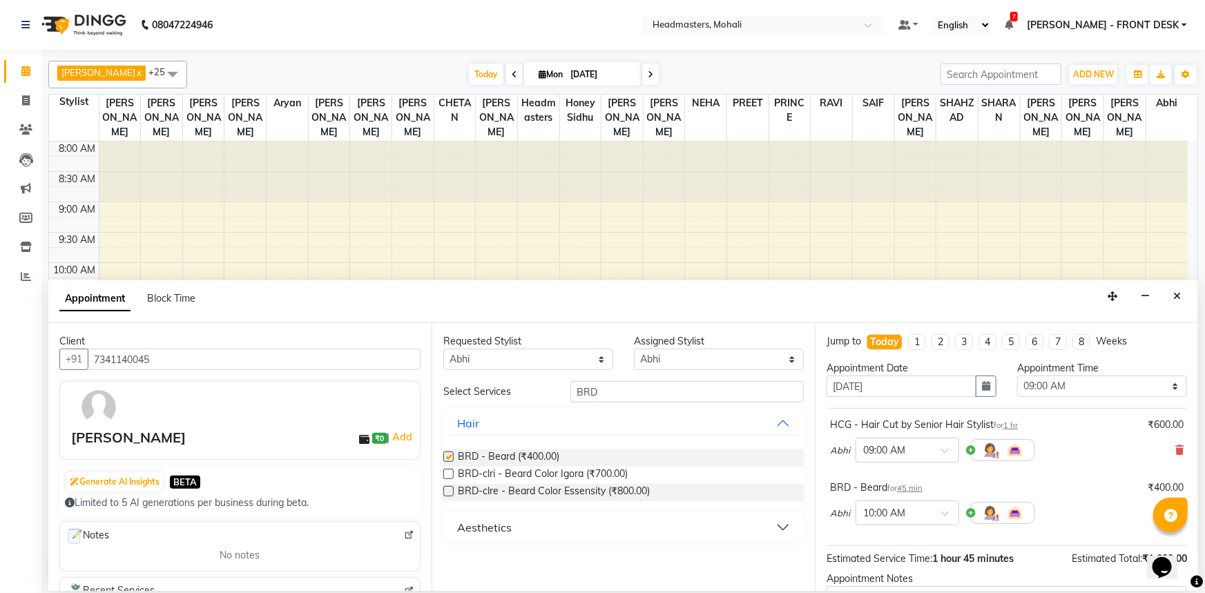
checkbox input "false"
click at [1036, 383] on select "Select 09:00 AM 09:15 AM 09:30 AM 09:45 AM 10:00 AM 10:15 AM 10:30 AM 10:45 AM …" at bounding box center [1102, 386] width 170 height 21
select select "855"
click at [1017, 376] on select "Select 09:00 AM 09:15 AM 09:30 AM 09:45 AM 10:00 AM 10:15 AM 10:30 AM 10:45 AM …" at bounding box center [1102, 386] width 170 height 21
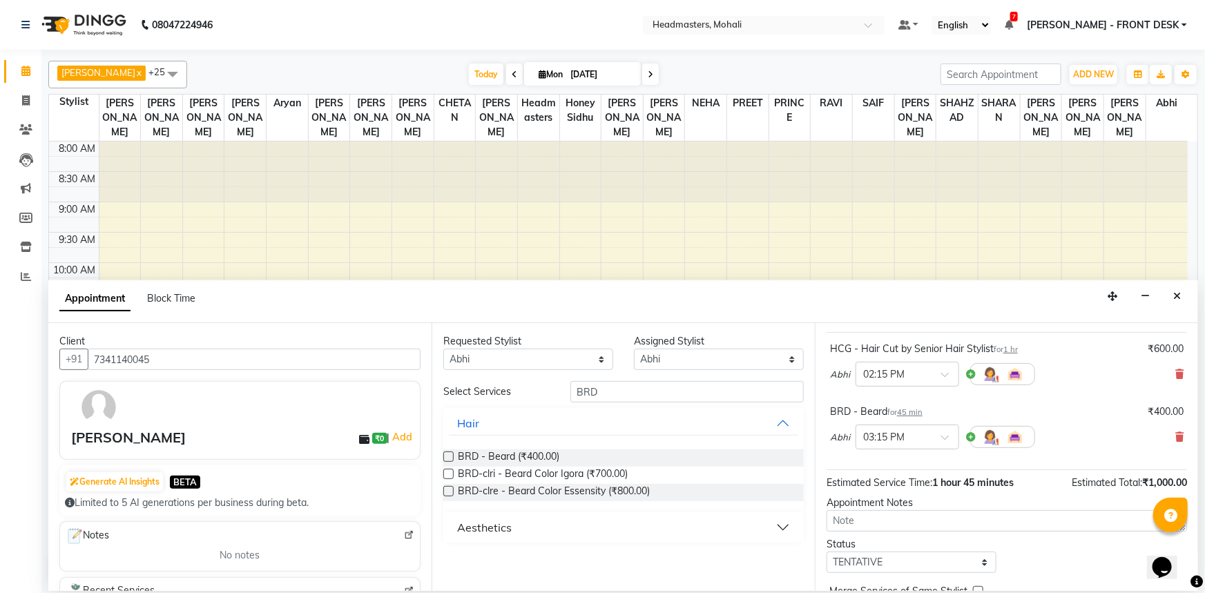
scroll to position [122, 0]
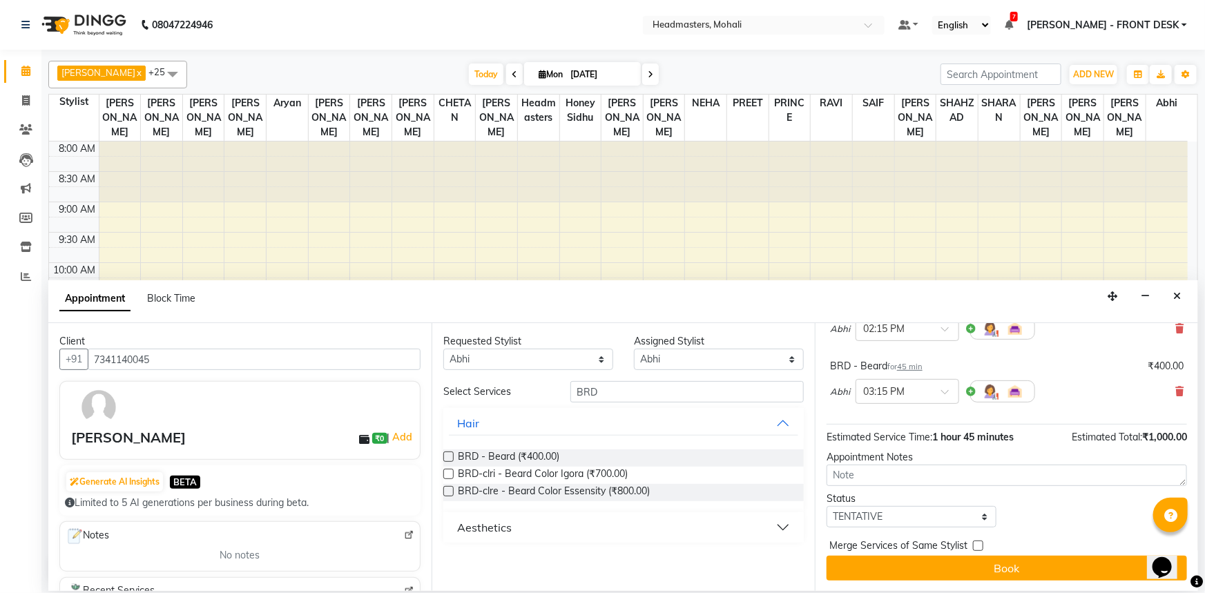
click at [863, 503] on div "Status" at bounding box center [912, 499] width 170 height 15
click at [865, 508] on select "Select TENTATIVE CONFIRM CHECK-IN UPCOMING" at bounding box center [912, 516] width 170 height 21
select select "confirm booking"
click at [827, 506] on select "Select TENTATIVE CONFIRM CHECK-IN UPCOMING" at bounding box center [912, 516] width 170 height 21
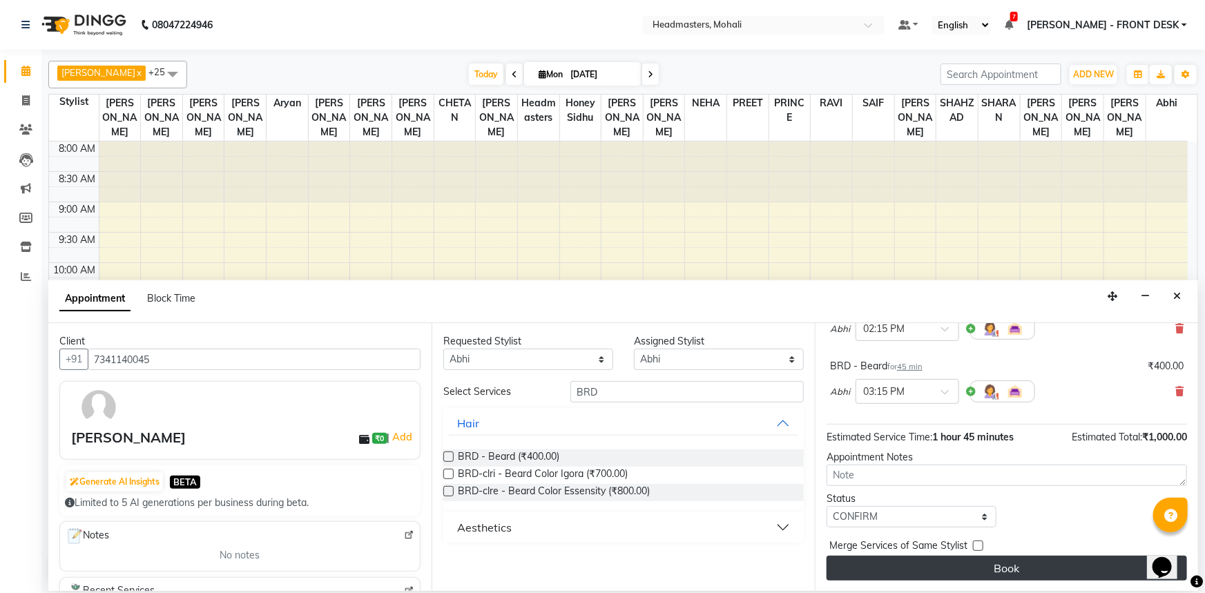
click at [915, 562] on button "Book" at bounding box center [1007, 568] width 360 height 25
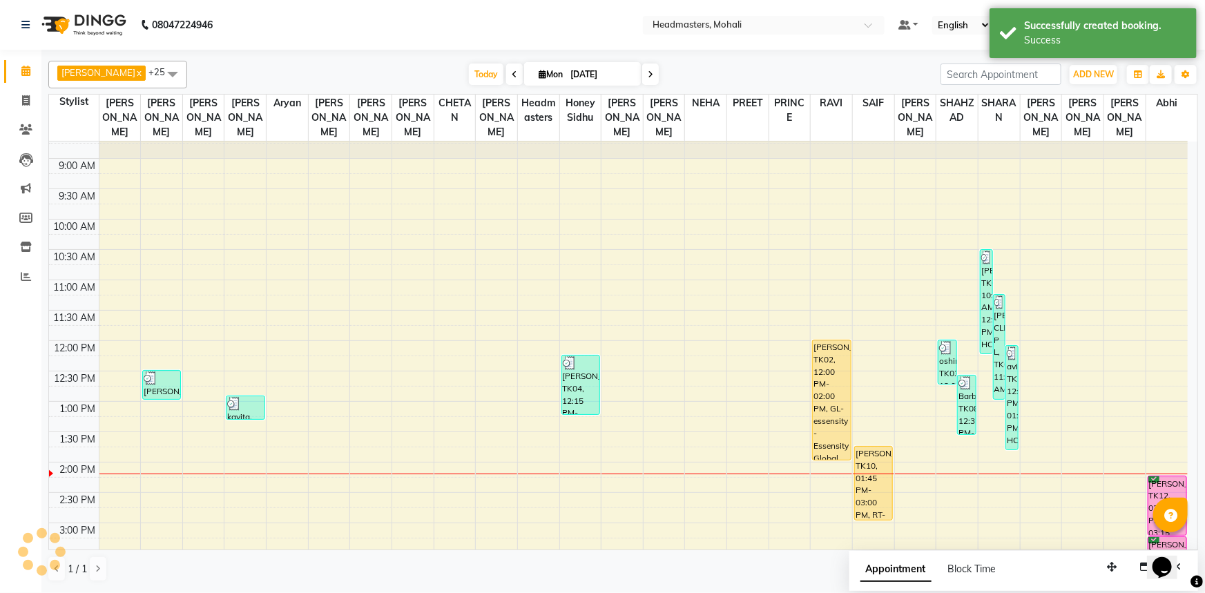
scroll to position [188, 0]
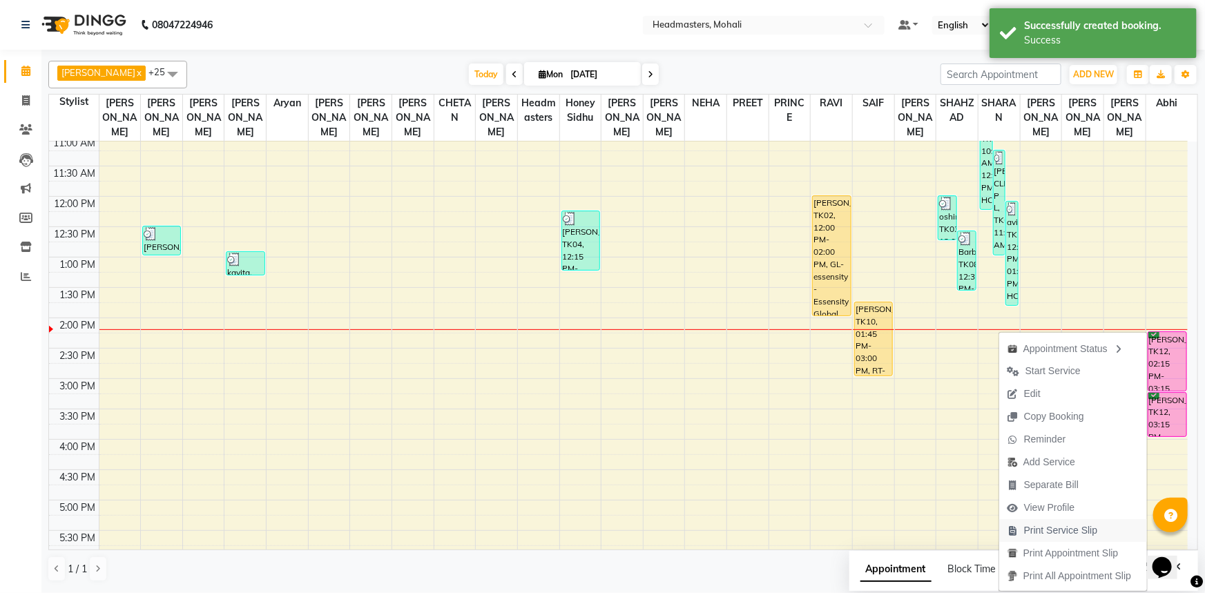
click at [1035, 523] on span "Print Service Slip" at bounding box center [1061, 530] width 74 height 15
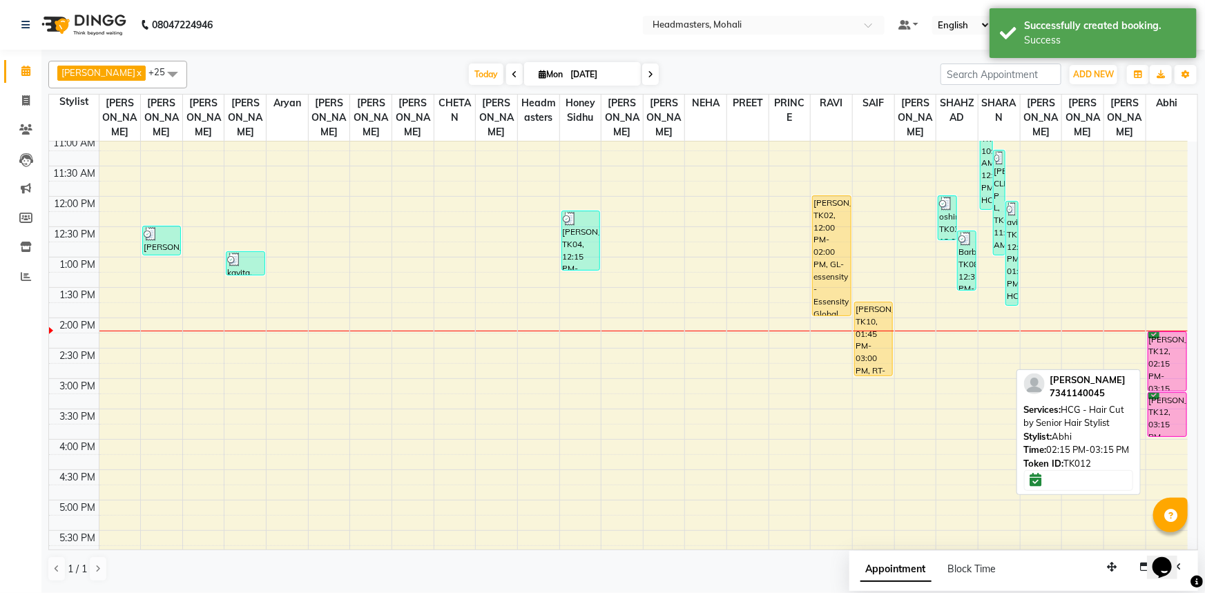
click at [1168, 358] on div "[PERSON_NAME], TK12, 02:15 PM-03:15 PM, HCG - Hair Cut by Senior Hair Stylist" at bounding box center [1167, 361] width 38 height 59
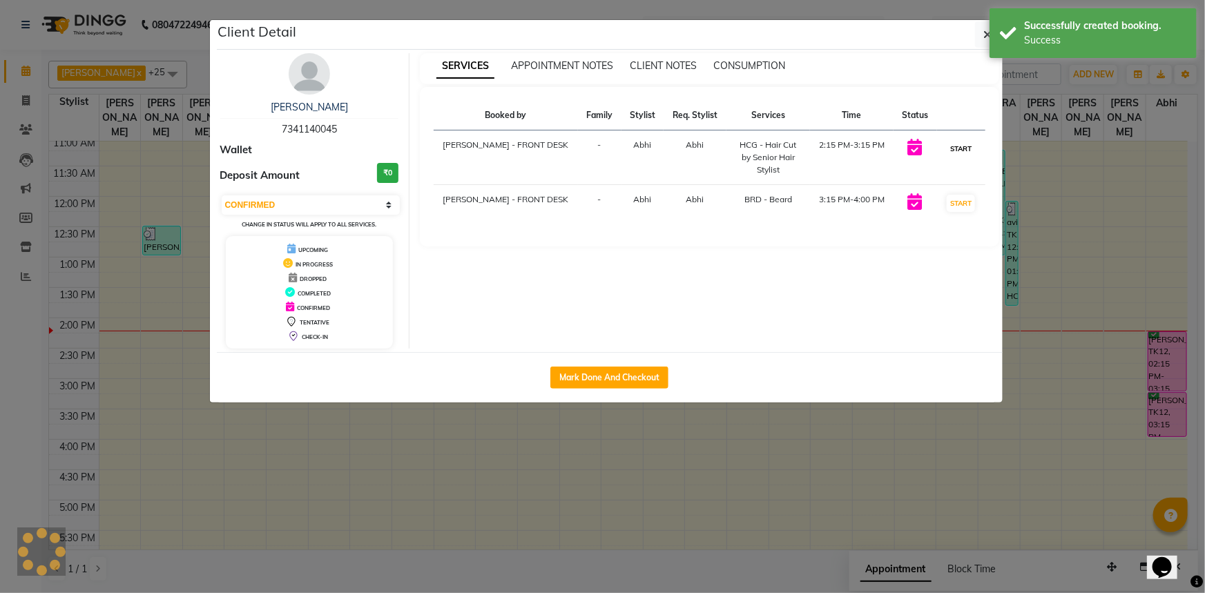
click at [967, 144] on button "START" at bounding box center [961, 148] width 28 height 17
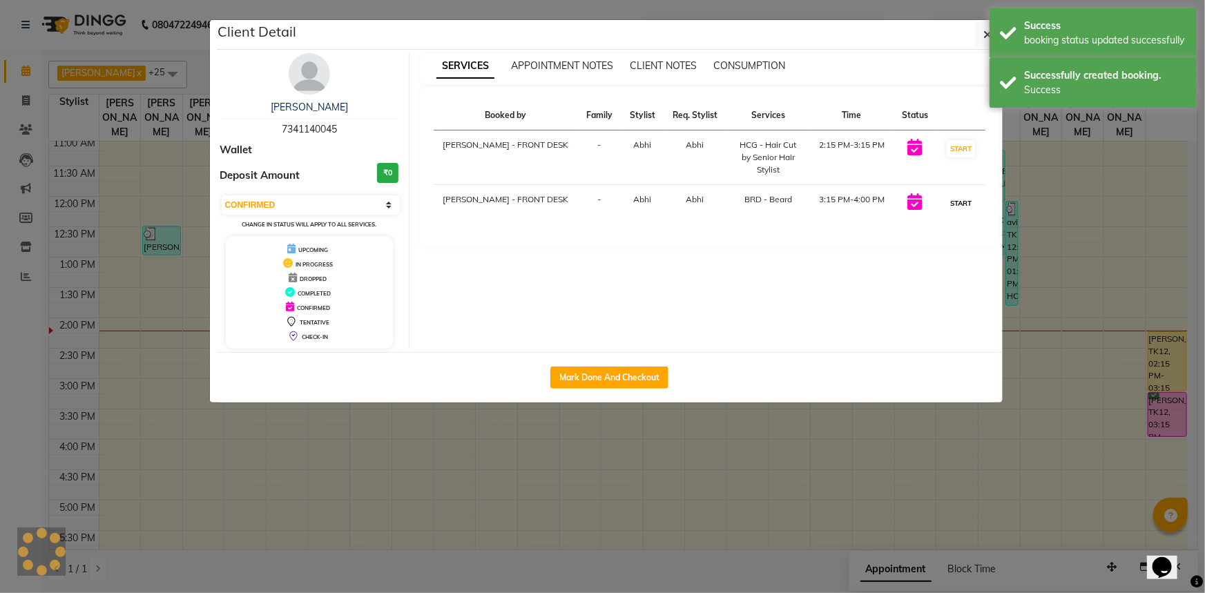
click at [963, 195] on button "START" at bounding box center [961, 203] width 28 height 17
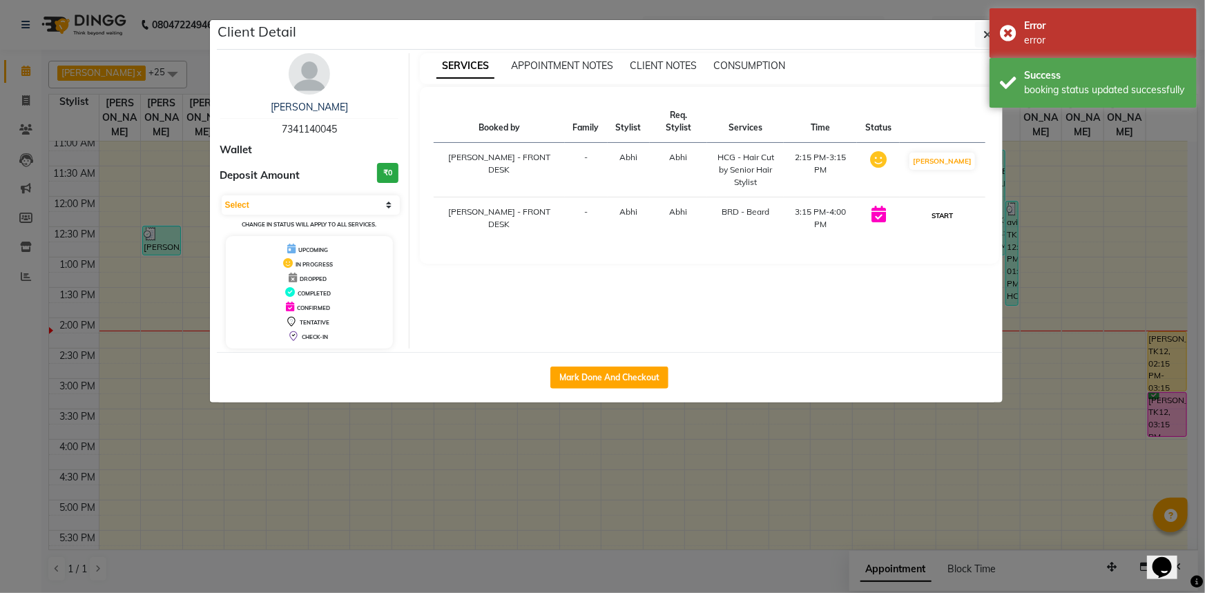
click at [950, 207] on button "START" at bounding box center [942, 215] width 28 height 17
select select "1"
click at [1035, 172] on ngb-modal-window "Client Detail Nishant 7341140045 Wallet Deposit Amount ₹0 Select IN SERVICE CON…" at bounding box center [602, 296] width 1205 height 593
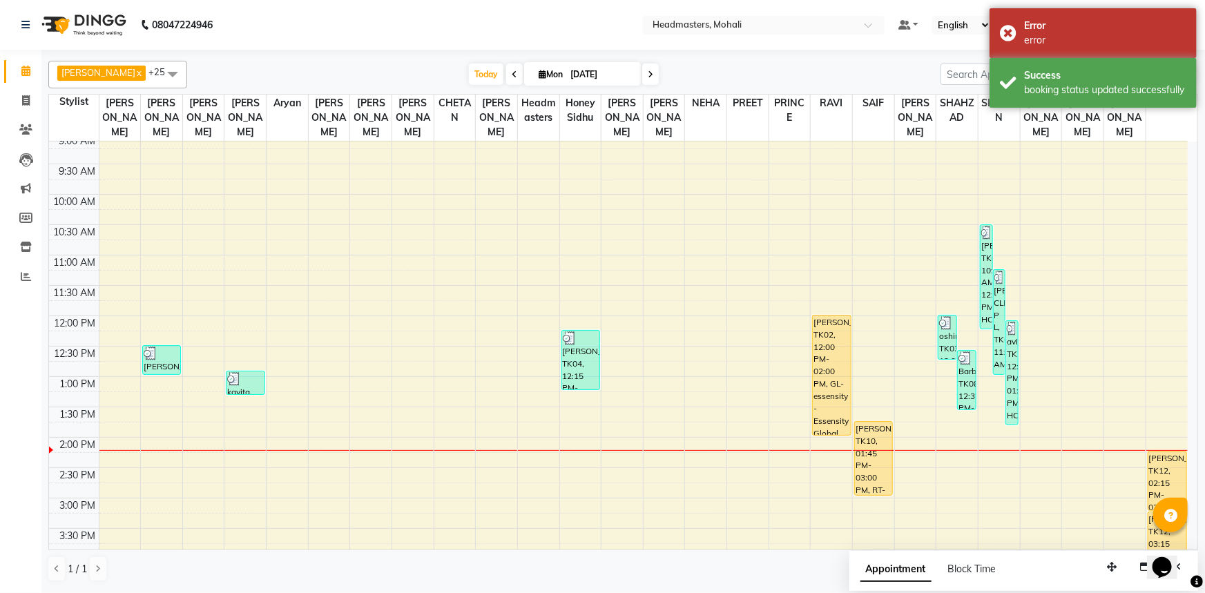
scroll to position [0, 0]
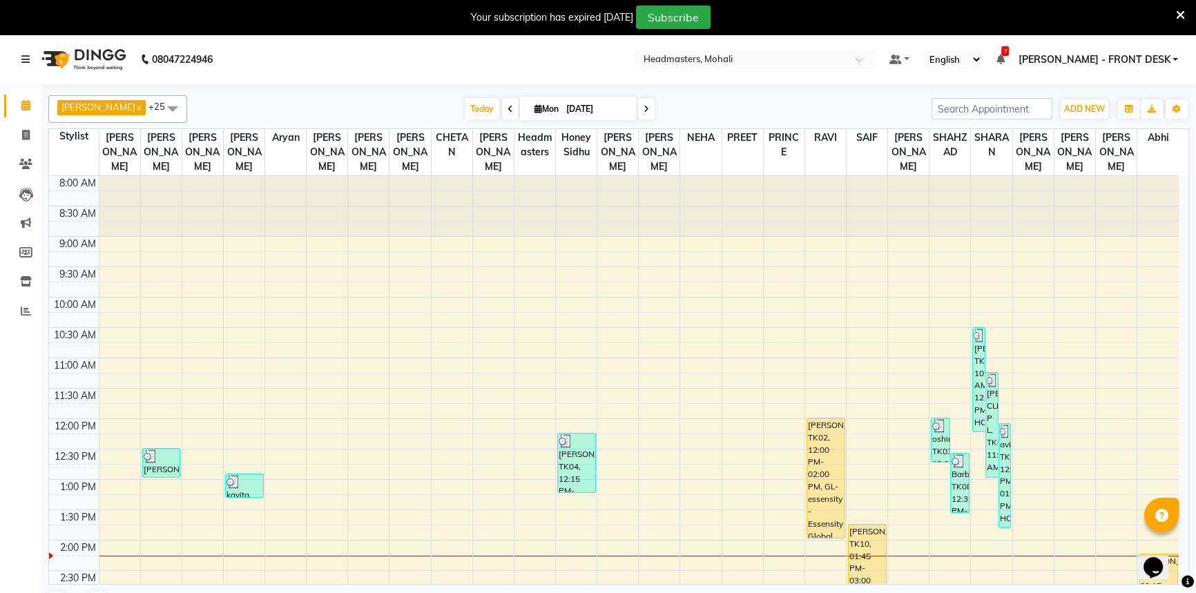
click at [159, 97] on span at bounding box center [173, 108] width 28 height 26
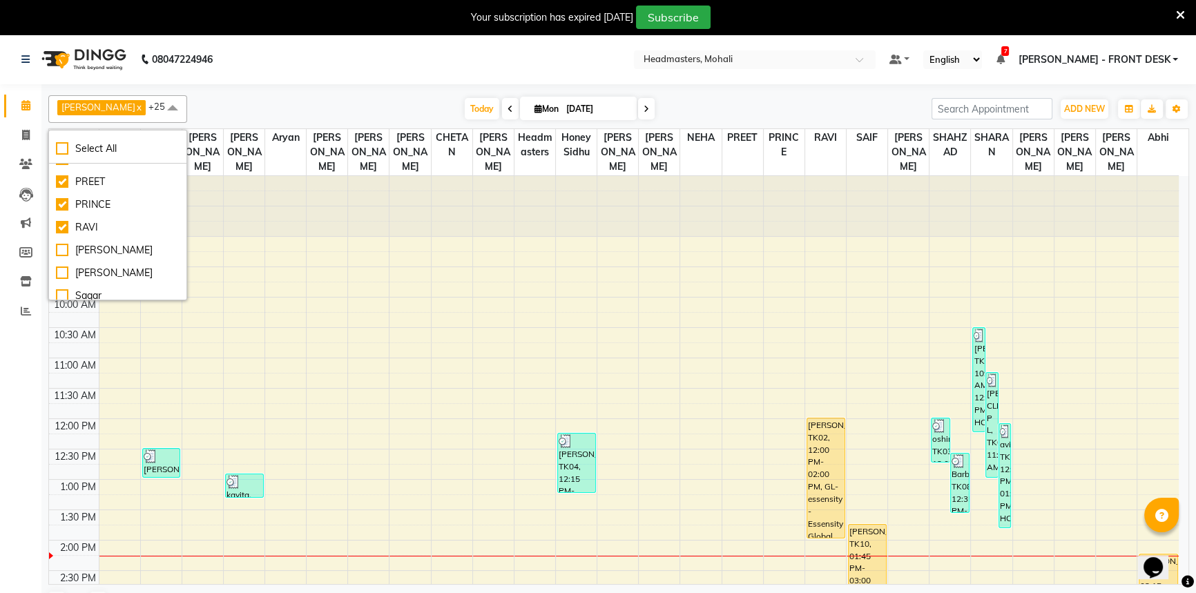
scroll to position [439, 0]
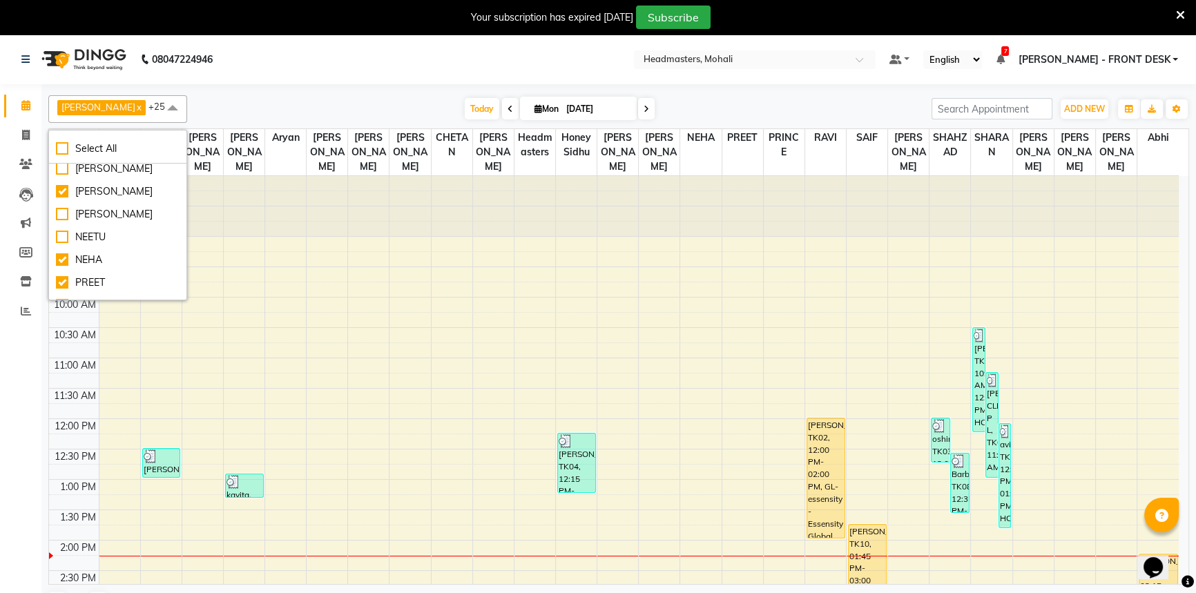
click at [282, 95] on div "AARIF x Aarif Ansari x Ali x ANJANA x Aryan x BHAWNA x BIMLA x HARRY x Honey Si…" at bounding box center [618, 109] width 1141 height 28
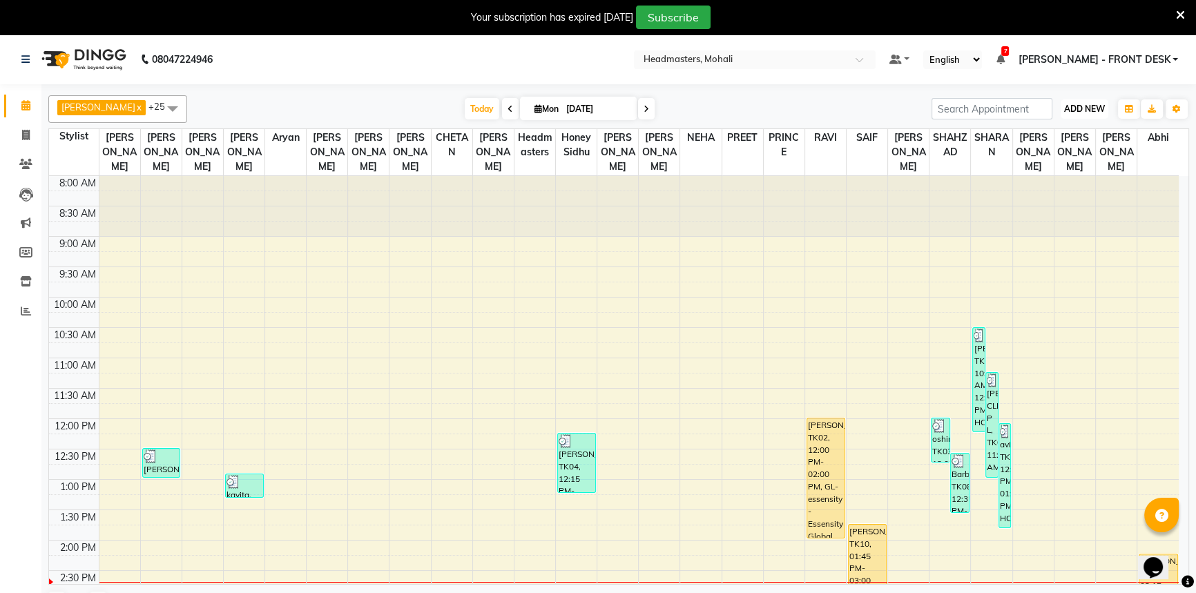
click at [1098, 104] on span "ADD NEW" at bounding box center [1084, 109] width 41 height 10
click at [1077, 130] on div "Add Appointment Add Invoice Add Attendance Add Client" at bounding box center [1053, 162] width 110 height 84
click at [1087, 110] on span "ADD NEW" at bounding box center [1084, 109] width 41 height 10
click at [1064, 133] on button "Add Appointment" at bounding box center [1053, 135] width 109 height 18
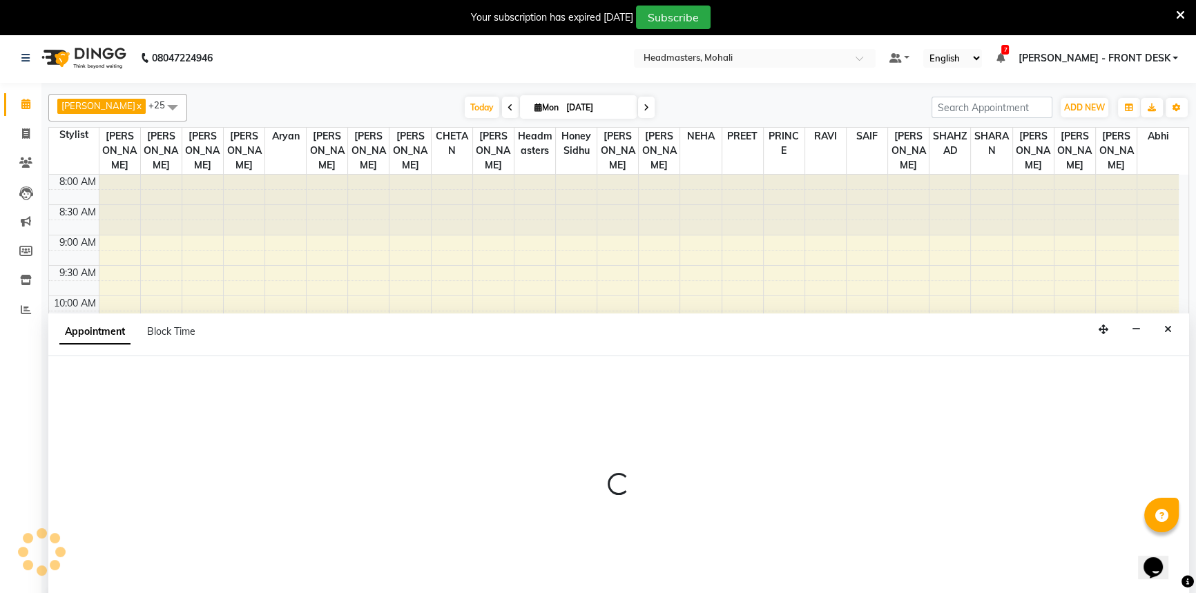
scroll to position [35, 0]
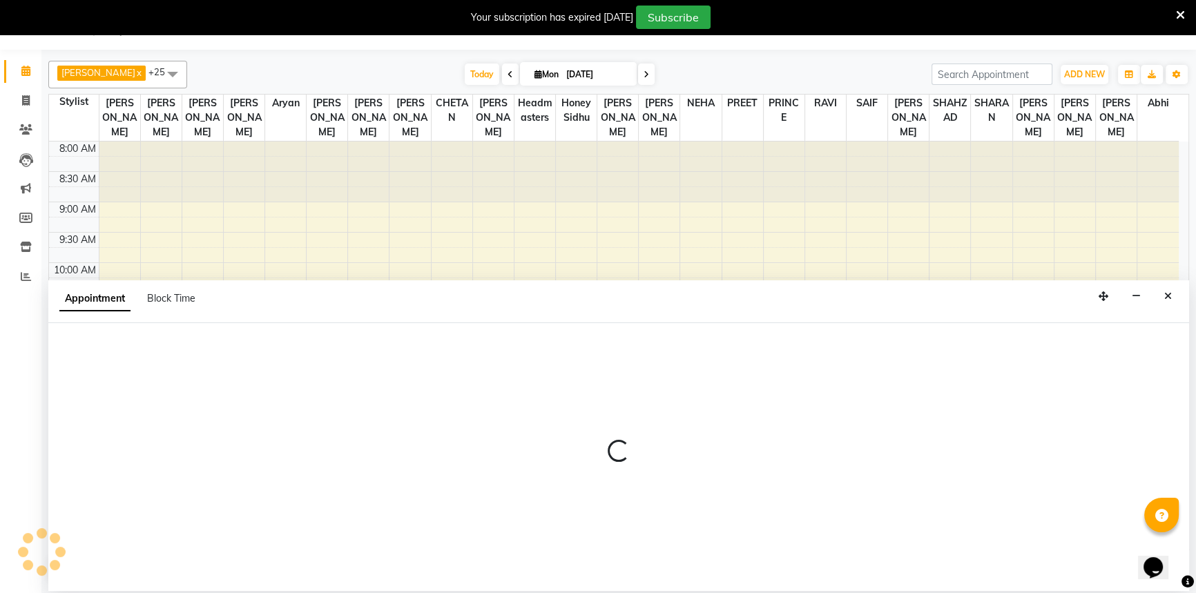
click at [119, 371] on div at bounding box center [618, 457] width 1141 height 268
click at [123, 360] on div at bounding box center [618, 457] width 1141 height 268
select select "tentative"
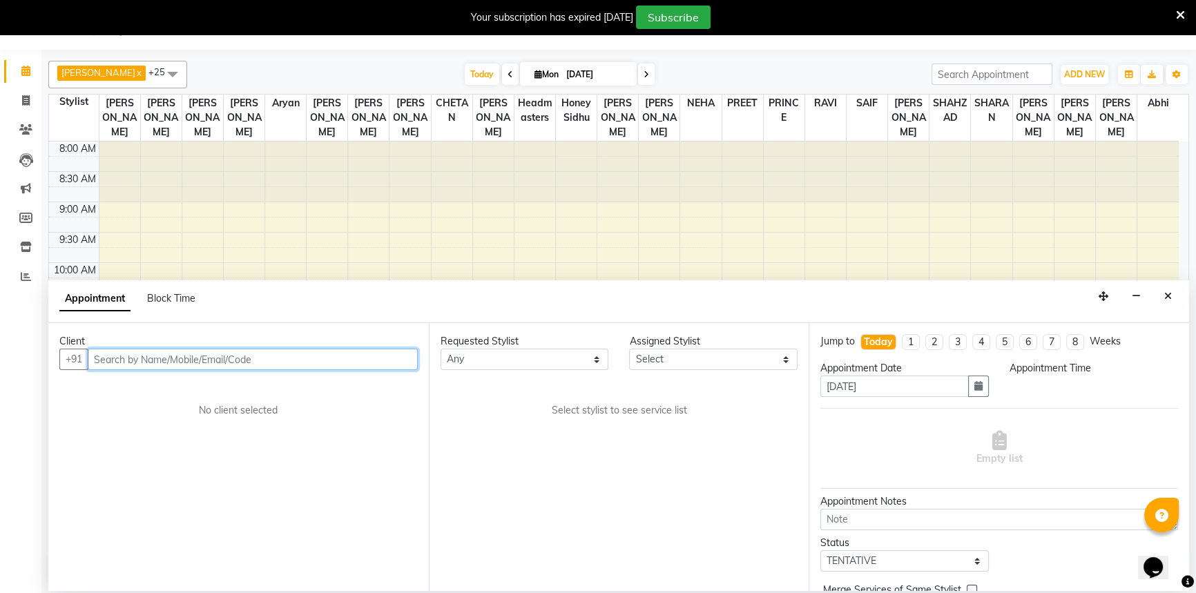
select select "540"
type input "8804990"
drag, startPoint x: 142, startPoint y: 362, endPoint x: 34, endPoint y: 399, distance: 114.7
click at [34, 399] on app-home "08047224946 Select Location × Headmasters, Mohali Default Panel My Panel Englis…" at bounding box center [598, 295] width 1196 height 591
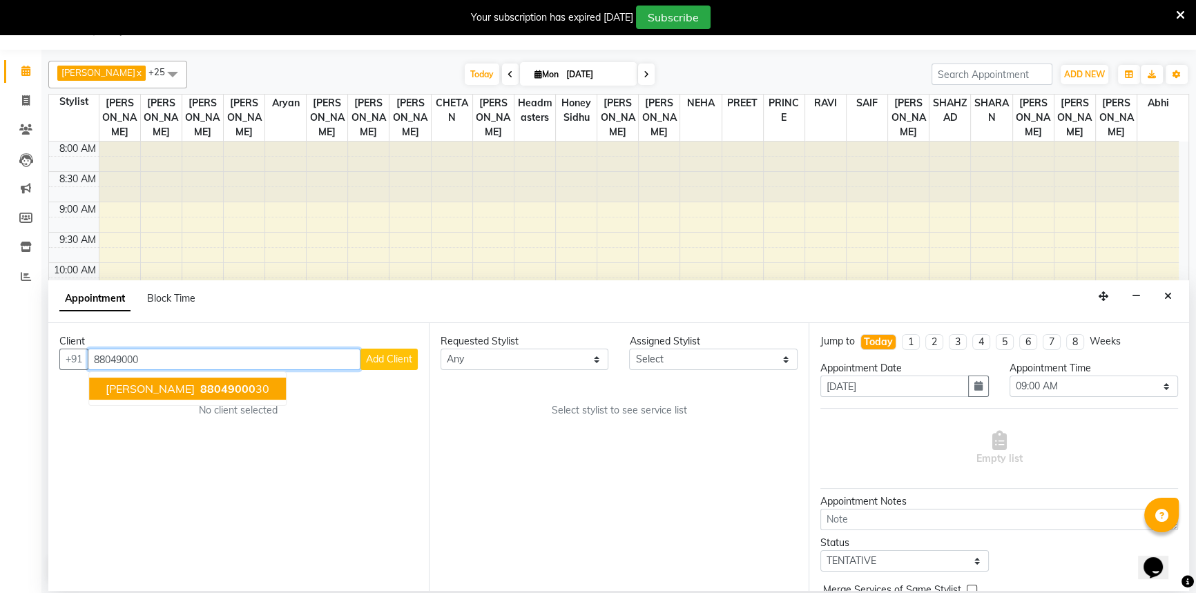
click at [178, 394] on span "RAJNISH ARORA" at bounding box center [150, 389] width 89 height 14
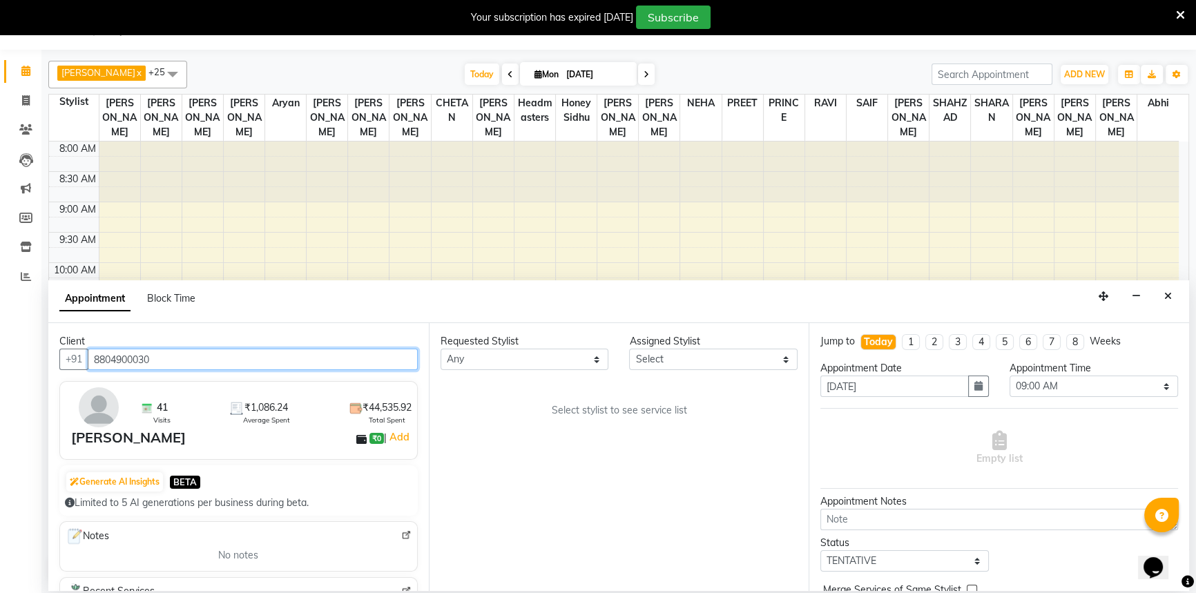
type input "8804900030"
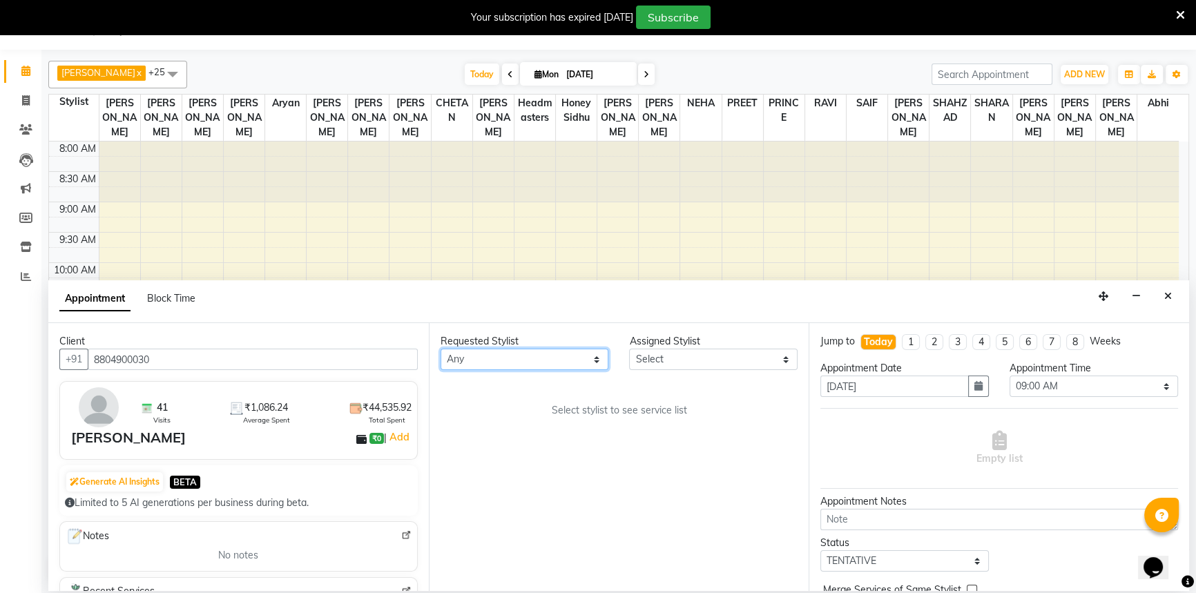
click at [452, 352] on select "Any [PERSON_NAME] [PERSON_NAME] [PERSON_NAME] [PERSON_NAME] [PERSON_NAME] [PERS…" at bounding box center [525, 359] width 169 height 21
select select "51124"
click at [441, 349] on select "Any [PERSON_NAME] [PERSON_NAME] [PERSON_NAME] [PERSON_NAME] [PERSON_NAME] [PERS…" at bounding box center [525, 359] width 169 height 21
select select "51124"
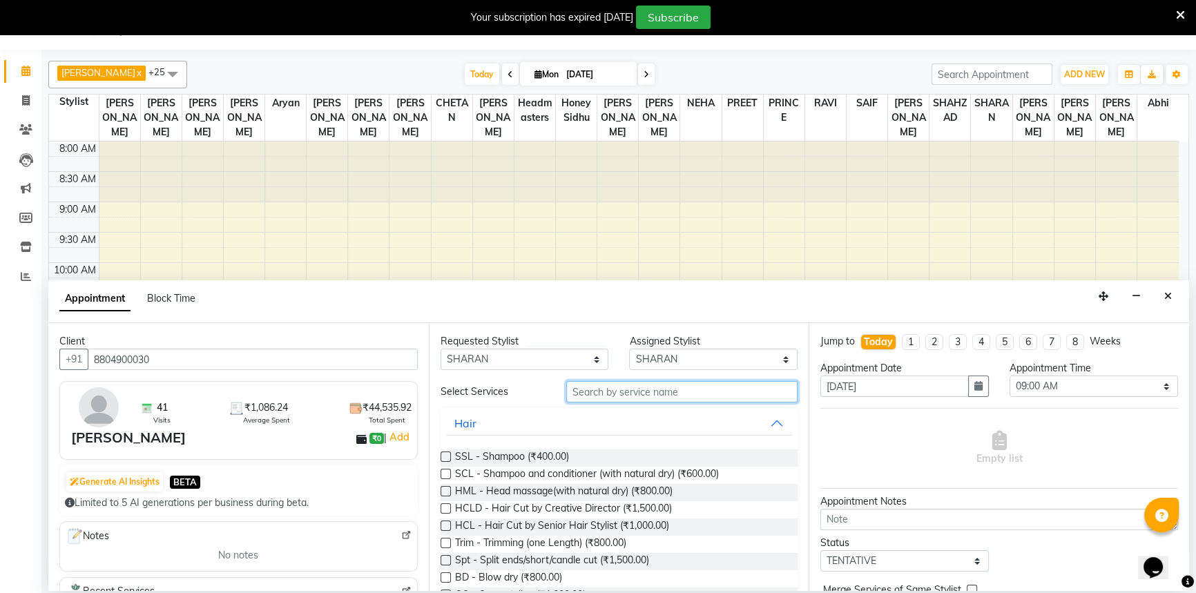
click at [657, 397] on input "text" at bounding box center [681, 391] width 231 height 21
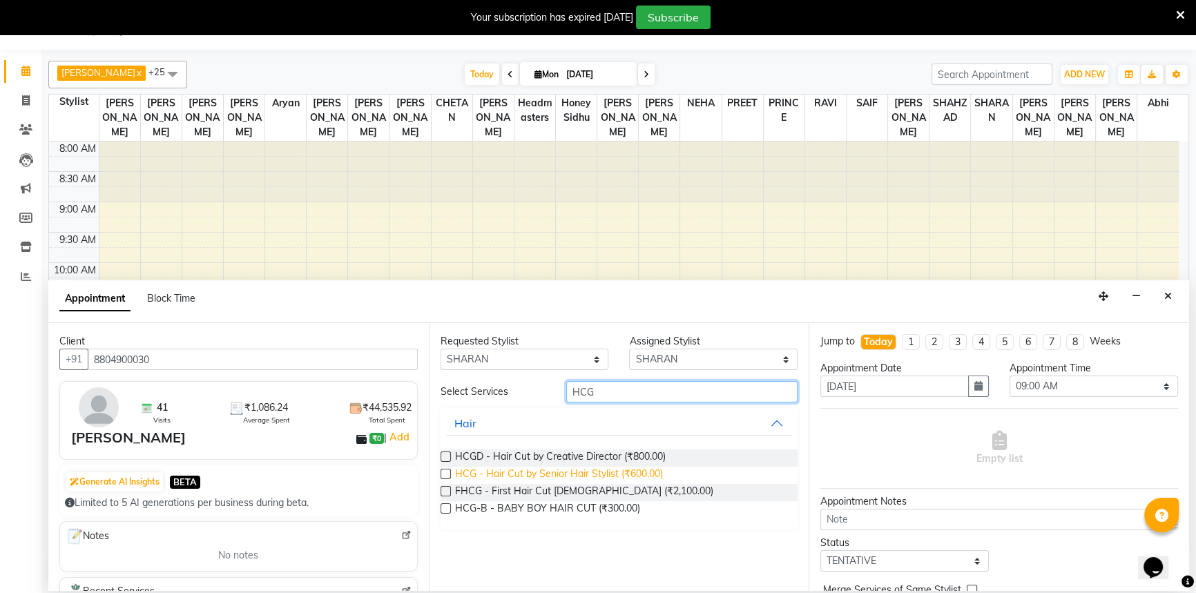
type input "HCG"
click at [597, 474] on span "HCG - Hair Cut by Senior Hair Stylist (₹600.00)" at bounding box center [559, 475] width 208 height 17
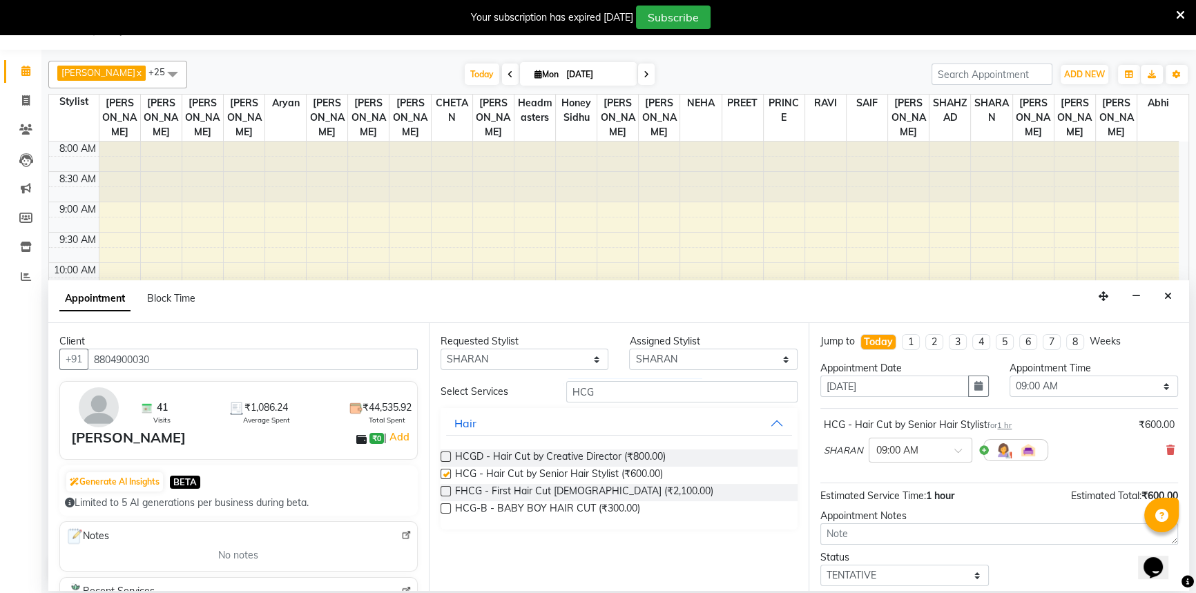
checkbox input "false"
drag, startPoint x: 619, startPoint y: 394, endPoint x: 535, endPoint y: 399, distance: 83.7
click at [535, 399] on div "Select Services HCG" at bounding box center [619, 391] width 378 height 21
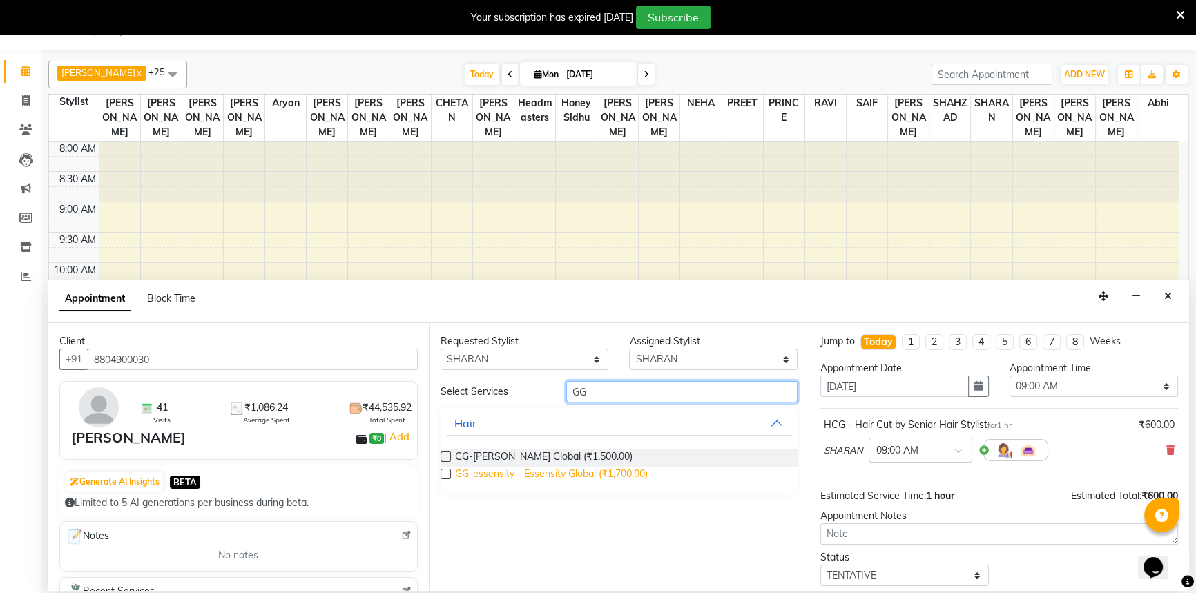
type input "GG"
drag, startPoint x: 578, startPoint y: 470, endPoint x: 771, endPoint y: 463, distance: 193.5
click at [580, 470] on span "GG-essensity - Essensity Global (₹1,700.00)" at bounding box center [551, 475] width 193 height 17
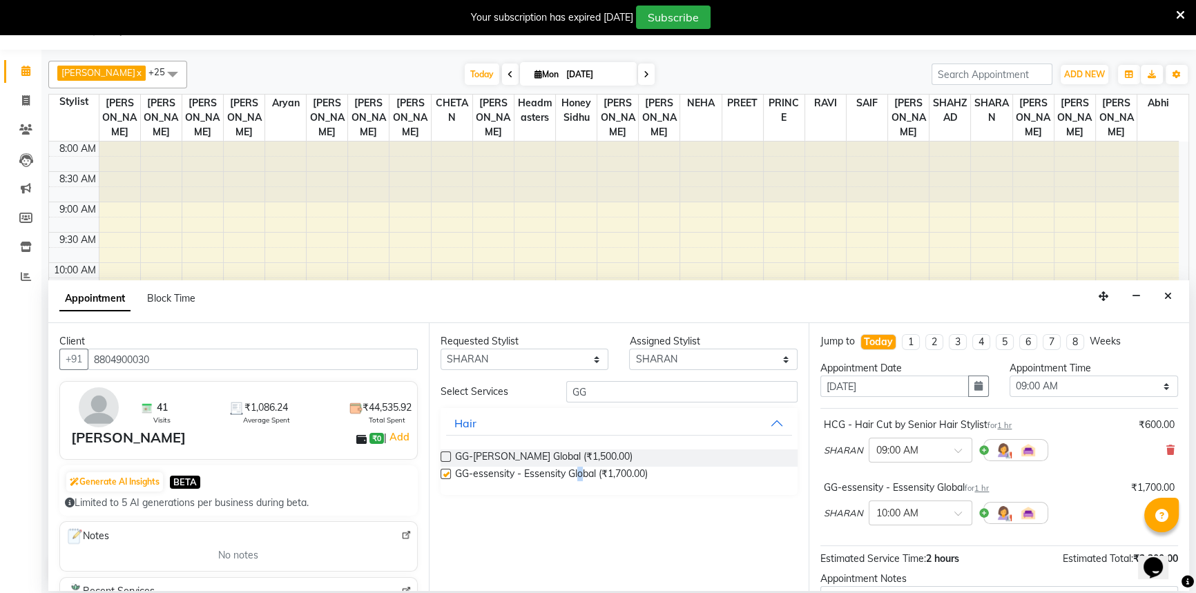
checkbox input "false"
click at [1003, 404] on div "Appointment Time Select 09:00 AM 09:15 AM 09:30 AM 09:45 AM 10:00 AM 10:15 AM 1…" at bounding box center [1093, 384] width 189 height 47
drag, startPoint x: 1046, startPoint y: 388, endPoint x: 1046, endPoint y: 380, distance: 8.3
click at [1046, 388] on select "Select 09:00 AM 09:15 AM 09:30 AM 09:45 AM 10:00 AM 10:15 AM 10:30 AM 10:45 AM …" at bounding box center [1094, 386] width 169 height 21
select select "885"
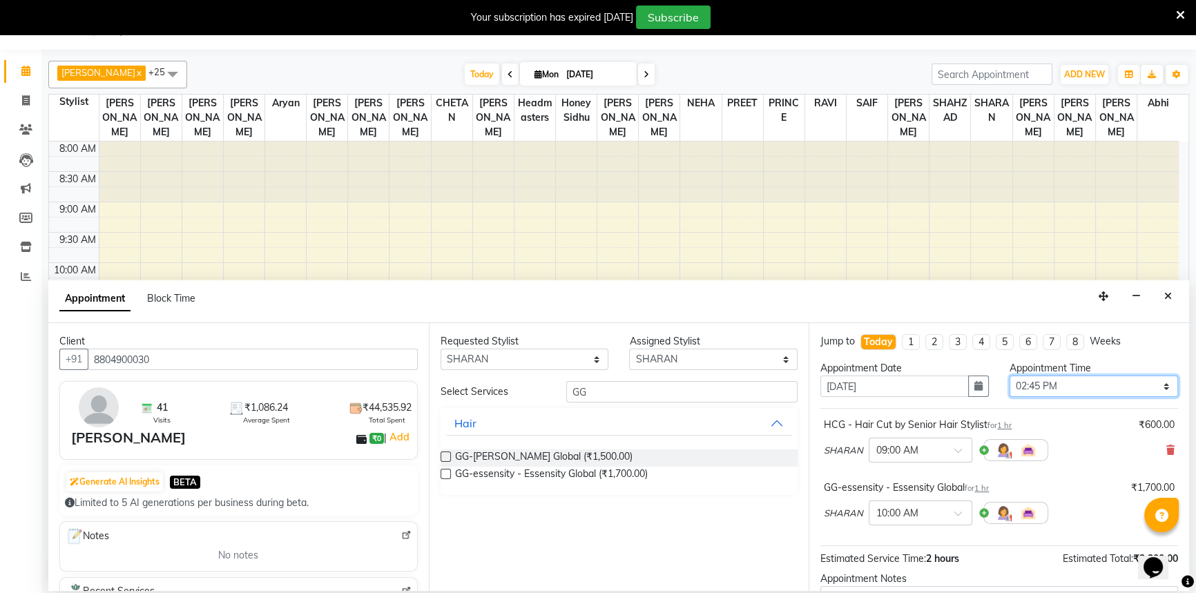
click at [1010, 376] on select "Select 09:00 AM 09:15 AM 09:30 AM 09:45 AM 10:00 AM 10:15 AM 10:30 AM 10:45 AM …" at bounding box center [1094, 386] width 169 height 21
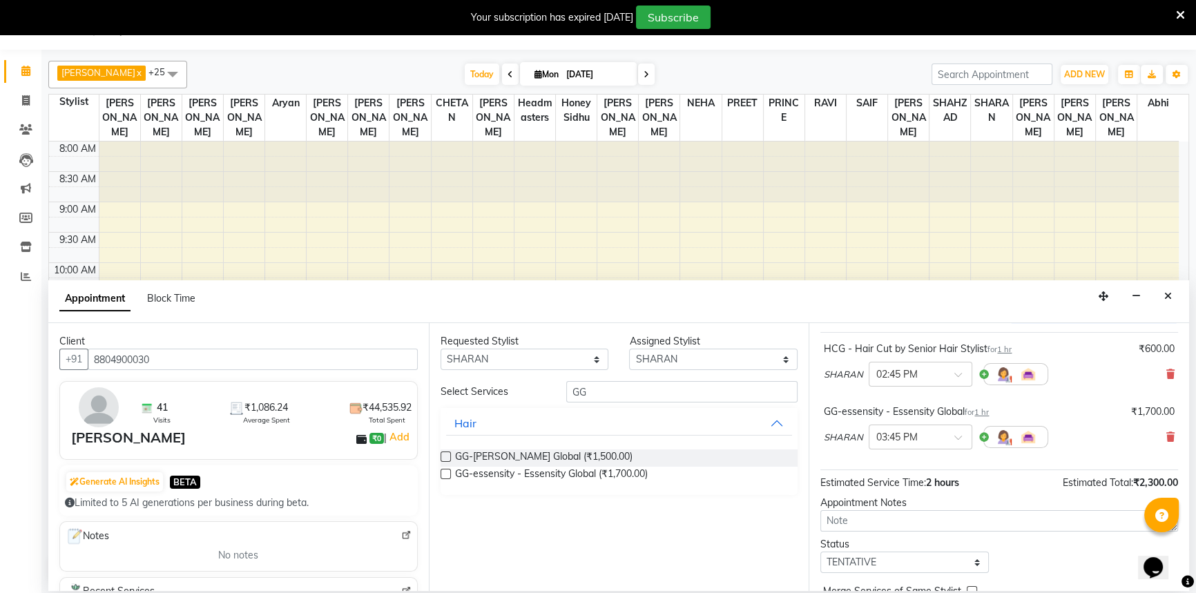
scroll to position [122, 0]
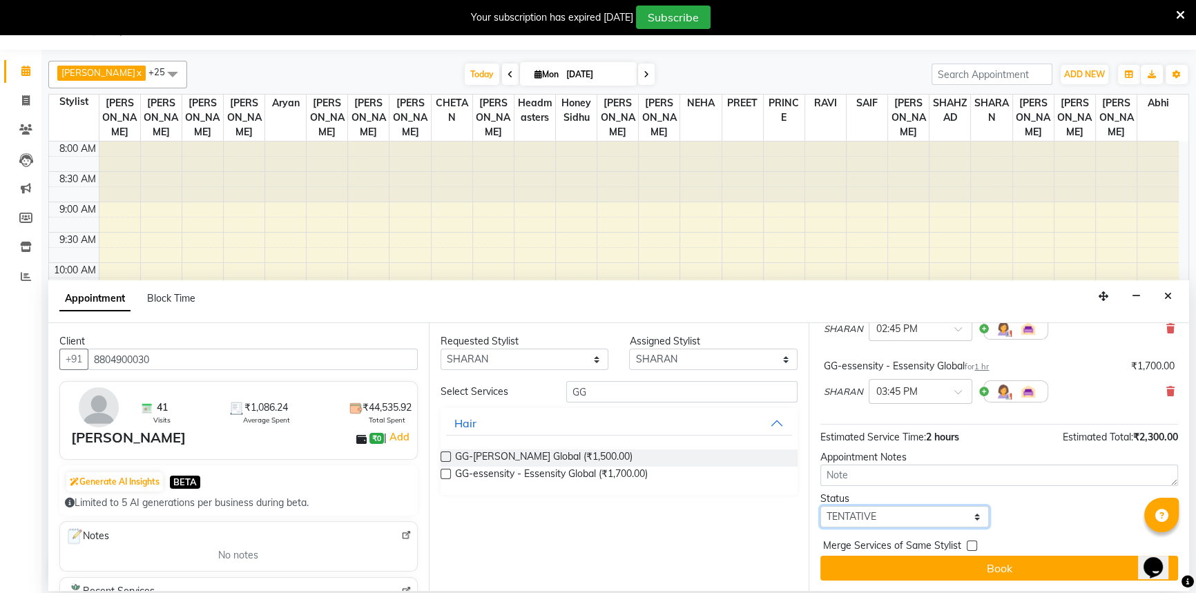
drag, startPoint x: 869, startPoint y: 521, endPoint x: 859, endPoint y: 517, distance: 11.2
click at [867, 519] on select "Select TENTATIVE CONFIRM CHECK-IN UPCOMING" at bounding box center [904, 516] width 169 height 21
select select "check-in"
click at [820, 506] on select "Select TENTATIVE CONFIRM CHECK-IN UPCOMING" at bounding box center [904, 516] width 169 height 21
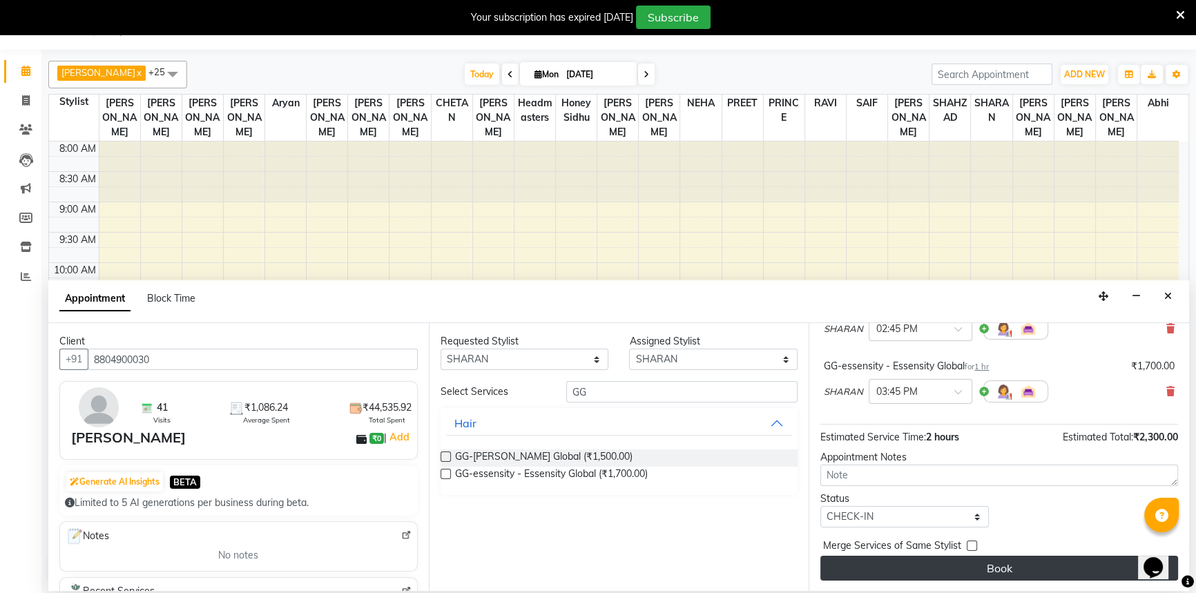
drag, startPoint x: 907, startPoint y: 543, endPoint x: 909, endPoint y: 565, distance: 22.1
click at [907, 546] on span "Merge Services of Same Stylist" at bounding box center [892, 547] width 138 height 17
click at [909, 565] on button "Book" at bounding box center [999, 568] width 358 height 25
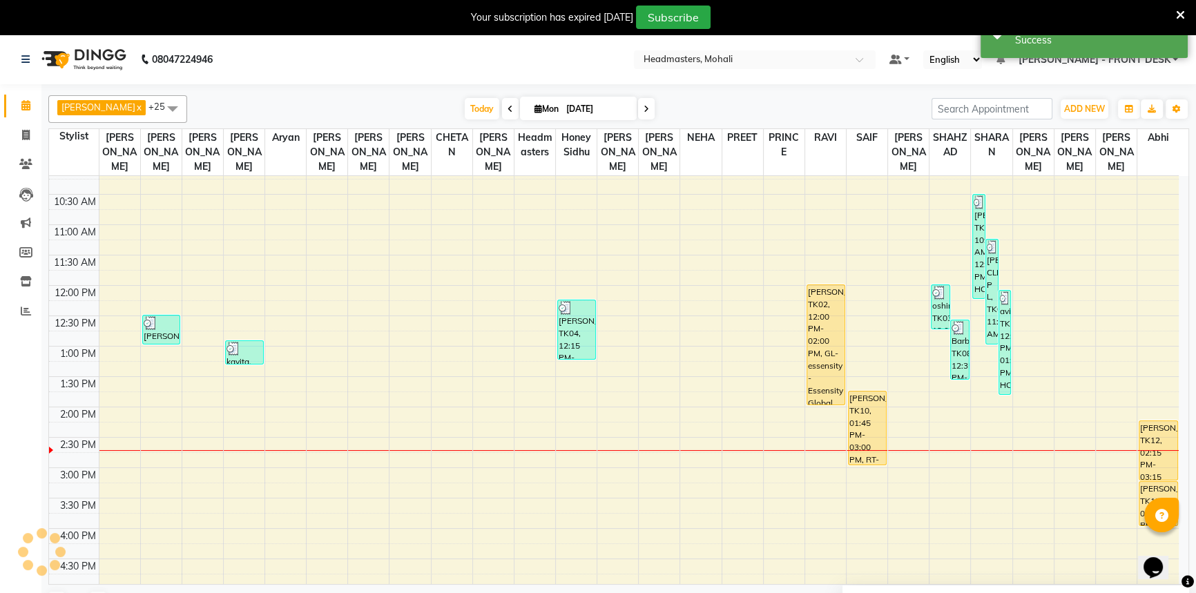
scroll to position [251, 0]
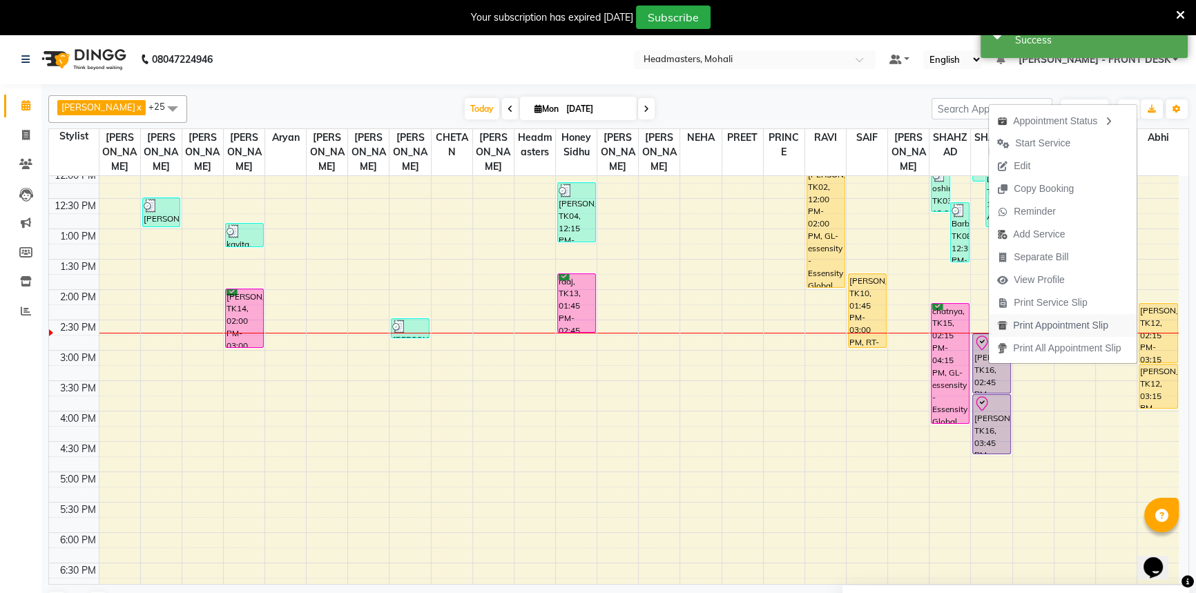
click at [1022, 329] on span "Print Appointment Slip" at bounding box center [1060, 325] width 95 height 15
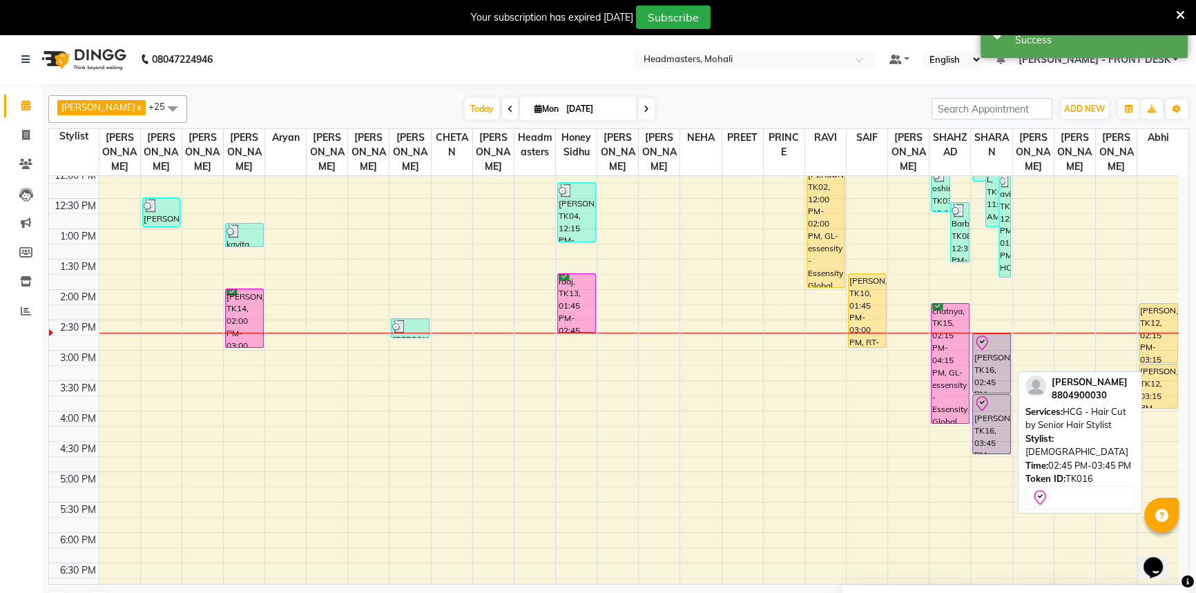
click at [998, 341] on div "RAJNISH ARORA, TK16, 02:45 PM-03:45 PM, HCG - Hair Cut by Senior Hair Stylist" at bounding box center [991, 363] width 37 height 59
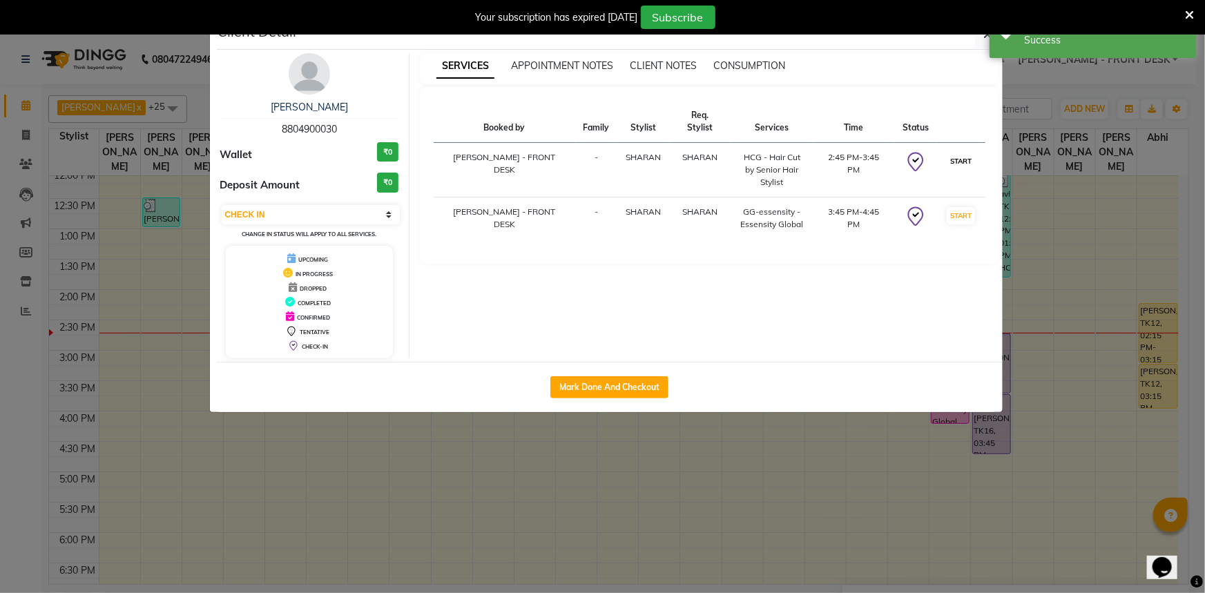
drag, startPoint x: 960, startPoint y: 147, endPoint x: 961, endPoint y: 162, distance: 15.2
click at [961, 153] on button "START" at bounding box center [961, 161] width 28 height 17
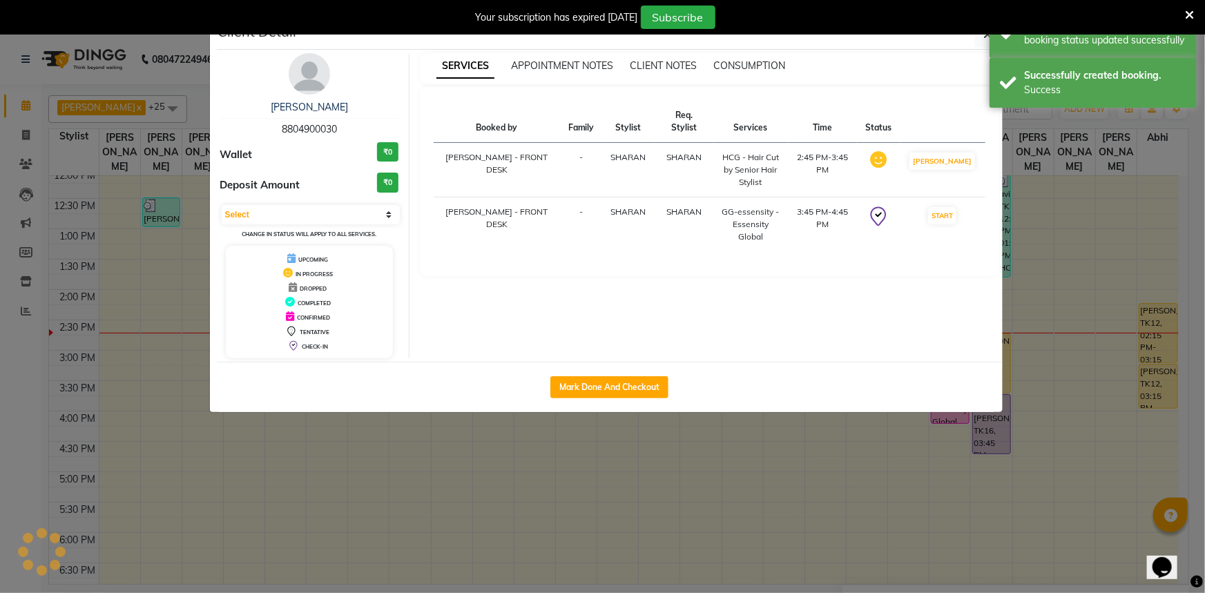
click at [958, 198] on td "START" at bounding box center [942, 225] width 85 height 55
click at [956, 207] on button "START" at bounding box center [942, 215] width 28 height 17
select select "1"
click at [1072, 165] on ngb-modal-window "Client Detail RAJNISH ARORA 8804900030 Wallet ₹0 Deposit Amount ₹0 Select IN SE…" at bounding box center [602, 296] width 1205 height 593
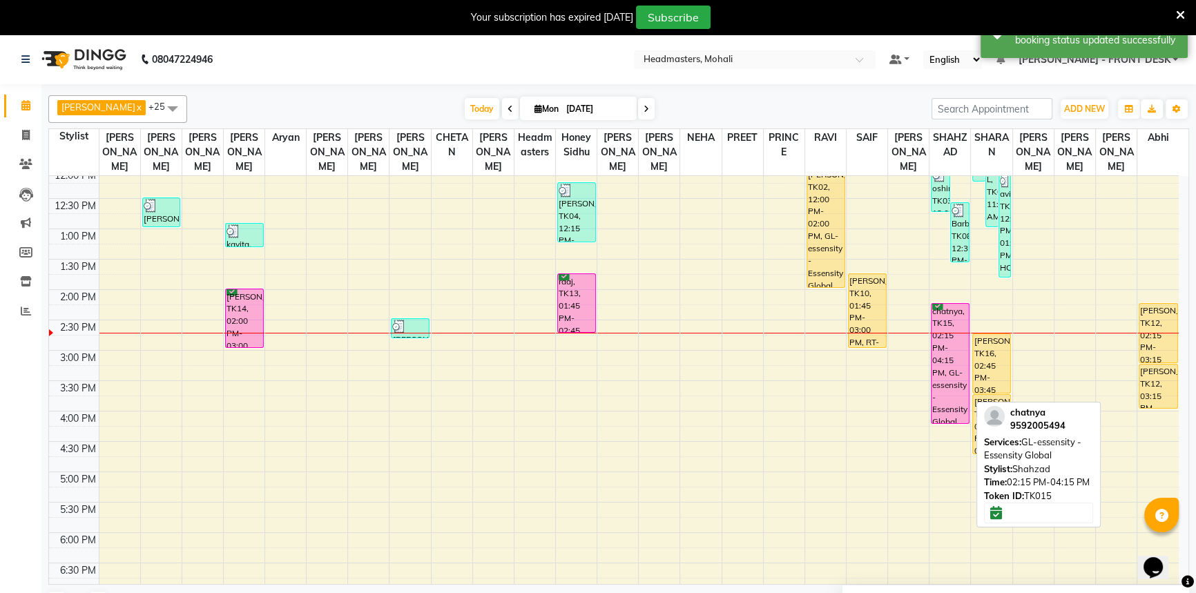
click at [950, 326] on div "chatnya, TK15, 02:15 PM-04:15 PM, GL-essensity - Essensity Global" at bounding box center [950, 363] width 37 height 119
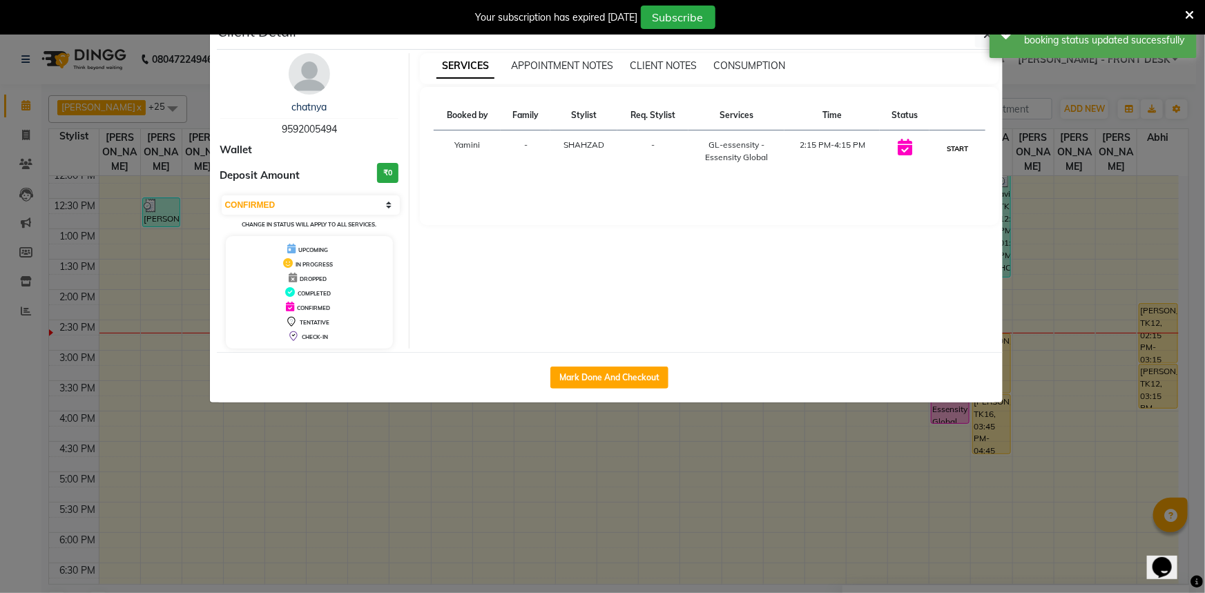
click at [958, 148] on button "START" at bounding box center [957, 148] width 28 height 17
select select "1"
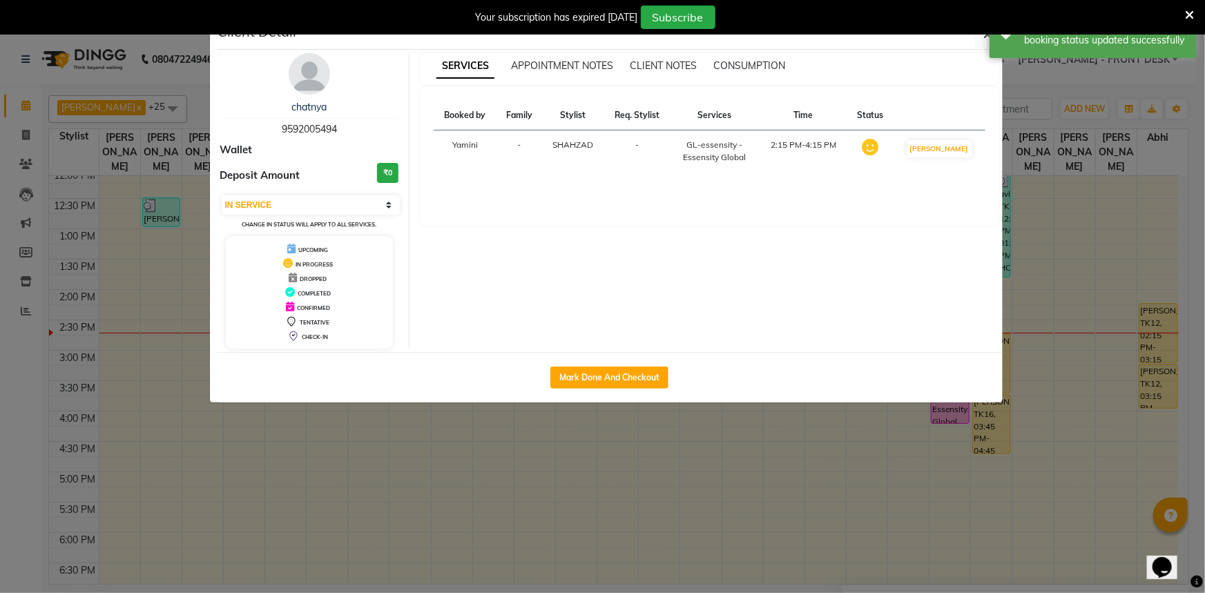
click at [1064, 137] on ngb-modal-window "Client Detail chatnya 9592005494 Wallet Deposit Amount ₹0 Select IN SERVICE CON…" at bounding box center [602, 296] width 1205 height 593
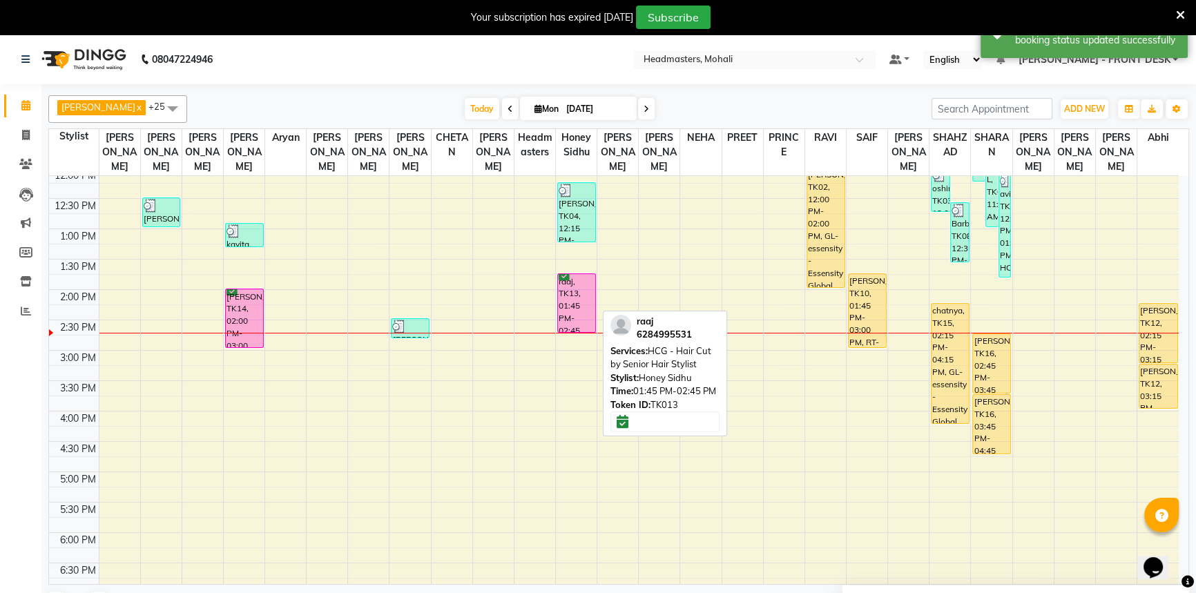
click at [571, 284] on div "raaj, TK13, 01:45 PM-02:45 PM, HCG - Hair Cut by Senior Hair Stylist" at bounding box center [576, 303] width 37 height 58
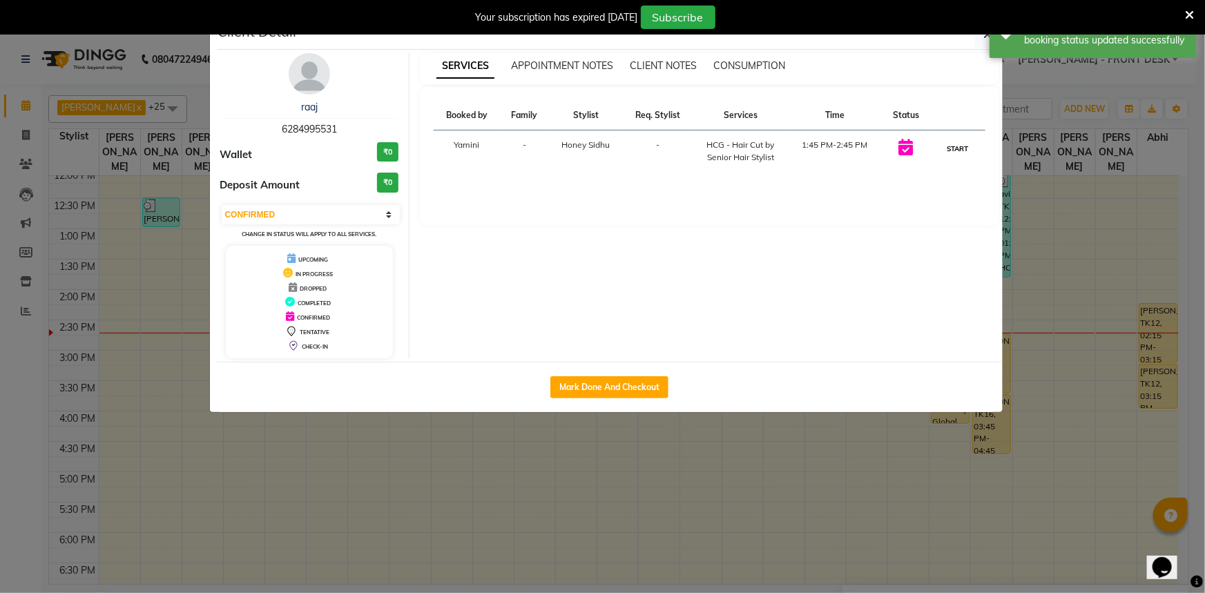
click at [948, 147] on button "START" at bounding box center [958, 148] width 28 height 17
select select "1"
click at [1066, 132] on ngb-modal-window "Client Detail raaj 6284995531 Wallet ₹0 Deposit Amount ₹0 Select IN SERVICE CON…" at bounding box center [602, 296] width 1205 height 593
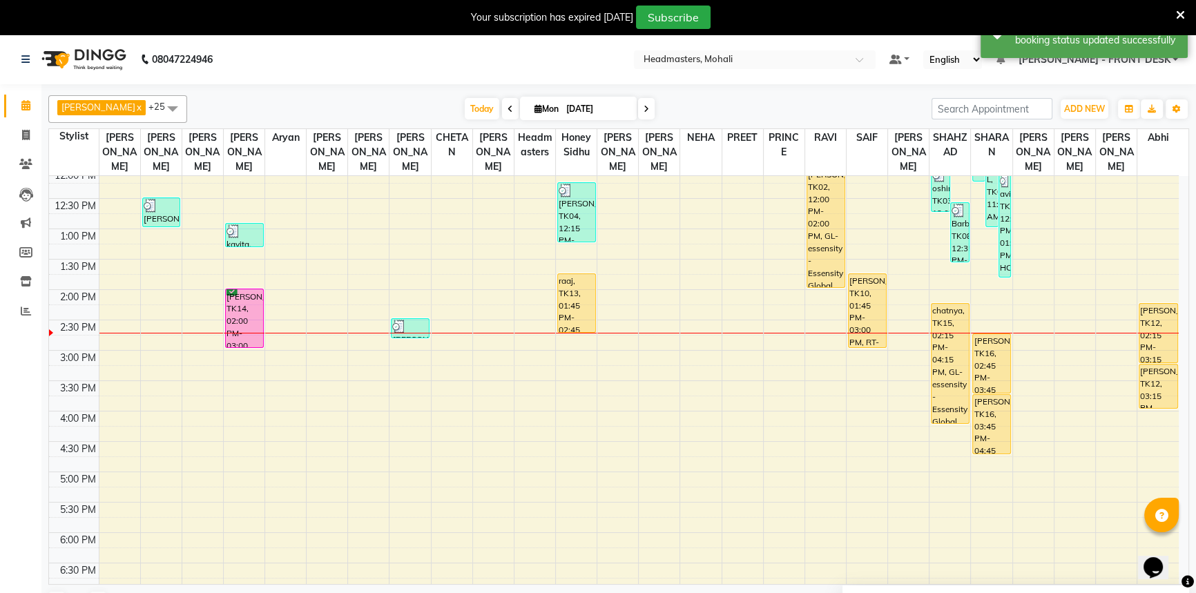
click at [224, 284] on div "8:00 AM 8:30 AM 9:00 AM 9:30 AM 10:00 AM 10:30 AM 11:00 AM 11:30 AM 12:00 PM 12…" at bounding box center [614, 350] width 1130 height 850
select select "51130"
select select "tentative"
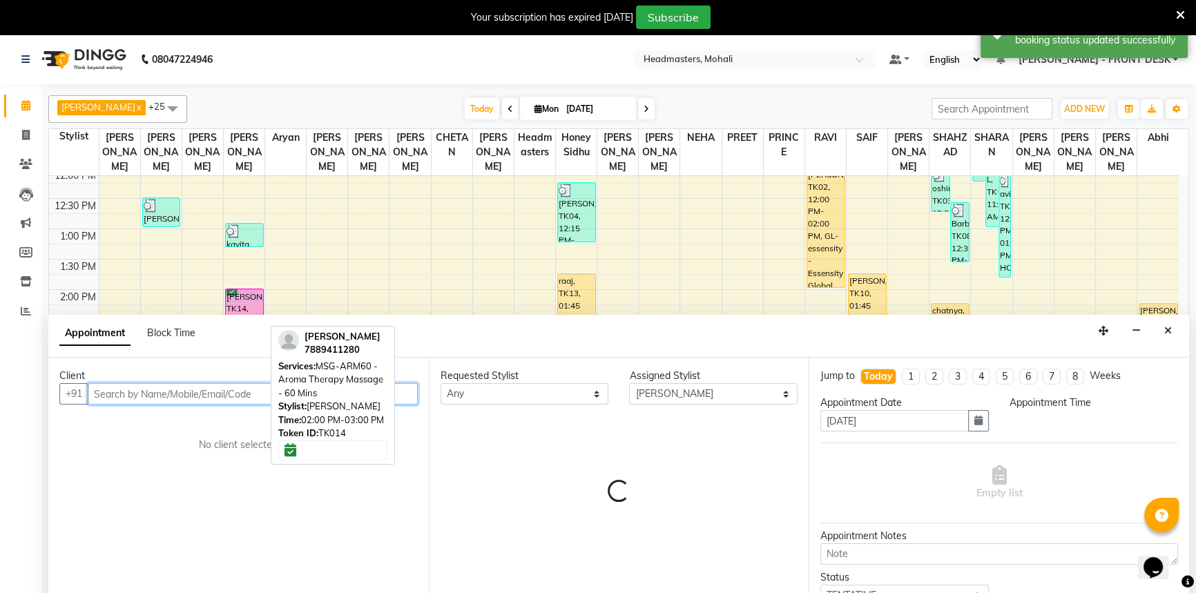
scroll to position [35, 0]
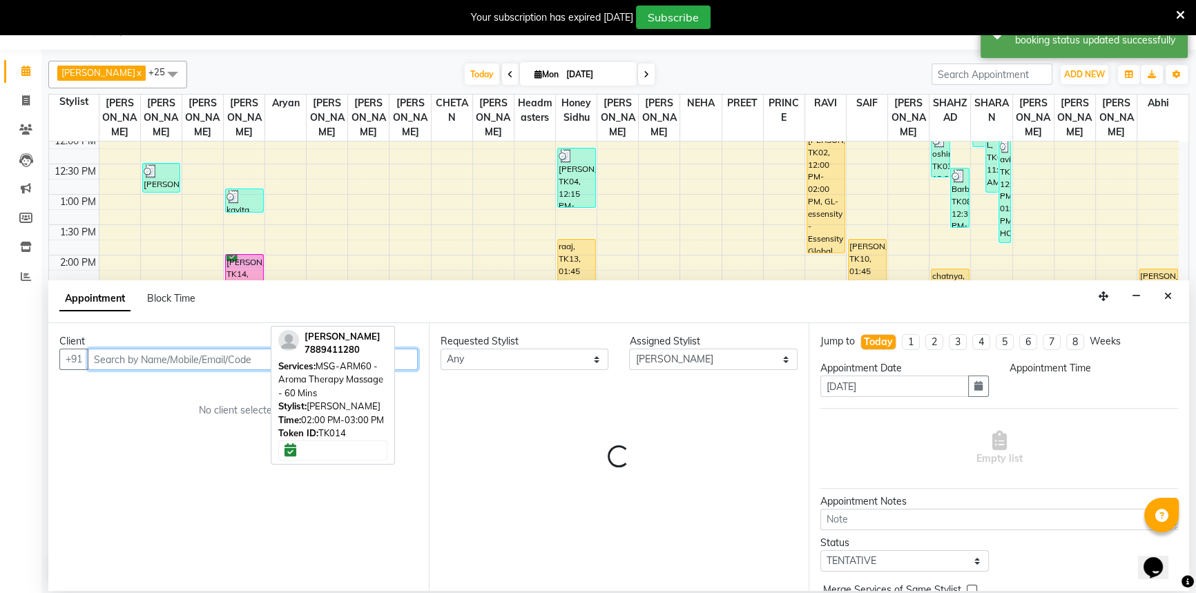
select select "840"
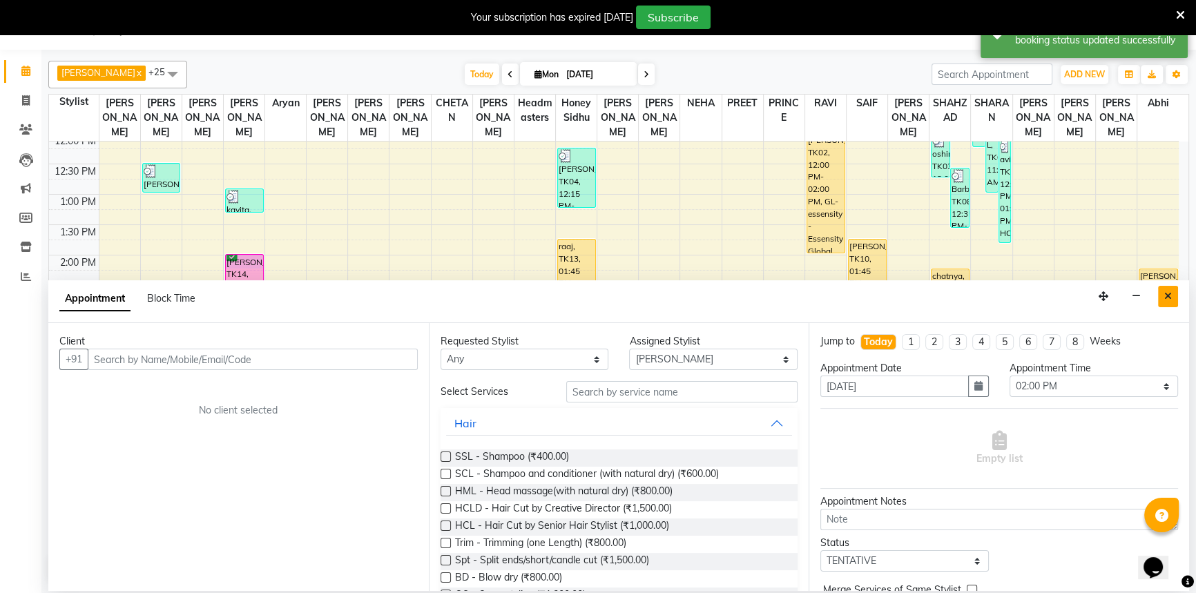
drag, startPoint x: 1168, startPoint y: 296, endPoint x: 579, endPoint y: 293, distance: 588.4
click at [1167, 296] on icon "Close" at bounding box center [1168, 296] width 8 height 10
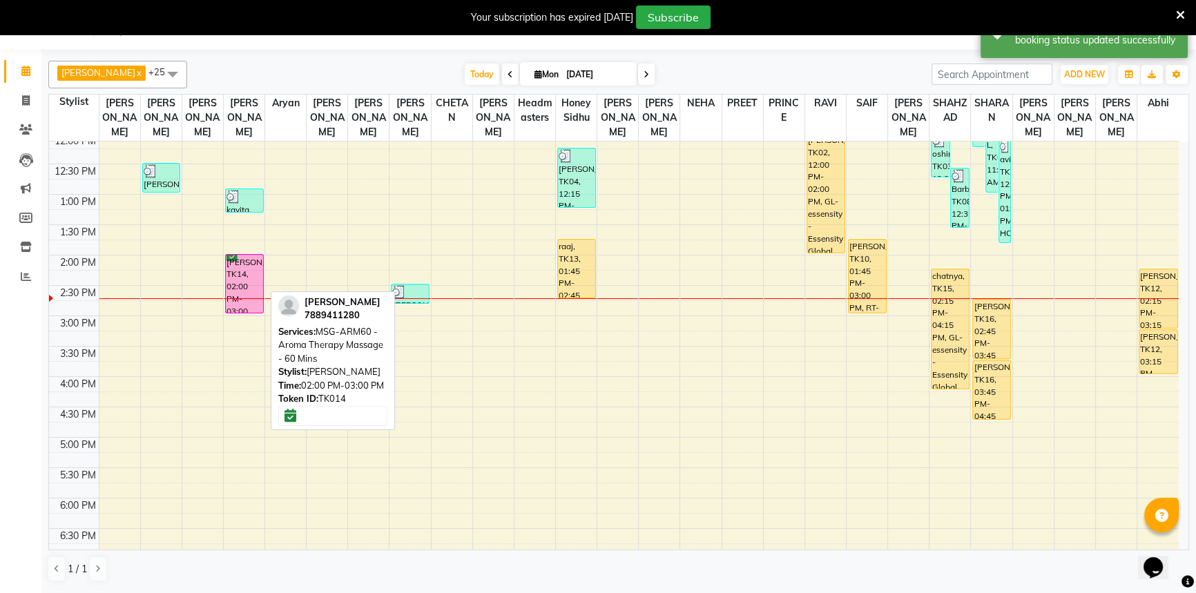
click at [248, 262] on div "[PERSON_NAME], TK14, 02:00 PM-03:00 PM, MSG-ARM60 - Aroma Therapy Massage - 60 …" at bounding box center [244, 284] width 37 height 58
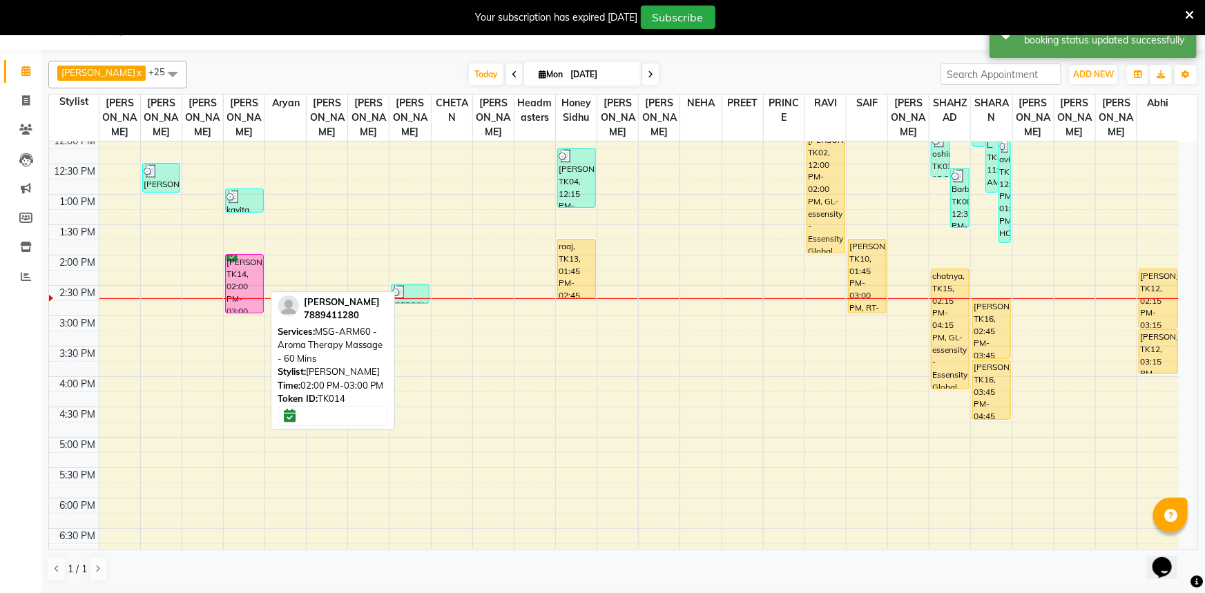
select select "6"
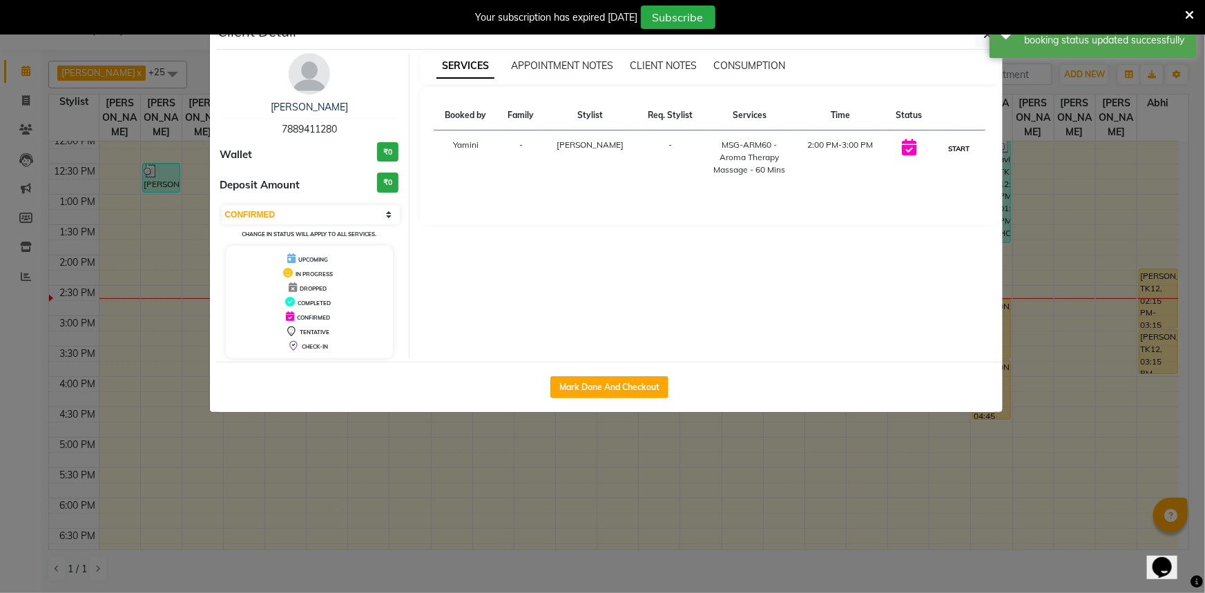
click at [959, 147] on button "START" at bounding box center [959, 148] width 28 height 17
click at [1070, 151] on ngb-modal-window "Client Detail ADNAAN 7889411280 Wallet ₹0 Deposit Amount ₹0 Select IN SERVICE C…" at bounding box center [602, 296] width 1205 height 593
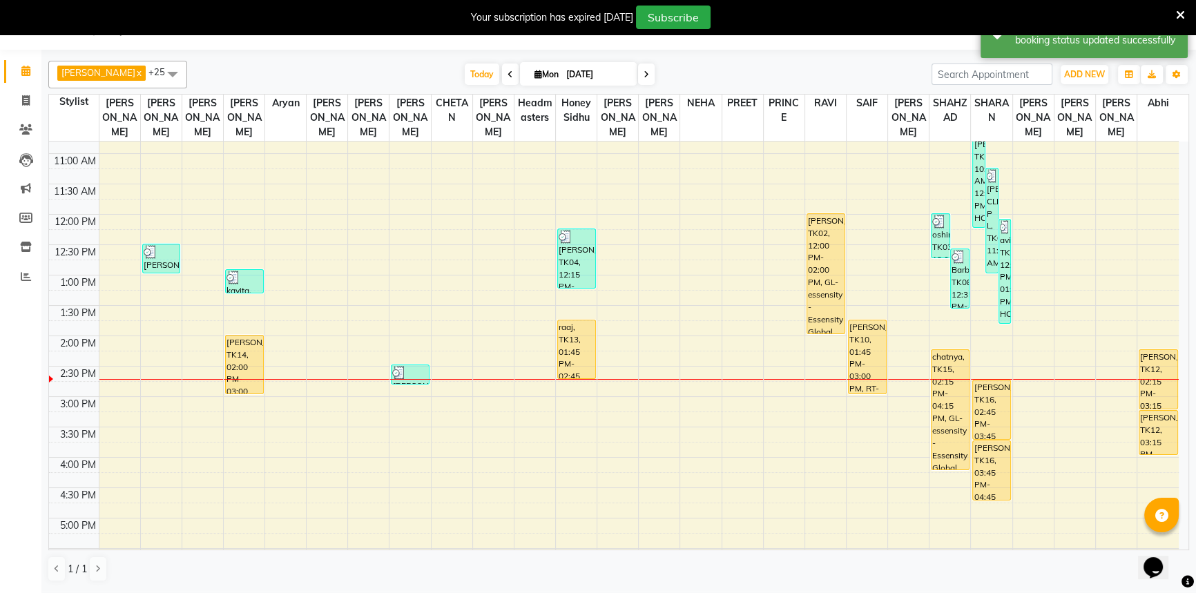
scroll to position [188, 0]
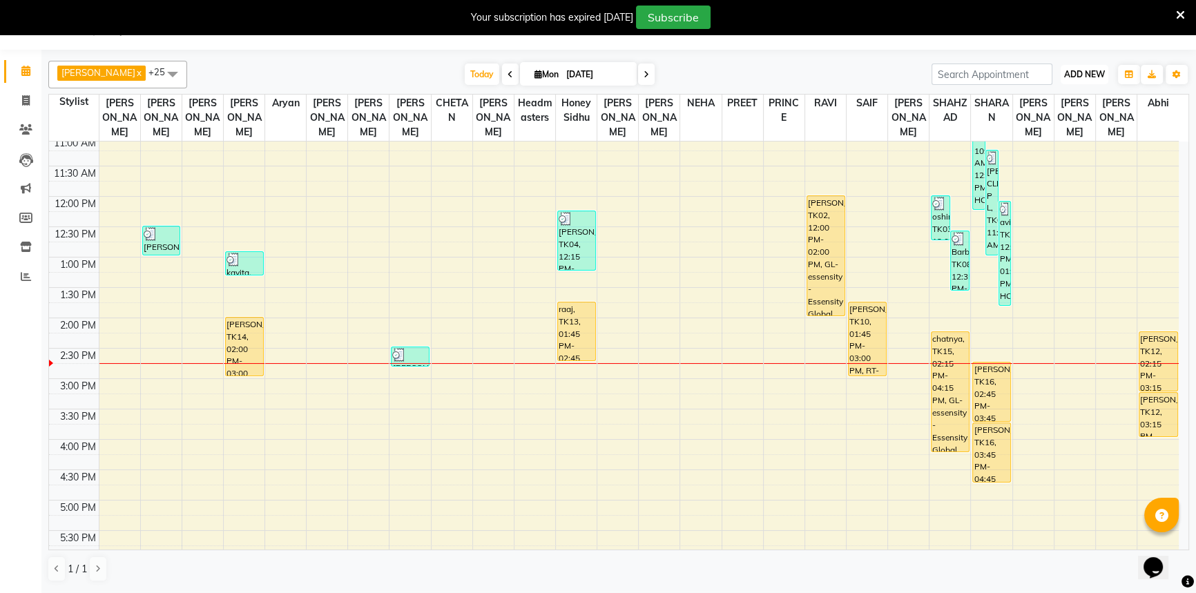
click at [1091, 75] on span "ADD NEW" at bounding box center [1084, 74] width 41 height 10
click at [1070, 93] on button "Add Appointment" at bounding box center [1053, 101] width 109 height 18
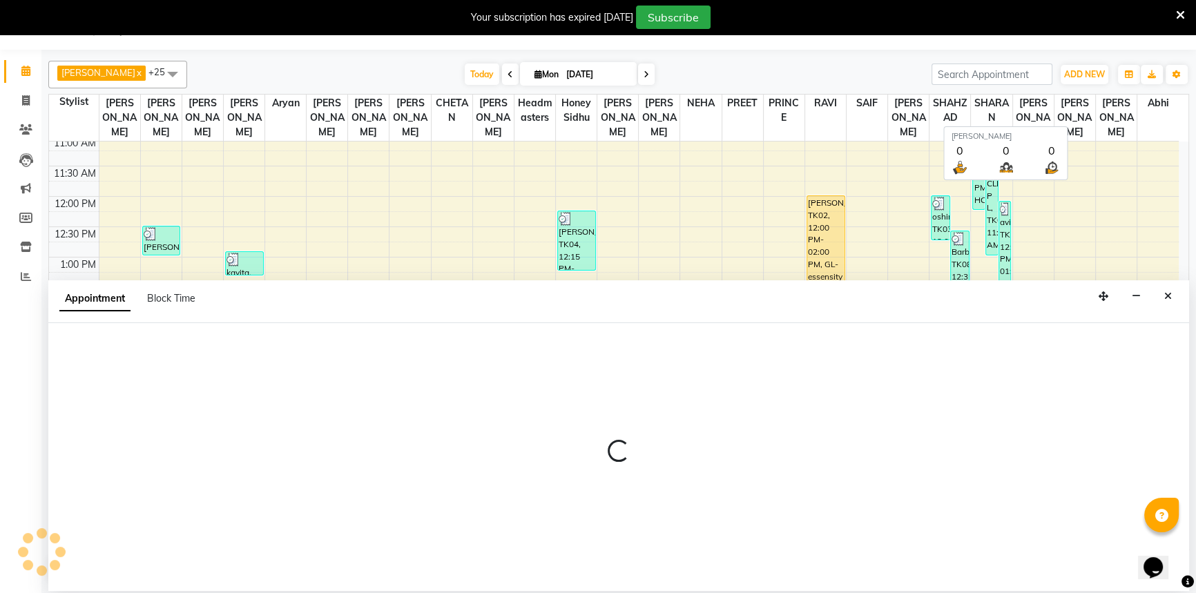
select select "540"
select select "tentative"
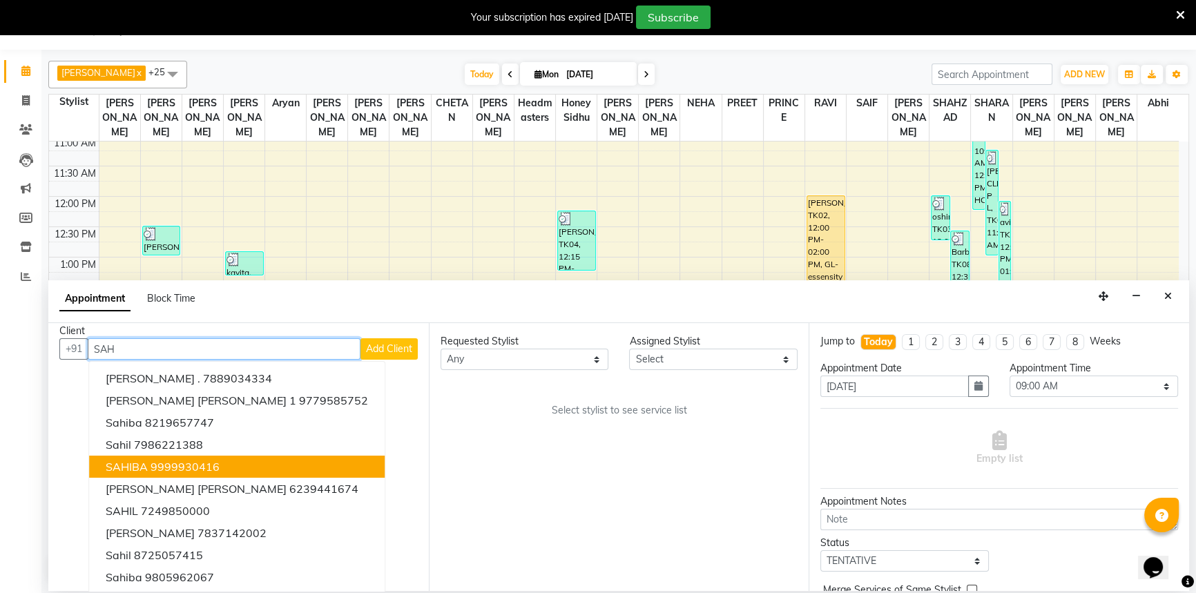
scroll to position [13, 0]
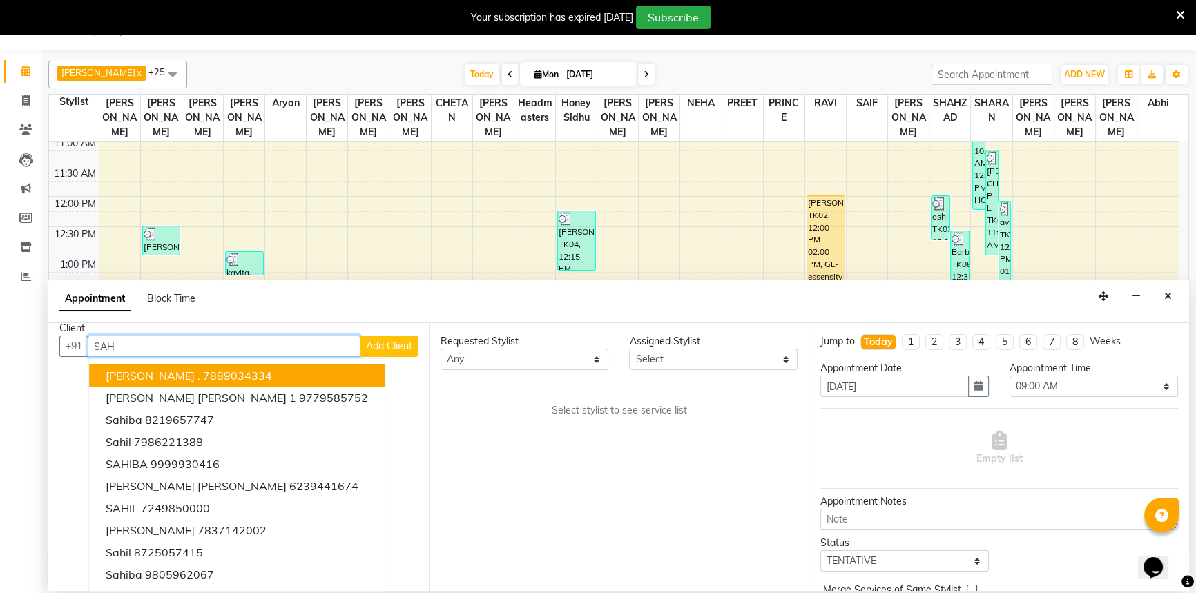
click at [151, 341] on input "SAH" at bounding box center [224, 346] width 273 height 21
type input "SAHIL"
drag, startPoint x: 136, startPoint y: 343, endPoint x: 20, endPoint y: 373, distance: 119.9
click at [41, 365] on div "AARIF x Aarif Ansari x Ali x ANJANA x Aryan x BHAWNA x BIMLA x HARRY x Honey Si…" at bounding box center [618, 320] width 1155 height 541
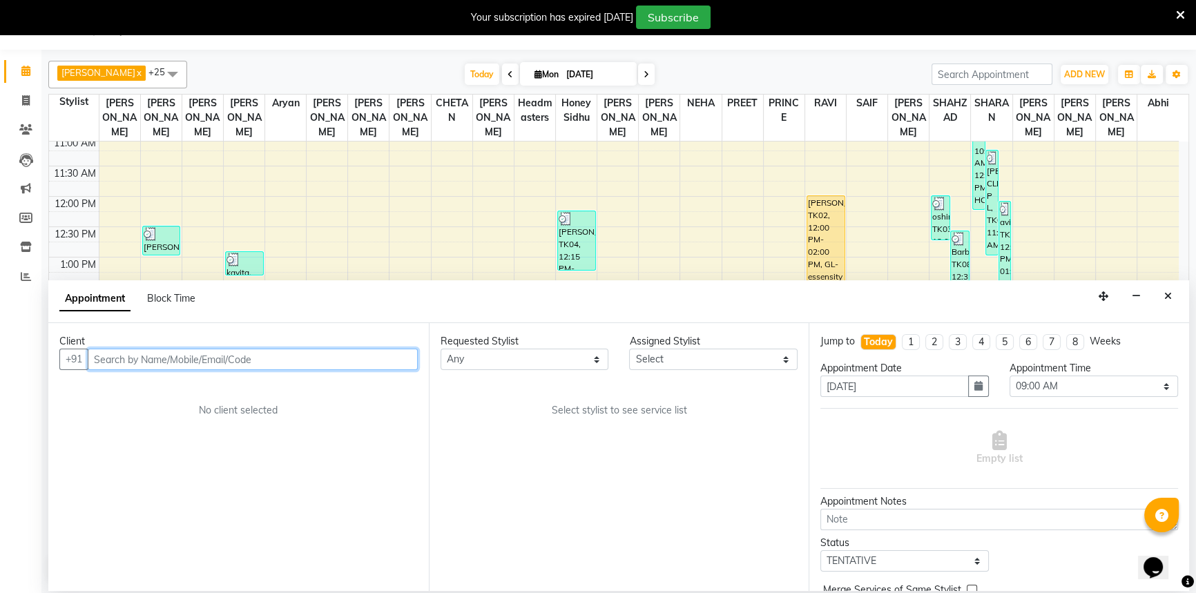
scroll to position [0, 0]
type input "SAHIL"
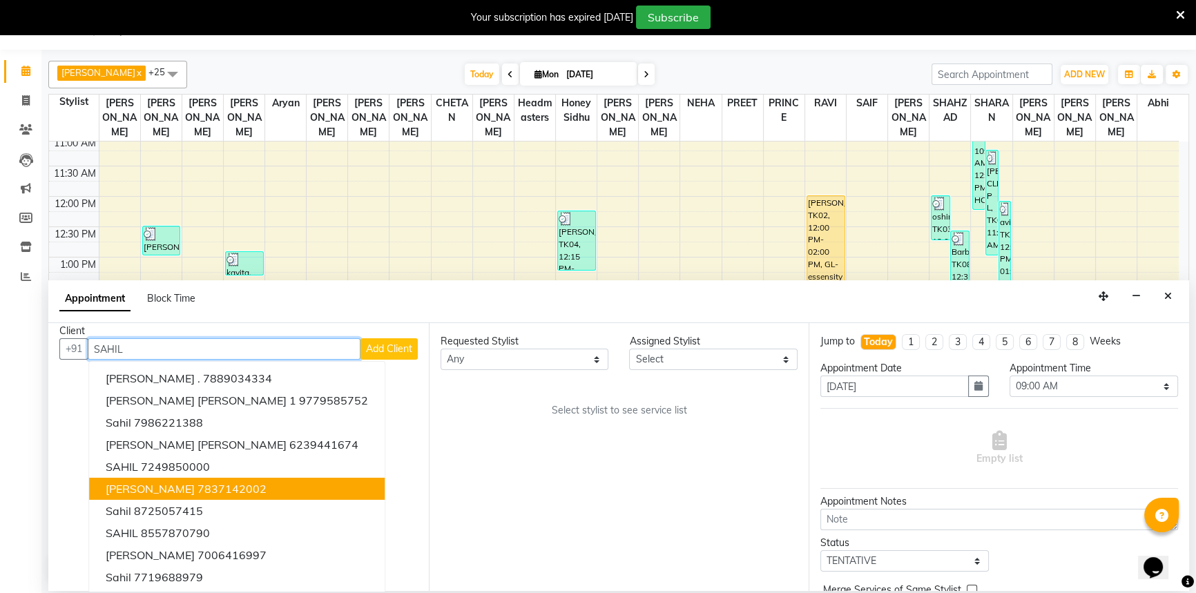
scroll to position [13, 0]
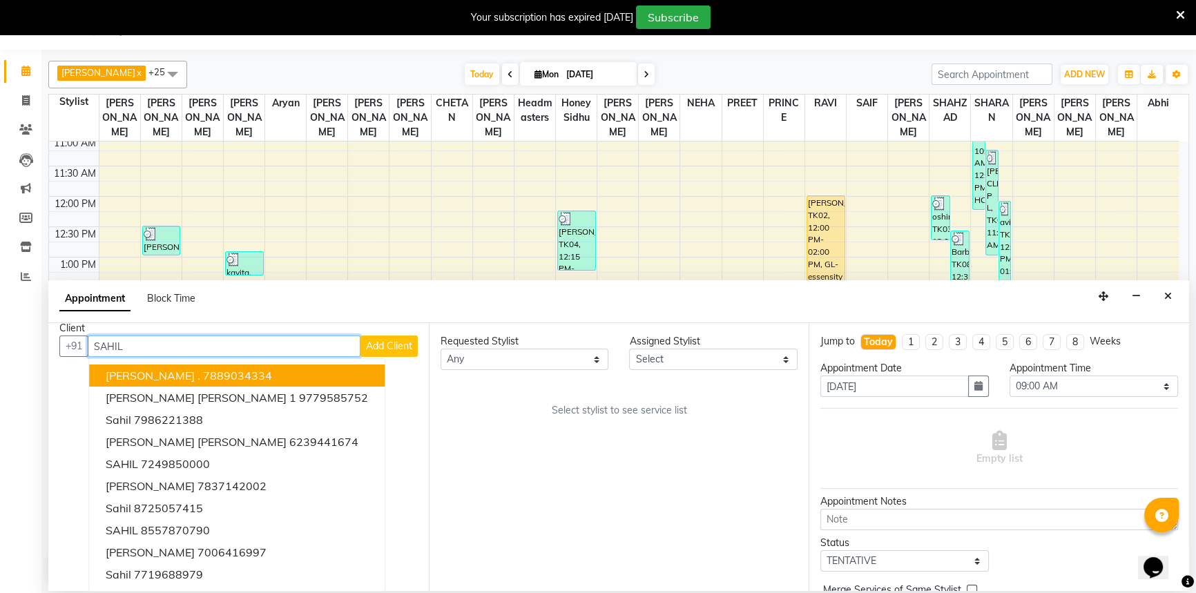
drag, startPoint x: 200, startPoint y: 345, endPoint x: 37, endPoint y: 366, distance: 164.4
click at [47, 362] on div "AARIF x Aarif Ansari x Ali x ANJANA x Aryan x BHAWNA x BIMLA x HARRY x Honey Si…" at bounding box center [618, 320] width 1155 height 541
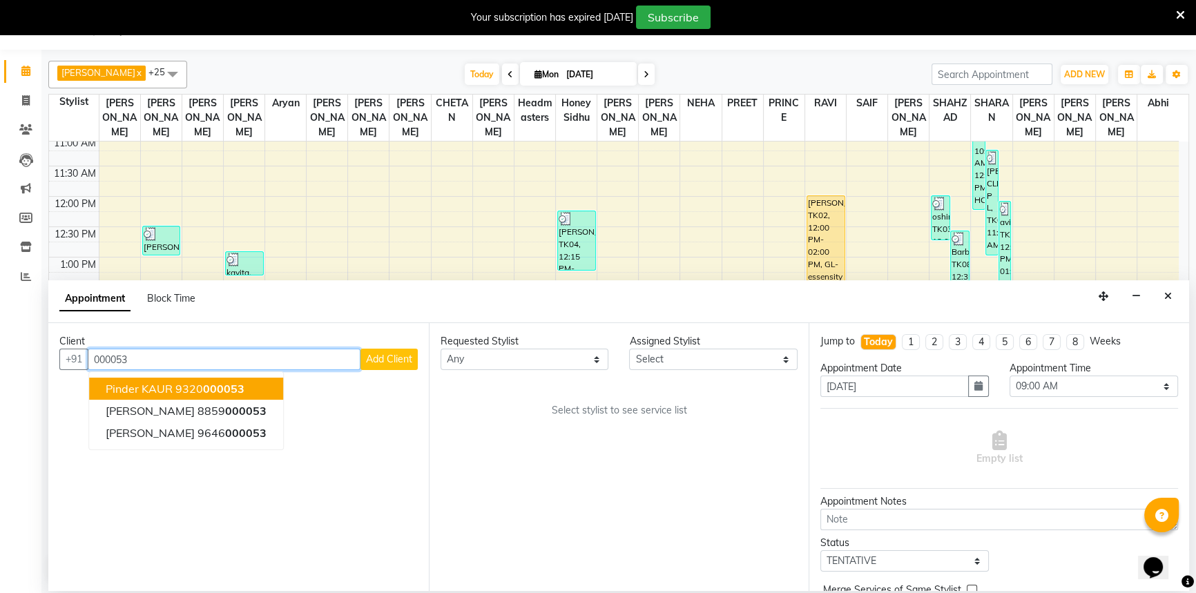
click at [160, 367] on input "000053" at bounding box center [224, 359] width 273 height 21
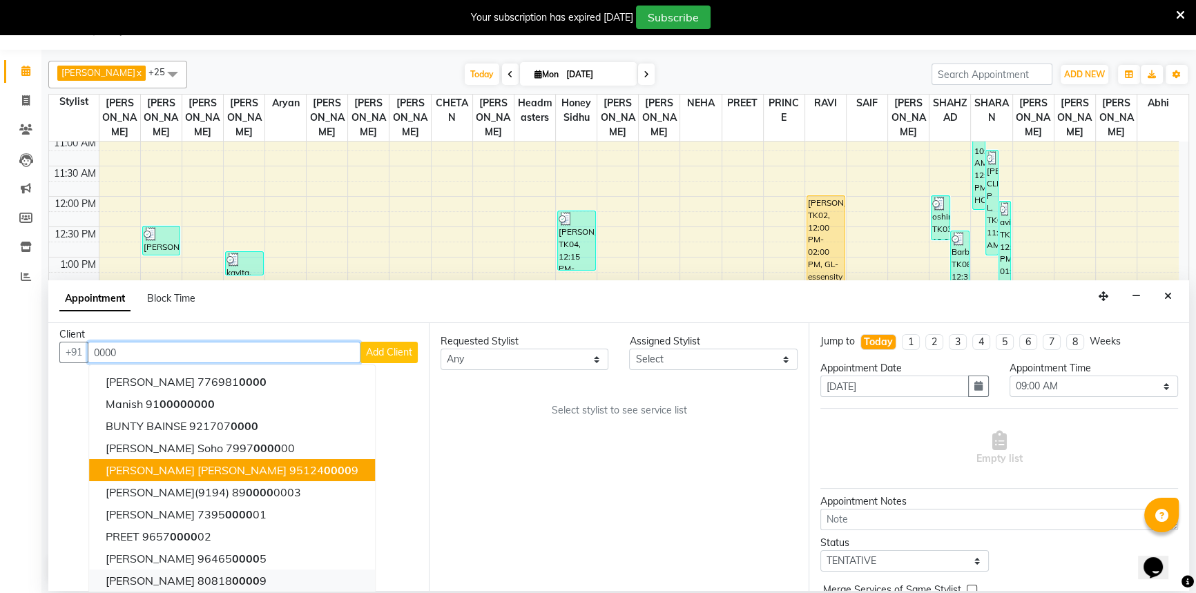
scroll to position [13, 0]
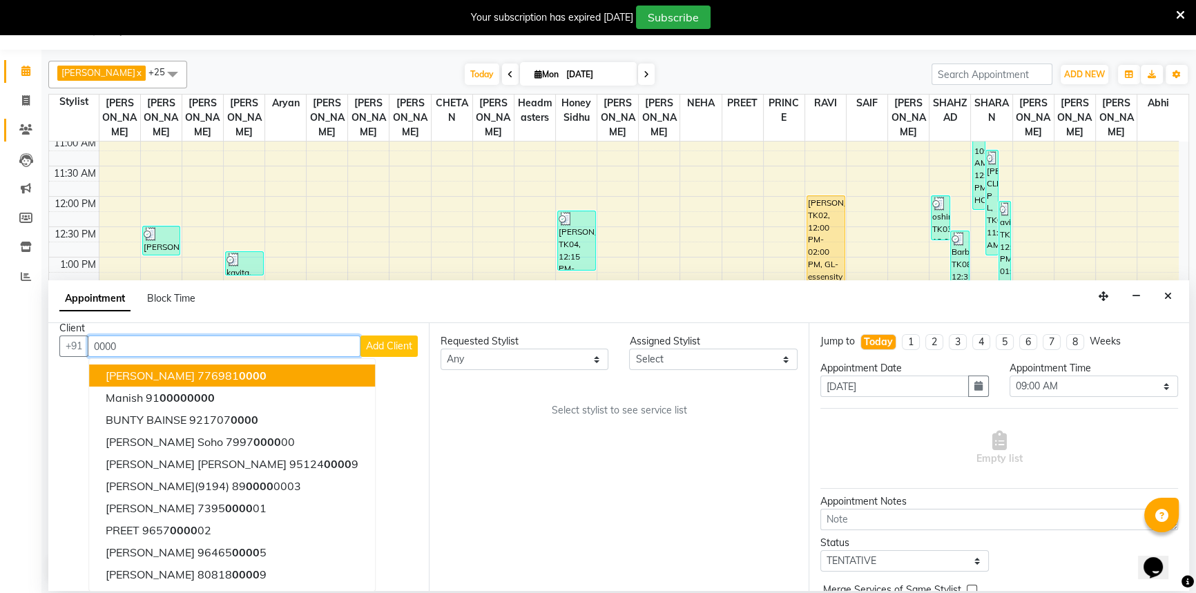
type input "0000"
click at [19, 130] on icon at bounding box center [25, 129] width 13 height 10
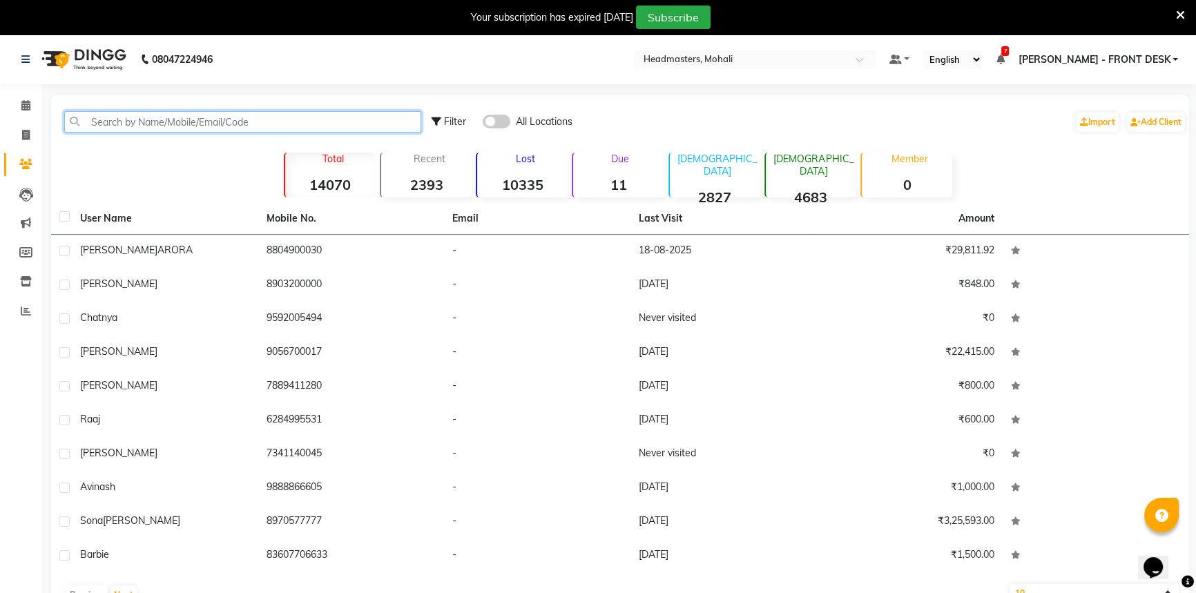
click at [153, 118] on input "text" at bounding box center [242, 121] width 357 height 21
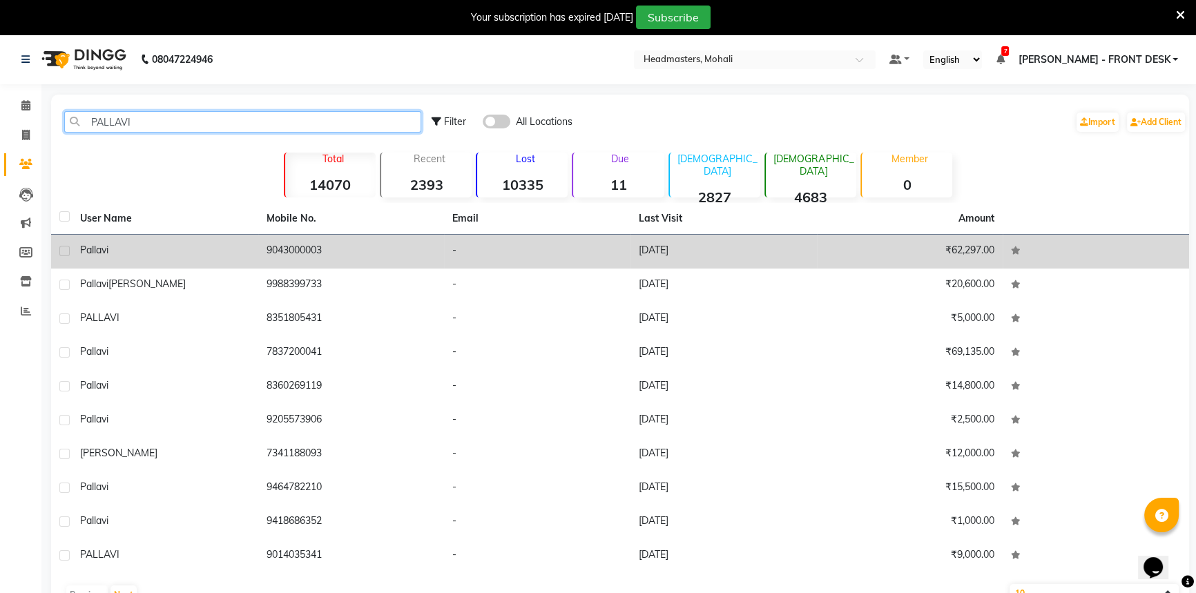
type input "PALLAVI"
click at [156, 246] on div "Pallavi" at bounding box center [165, 250] width 170 height 15
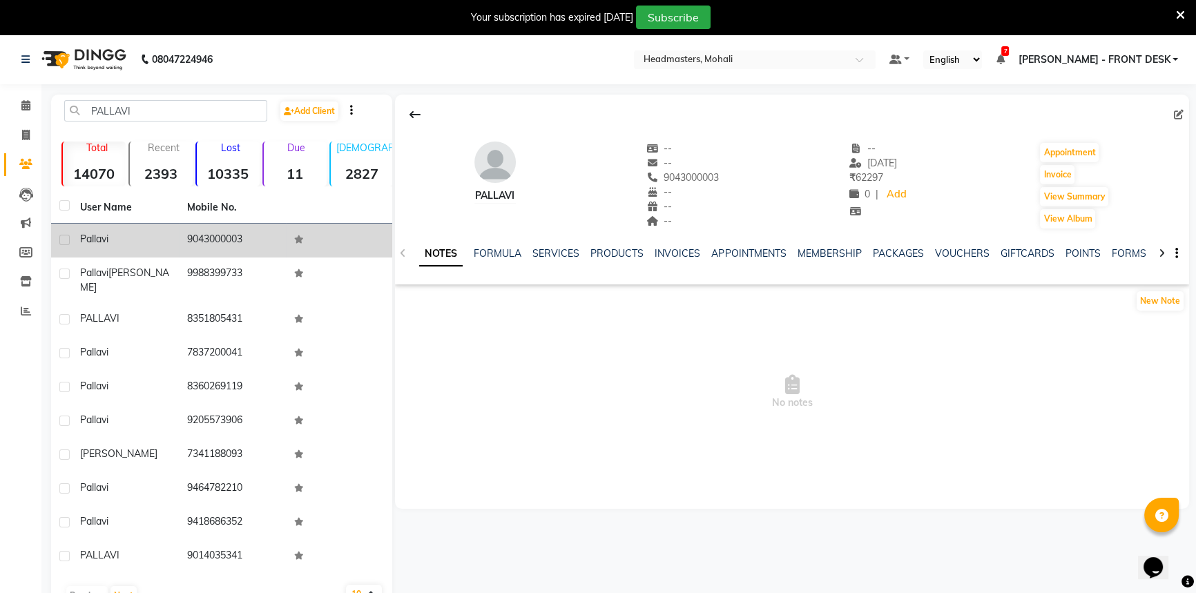
drag, startPoint x: 171, startPoint y: 240, endPoint x: 250, endPoint y: 240, distance: 79.4
click at [250, 240] on tr "Pallavi 9043000003" at bounding box center [221, 241] width 341 height 34
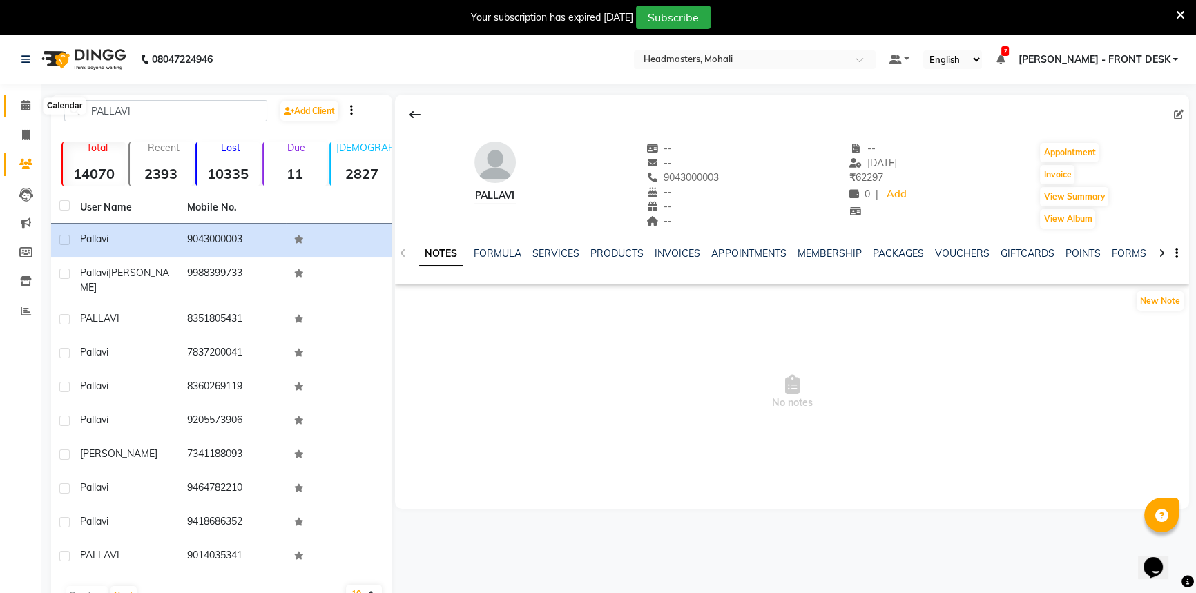
click at [21, 104] on icon at bounding box center [25, 105] width 9 height 10
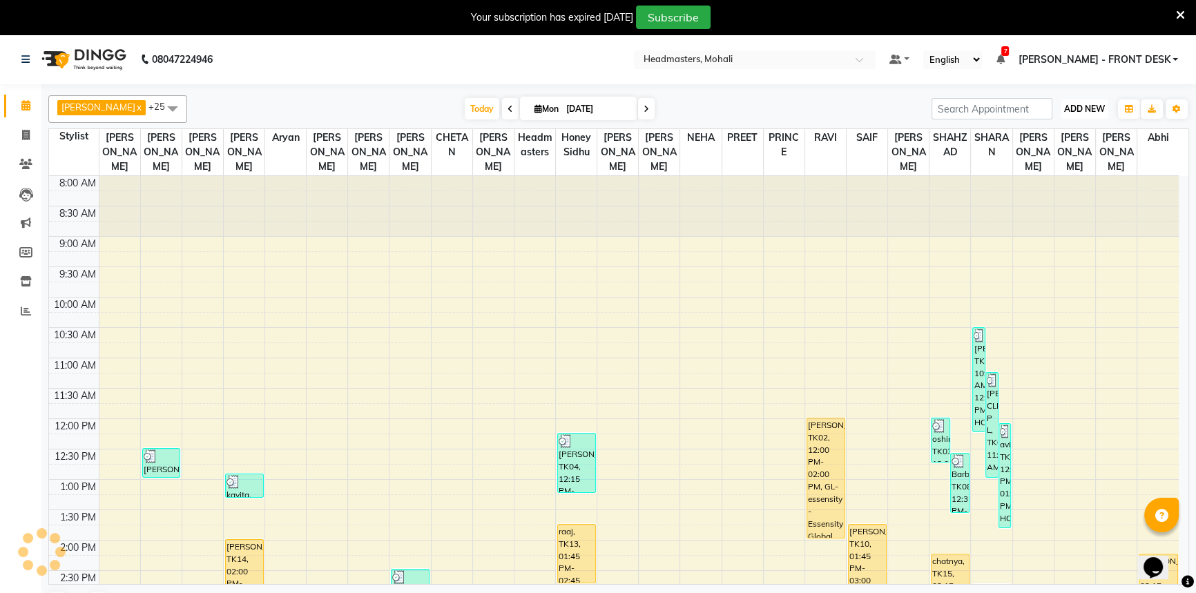
click at [1092, 105] on span "ADD NEW" at bounding box center [1084, 109] width 41 height 10
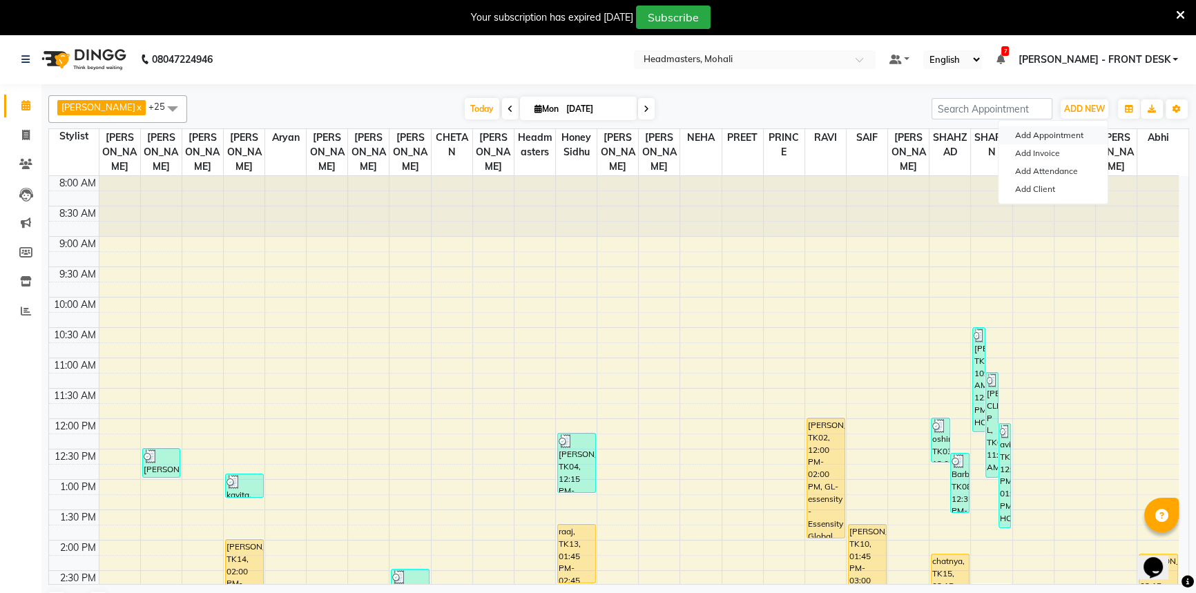
click at [1077, 126] on button "Add Appointment" at bounding box center [1053, 135] width 109 height 18
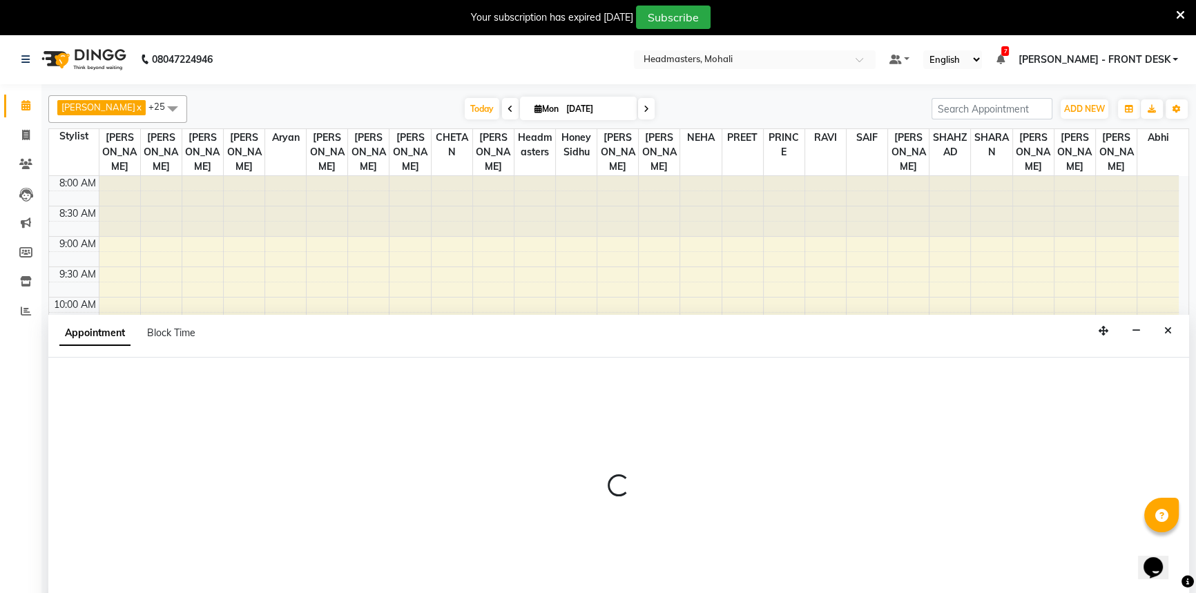
scroll to position [35, 0]
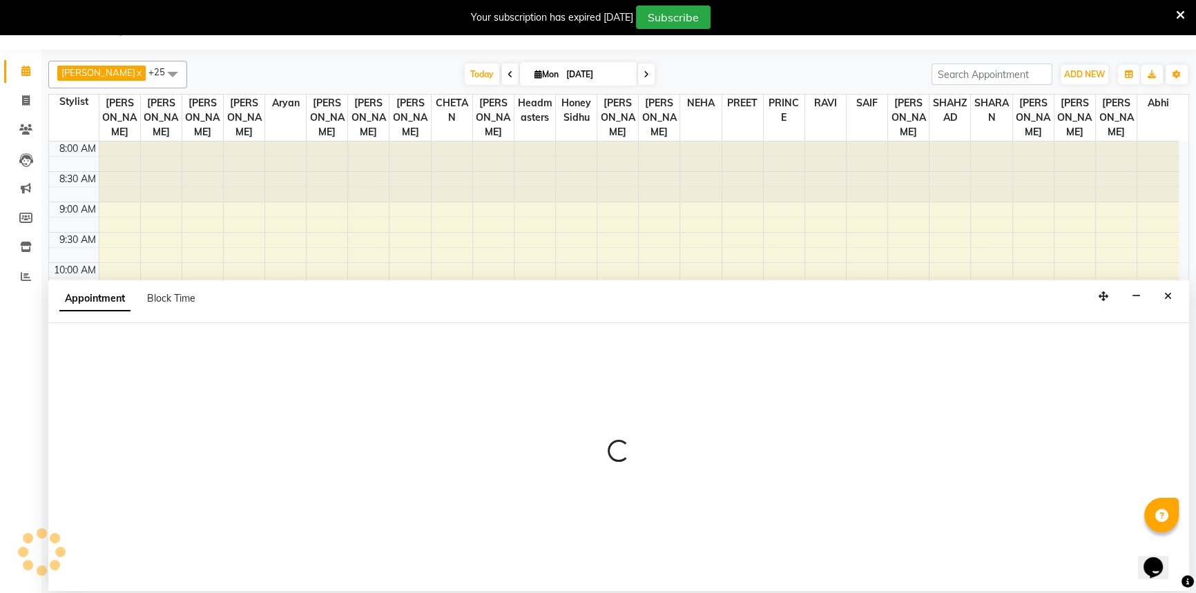
click at [225, 360] on div at bounding box center [618, 457] width 1141 height 268
click at [224, 357] on div at bounding box center [618, 457] width 1141 height 268
select select "540"
select select "tentative"
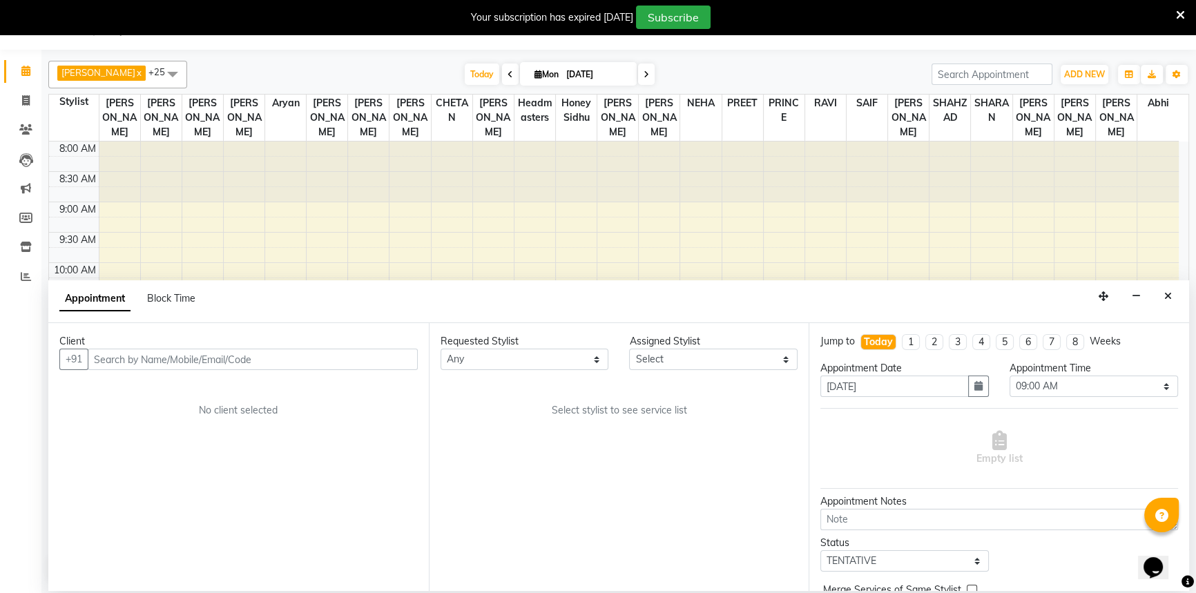
click at [224, 357] on input "text" at bounding box center [253, 359] width 330 height 21
click at [145, 380] on button "Pallavi 9043000003" at bounding box center [159, 389] width 140 height 22
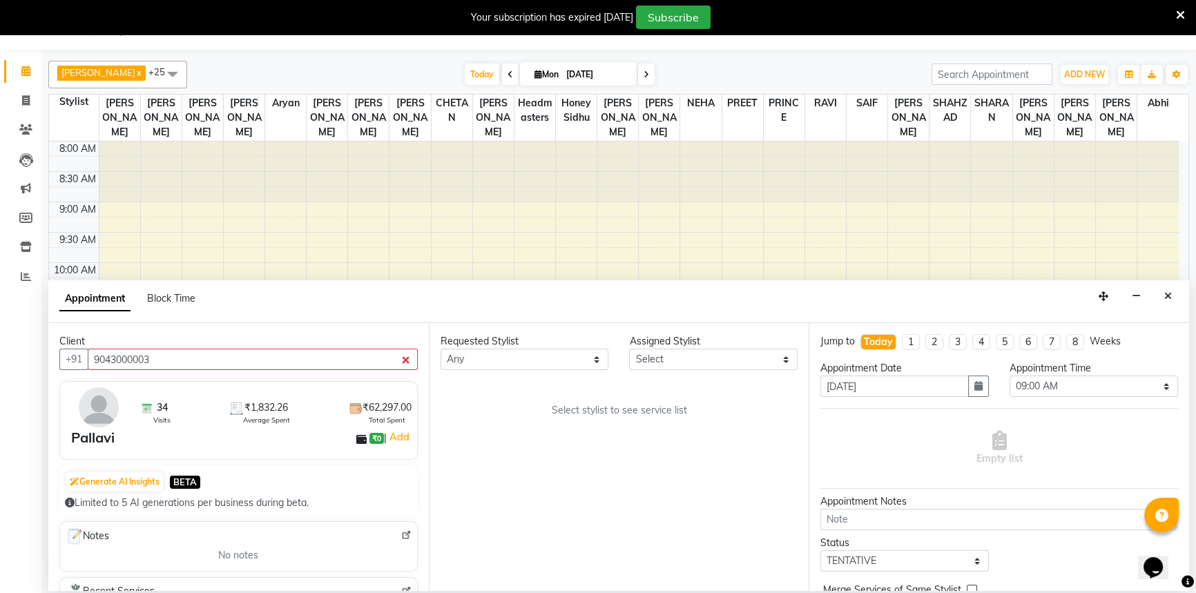
type input "9043000003"
drag, startPoint x: 508, startPoint y: 366, endPoint x: 512, endPoint y: 349, distance: 17.3
click at [510, 359] on select "Any AARIF Aarif Ansari Abhi Ali ANJANA ANJU Arshdeep Aryan Asad Azam BALWINDER …" at bounding box center [525, 359] width 169 height 21
select select "67956"
click at [441, 349] on select "Any AARIF Aarif Ansari Abhi Ali ANJANA ANJU Arshdeep Aryan Asad Azam BALWINDER …" at bounding box center [525, 359] width 169 height 21
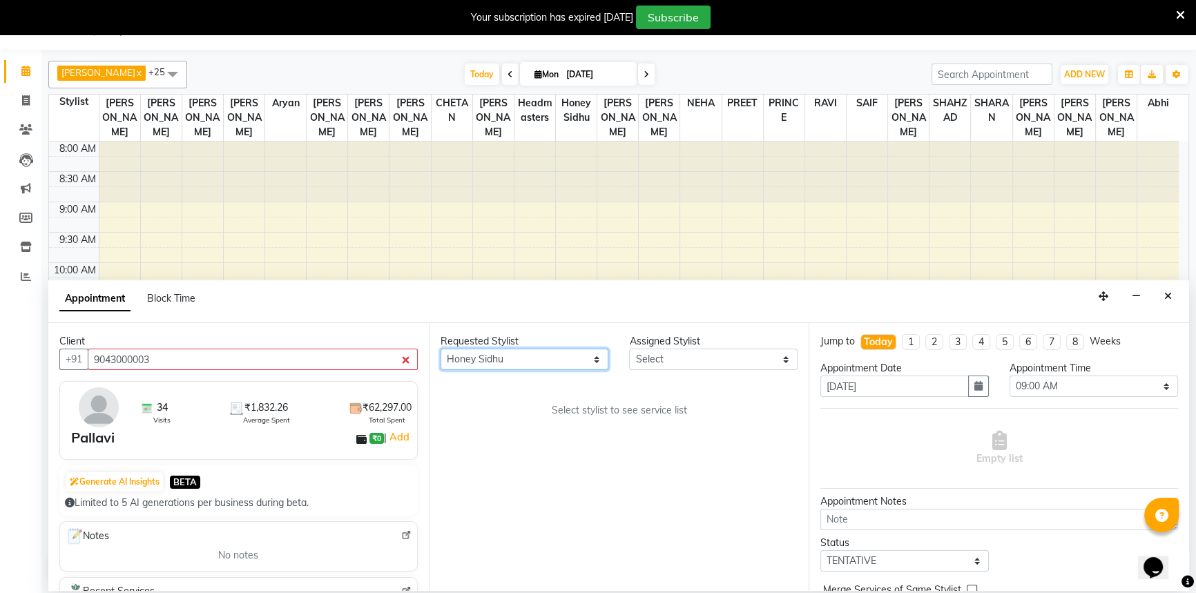
select select "67956"
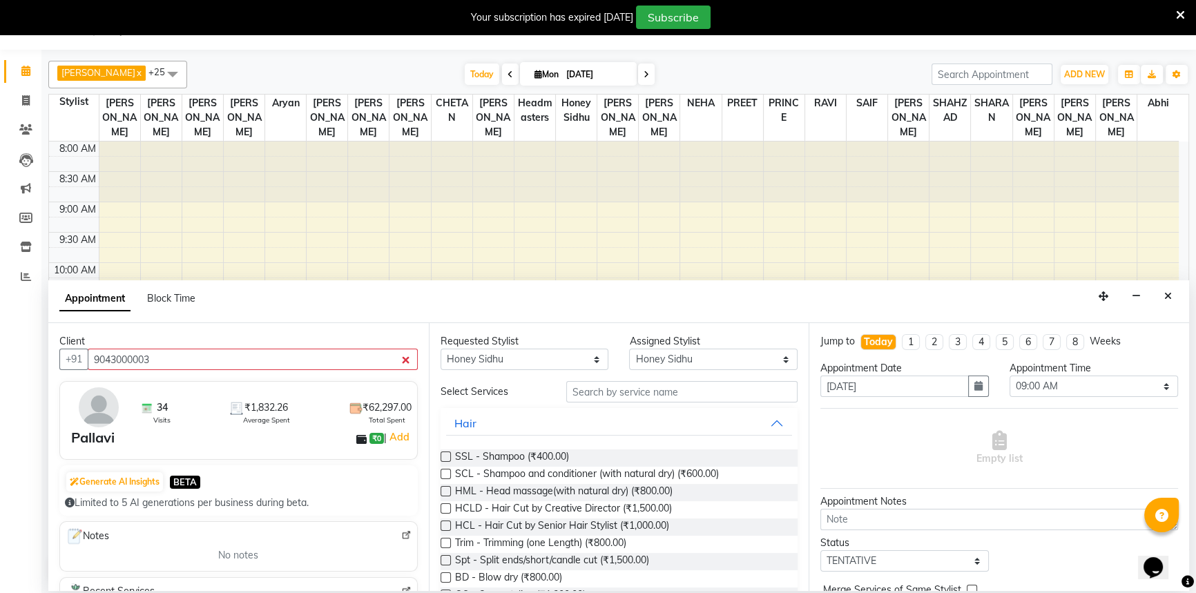
drag, startPoint x: 602, startPoint y: 405, endPoint x: 613, endPoint y: 392, distance: 16.6
click at [614, 392] on input "text" at bounding box center [681, 391] width 231 height 21
drag, startPoint x: 533, startPoint y: 363, endPoint x: 537, endPoint y: 349, distance: 13.8
click at [533, 362] on select "Any AARIF Aarif Ansari Abhi Ali ANJANA ANJU Arshdeep Aryan Asad Azam BALWINDER …" at bounding box center [525, 359] width 169 height 21
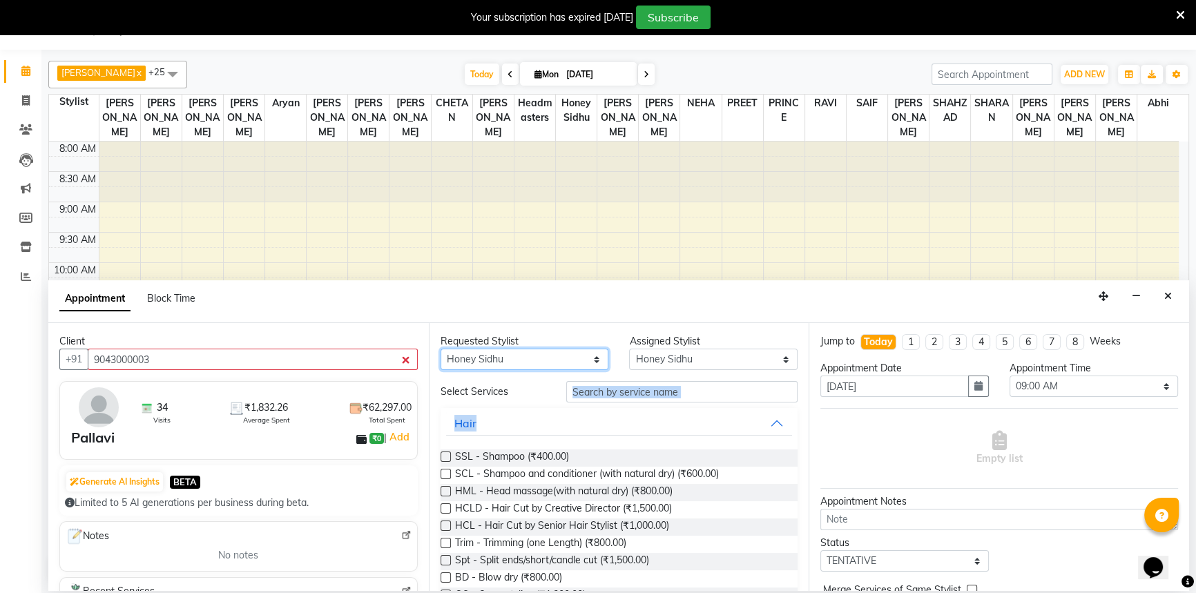
select select "51116"
click at [441, 349] on select "Any AARIF Aarif Ansari Abhi Ali ANJANA ANJU Arshdeep Aryan Asad Azam BALWINDER …" at bounding box center [525, 359] width 169 height 21
select select "51116"
click at [621, 394] on input "text" at bounding box center [681, 391] width 231 height 21
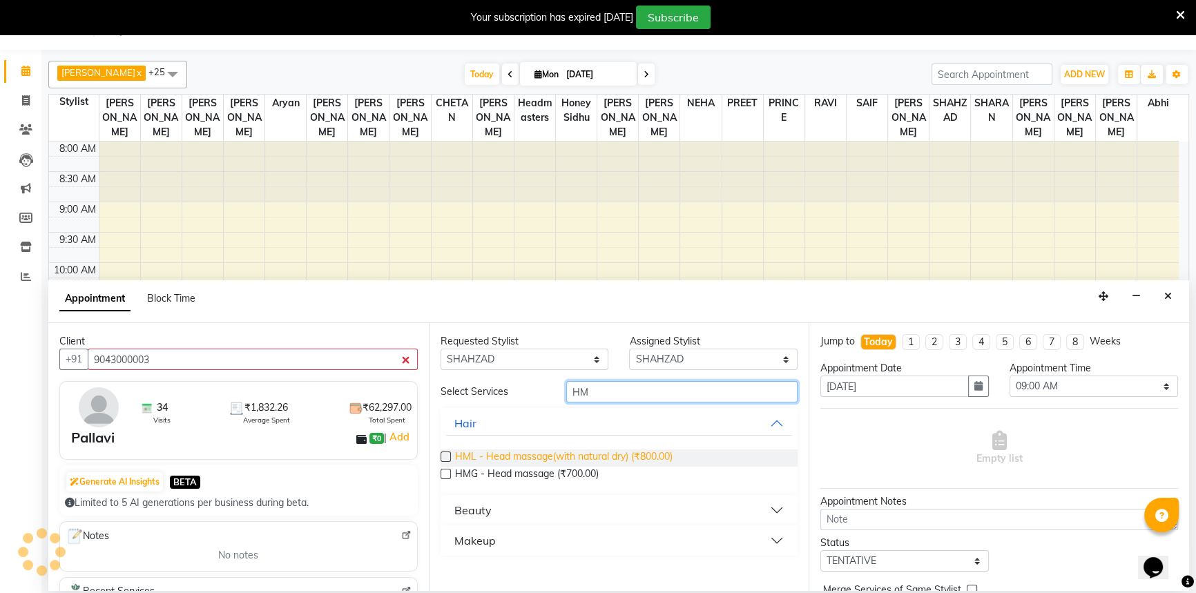
type input "HM"
click at [555, 456] on span "HML - Head massage(with natural dry) (₹800.00)" at bounding box center [564, 458] width 218 height 17
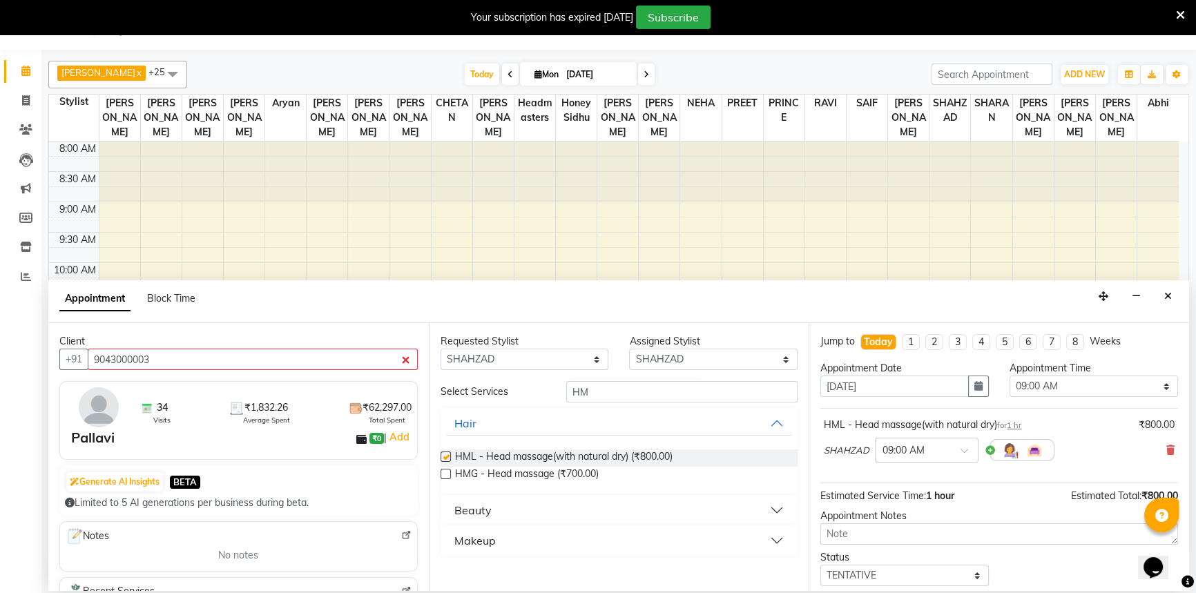
checkbox input "false"
drag, startPoint x: 613, startPoint y: 395, endPoint x: 510, endPoint y: 395, distance: 103.6
click at [510, 395] on div "Select Services HM" at bounding box center [619, 391] width 378 height 21
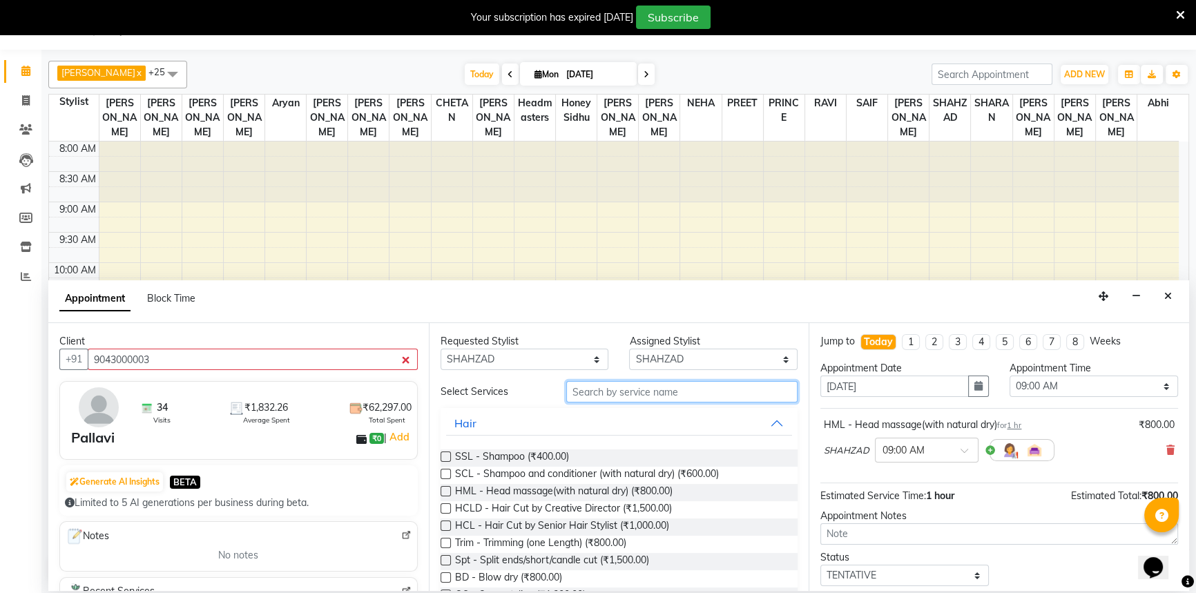
type input "C"
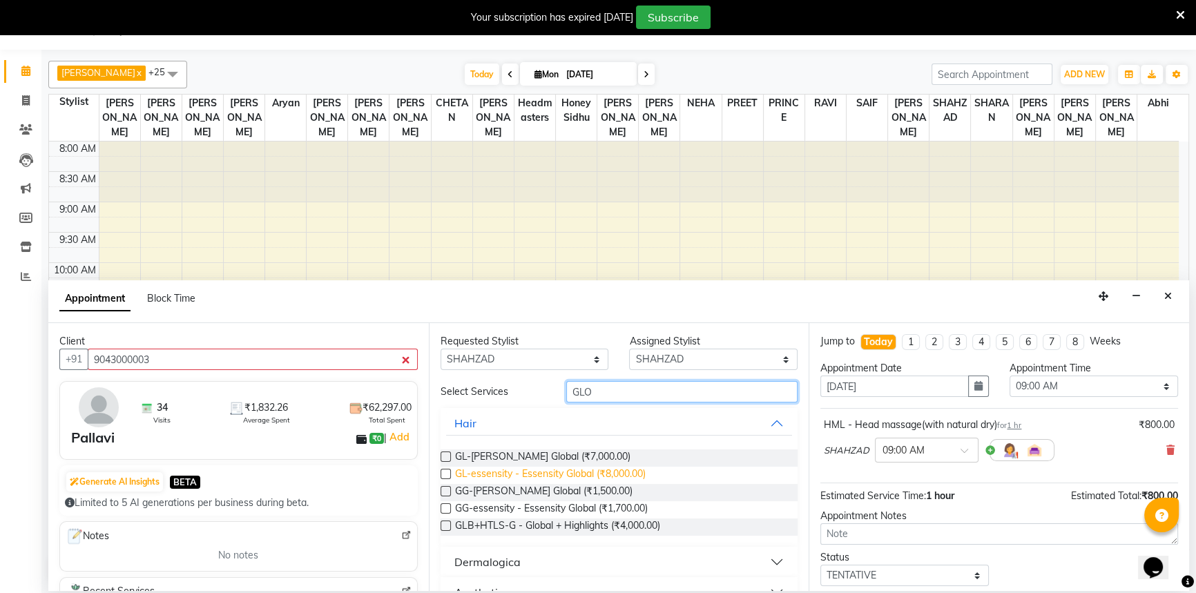
type input "GLO"
drag, startPoint x: 573, startPoint y: 470, endPoint x: 599, endPoint y: 469, distance: 26.3
click at [575, 469] on span "GL-essensity - Essensity Global (₹8,000.00)" at bounding box center [550, 475] width 191 height 17
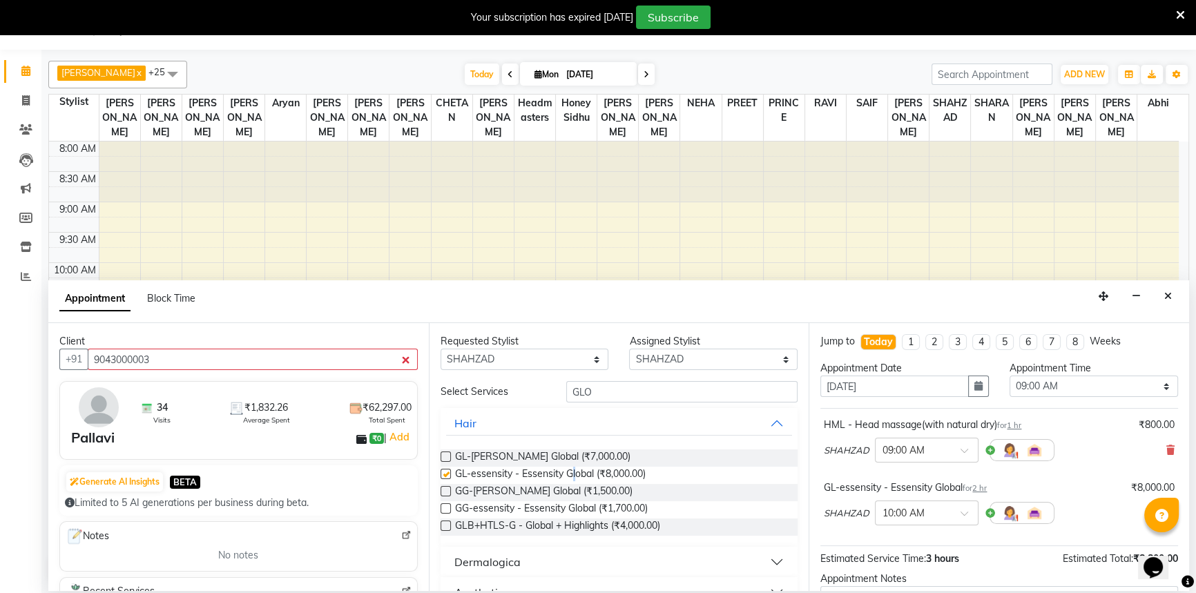
checkbox input "false"
click at [1148, 384] on select "Select 09:00 AM 09:15 AM 09:30 AM 09:45 AM 10:00 AM 10:15 AM 10:30 AM 10:45 AM …" at bounding box center [1094, 386] width 169 height 21
select select "885"
click at [1010, 376] on select "Select 09:00 AM 09:15 AM 09:30 AM 09:45 AM 10:00 AM 10:15 AM 10:30 AM 10:45 AM …" at bounding box center [1094, 386] width 169 height 21
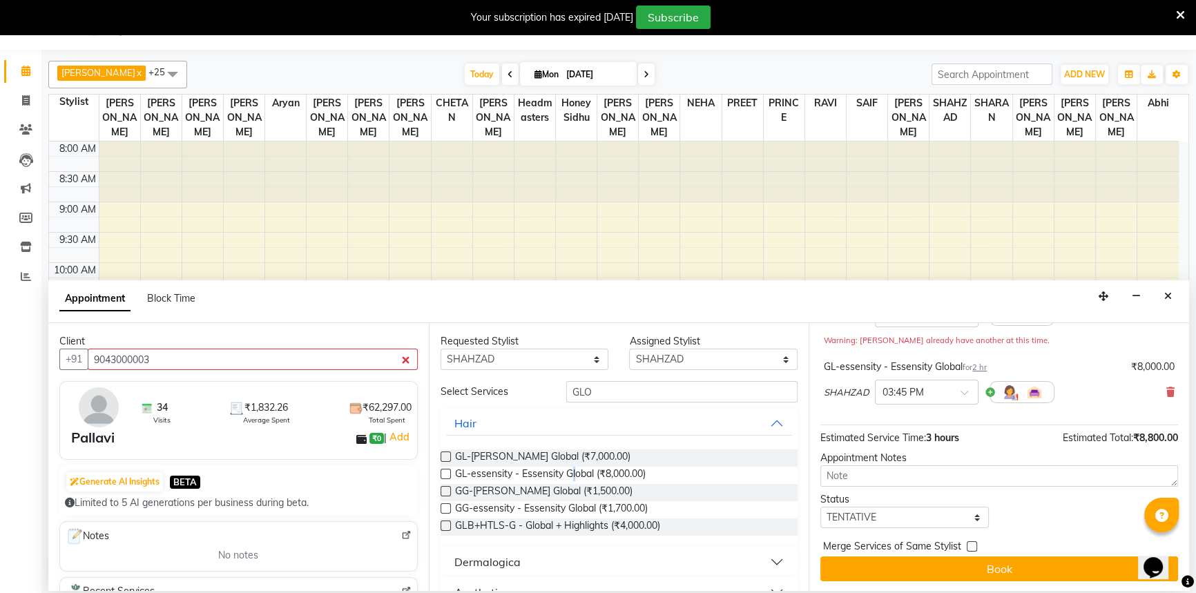
scroll to position [136, 0]
drag, startPoint x: 864, startPoint y: 521, endPoint x: 869, endPoint y: 506, distance: 15.5
click at [863, 516] on select "Select TENTATIVE CONFIRM CHECK-IN UPCOMING" at bounding box center [904, 516] width 169 height 21
select select "check-in"
click at [820, 506] on select "Select TENTATIVE CONFIRM CHECK-IN UPCOMING" at bounding box center [904, 516] width 169 height 21
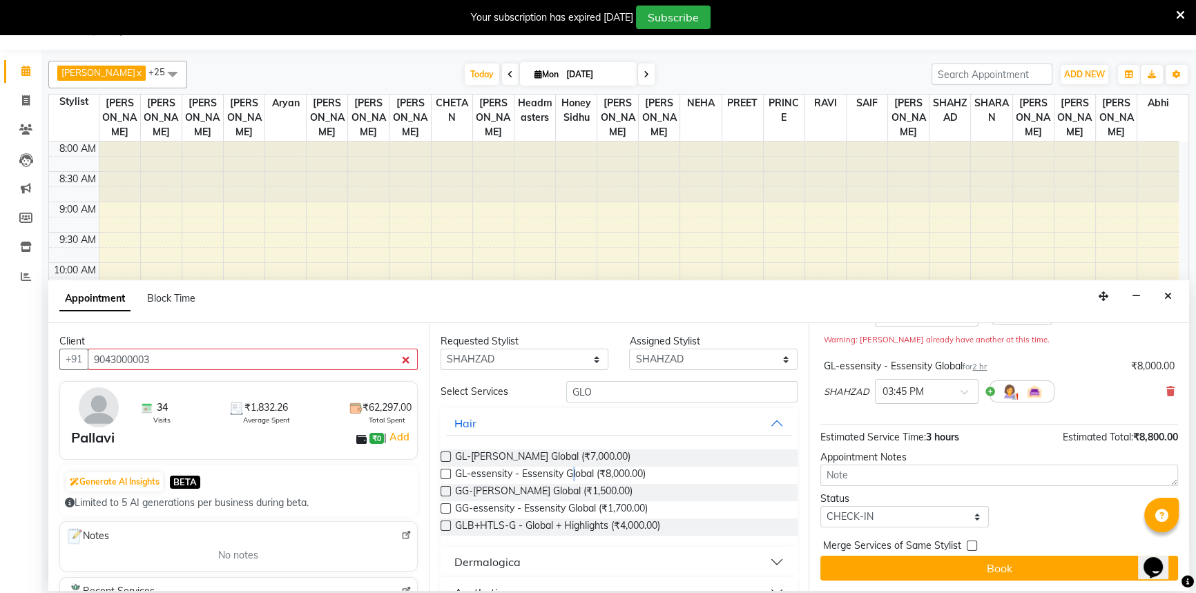
drag, startPoint x: 999, startPoint y: 572, endPoint x: 1010, endPoint y: 558, distance: 17.7
click at [1001, 572] on button "Book" at bounding box center [999, 568] width 358 height 25
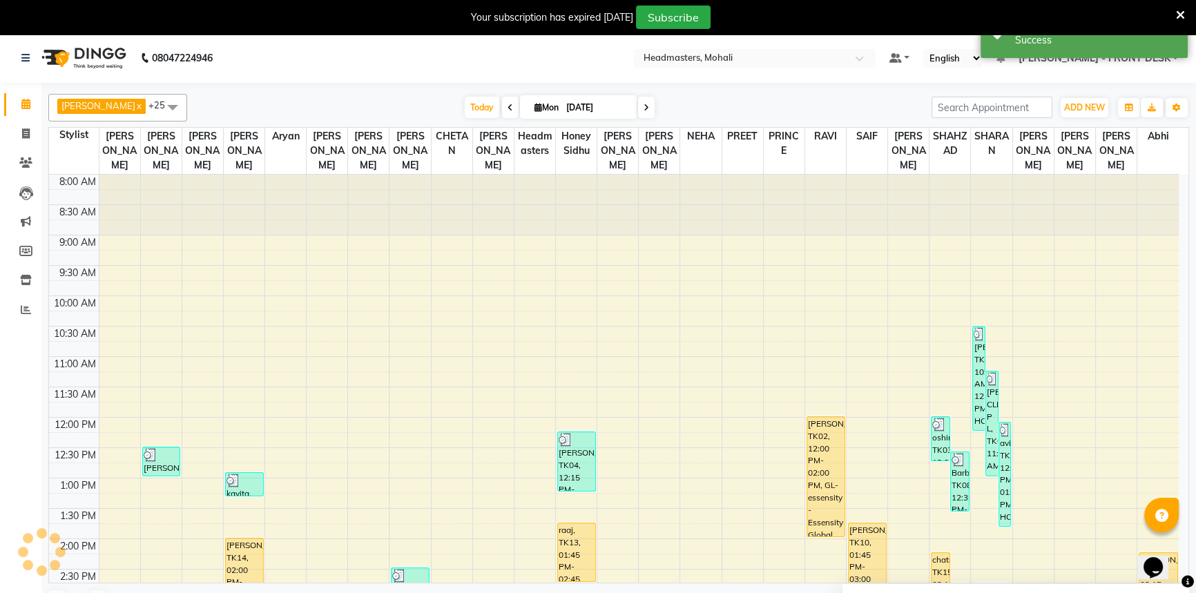
scroll to position [0, 0]
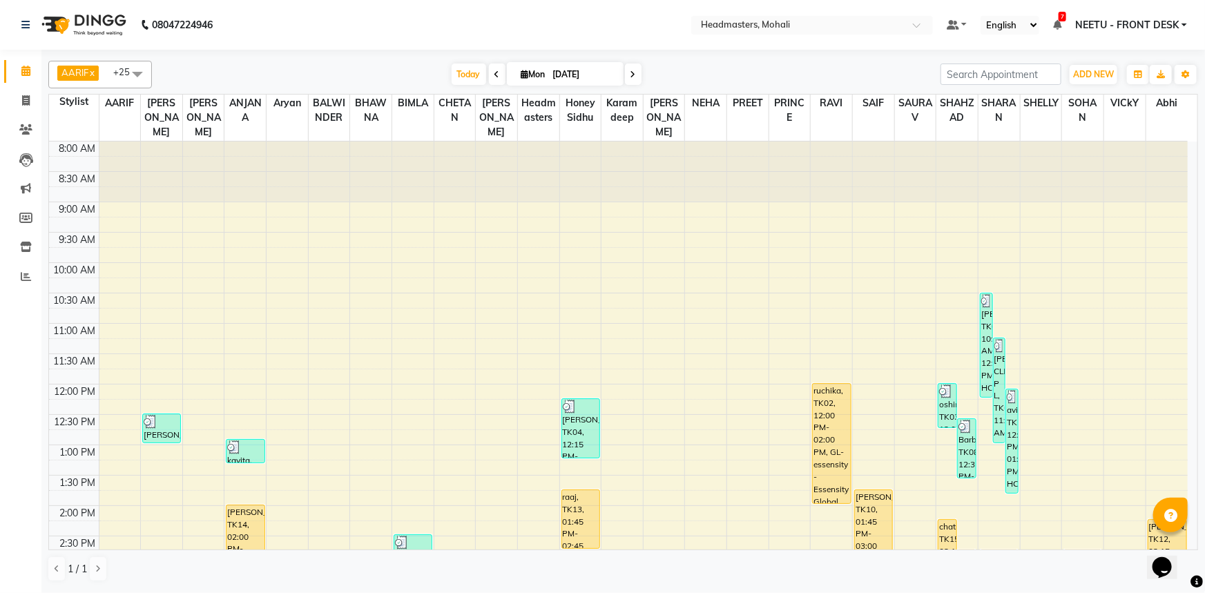
click at [501, 72] on div "[DATE] [DATE]" at bounding box center [546, 74] width 193 height 21
click at [497, 77] on span at bounding box center [497, 74] width 17 height 21
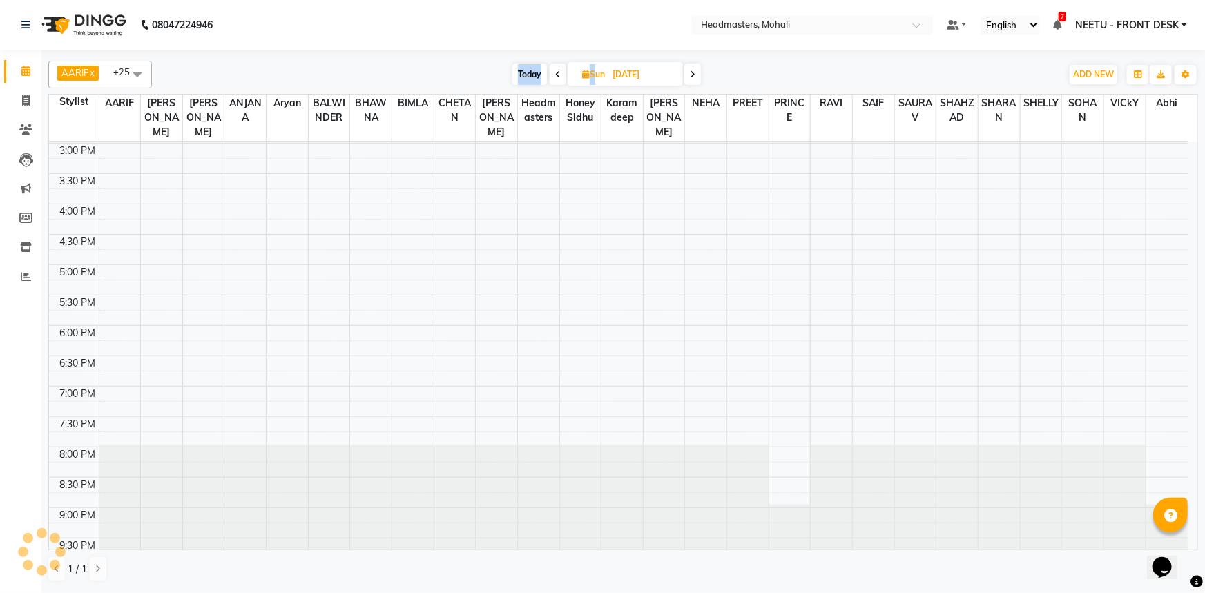
click at [497, 78] on div "[DATE] [DATE]" at bounding box center [607, 74] width 896 height 21
click at [557, 74] on icon at bounding box center [558, 74] width 6 height 8
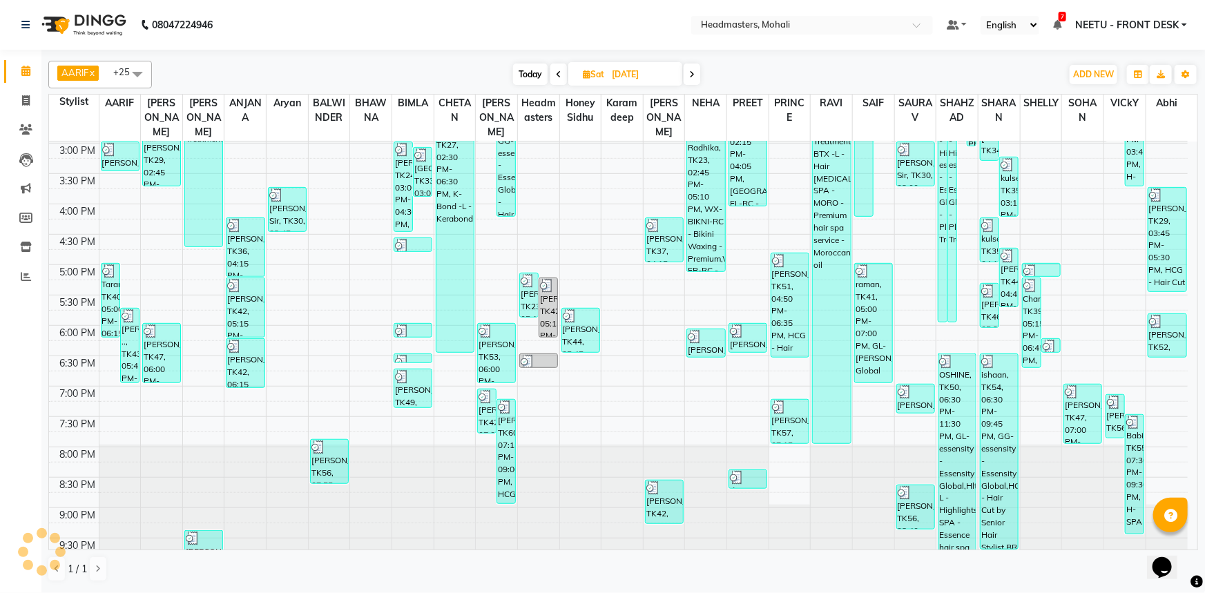
click at [558, 79] on span at bounding box center [558, 74] width 17 height 21
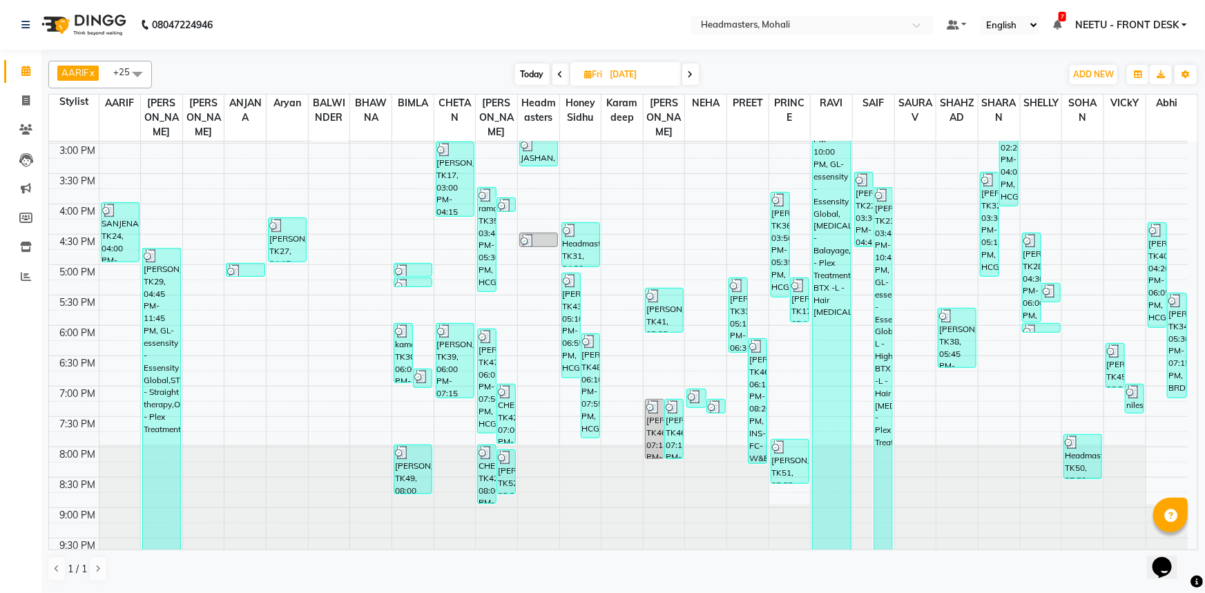
drag, startPoint x: 560, startPoint y: 79, endPoint x: 560, endPoint y: 87, distance: 8.3
click at [560, 79] on span at bounding box center [560, 74] width 17 height 21
type input "[DATE]"
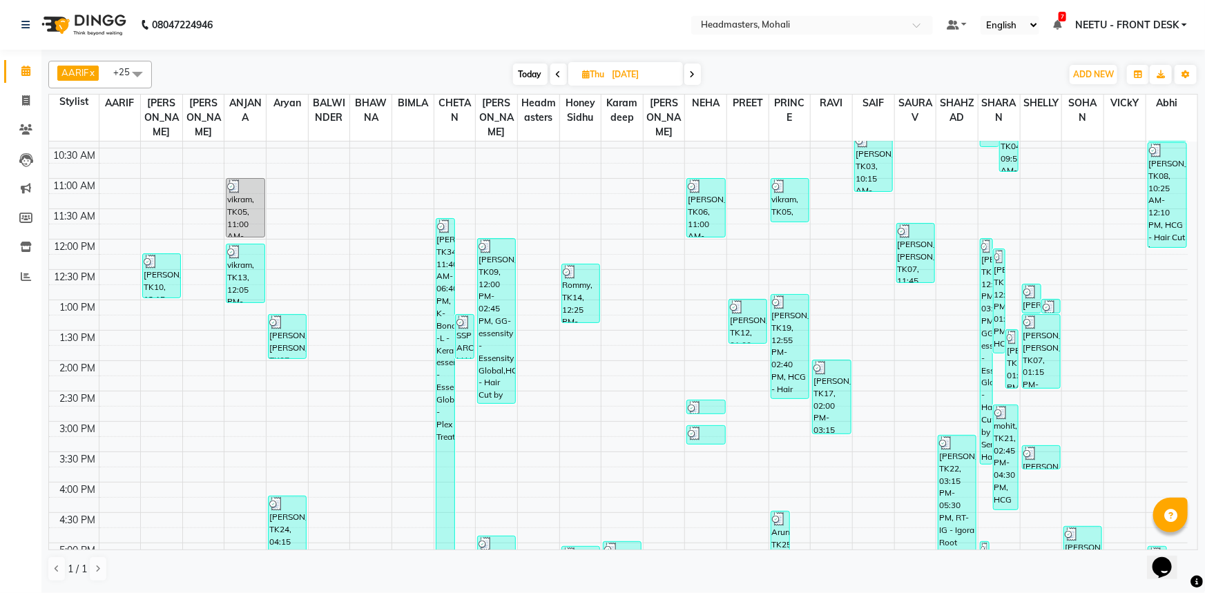
scroll to position [110, 0]
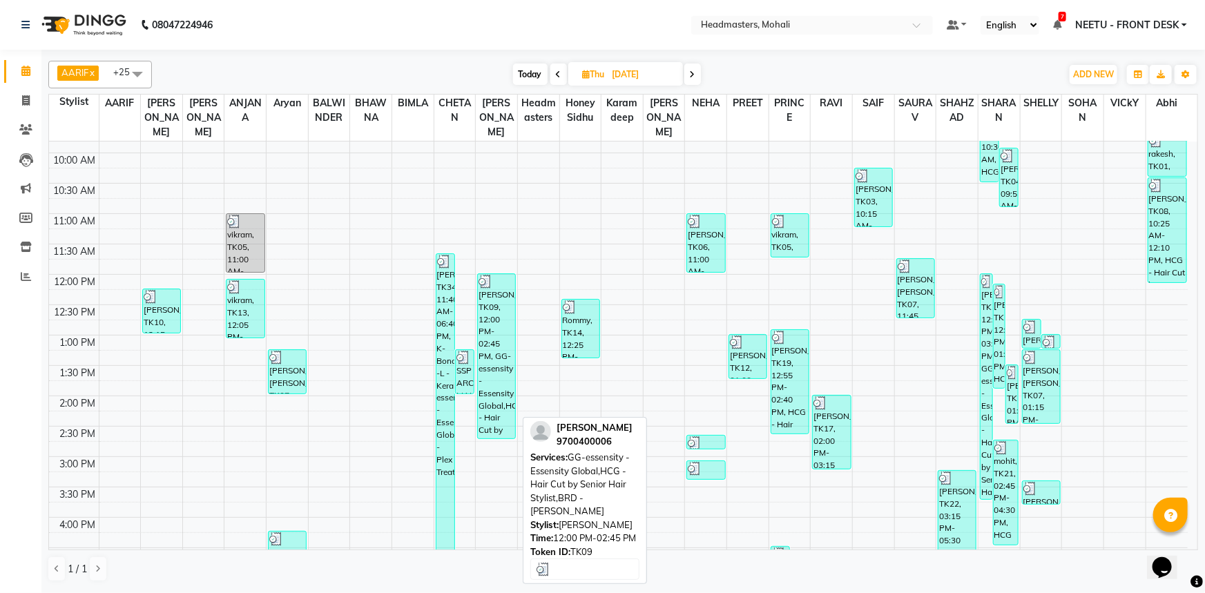
click at [500, 314] on div "[PERSON_NAME], TK09, 12:00 PM-02:45 PM, GG-essensity - Essensity Global,HCG - H…" at bounding box center [496, 356] width 37 height 164
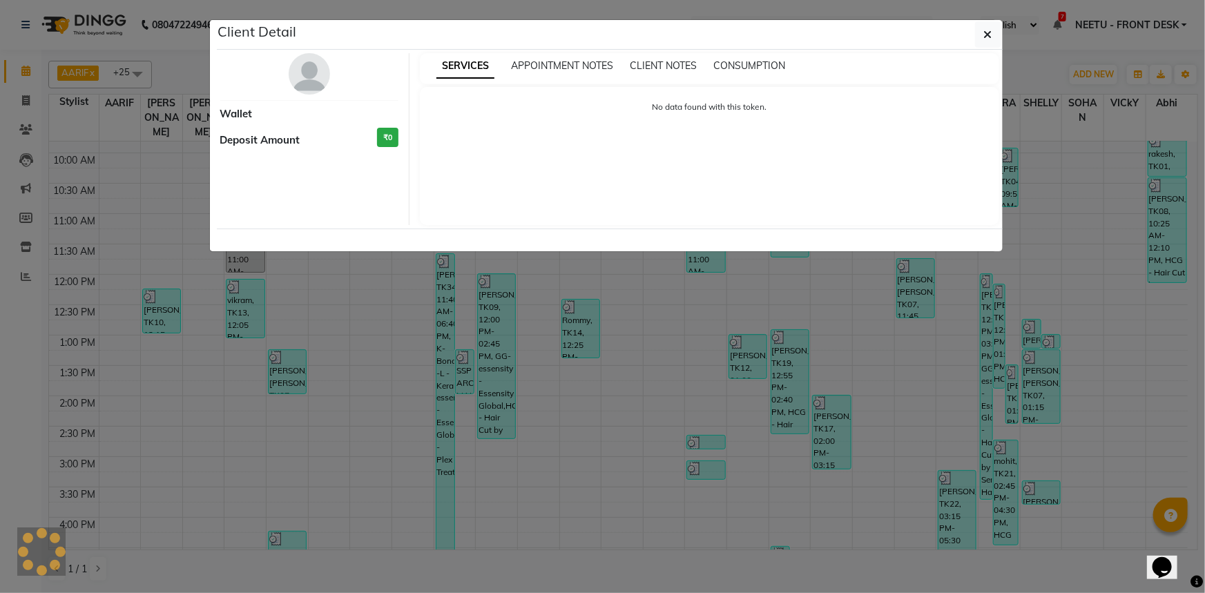
select select "3"
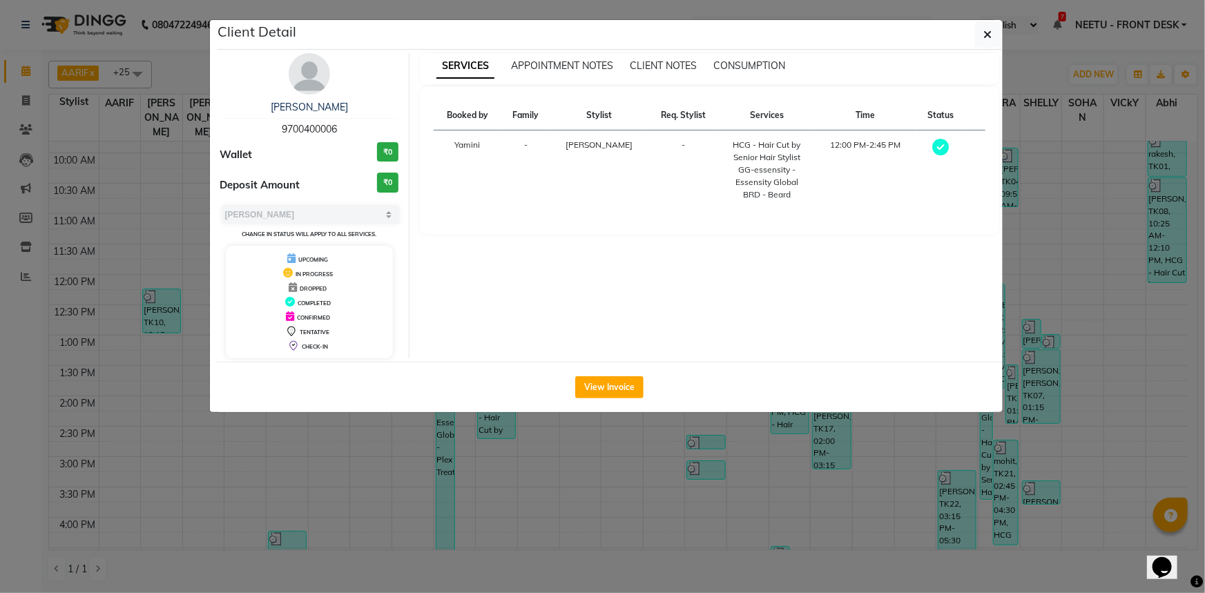
drag, startPoint x: 250, startPoint y: 124, endPoint x: 276, endPoint y: 112, distance: 29.0
click at [355, 126] on div "[PERSON_NAME] 9700400006" at bounding box center [309, 118] width 179 height 37
click at [82, 115] on ngb-modal-window "Client Detail [PERSON_NAME] 9700400006 Wallet ₹0 Deposit Amount ₹0 Select MARK …" at bounding box center [602, 296] width 1205 height 593
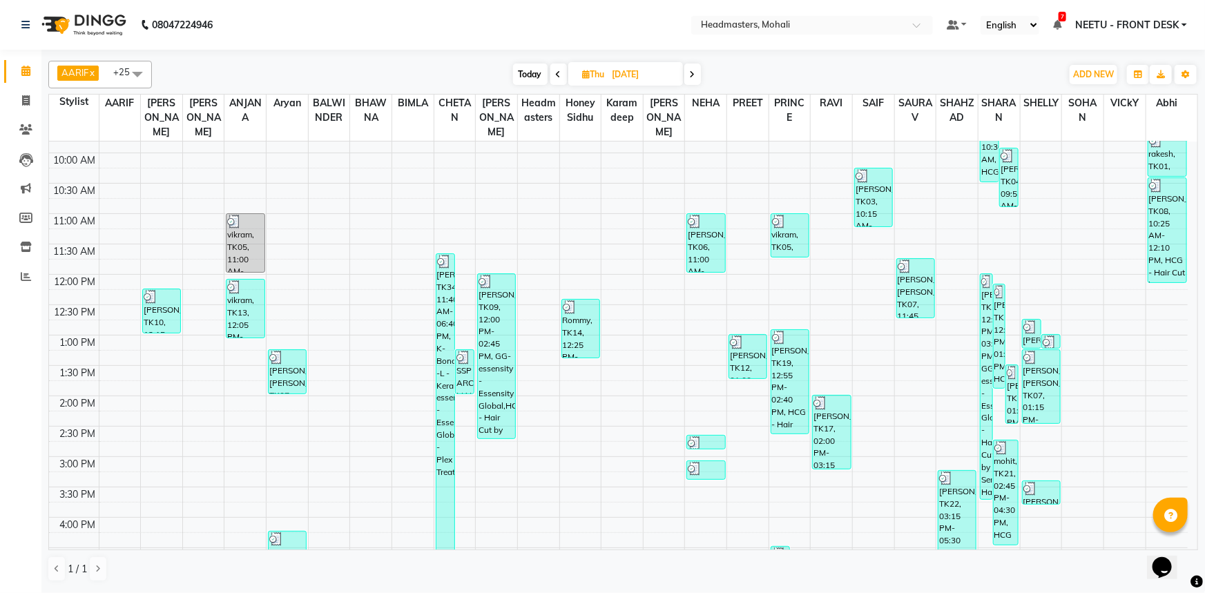
click at [522, 74] on span "Today" at bounding box center [530, 74] width 35 height 21
type input "[DATE]"
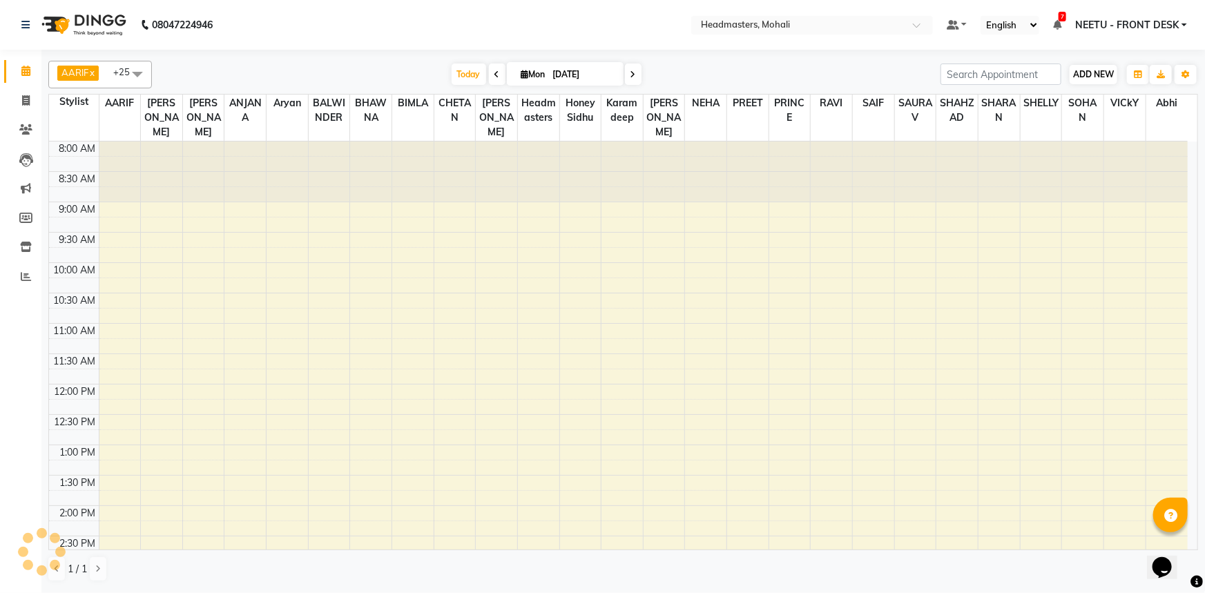
scroll to position [423, 0]
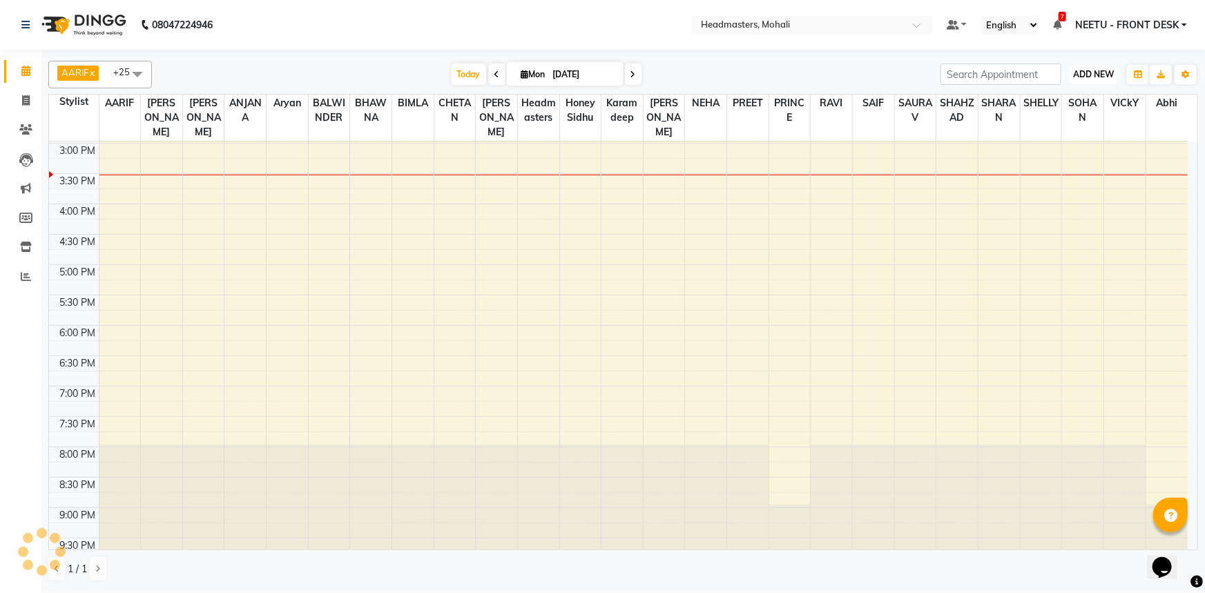
click at [1084, 79] on button "ADD NEW Toggle Dropdown" at bounding box center [1094, 74] width 48 height 19
drag, startPoint x: 1077, startPoint y: 99, endPoint x: 997, endPoint y: 122, distance: 83.3
click at [1076, 100] on button "Add Appointment" at bounding box center [1062, 101] width 109 height 18
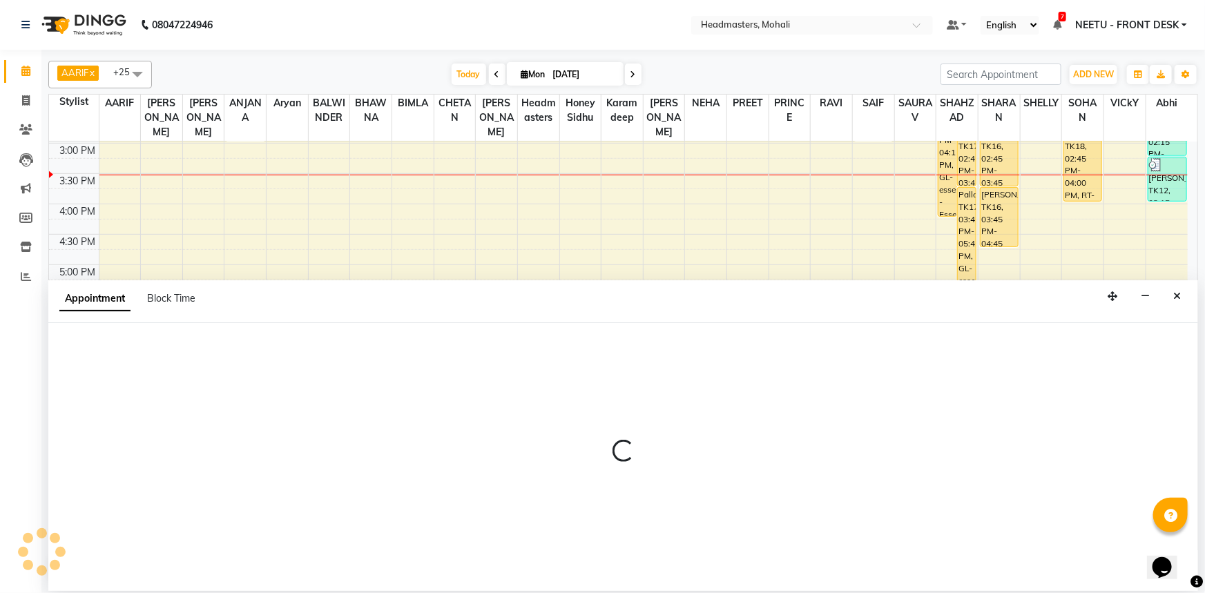
click at [126, 356] on div at bounding box center [623, 457] width 1150 height 268
select select "540"
select select "tentative"
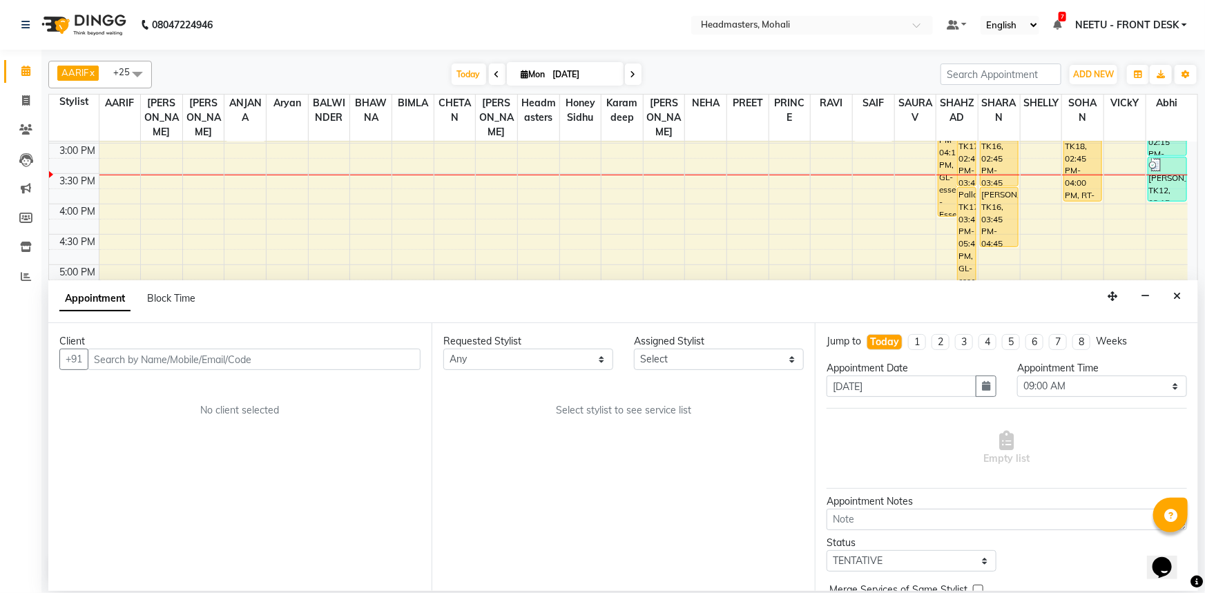
click at [126, 356] on input "text" at bounding box center [254, 359] width 333 height 21
click at [182, 360] on input "text" at bounding box center [254, 359] width 333 height 21
click at [181, 360] on input "text" at bounding box center [254, 359] width 333 height 21
click at [139, 351] on input "text" at bounding box center [254, 359] width 333 height 21
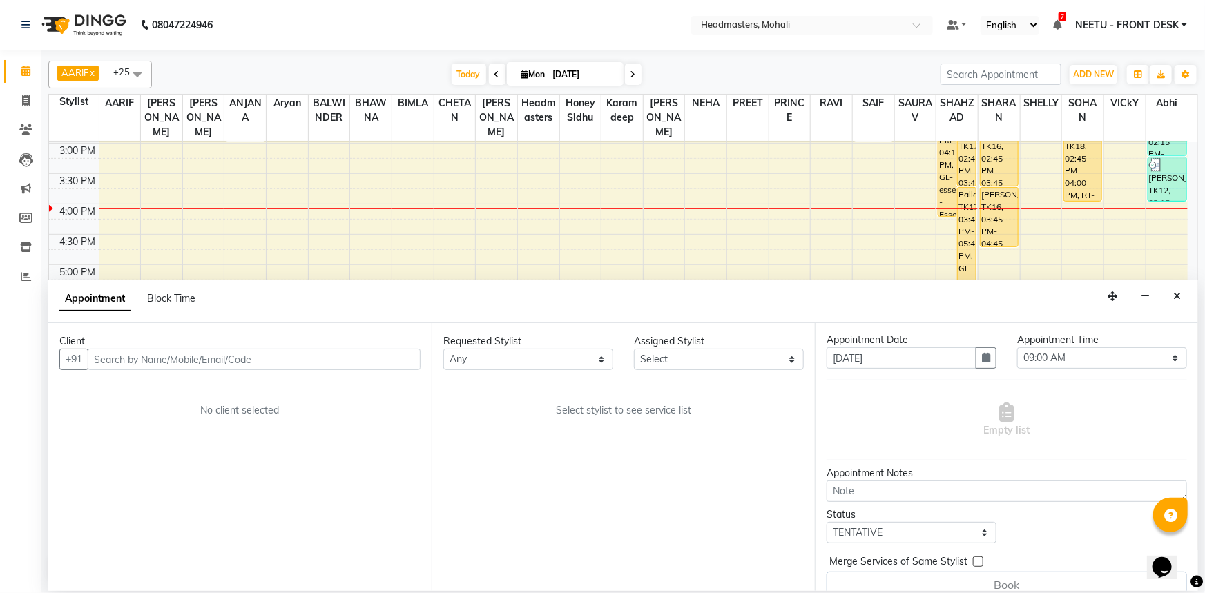
scroll to position [45, 0]
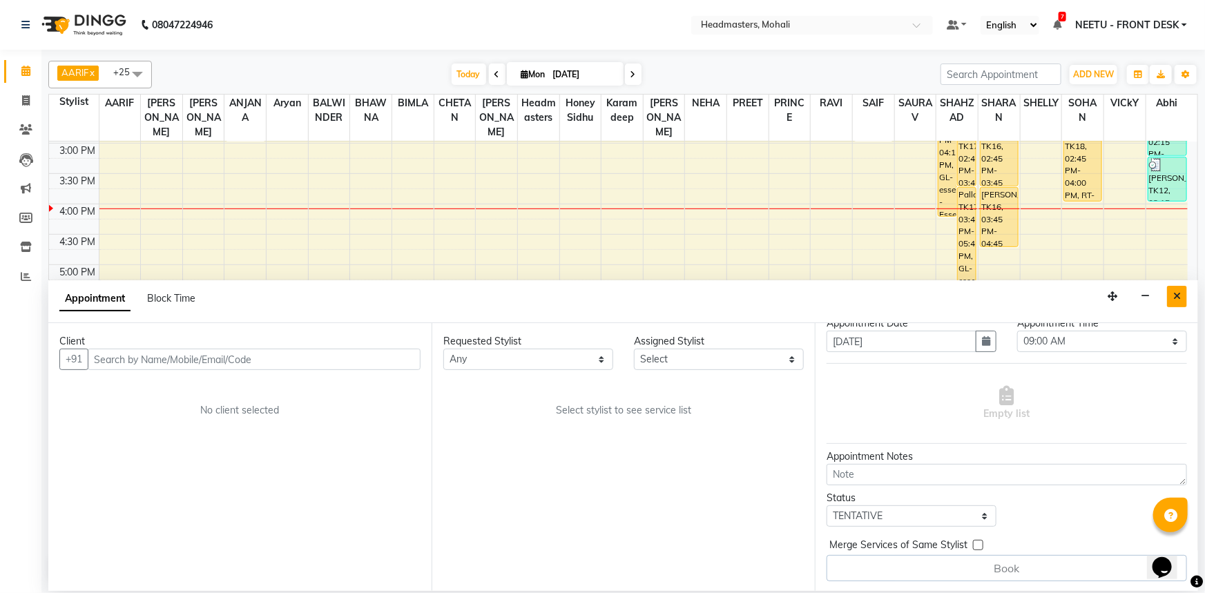
click at [1168, 304] on button "Close" at bounding box center [1177, 296] width 20 height 21
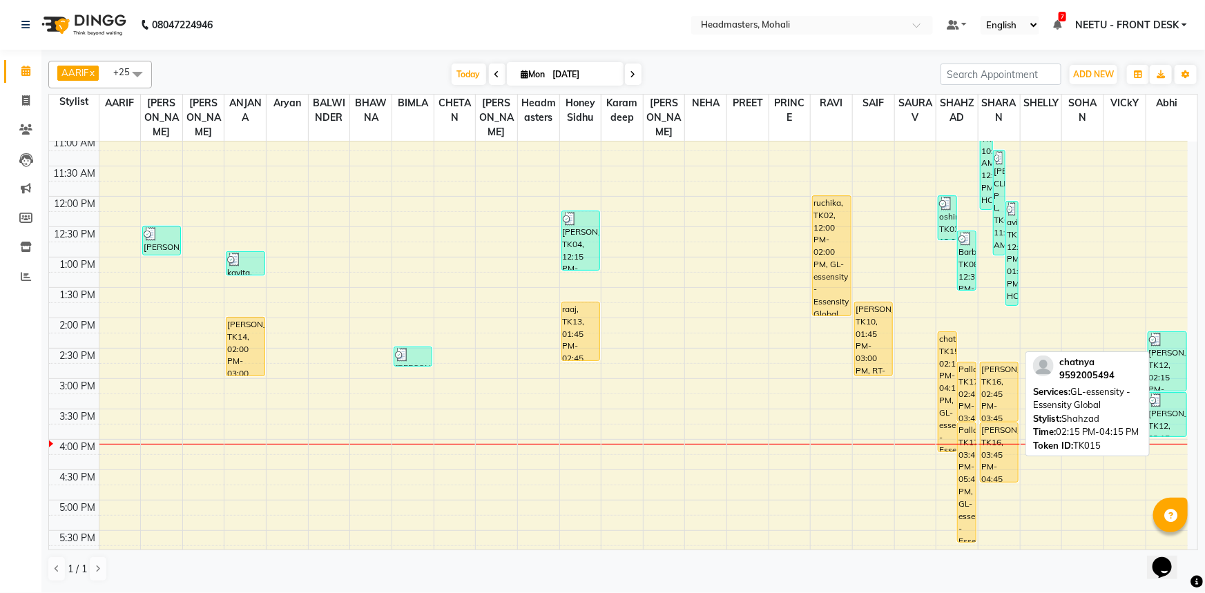
scroll to position [173, 0]
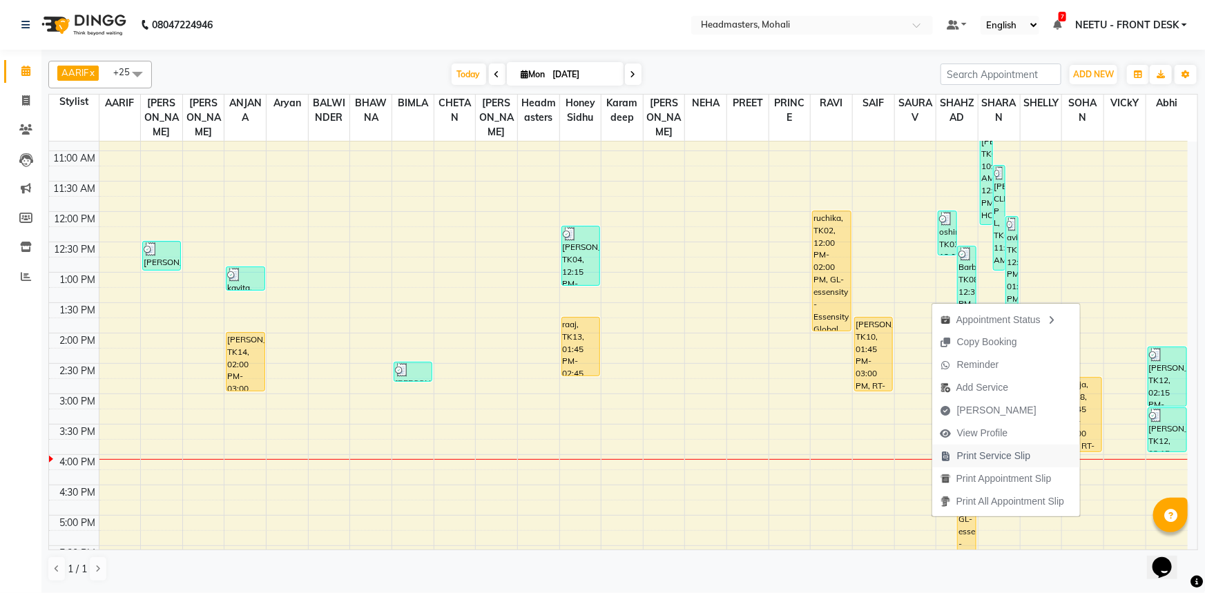
click at [997, 454] on span "Print Service Slip" at bounding box center [994, 456] width 74 height 15
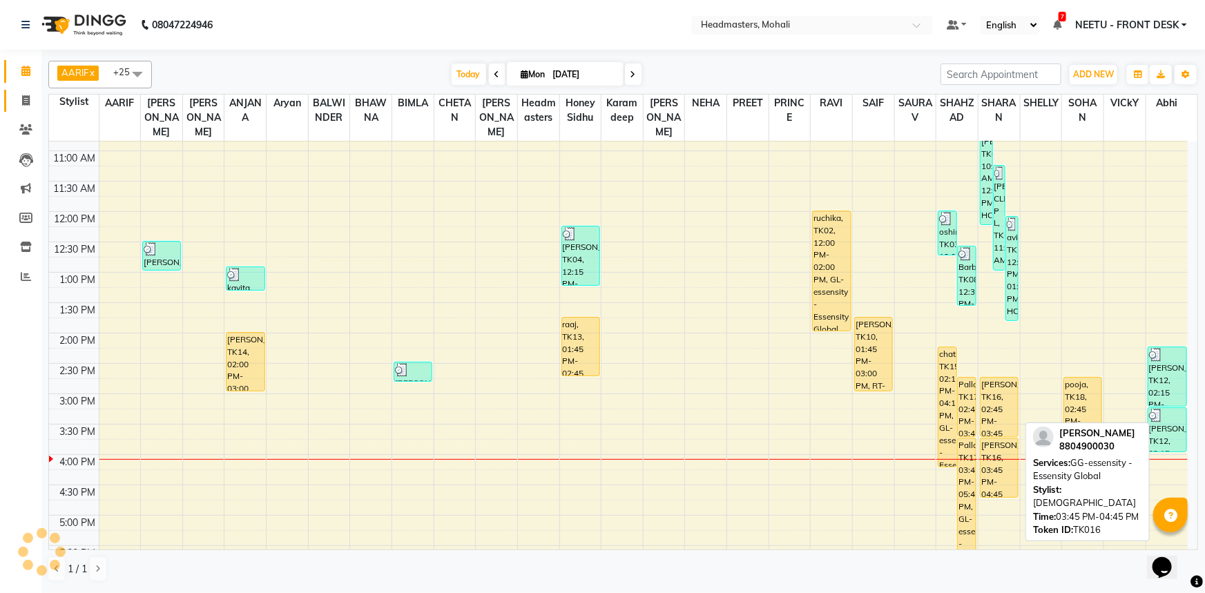
click at [17, 90] on link "Invoice" at bounding box center [20, 101] width 33 height 23
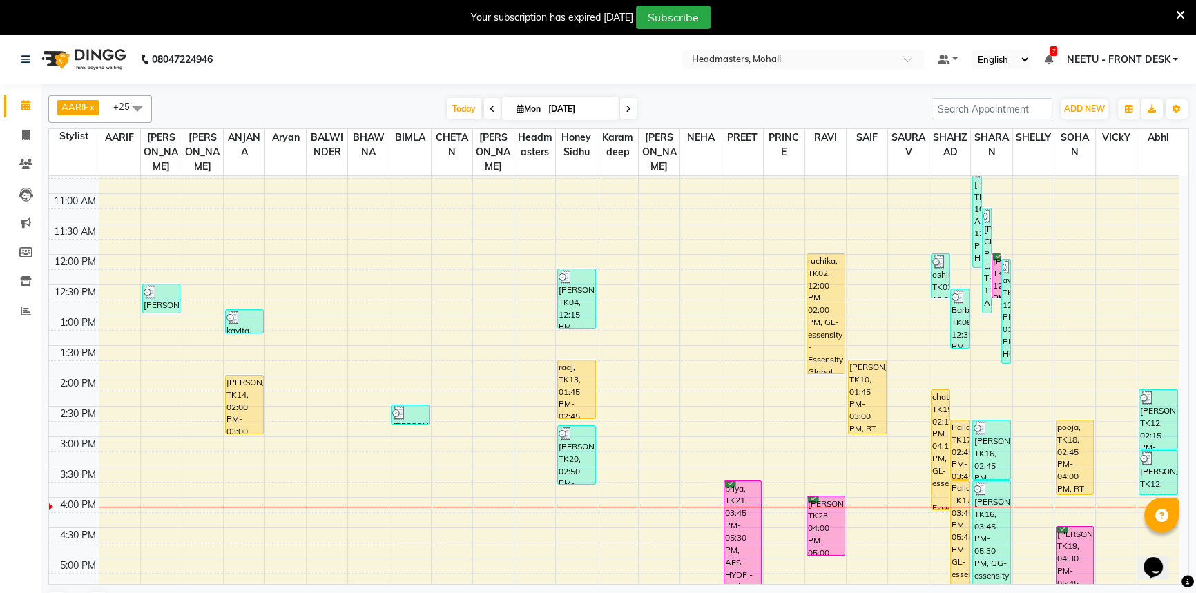
scroll to position [251, 0]
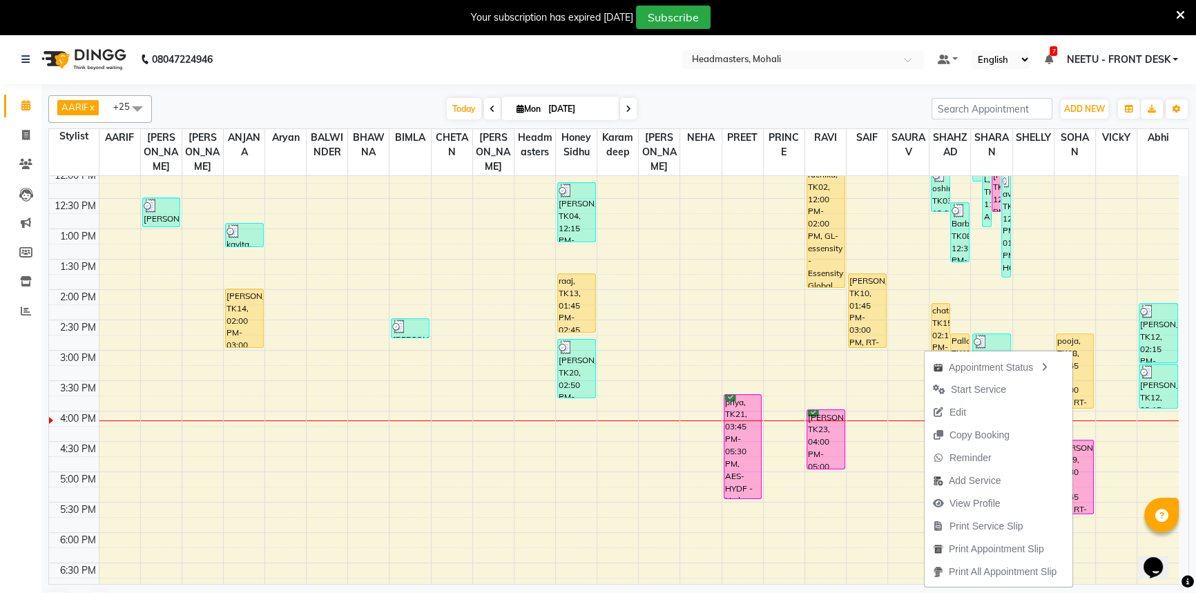
click at [962, 521] on span "Print Service Slip" at bounding box center [987, 526] width 74 height 15
click at [987, 530] on span "Print Service Slip" at bounding box center [984, 527] width 74 height 15
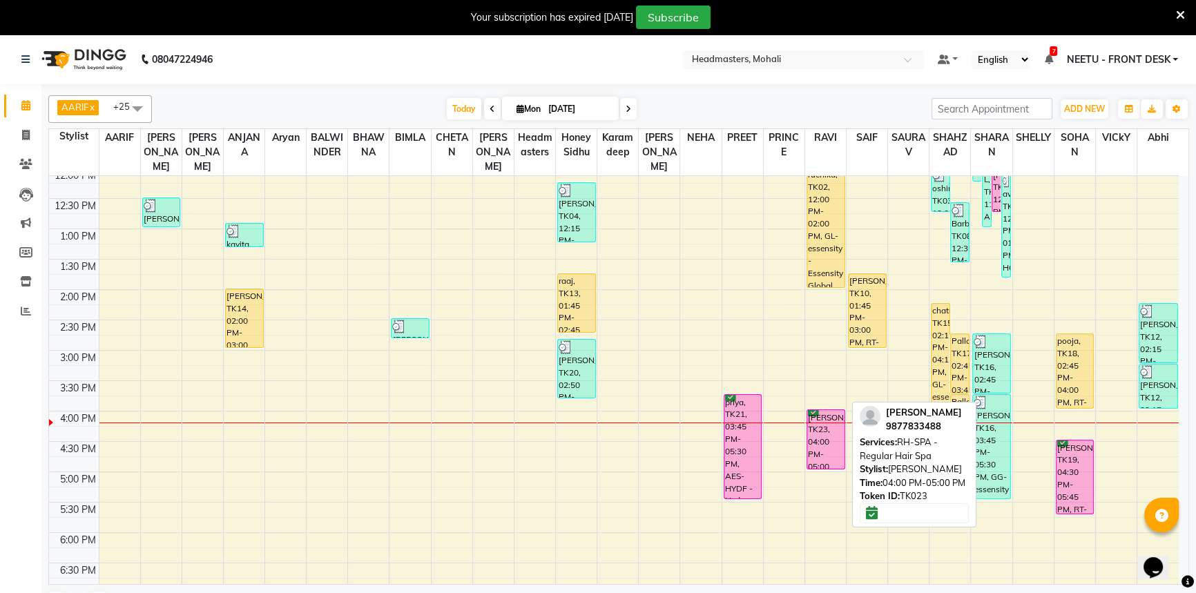
click at [838, 427] on div "[PERSON_NAME], TK23, 04:00 PM-05:00 PM, RH-SPA - Regular Hair Spa" at bounding box center [825, 439] width 37 height 59
select select "6"
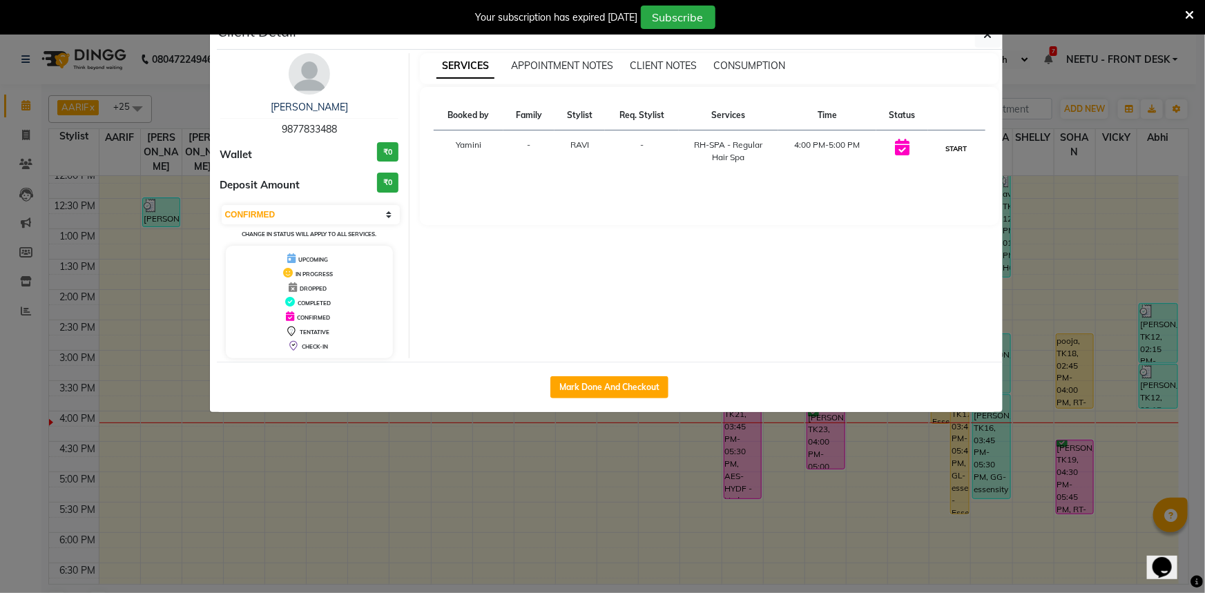
click at [960, 148] on button "START" at bounding box center [957, 148] width 28 height 17
click at [1129, 110] on ngb-modal-window "Client Detail [PERSON_NAME] 9877833488 Wallet ₹0 Deposit Amount ₹0 Select IN SE…" at bounding box center [602, 296] width 1205 height 593
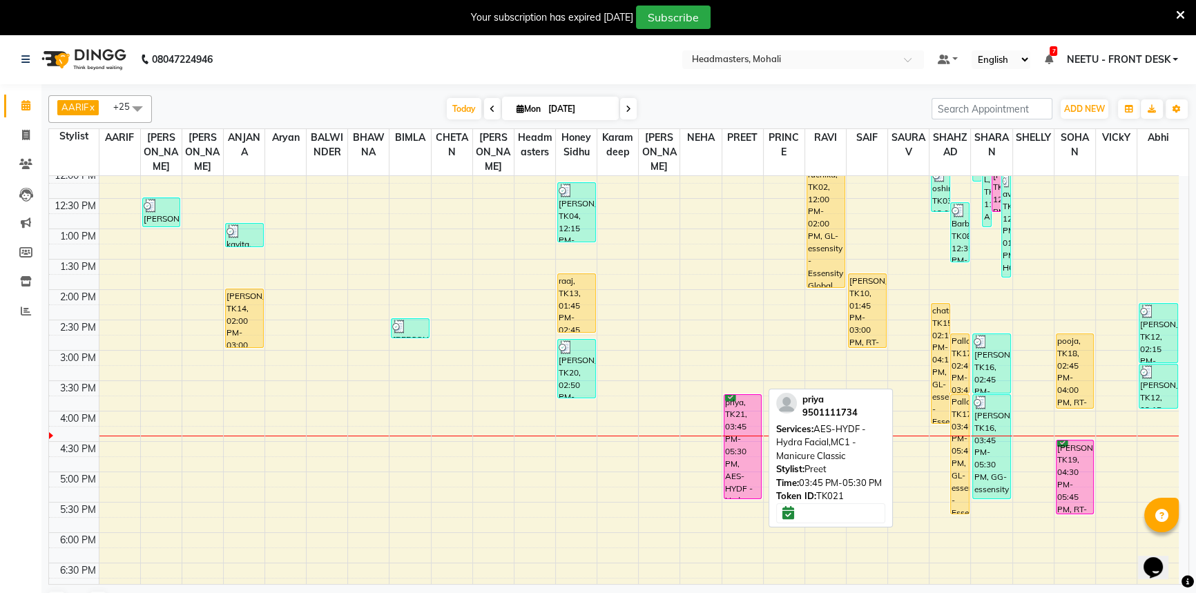
click at [732, 407] on div "priya, TK21, 03:45 PM-05:30 PM, AES-HYDF - Hydra Facial,MC1 - Manicure Classic" at bounding box center [742, 447] width 37 height 104
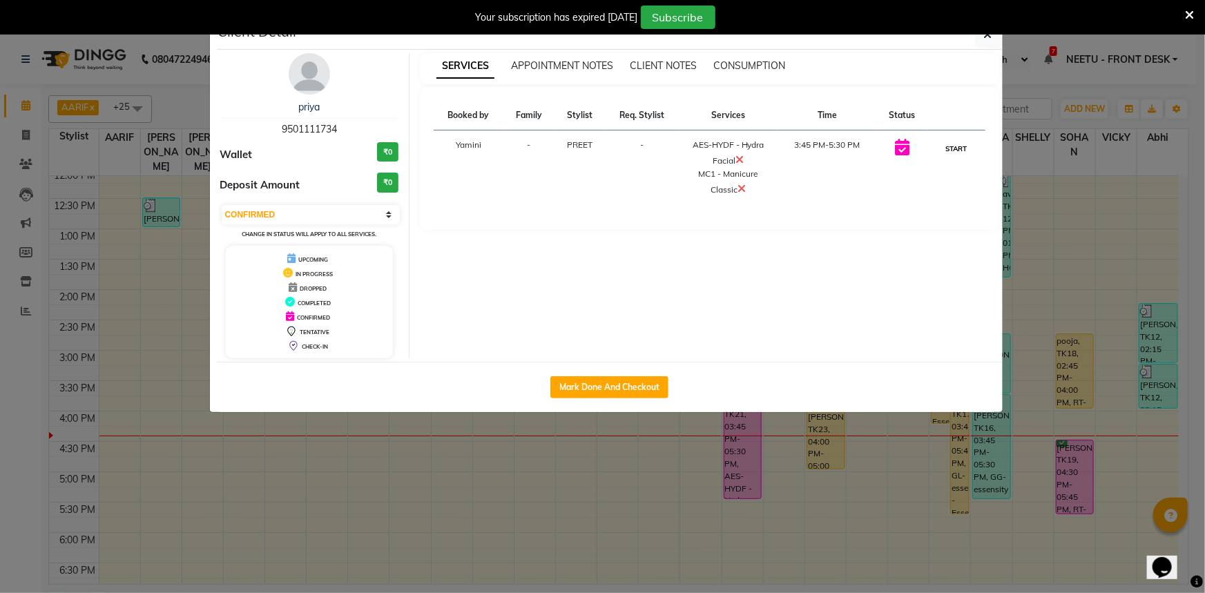
click at [951, 146] on button "START" at bounding box center [957, 148] width 28 height 17
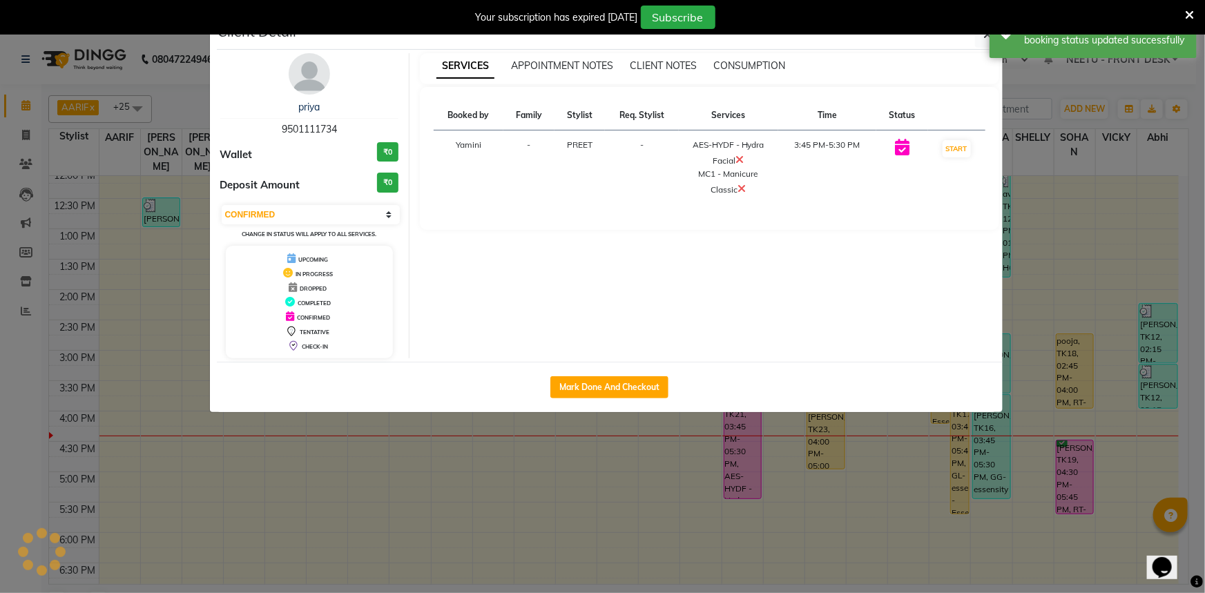
select select "1"
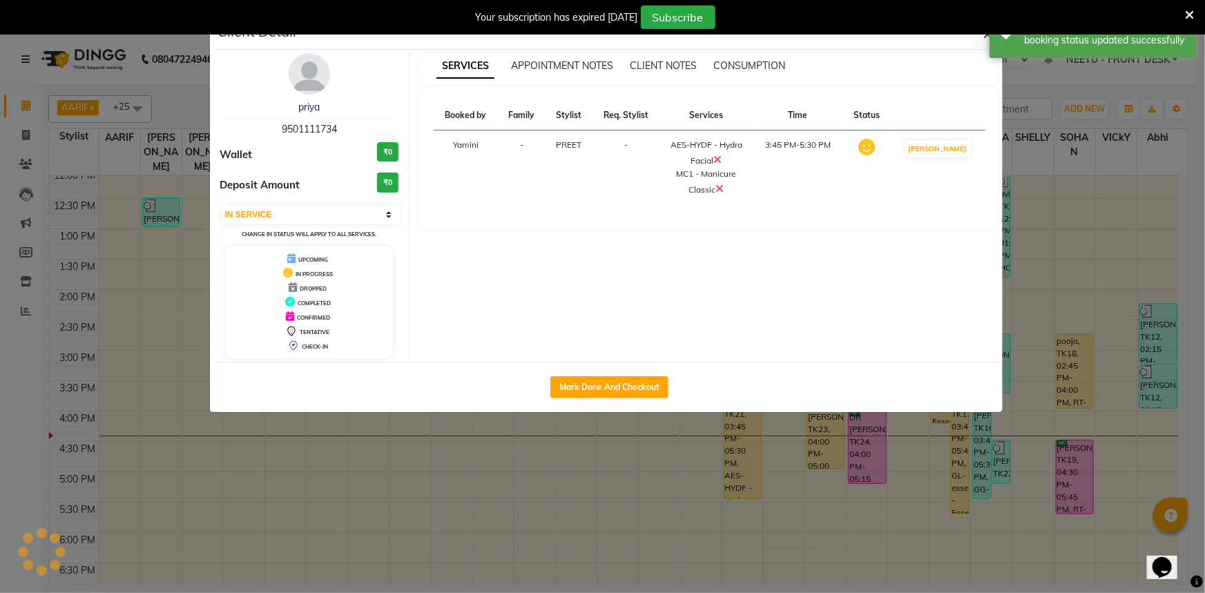
click at [1057, 110] on ngb-modal-window "Client Detail priya 9501111734 Wallet ₹0 Deposit Amount ₹0 Select IN SERVICE CO…" at bounding box center [602, 296] width 1205 height 593
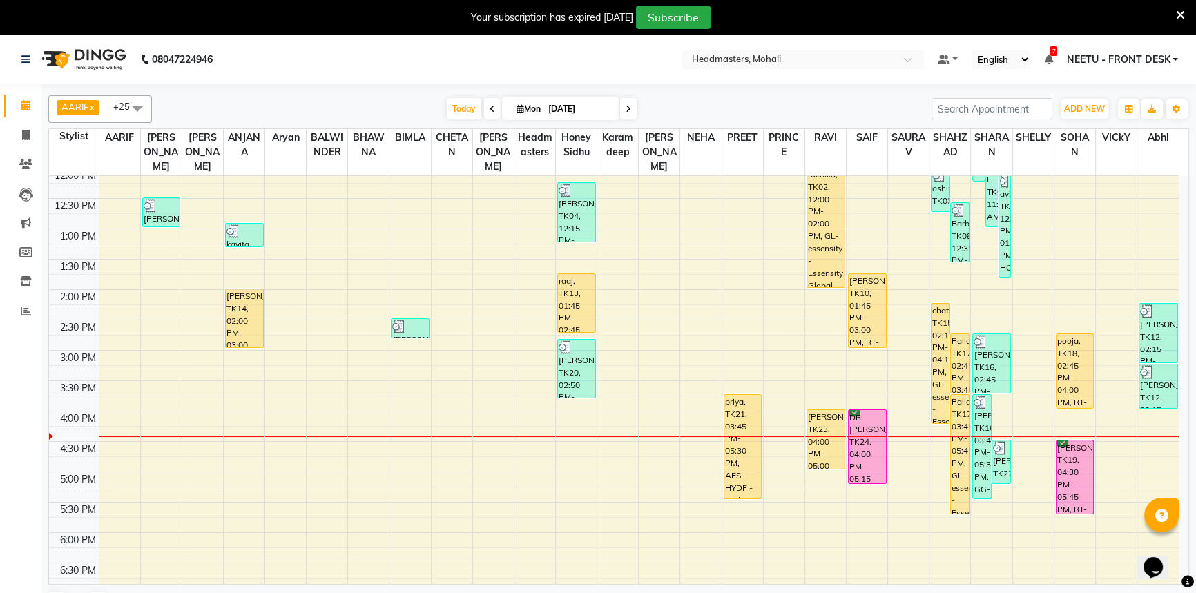
click at [296, 259] on tbody "8:00 AM 8:30 AM 9:00 AM 9:30 AM 10:00 AM 10:30 AM 11:00 AM 11:30 AM 12:00 PM 12…" at bounding box center [614, 350] width 1130 height 850
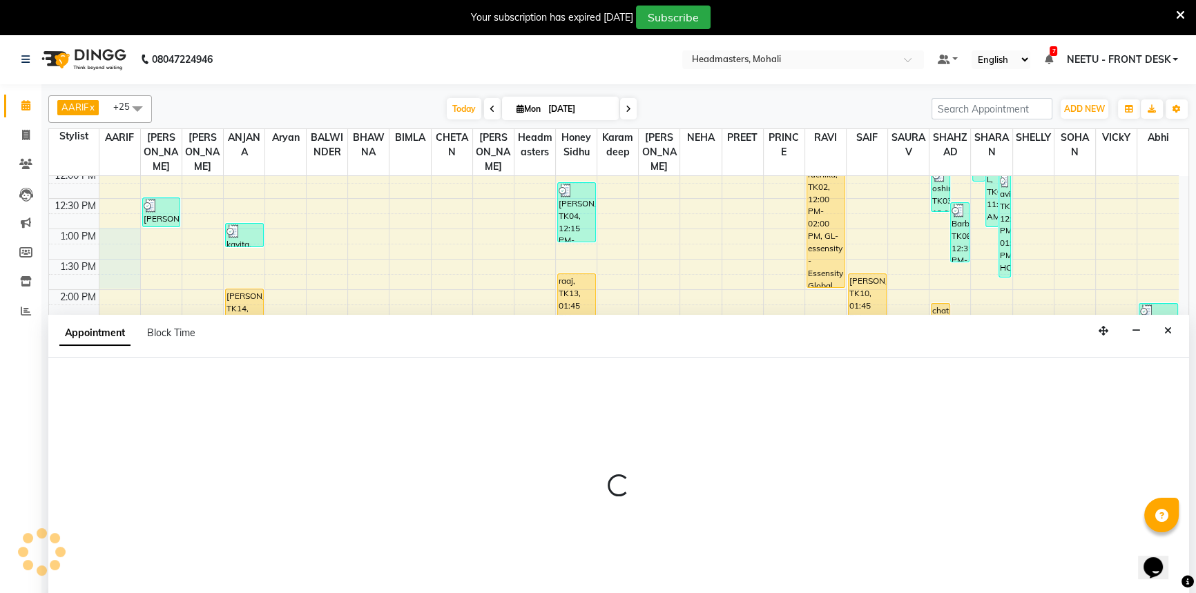
scroll to position [35, 0]
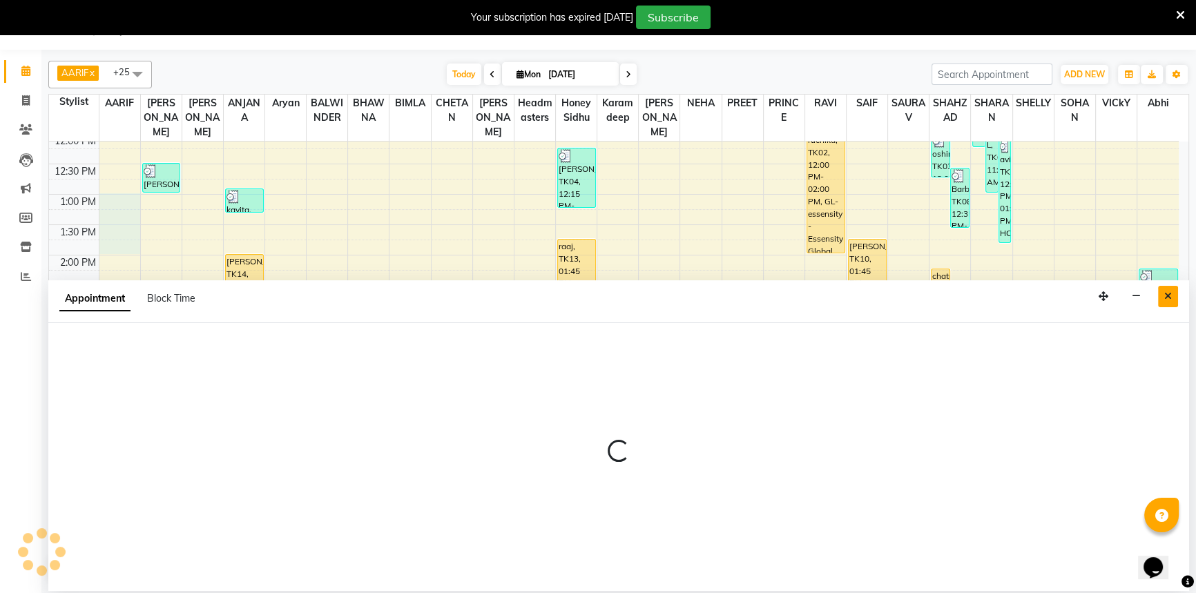
select select "51118"
select select "tentative"
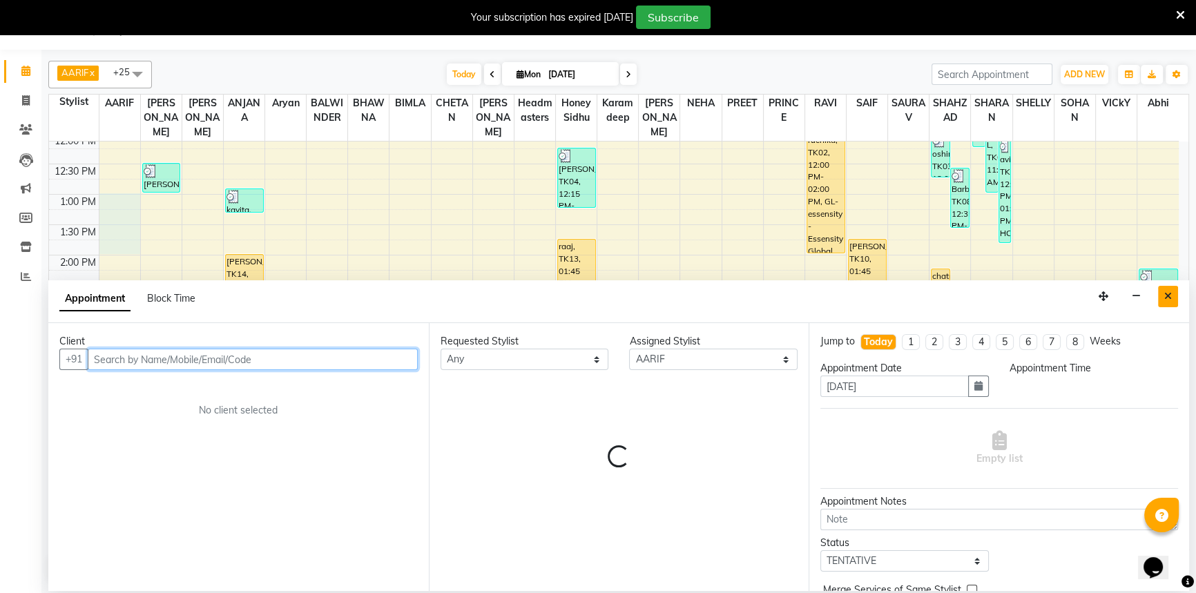
select select "780"
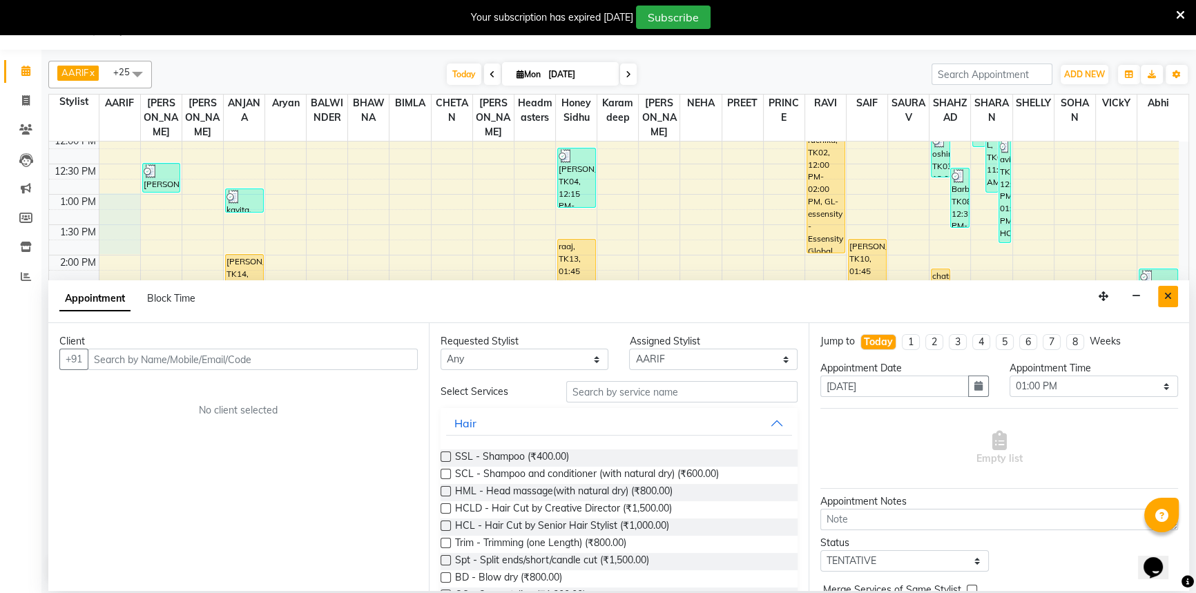
click at [1166, 300] on icon "Close" at bounding box center [1168, 296] width 8 height 10
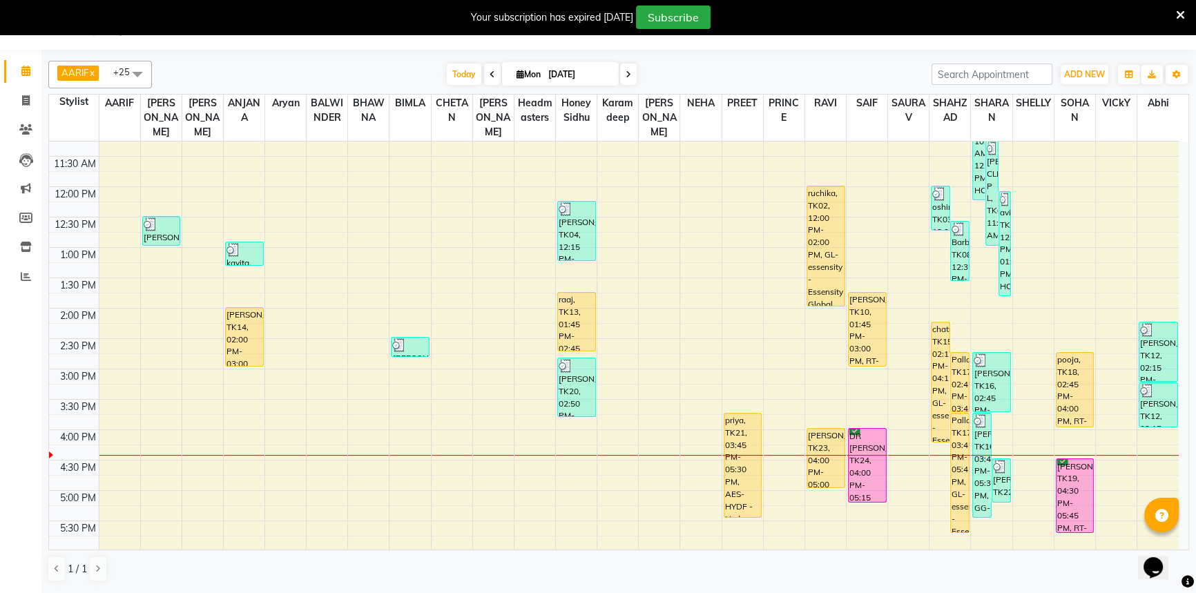
scroll to position [376, 0]
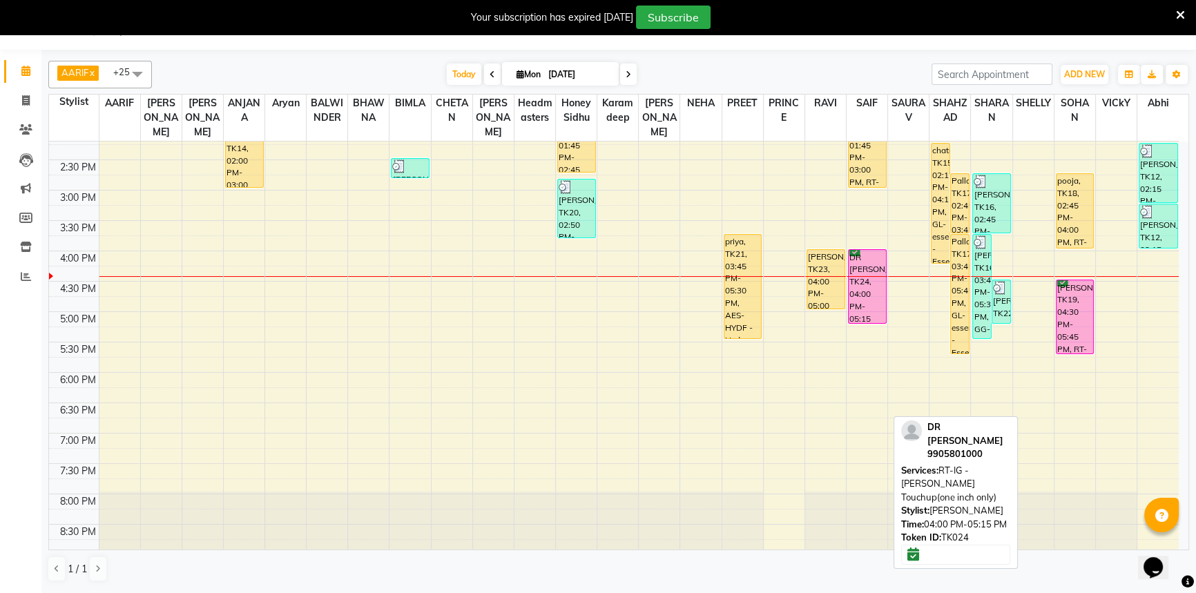
click at [872, 301] on div "DR [PERSON_NAME], TK24, 04:00 PM-05:15 PM, RT-IG - [PERSON_NAME] Touchup(one in…" at bounding box center [867, 286] width 37 height 73
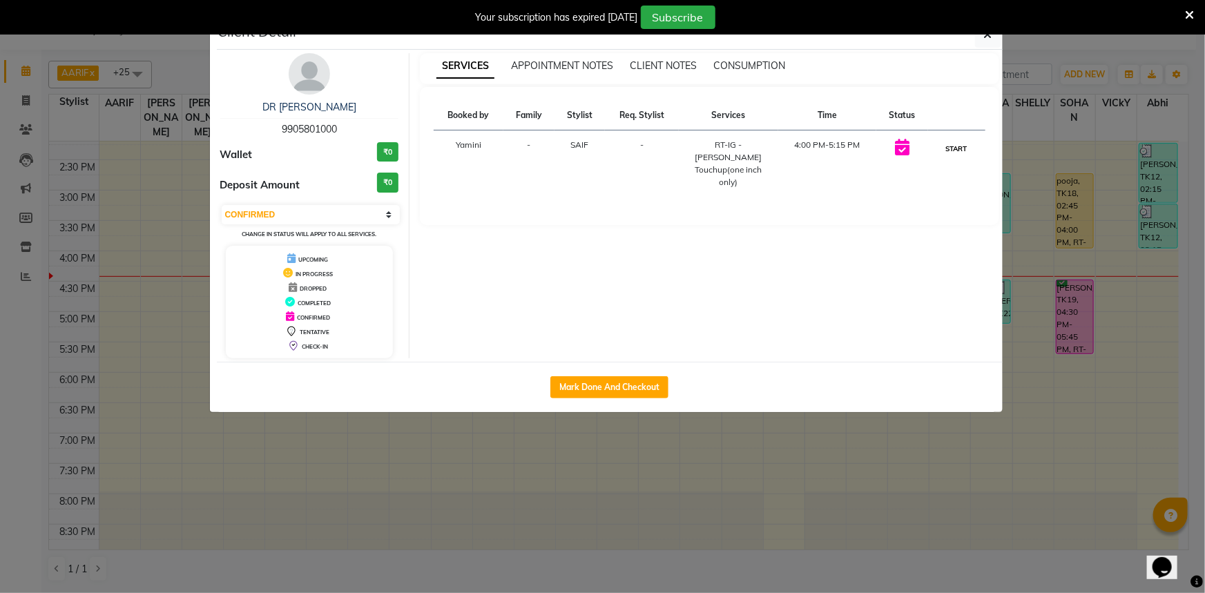
click at [949, 149] on button "START" at bounding box center [957, 148] width 28 height 17
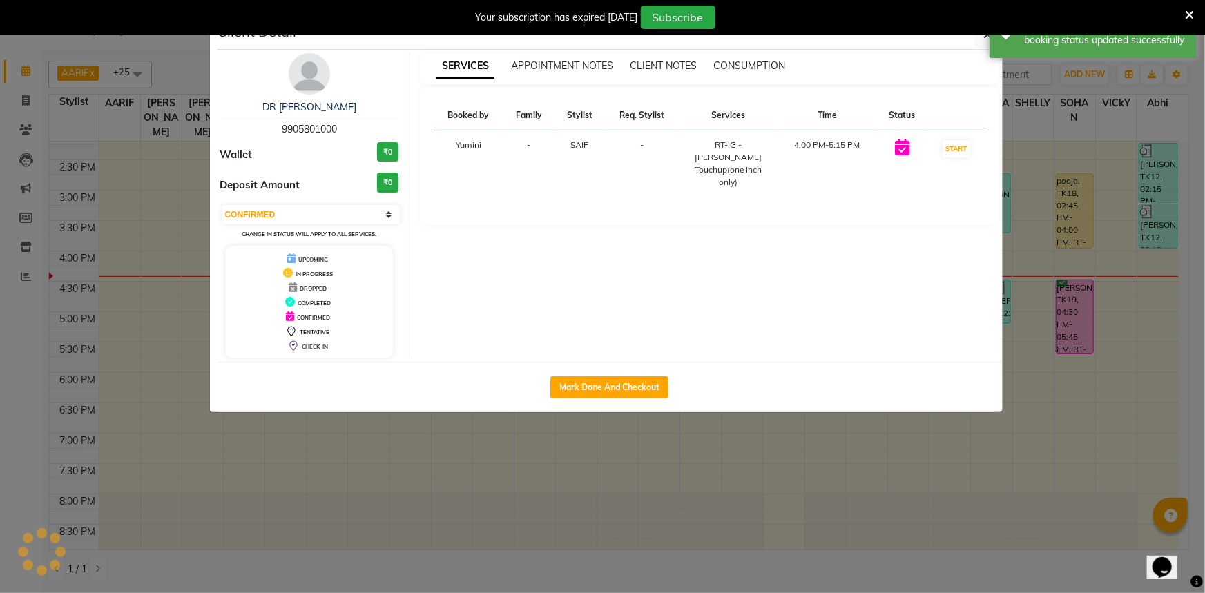
select select "1"
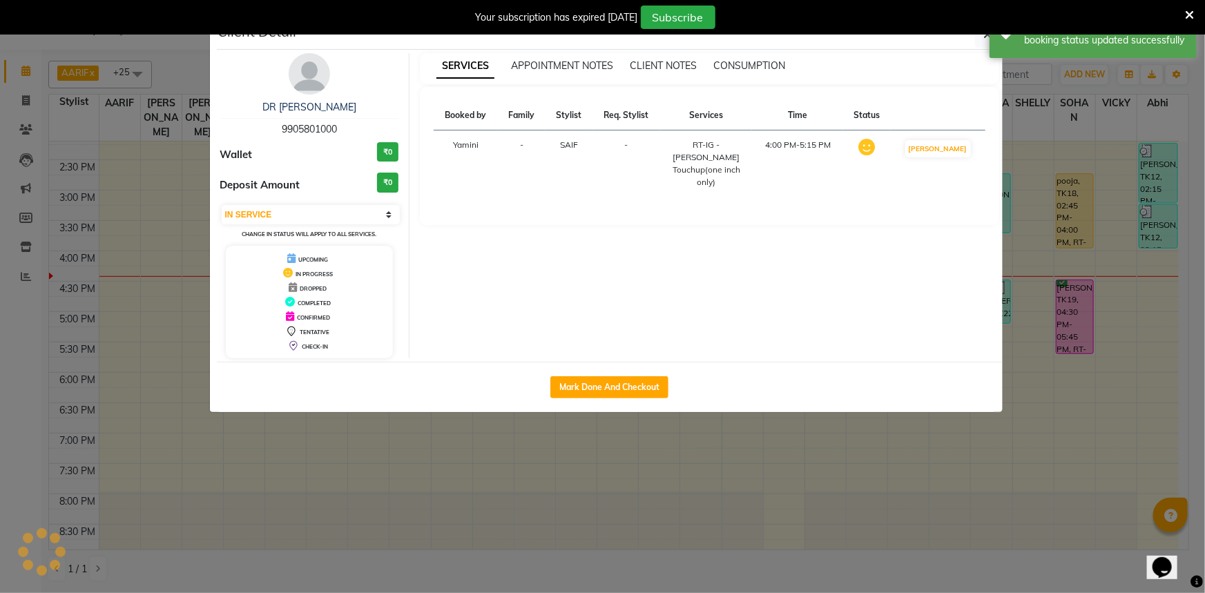
click at [1075, 122] on ngb-modal-window "Client Detail DR [PERSON_NAME] 9905801000 Wallet ₹0 Deposit Amount ₹0 Select IN…" at bounding box center [602, 296] width 1205 height 593
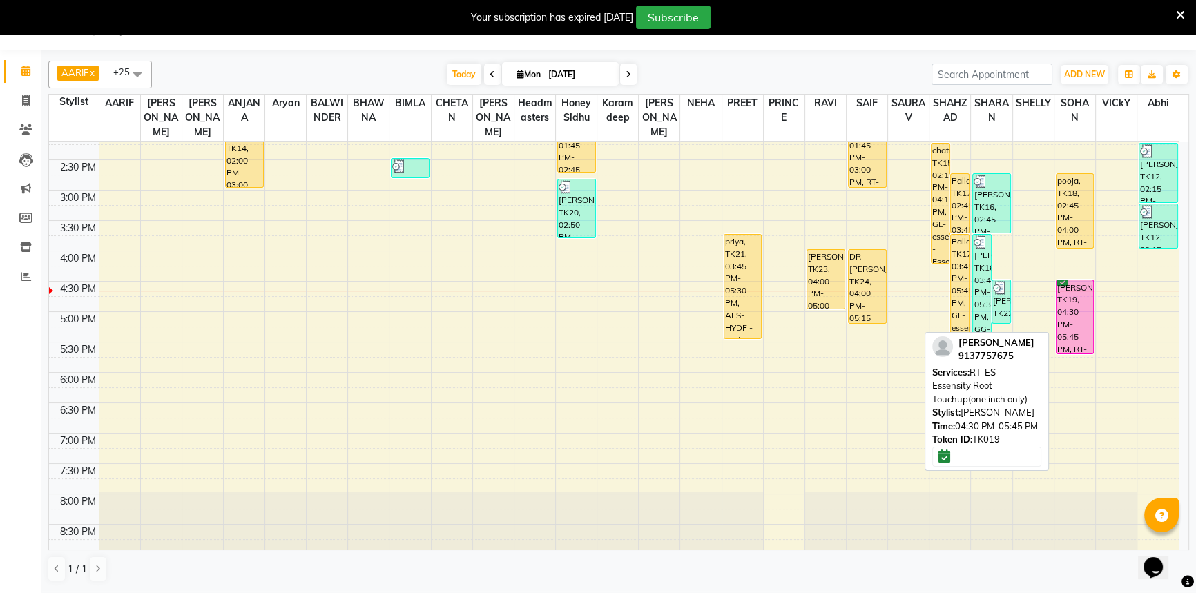
click at [1076, 311] on div "[PERSON_NAME], TK19, 04:30 PM-05:45 PM, RT-ES - Essensity Root Touchup(one inch…" at bounding box center [1075, 316] width 37 height 73
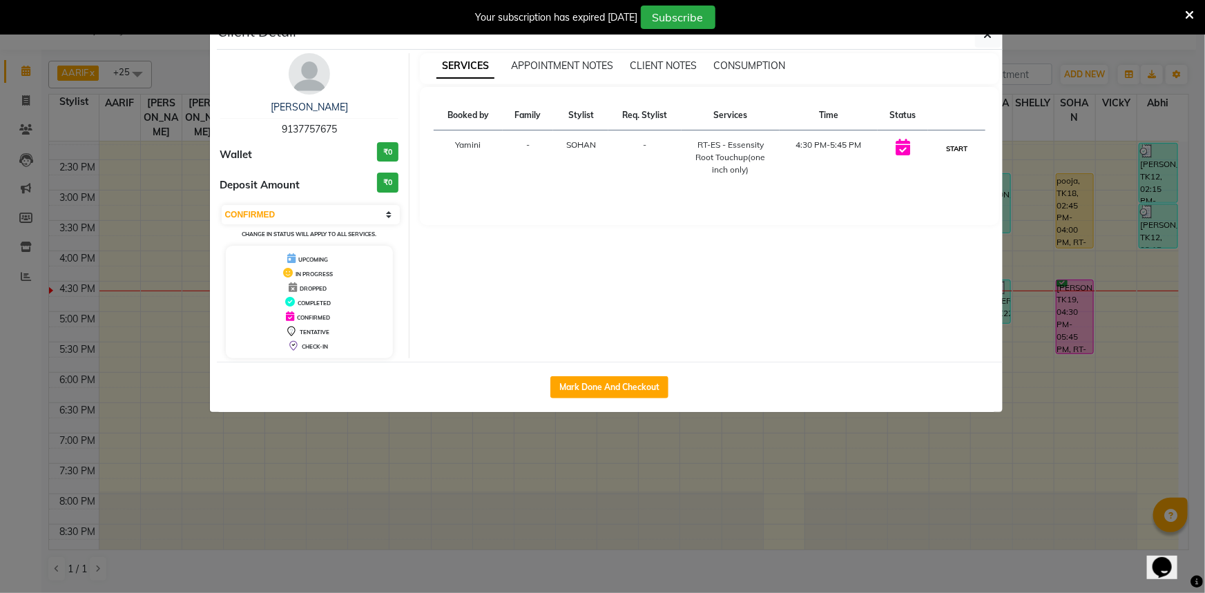
click at [946, 154] on button "START" at bounding box center [957, 148] width 28 height 17
select select "1"
click at [1015, 151] on ngb-modal-window "Client Detail [PERSON_NAME] 9137757675 Wallet ₹0 Deposit Amount ₹0 Select IN SE…" at bounding box center [602, 296] width 1205 height 593
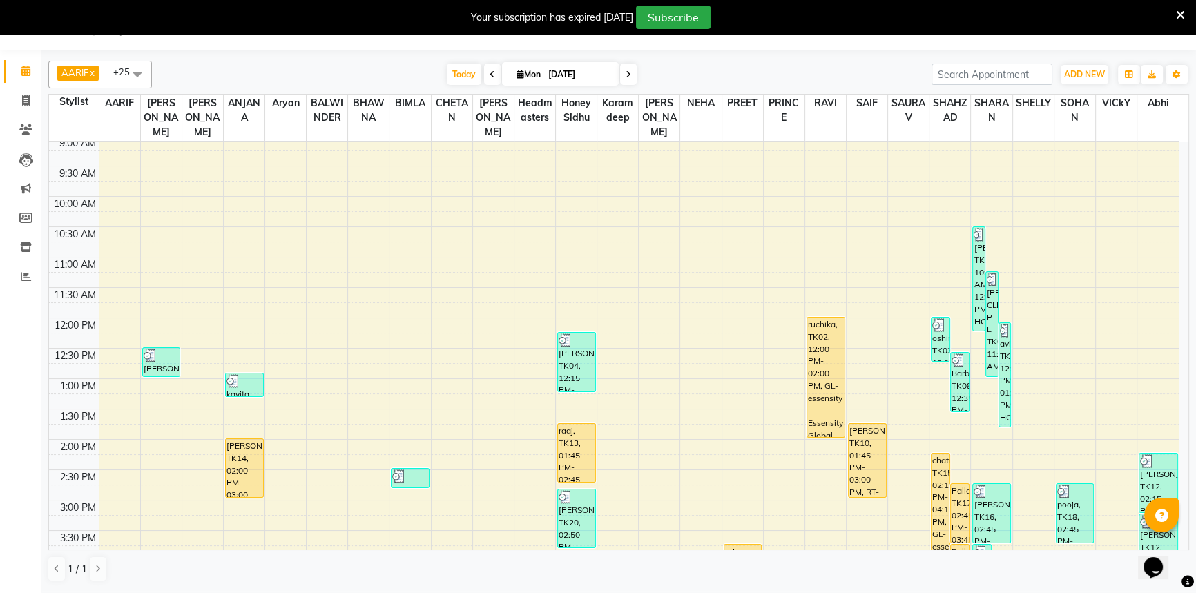
scroll to position [0, 0]
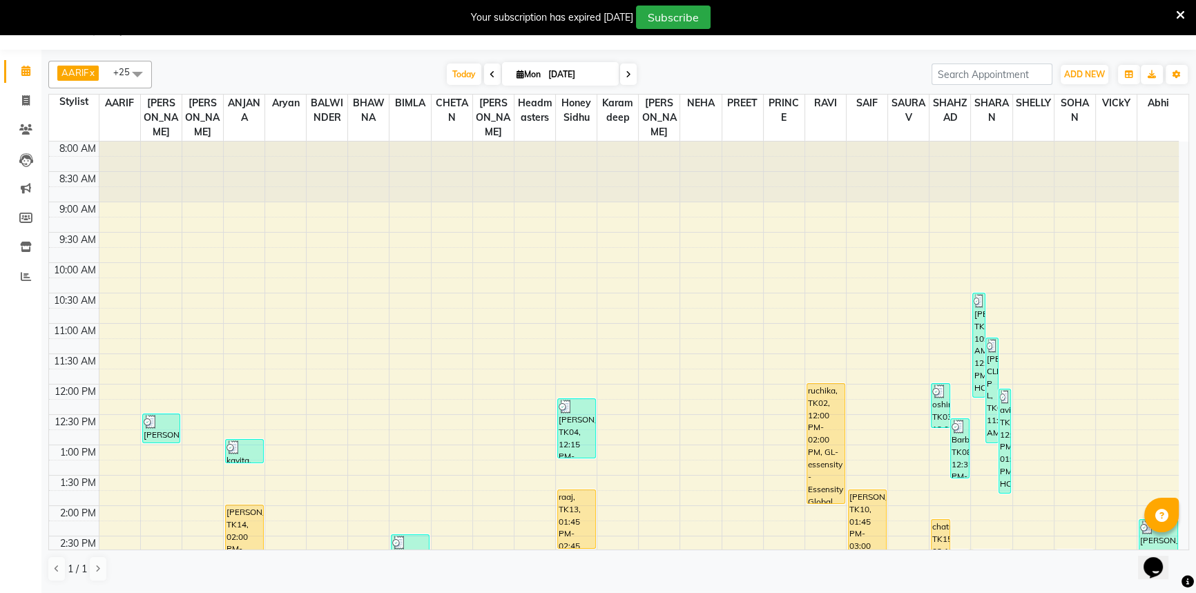
click at [1179, 18] on icon at bounding box center [1180, 15] width 9 height 12
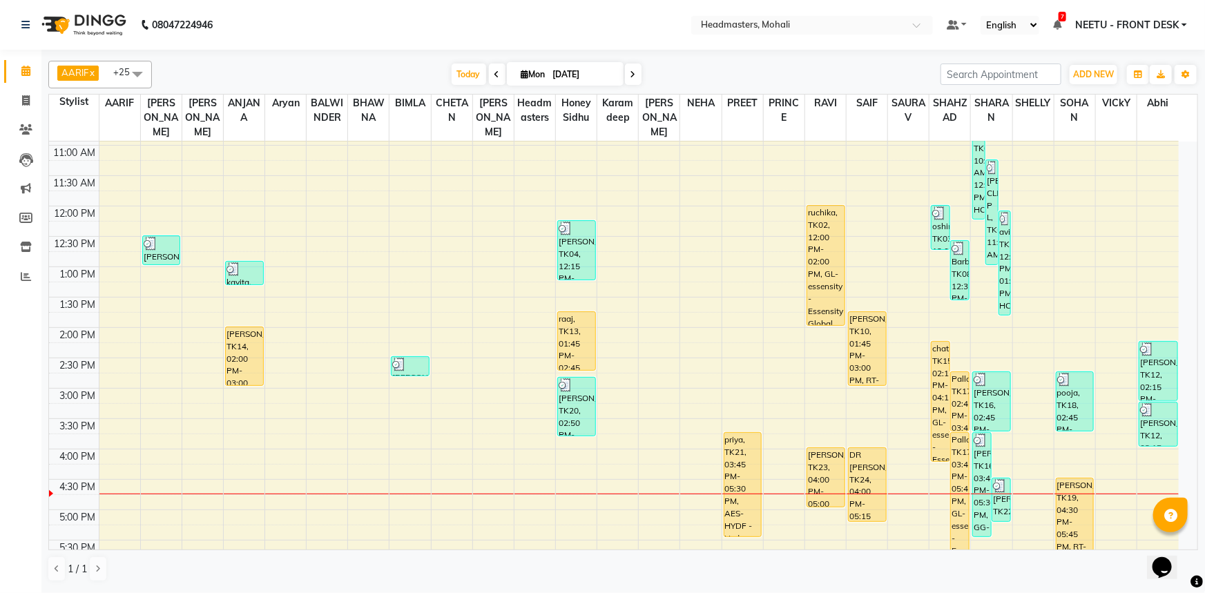
scroll to position [314, 0]
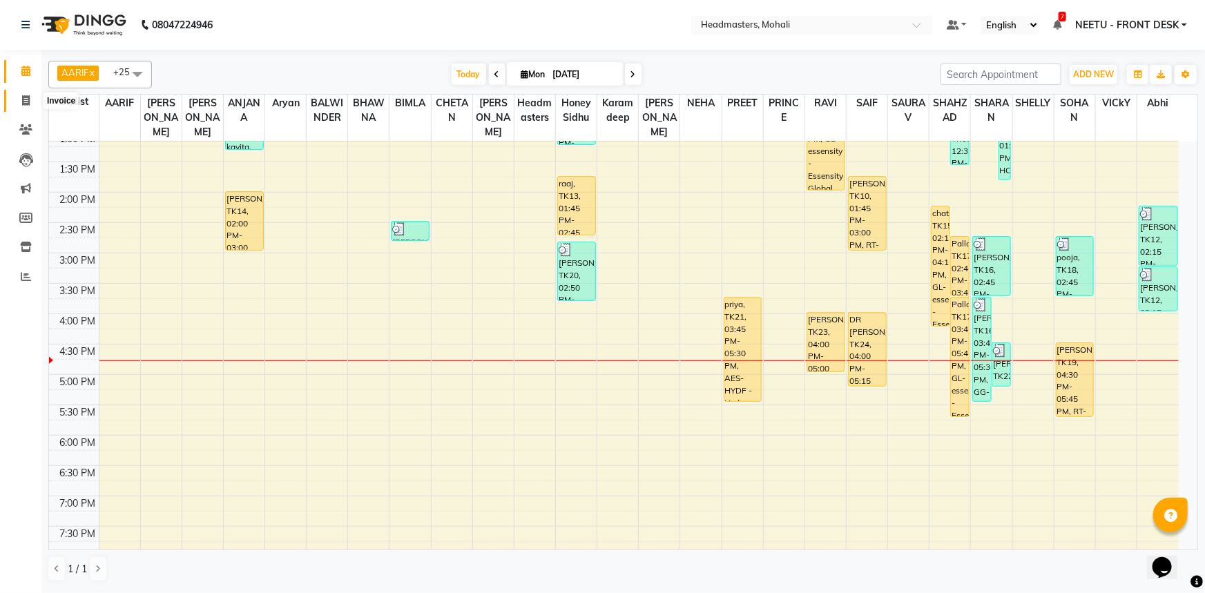
click at [19, 95] on span at bounding box center [26, 101] width 24 height 16
select select "service"
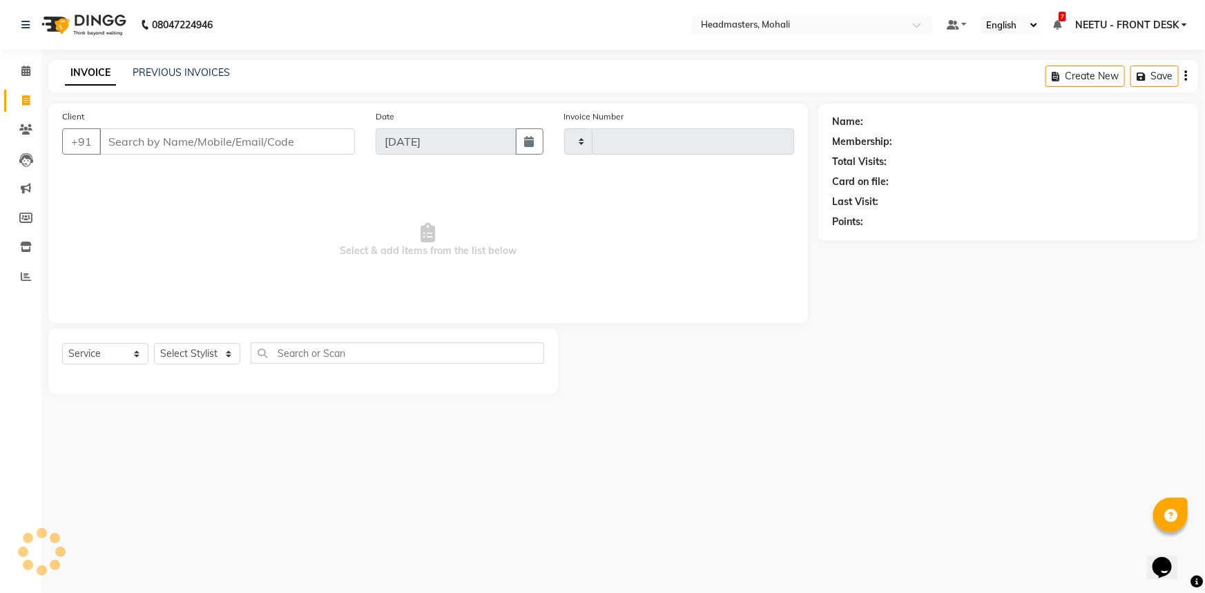
type input "8570"
select select "6604"
drag, startPoint x: 135, startPoint y: 138, endPoint x: 113, endPoint y: 138, distance: 22.8
click at [128, 138] on input "Client" at bounding box center [227, 141] width 256 height 26
select select "51116"
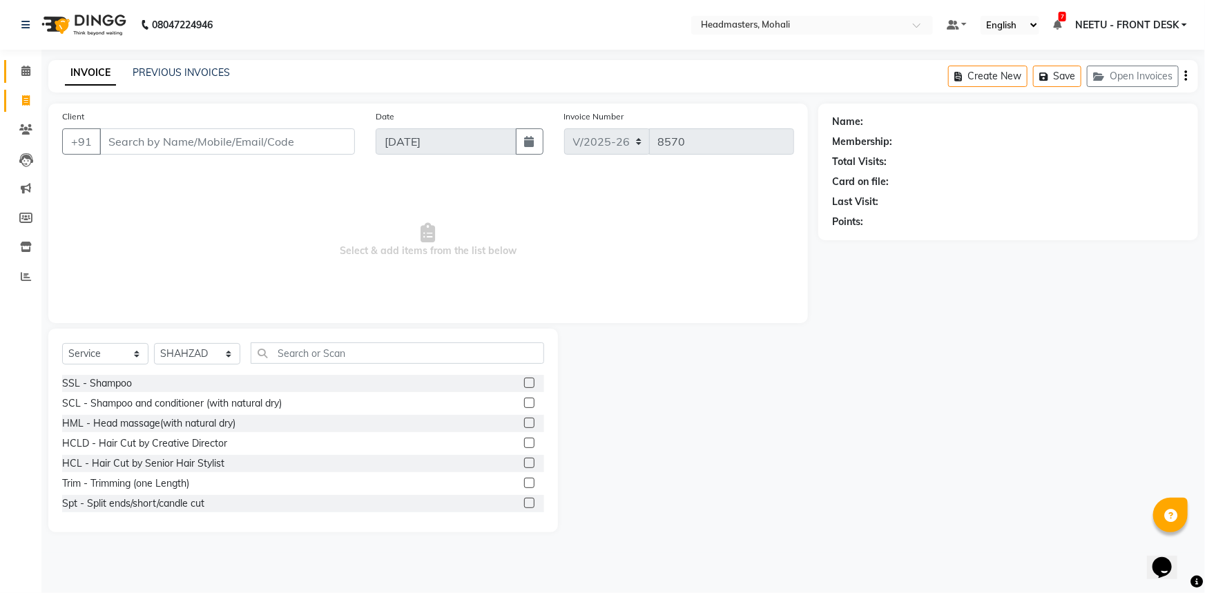
click at [12, 75] on link "Calendar" at bounding box center [20, 71] width 33 height 23
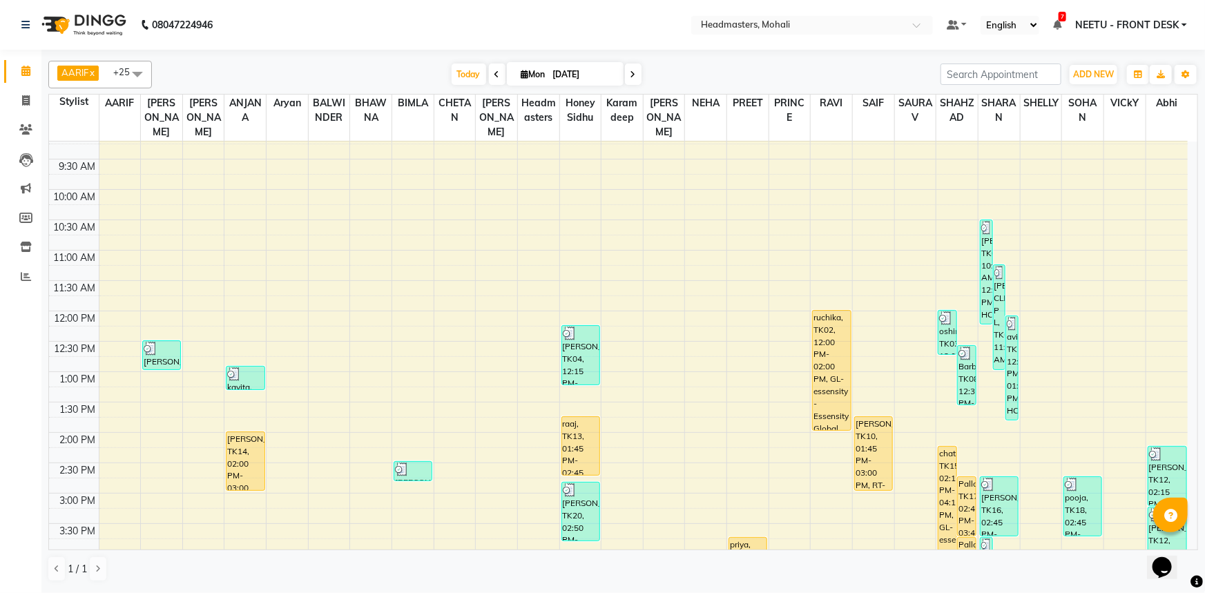
scroll to position [188, 0]
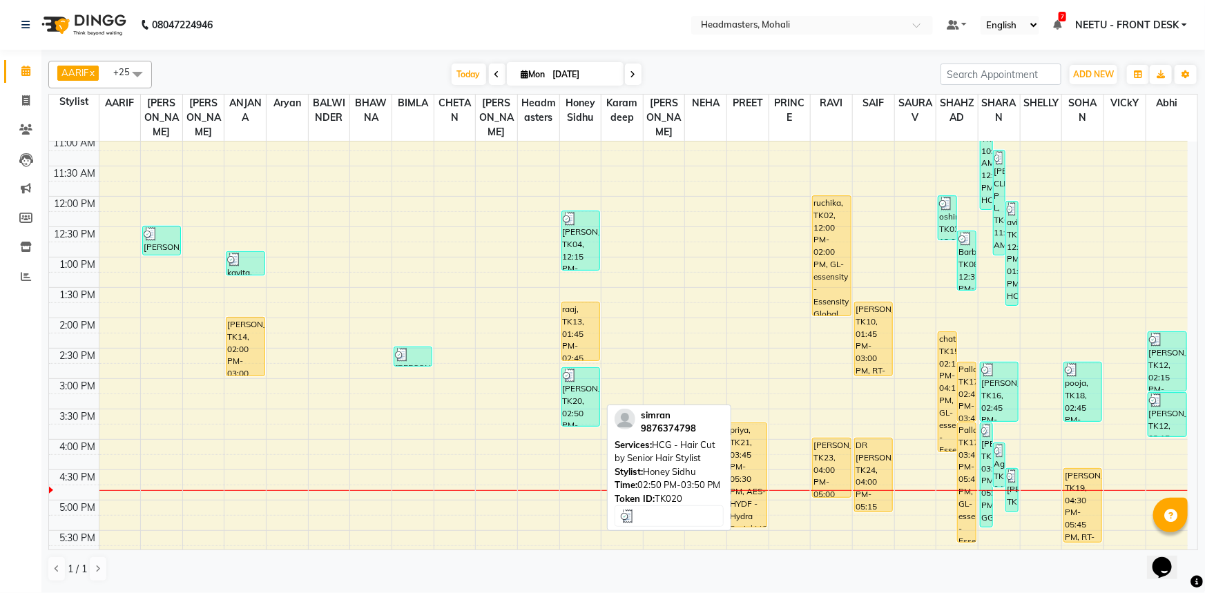
click at [579, 395] on div "[PERSON_NAME], TK20, 02:50 PM-03:50 PM, HCG - Hair Cut by Senior Hair Stylist" at bounding box center [580, 397] width 37 height 58
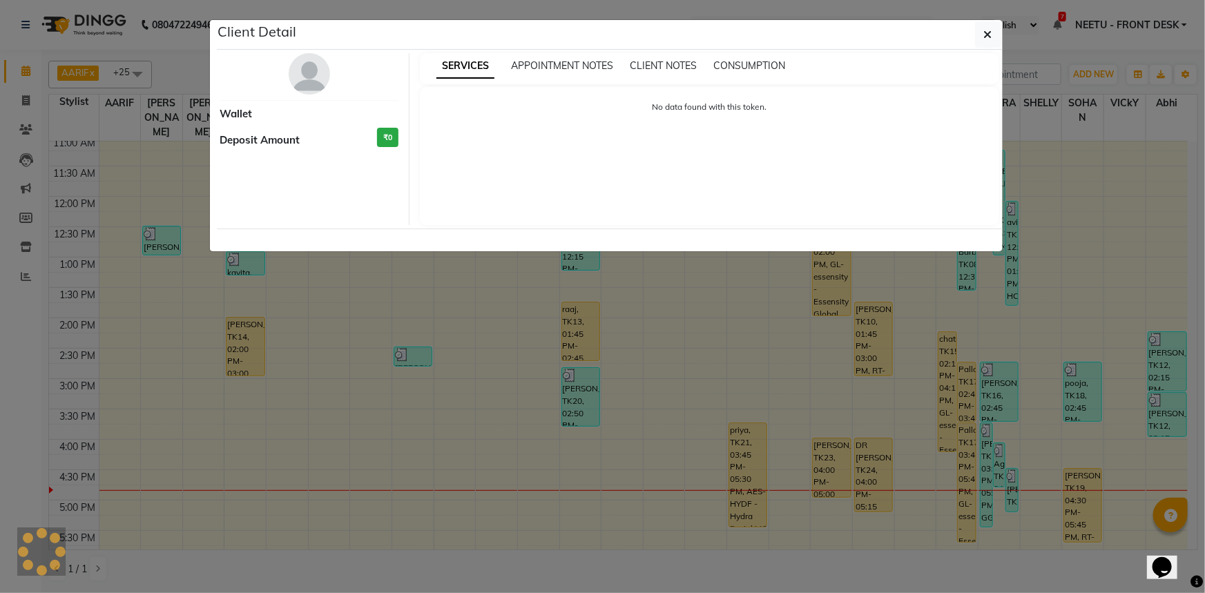
select select "3"
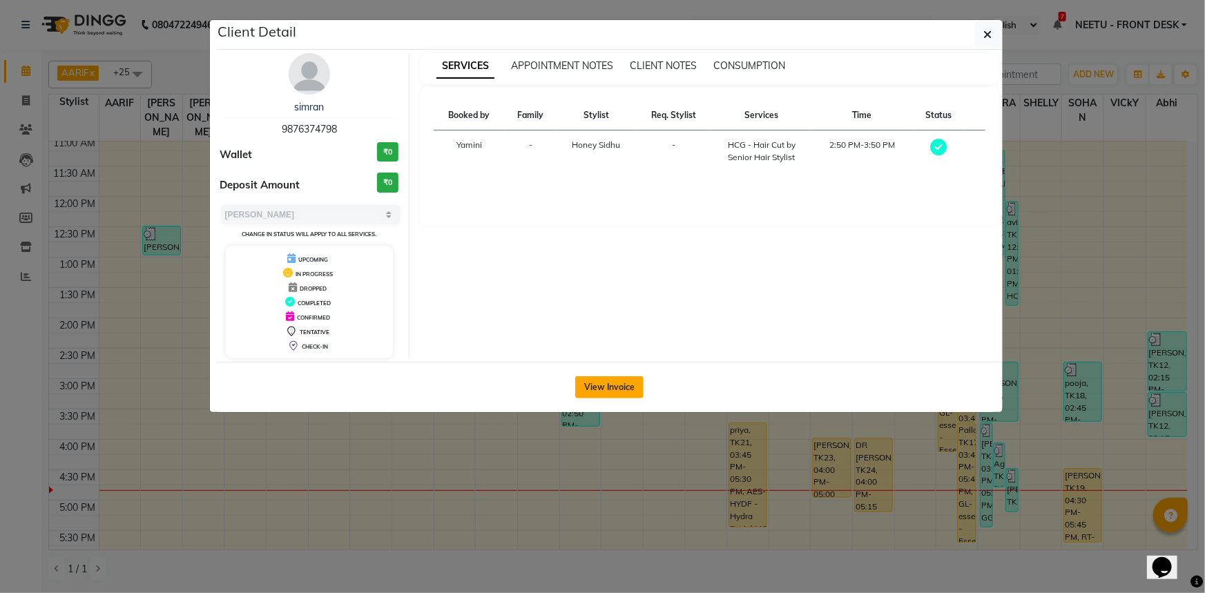
click at [622, 391] on button "View Invoice" at bounding box center [609, 387] width 68 height 22
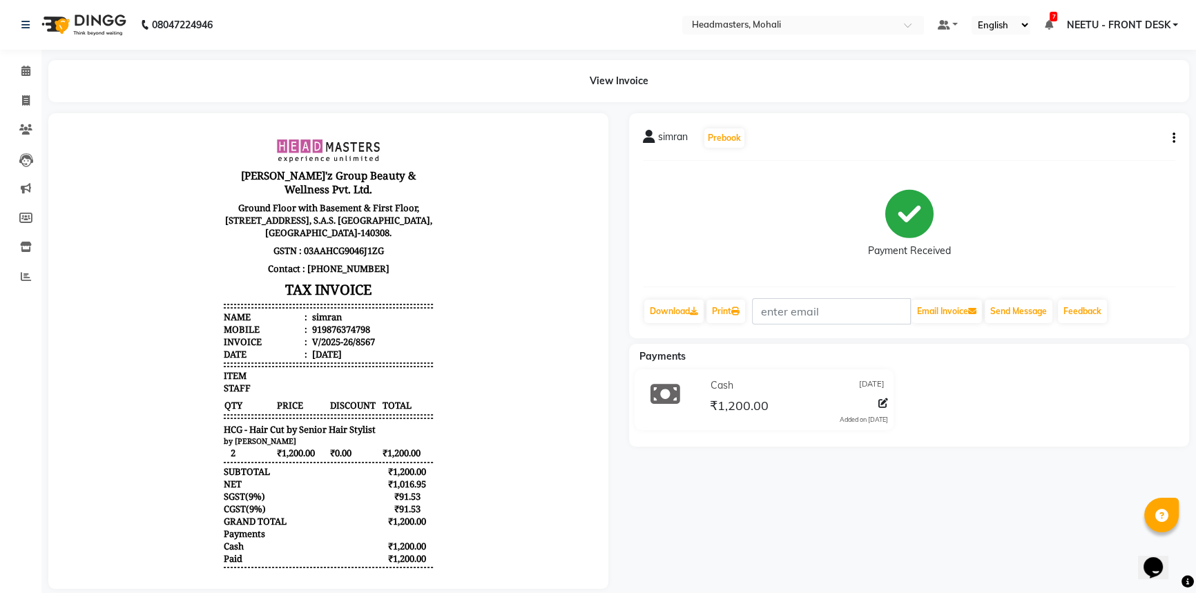
click at [984, 39] on nav "08047224946 Select Location × Headmasters, Mohali Default Panel My Panel Englis…" at bounding box center [598, 25] width 1196 height 50
click at [617, 374] on div at bounding box center [328, 351] width 581 height 476
click at [621, 384] on div "[PERSON_NAME] Prebook Payment Received Download Print Email Invoice Send Messag…" at bounding box center [909, 351] width 581 height 476
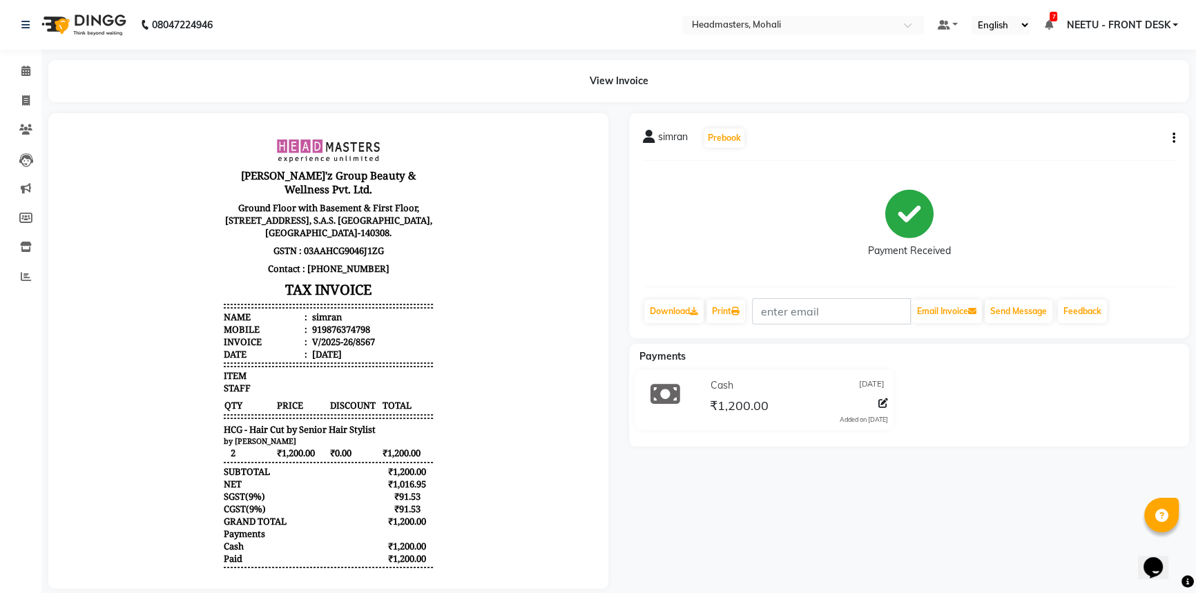
click at [621, 384] on div "[PERSON_NAME] Prebook Payment Received Download Print Email Invoice Send Messag…" at bounding box center [909, 351] width 581 height 476
drag, startPoint x: 621, startPoint y: 384, endPoint x: 607, endPoint y: 382, distance: 14.0
click at [620, 384] on div "[PERSON_NAME] Prebook Payment Received Download Print Email Invoice Send Messag…" at bounding box center [909, 351] width 581 height 476
click at [739, 314] on icon at bounding box center [735, 311] width 8 height 8
click at [26, 79] on link "Calendar" at bounding box center [20, 71] width 33 height 23
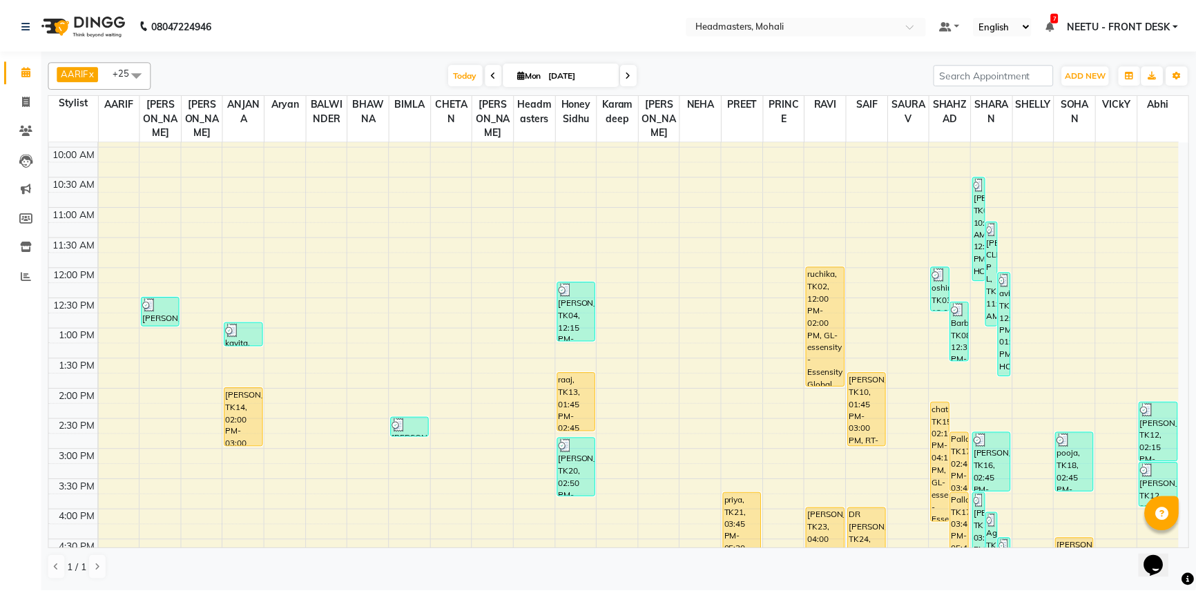
scroll to position [314, 0]
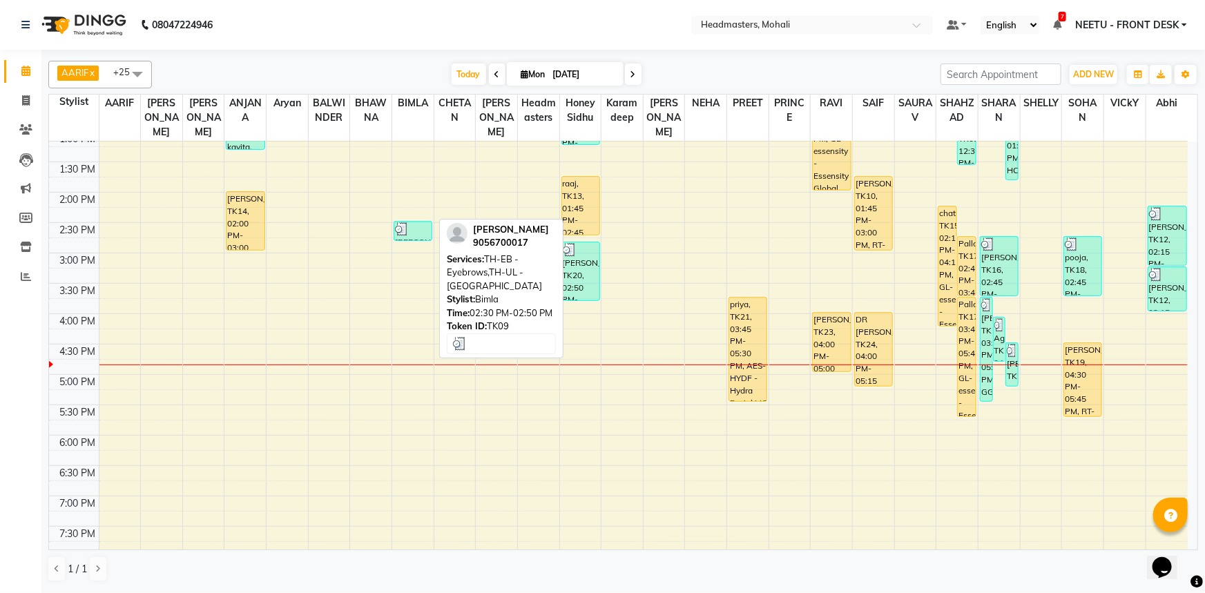
click at [410, 222] on div "[PERSON_NAME], TK09, 02:30 PM-02:50 PM, TH-EB - Eyebrows,TH-UL - [GEOGRAPHIC_DA…" at bounding box center [412, 231] width 37 height 19
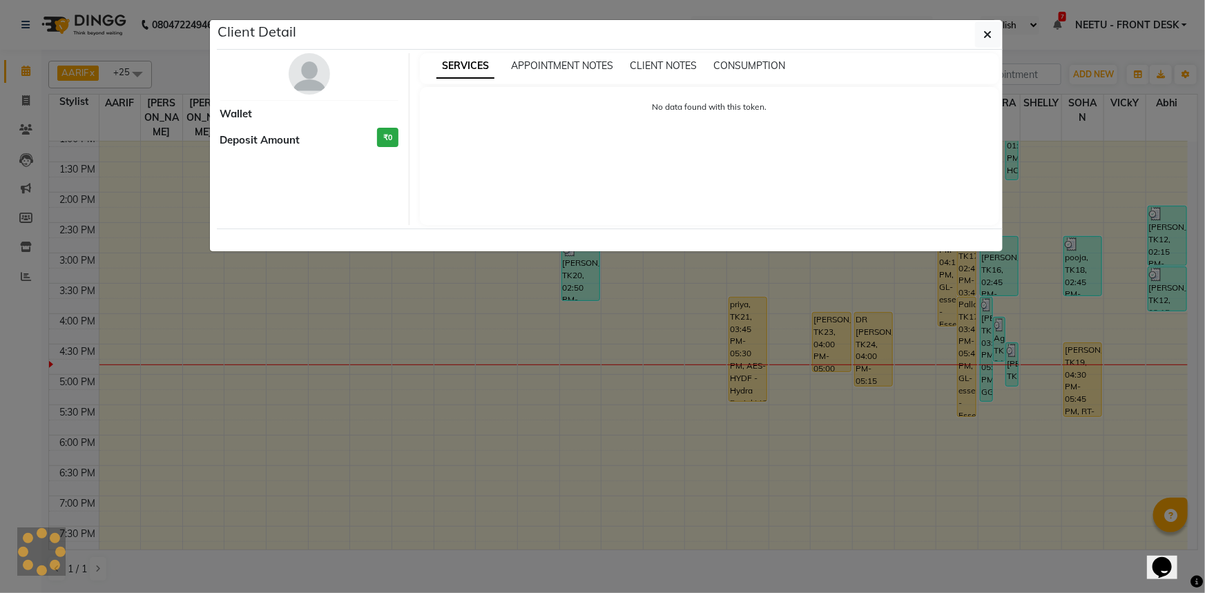
select select "3"
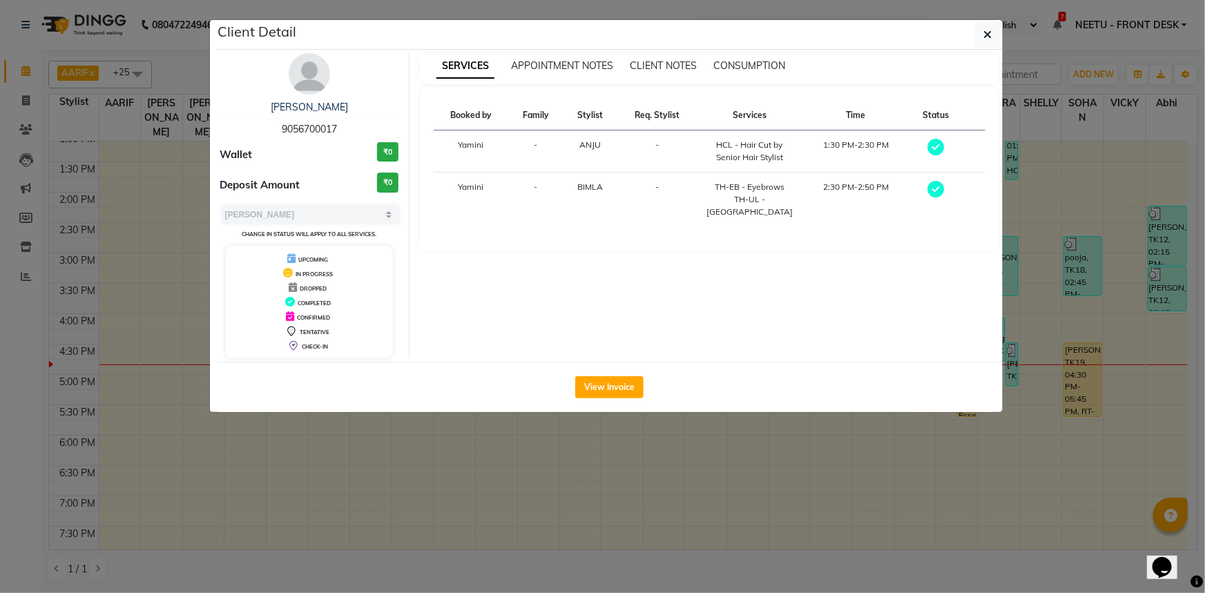
click at [612, 400] on div "View Invoice" at bounding box center [610, 387] width 786 height 50
click at [609, 389] on button "View Invoice" at bounding box center [609, 387] width 68 height 22
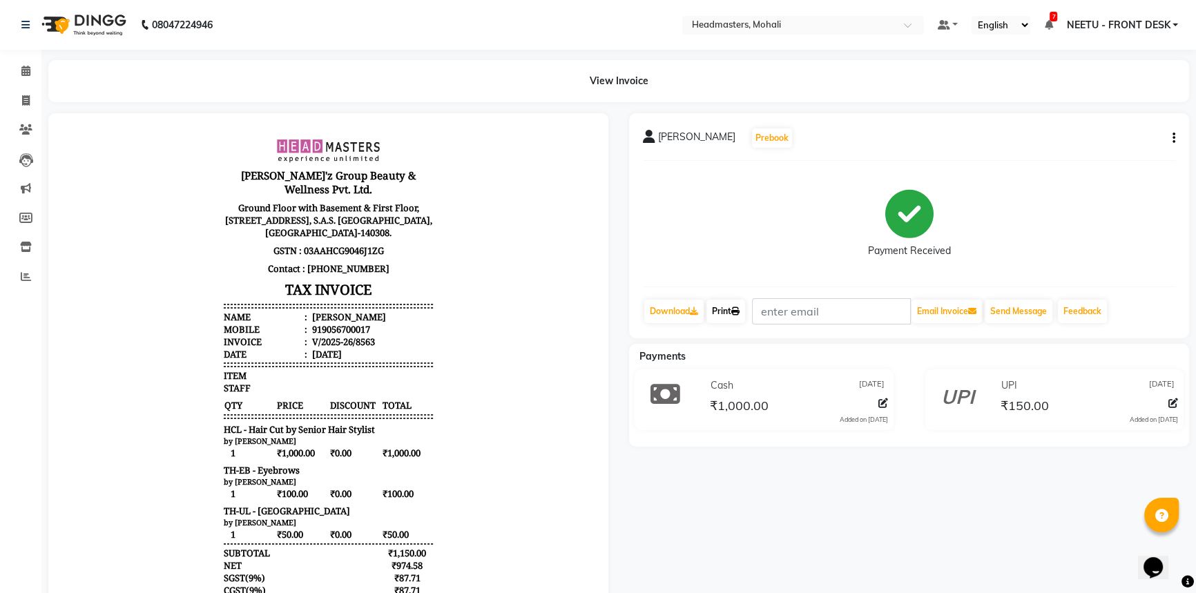
click at [738, 314] on icon at bounding box center [735, 311] width 8 height 8
